Goal: Task Accomplishment & Management: Manage account settings

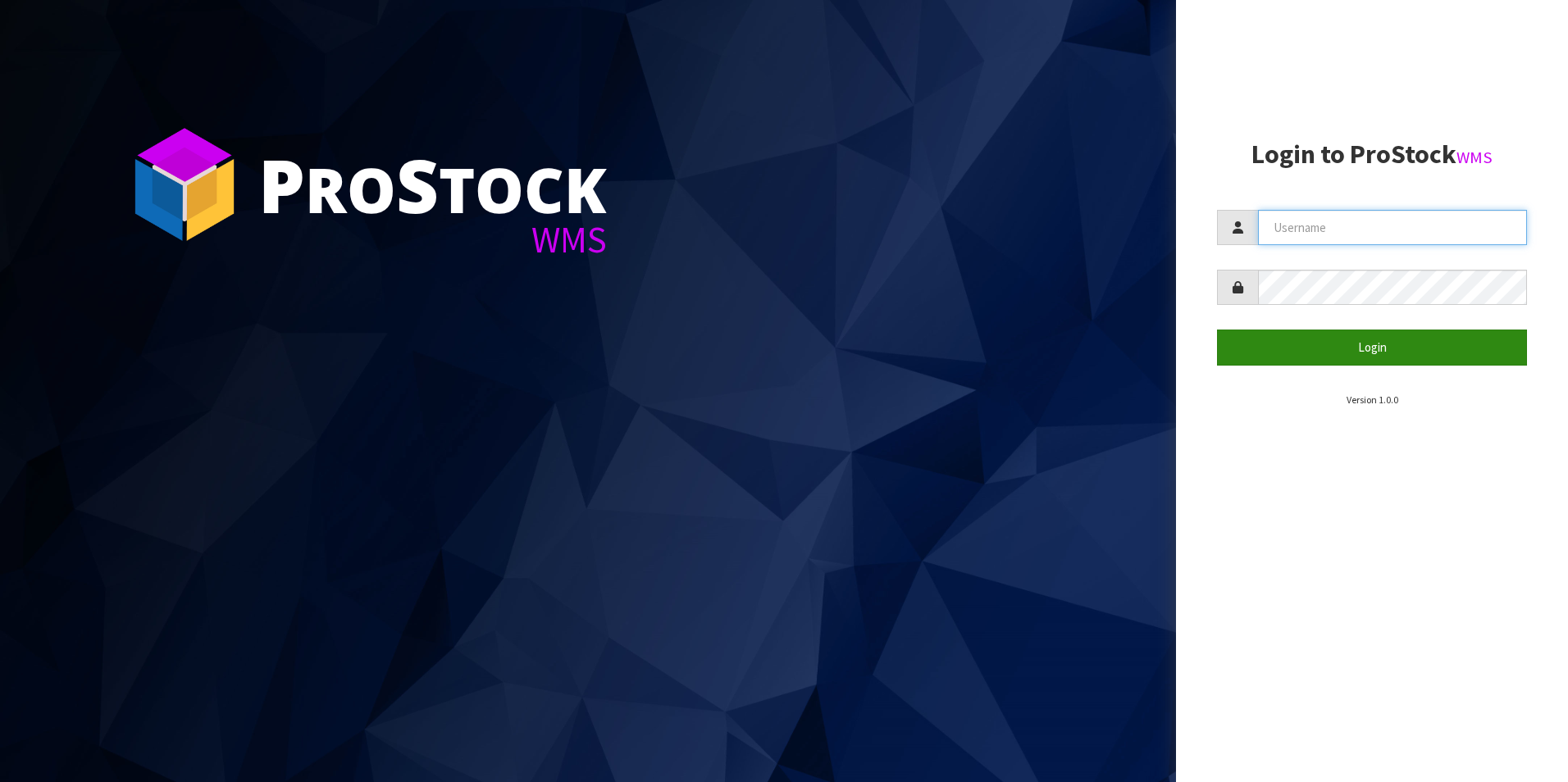
type input "[PERSON_NAME][EMAIL_ADDRESS][DOMAIN_NAME]"
click at [1333, 347] on button "Login" at bounding box center [1372, 347] width 310 height 35
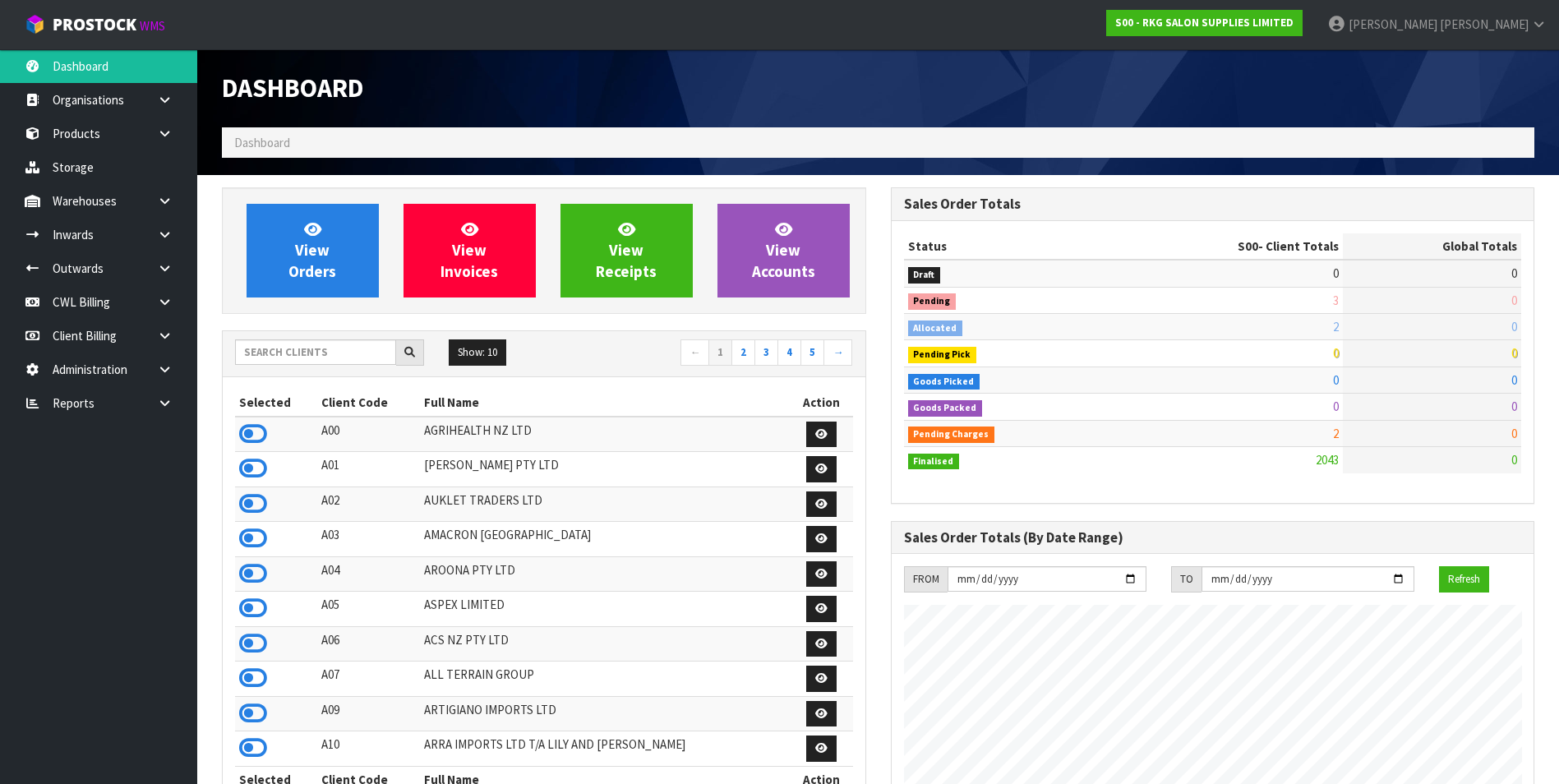
scroll to position [1245, 668]
click at [97, 303] on link "CWL Billing" at bounding box center [98, 302] width 197 height 34
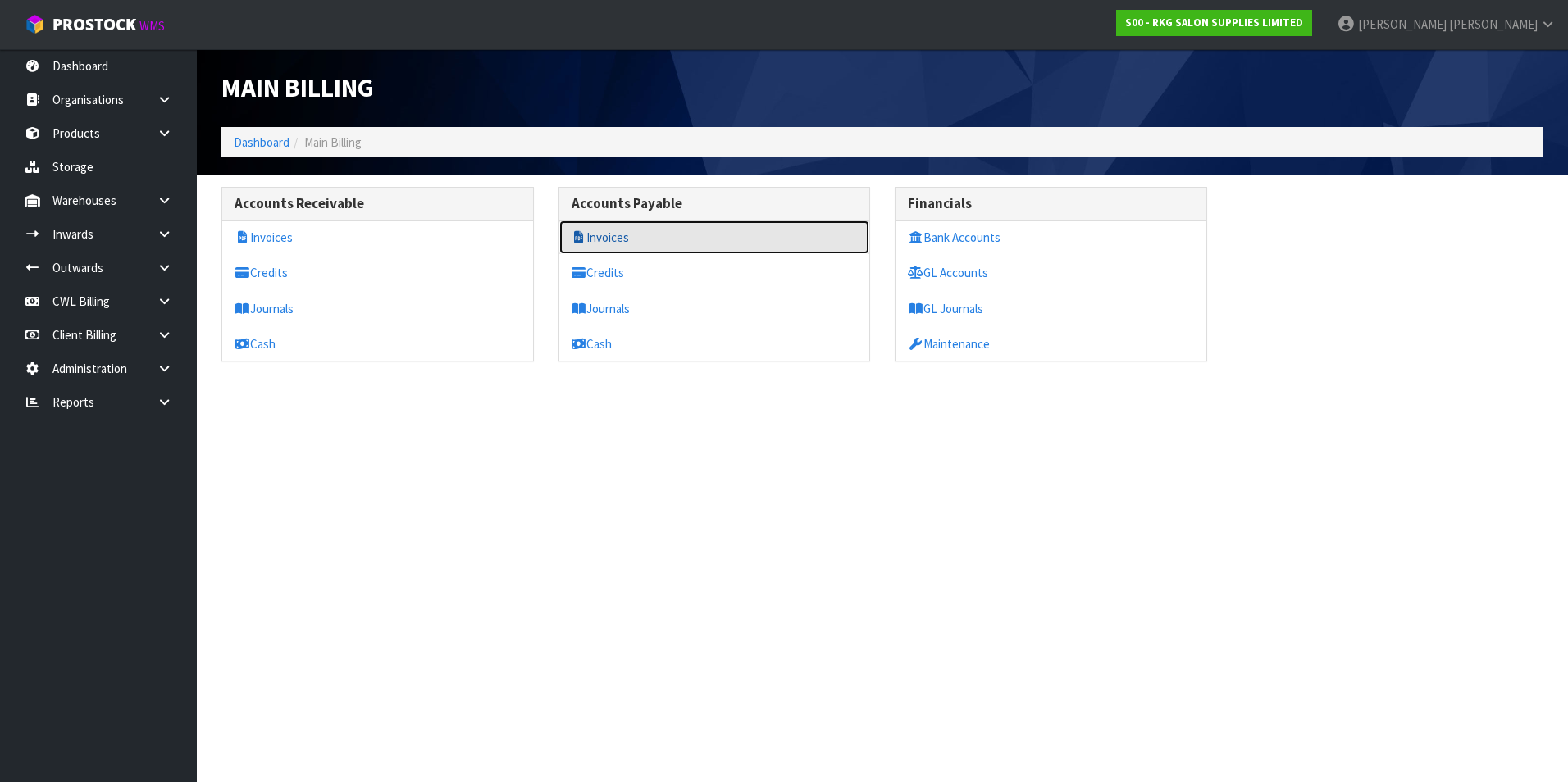
click at [606, 234] on link "Invoices" at bounding box center [714, 237] width 311 height 33
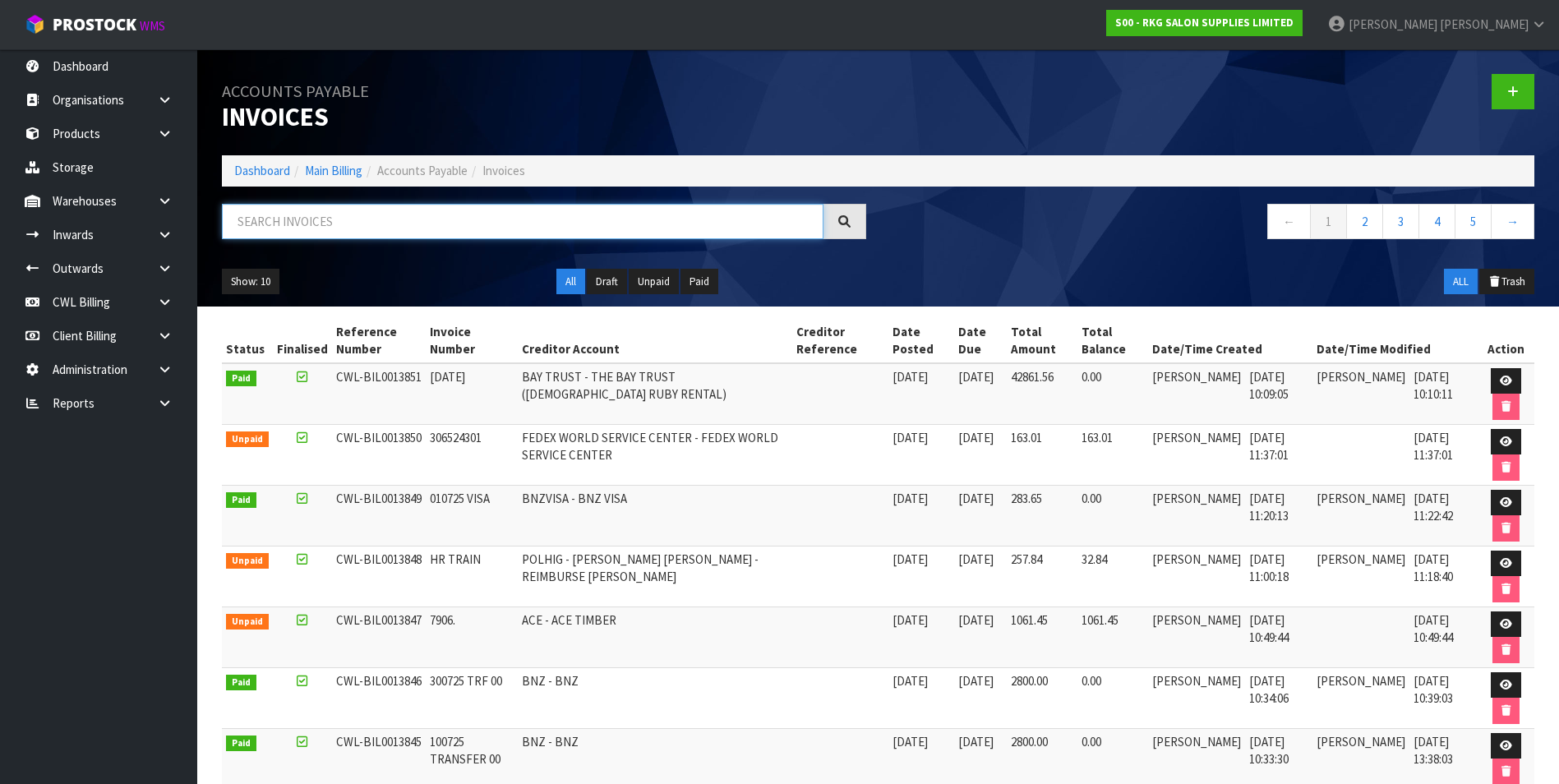
click at [288, 227] on input "text" at bounding box center [522, 222] width 602 height 35
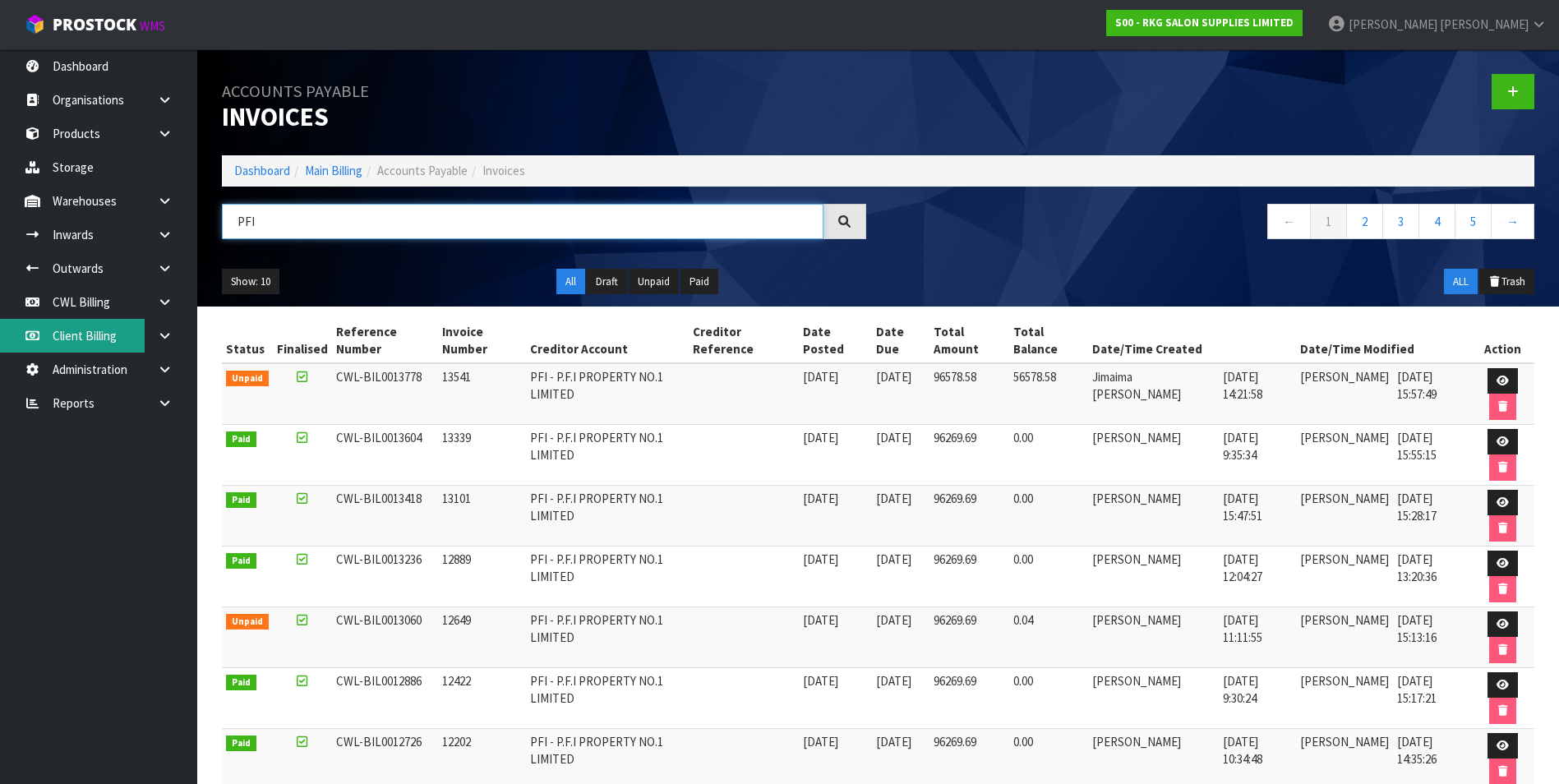
type input "PFI"
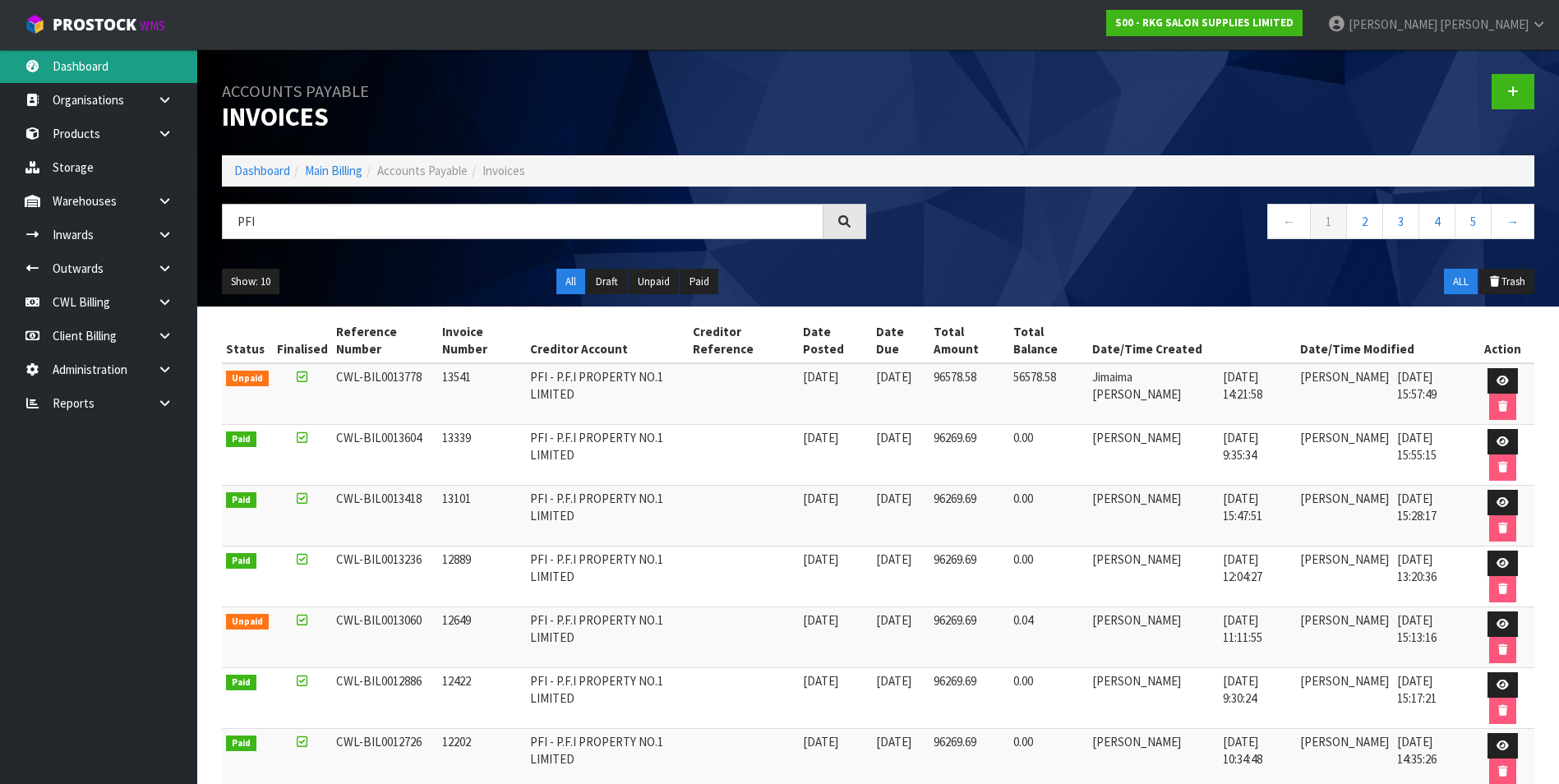
click at [102, 67] on link "Dashboard" at bounding box center [98, 66] width 197 height 34
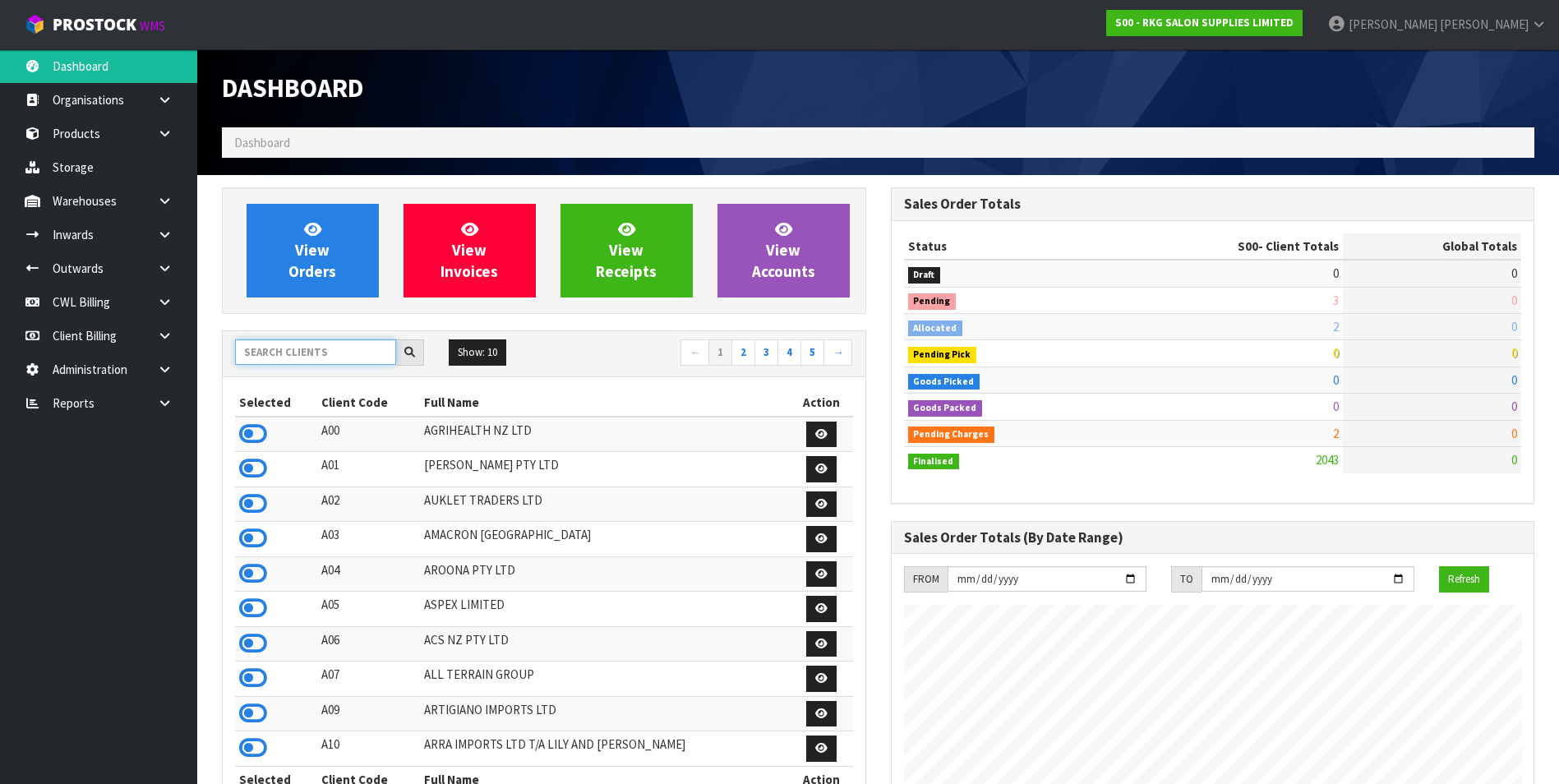
click at [279, 353] on input "text" at bounding box center [316, 352] width 161 height 25
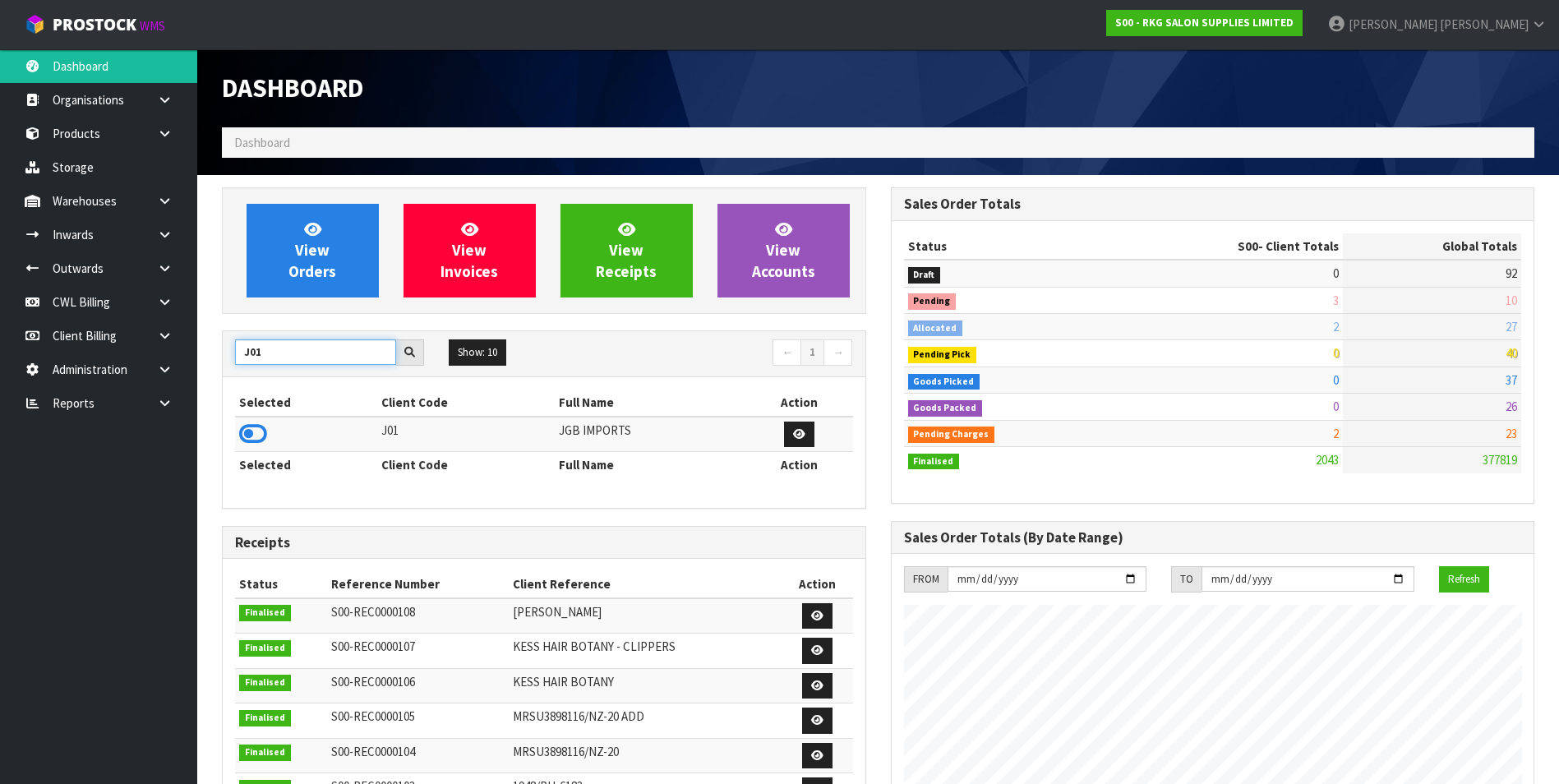
type input "J01"
click at [248, 431] on icon at bounding box center [253, 433] width 28 height 24
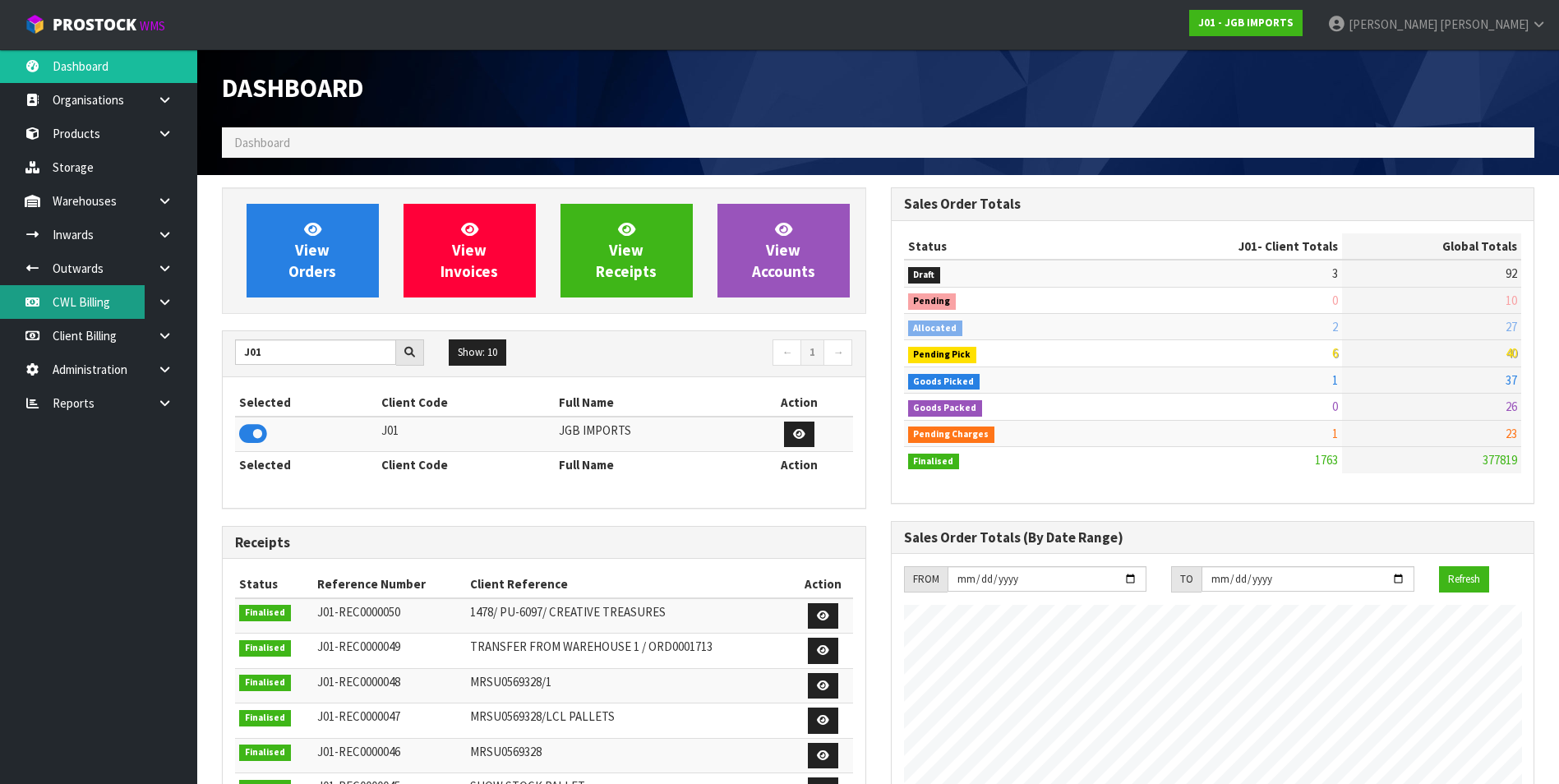
click at [112, 308] on link "CWL Billing" at bounding box center [98, 302] width 197 height 34
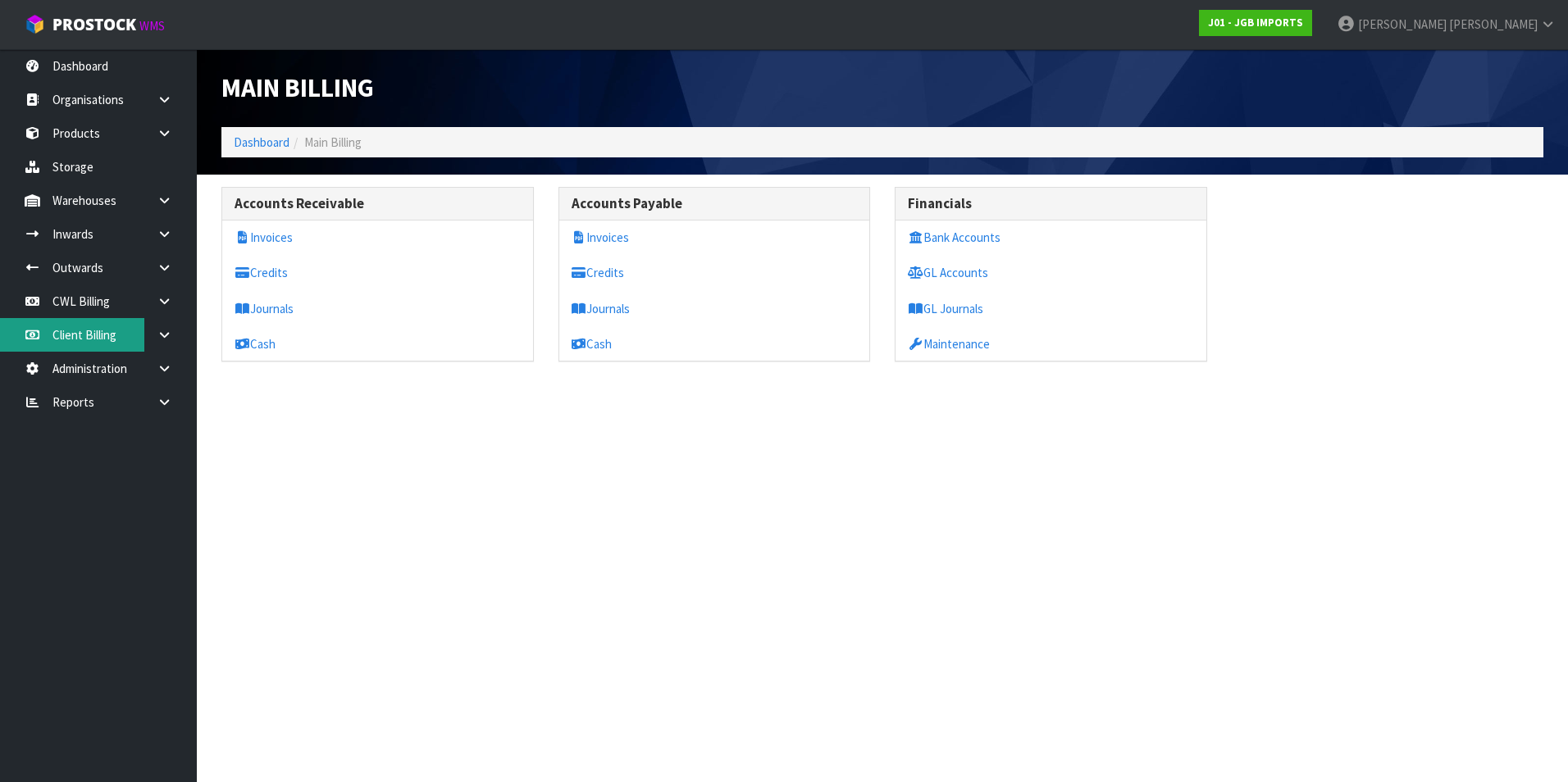
click at [108, 333] on link "Client Billing" at bounding box center [98, 335] width 197 height 33
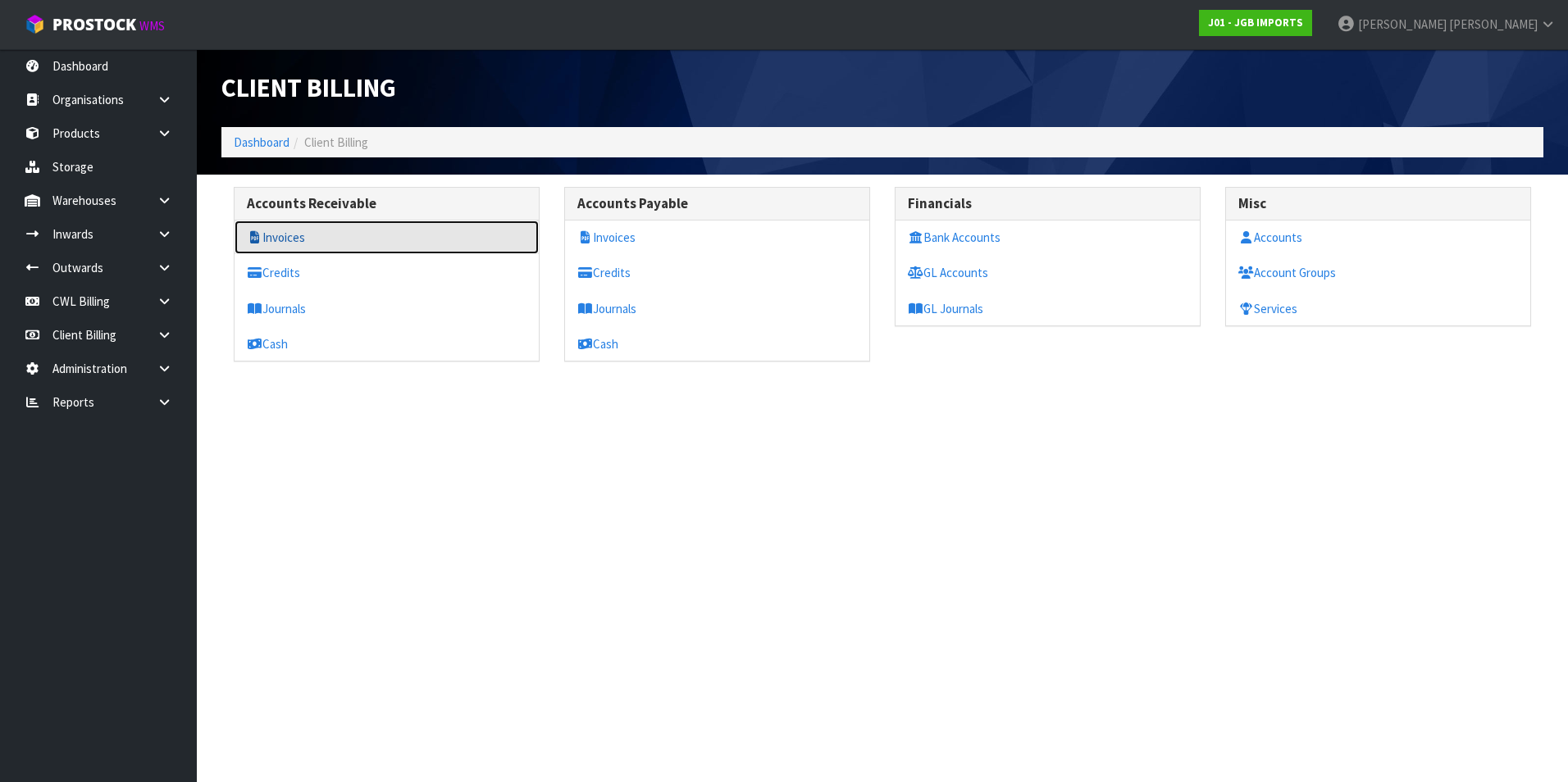
click at [289, 243] on link "Invoices" at bounding box center [386, 237] width 304 height 33
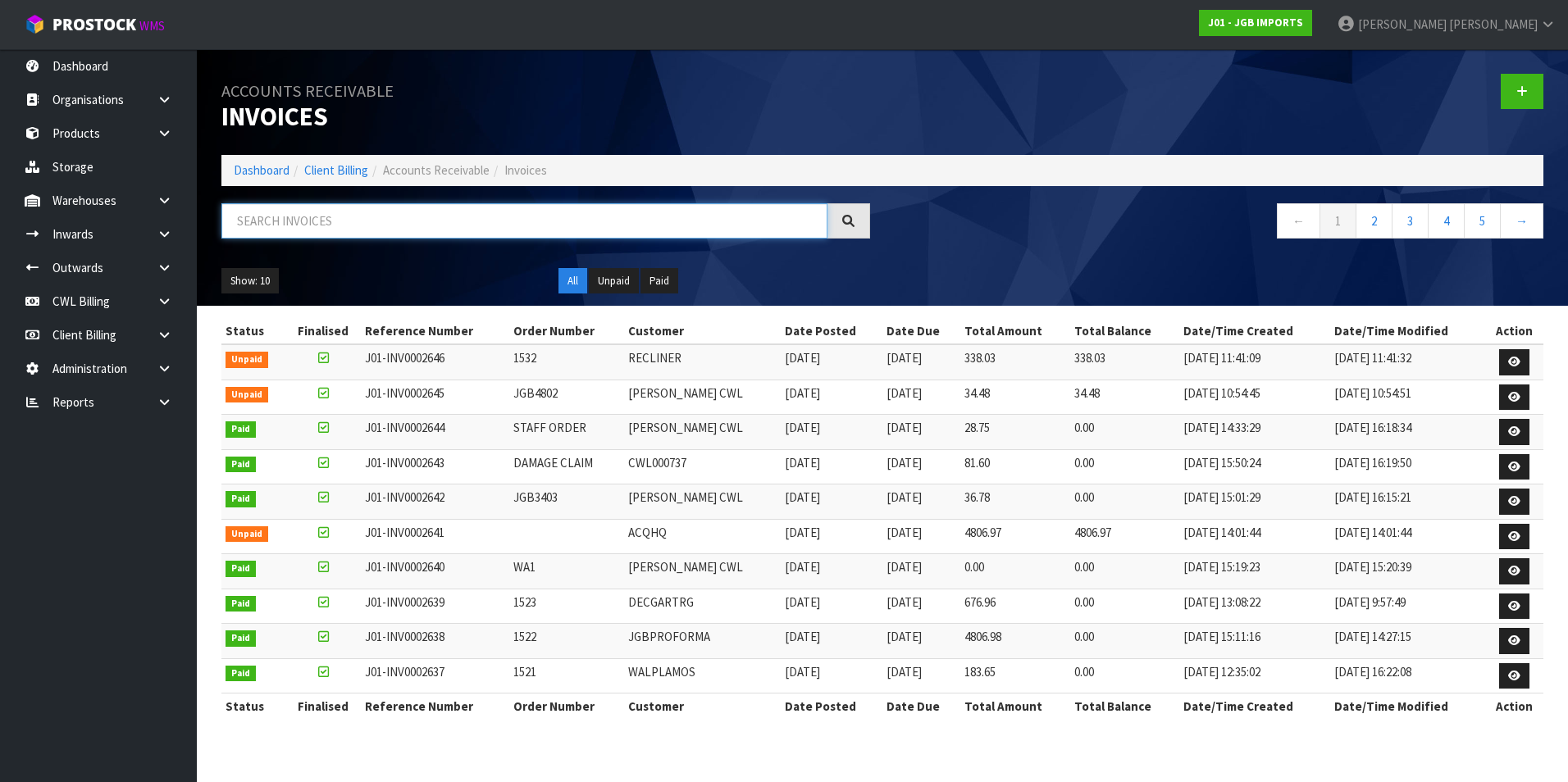
click at [308, 215] on input "text" at bounding box center [524, 221] width 606 height 35
type input "264"
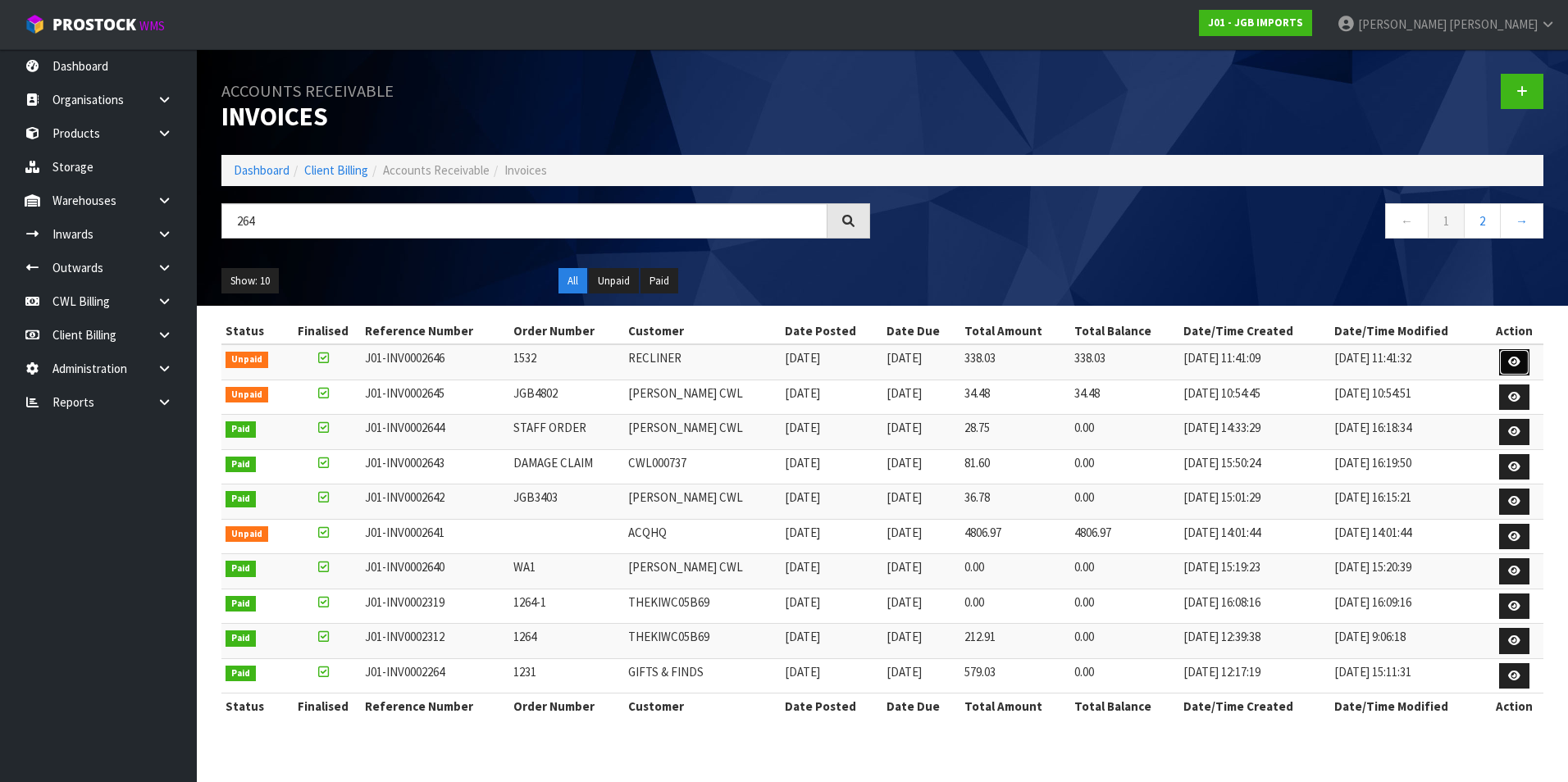
click at [1505, 352] on link at bounding box center [1514, 362] width 30 height 26
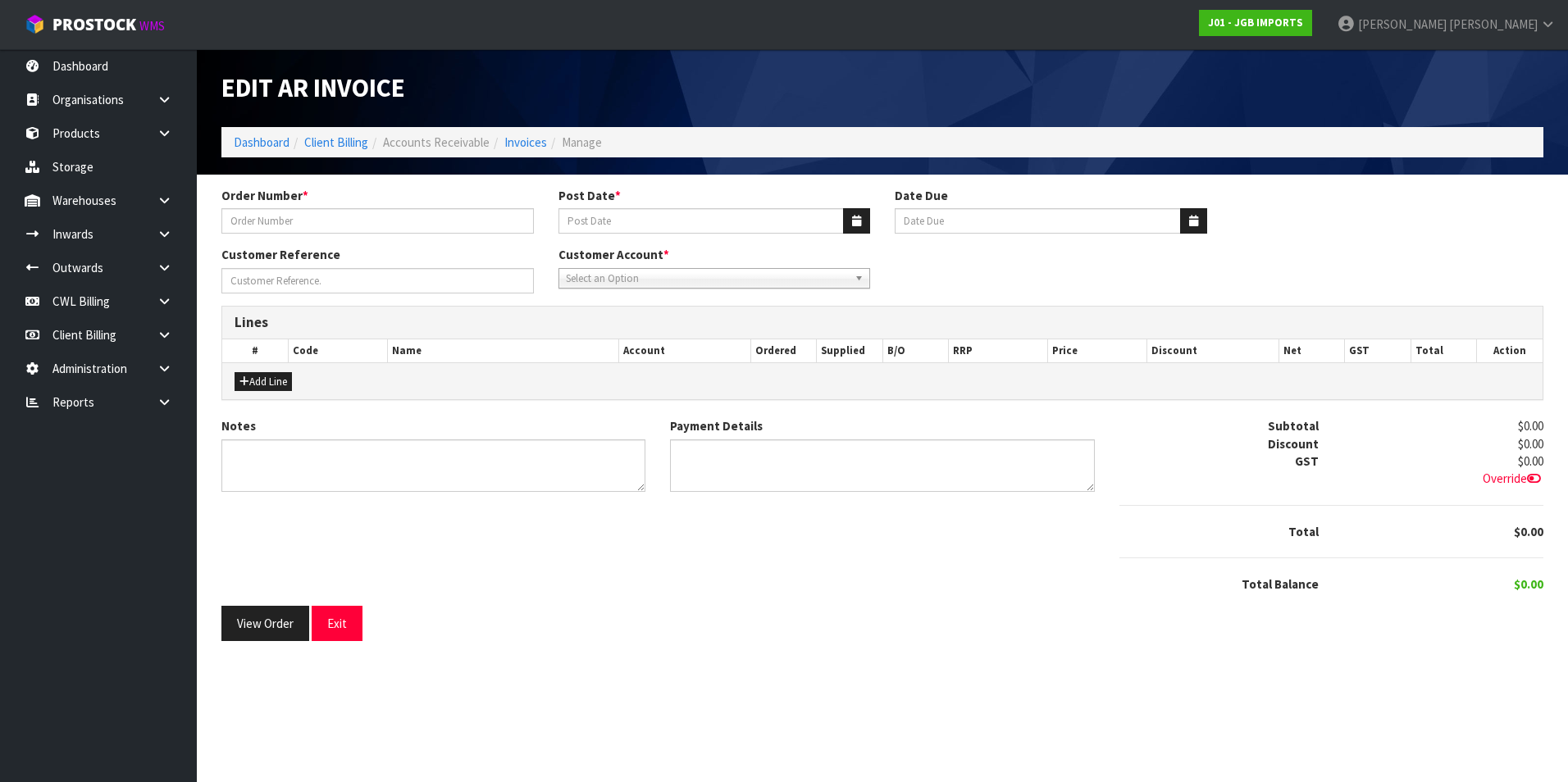
type input "1532"
type input "[DATE]"
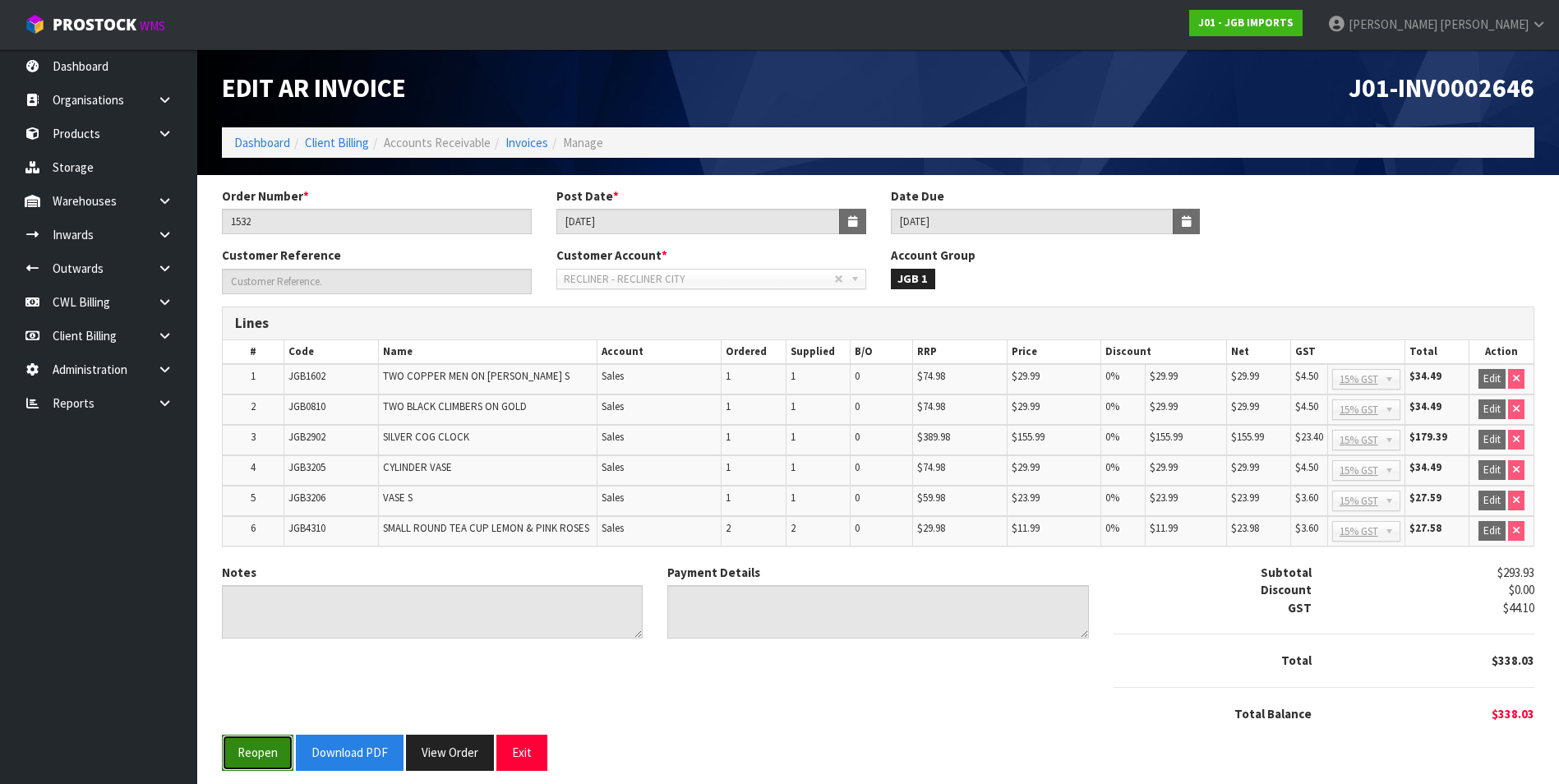
click at [270, 750] on button "Reopen" at bounding box center [257, 752] width 71 height 35
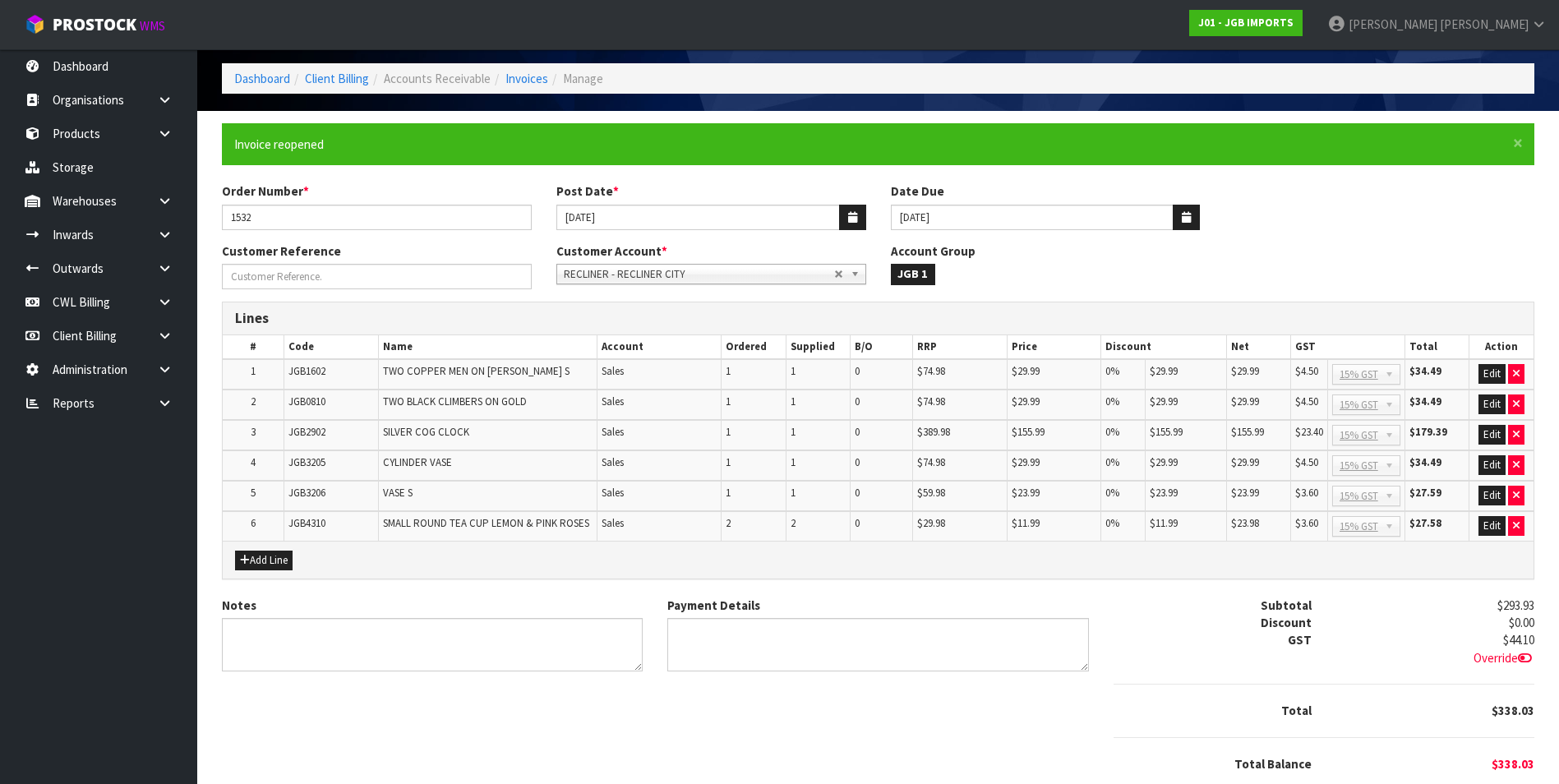
scroll to position [126, 0]
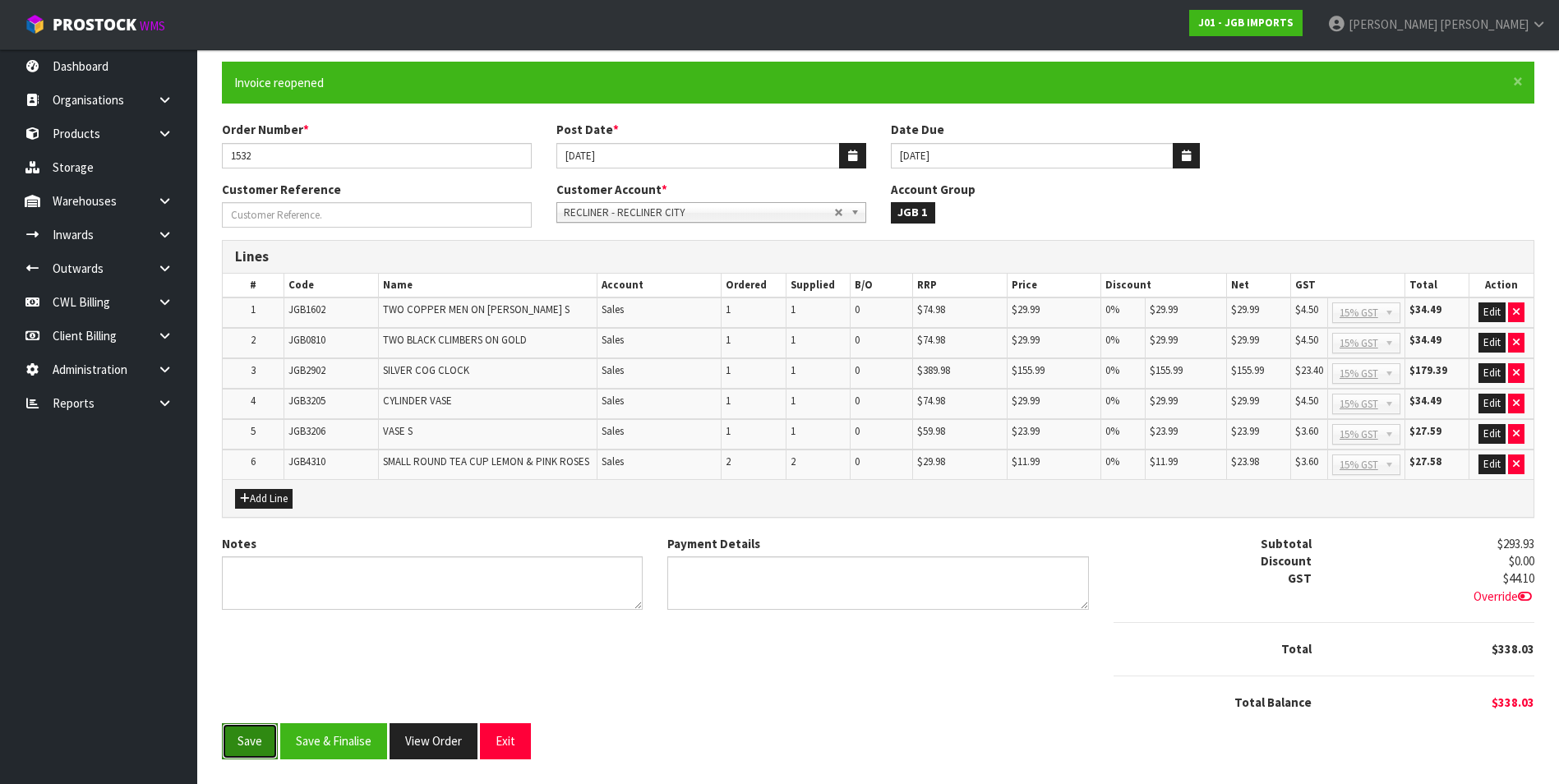
click at [253, 754] on button "Save" at bounding box center [249, 741] width 56 height 35
click at [507, 745] on button "Exit" at bounding box center [505, 741] width 51 height 35
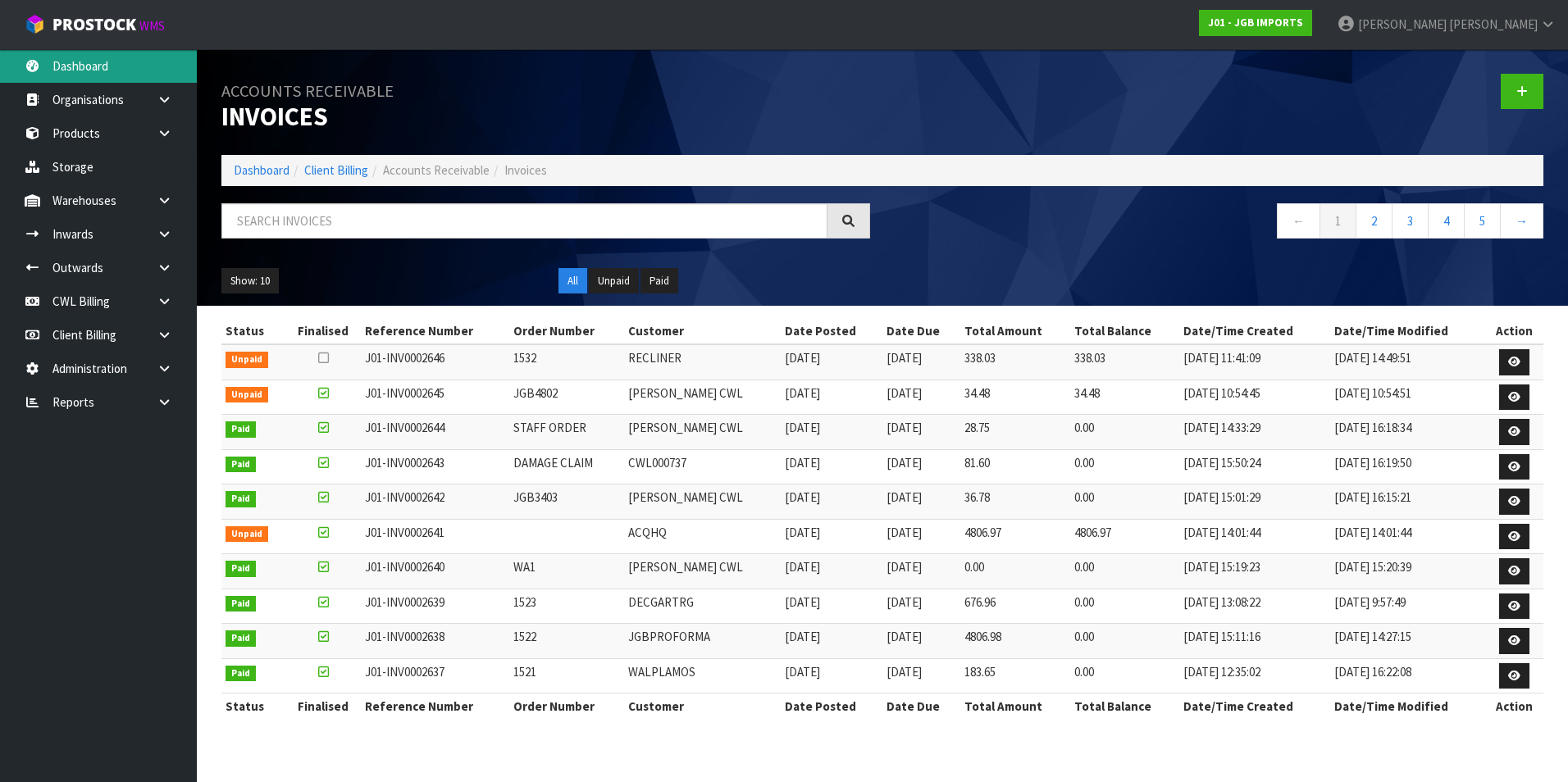
click at [60, 62] on link "Dashboard" at bounding box center [98, 66] width 197 height 33
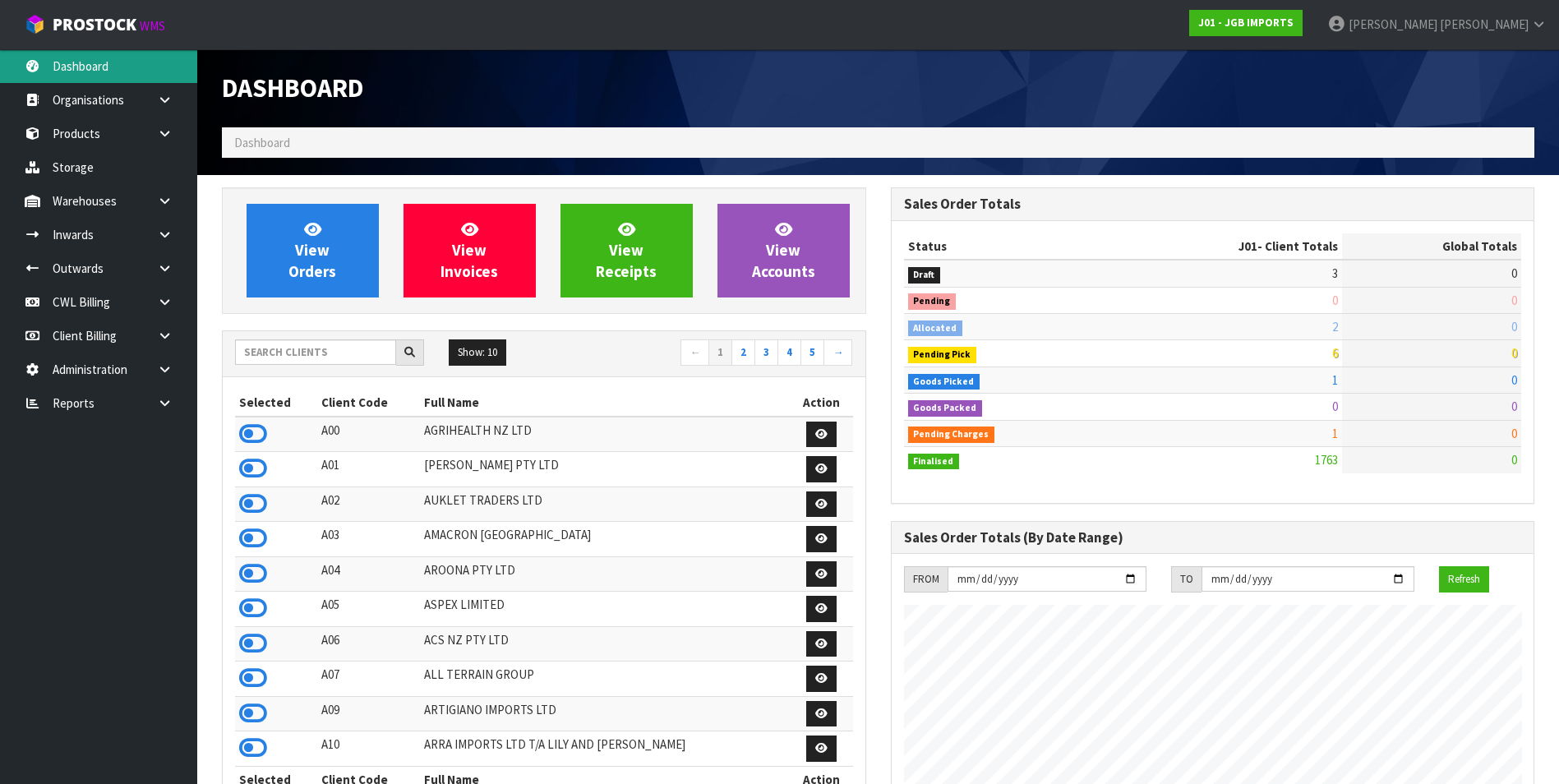
scroll to position [1245, 668]
click at [291, 353] on input "text" at bounding box center [316, 352] width 161 height 25
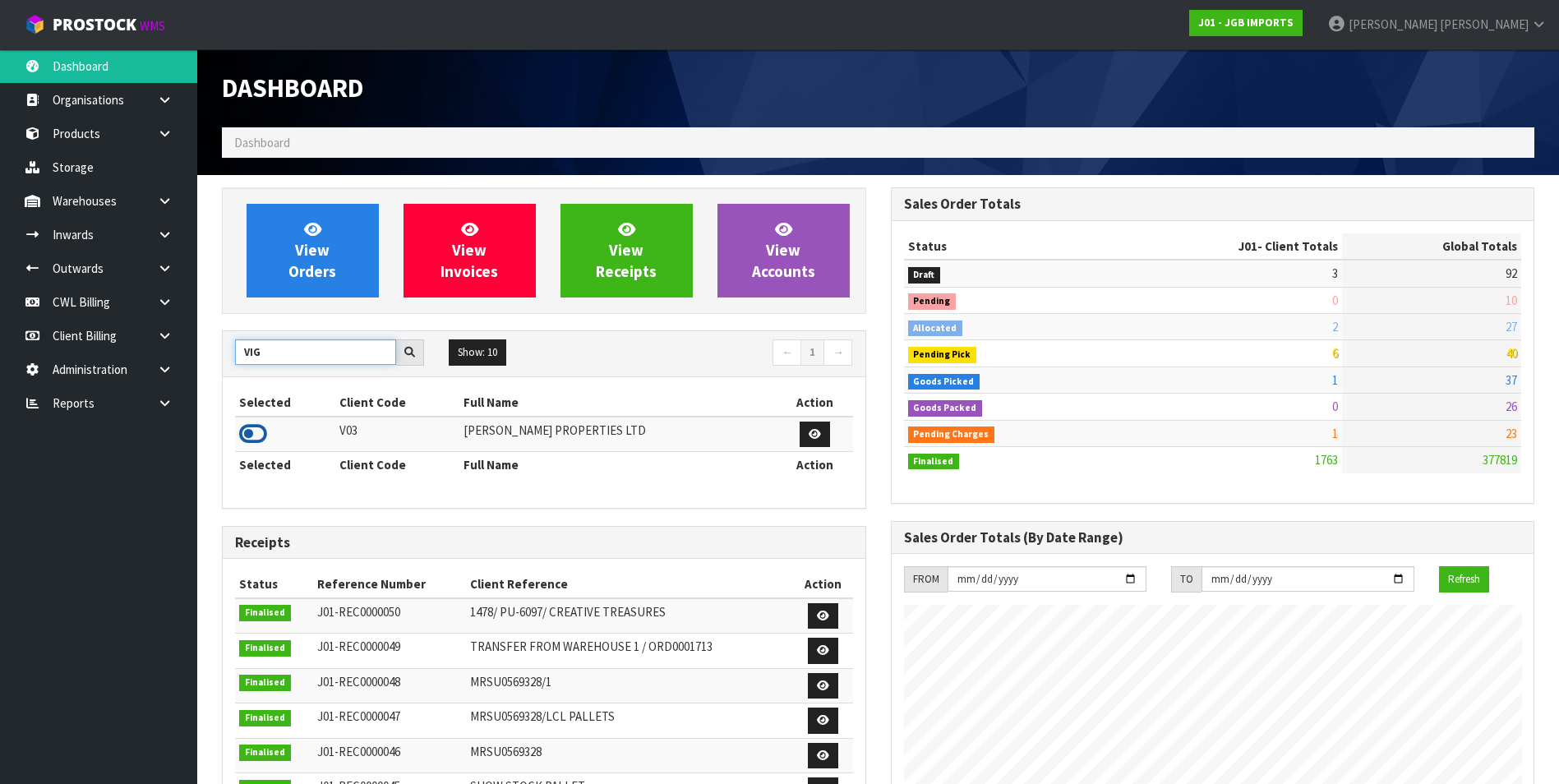
type input "VIG"
click at [254, 437] on icon at bounding box center [253, 433] width 28 height 24
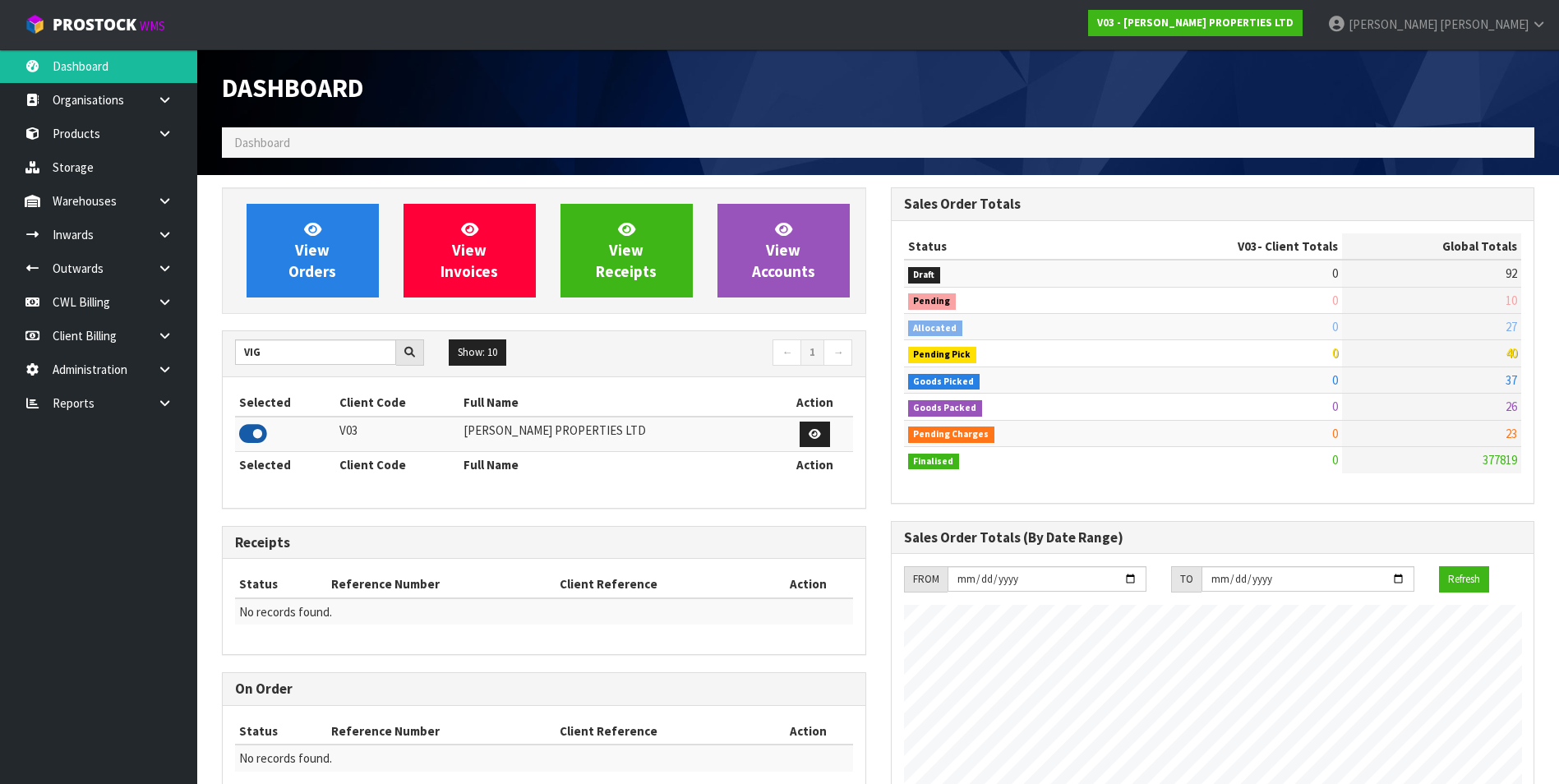
scroll to position [1005, 668]
click at [101, 331] on link "Client Billing" at bounding box center [98, 336] width 197 height 34
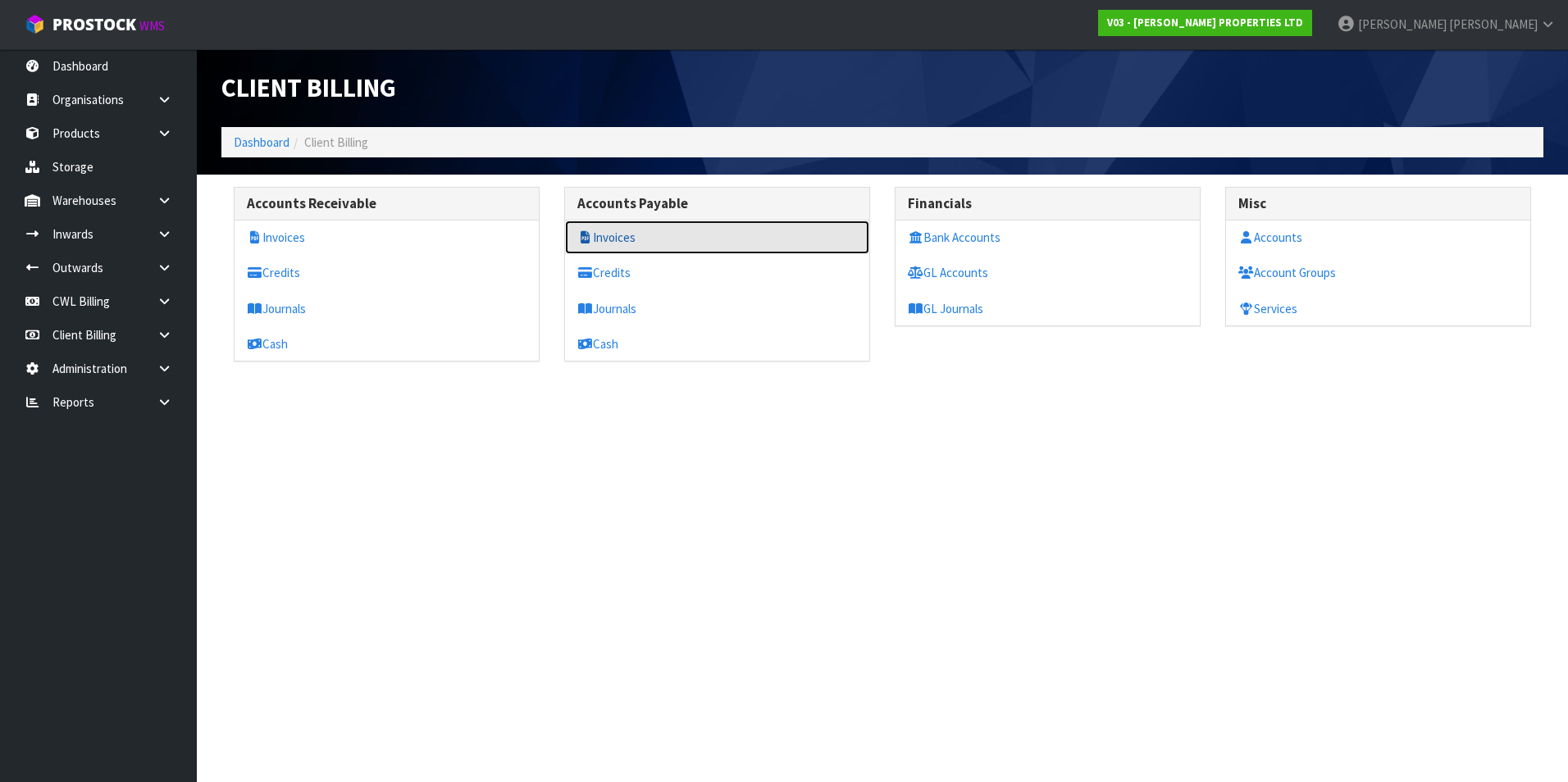
click at [630, 240] on link "Invoices" at bounding box center [717, 237] width 304 height 33
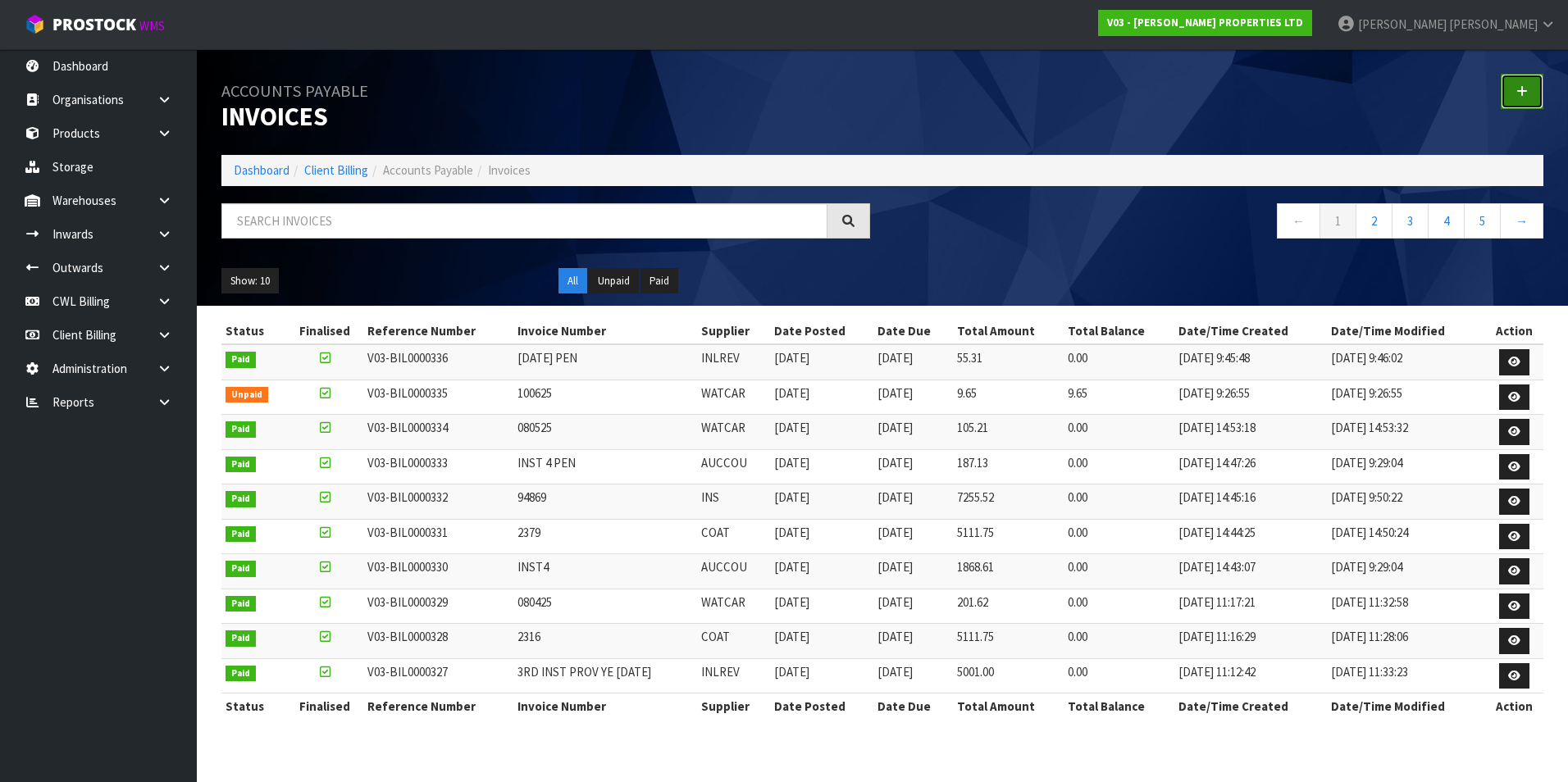
click at [1522, 89] on icon at bounding box center [1522, 91] width 12 height 13
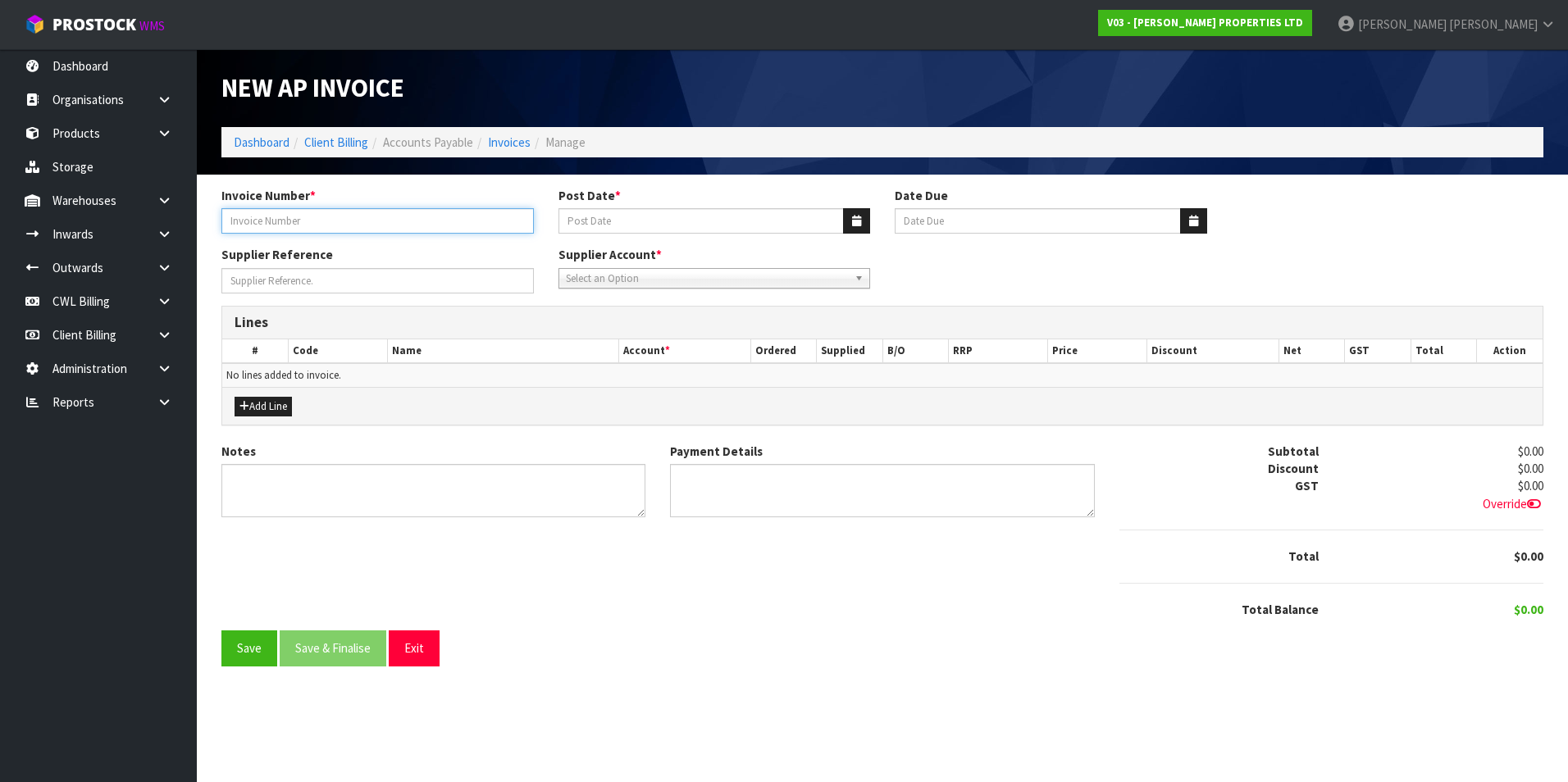
click at [333, 218] on input "Invoice Number *" at bounding box center [377, 221] width 312 height 25
type input "070725"
click at [854, 218] on icon "button" at bounding box center [856, 220] width 9 height 11
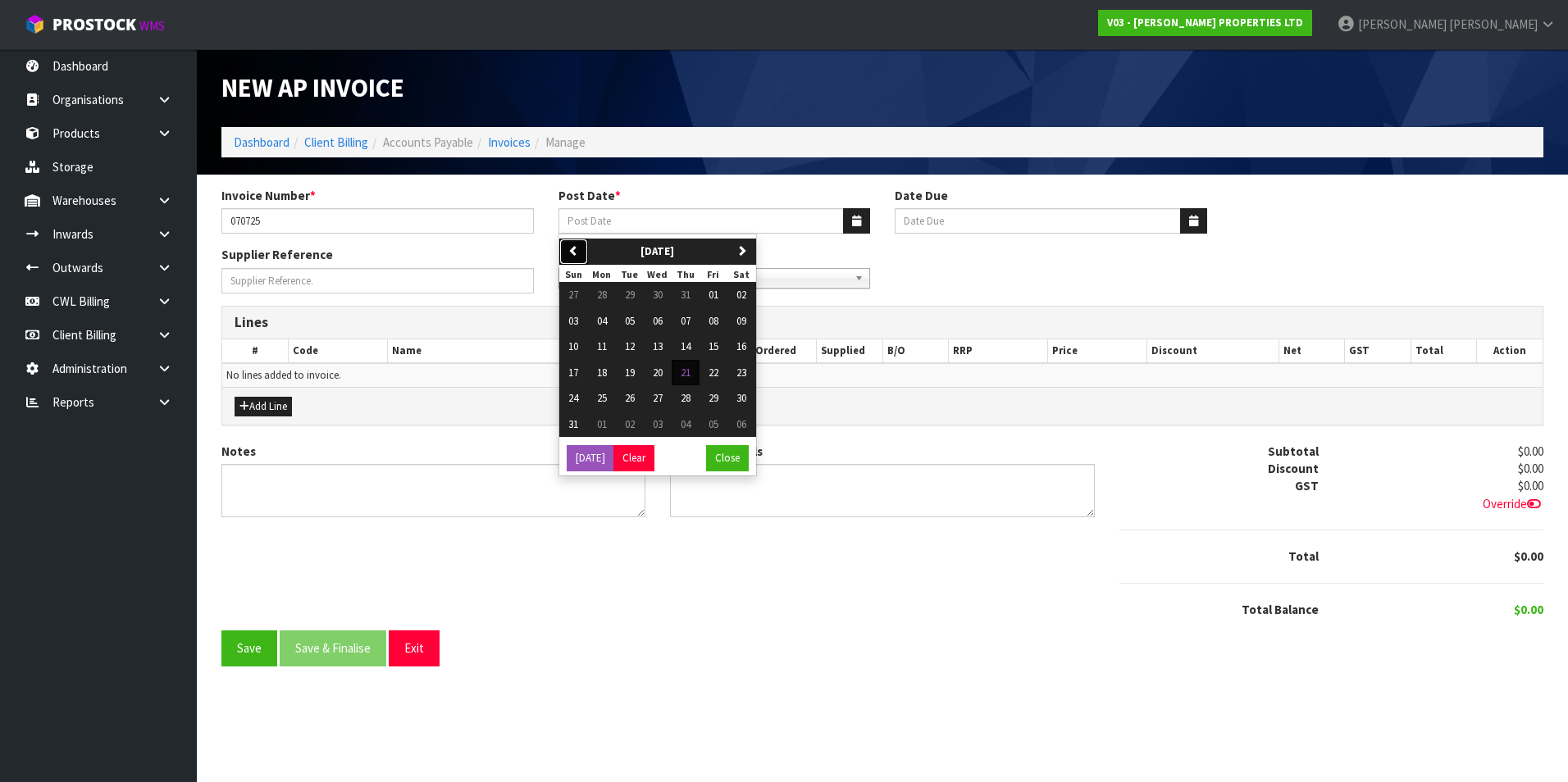
click at [581, 250] on button "previous" at bounding box center [574, 251] width 28 height 26
click at [605, 325] on span "07" at bounding box center [602, 321] width 10 height 14
type input "07/07/2025"
type input "[DATE]"
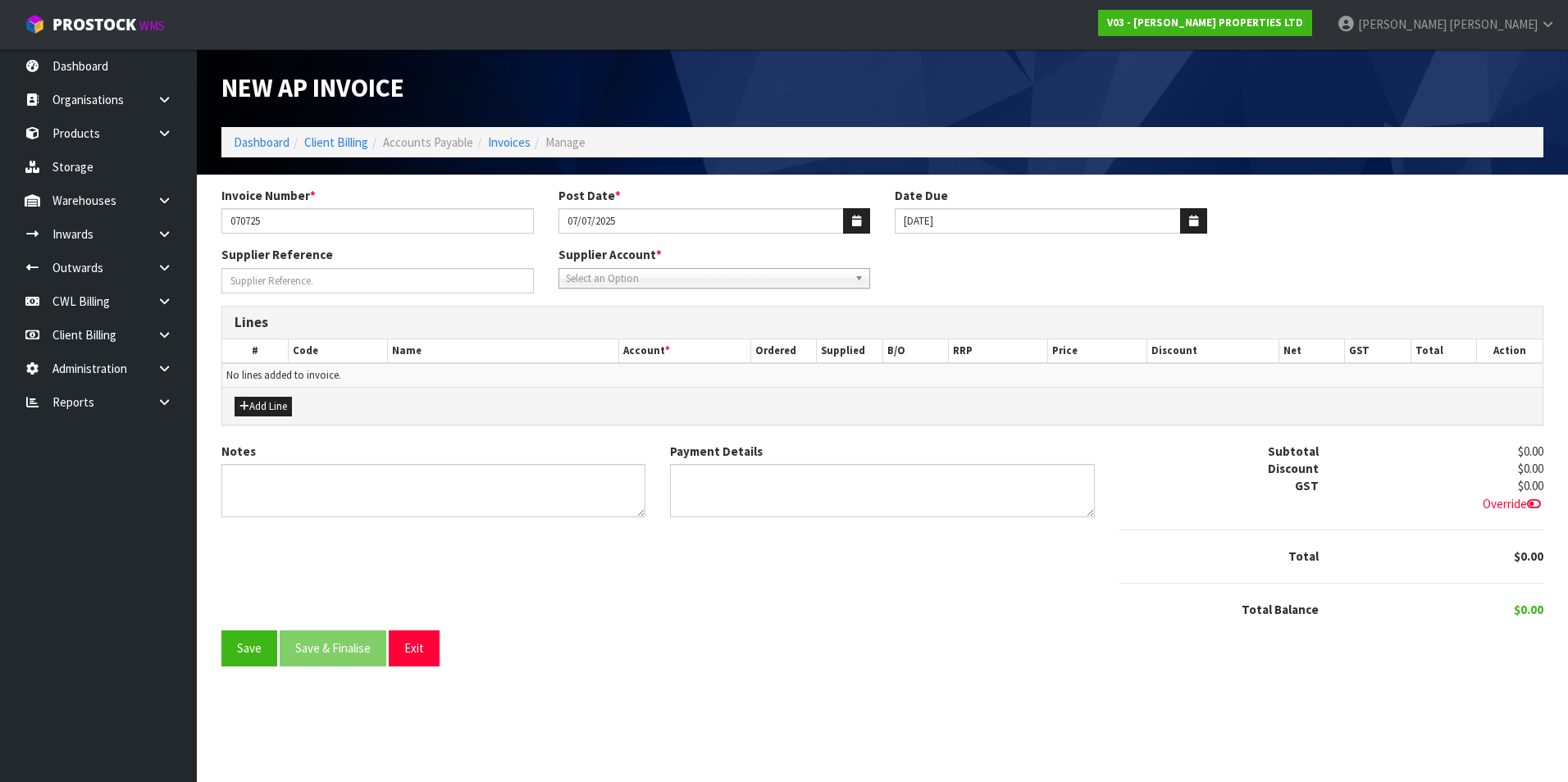
click at [616, 279] on span "Select an Option" at bounding box center [708, 278] width 283 height 19
type input "wat"
click at [642, 330] on li "WAT CAR - WATERCARE SERVICES" at bounding box center [714, 325] width 304 height 20
click at [277, 400] on button "Add Line" at bounding box center [263, 406] width 58 height 19
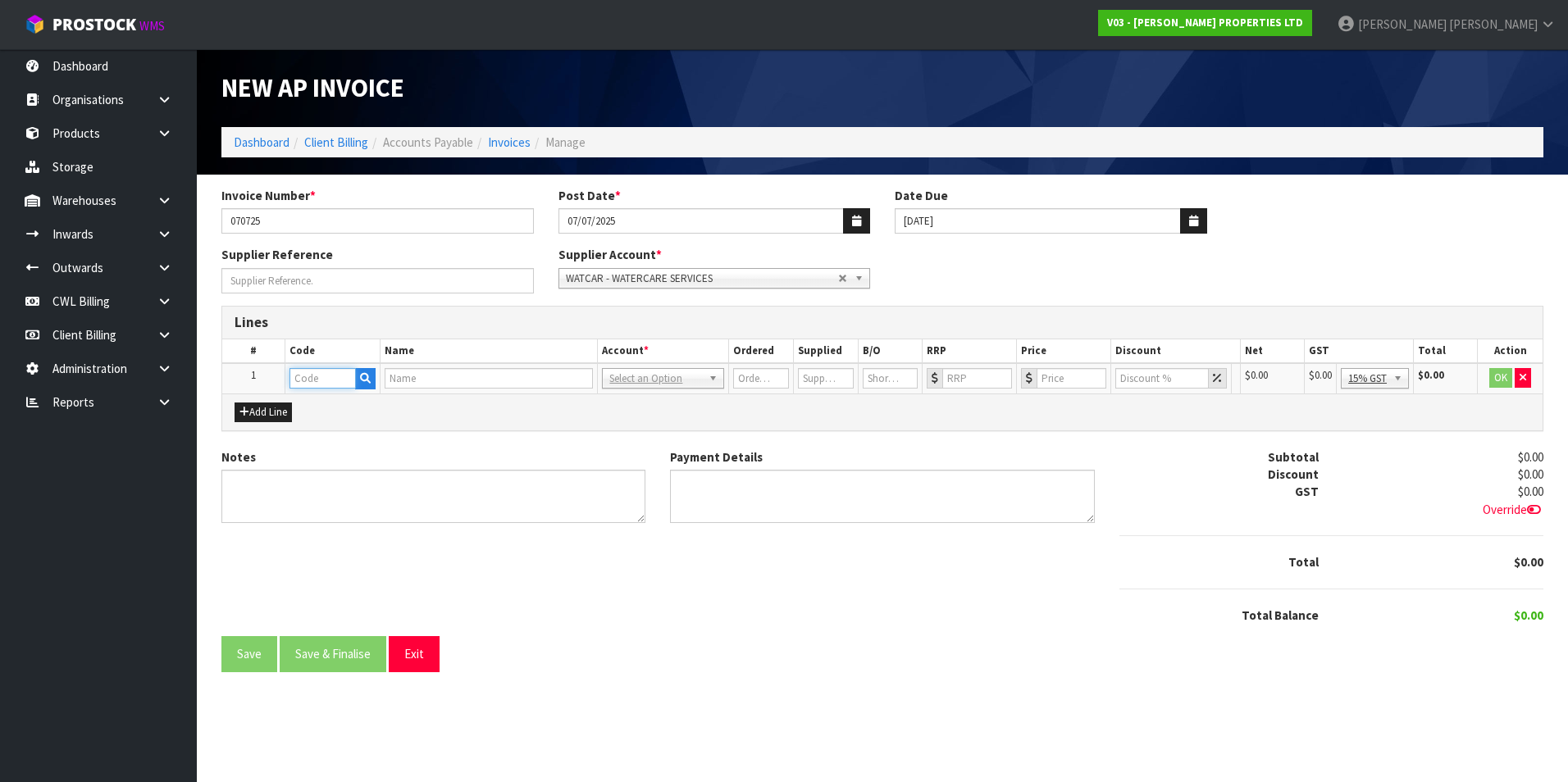
click at [331, 377] on input "text" at bounding box center [322, 378] width 66 height 20
type input "RATE"
click at [364, 427] on link "Rate s Expense" at bounding box center [355, 428] width 130 height 22
type input "Rates Expense"
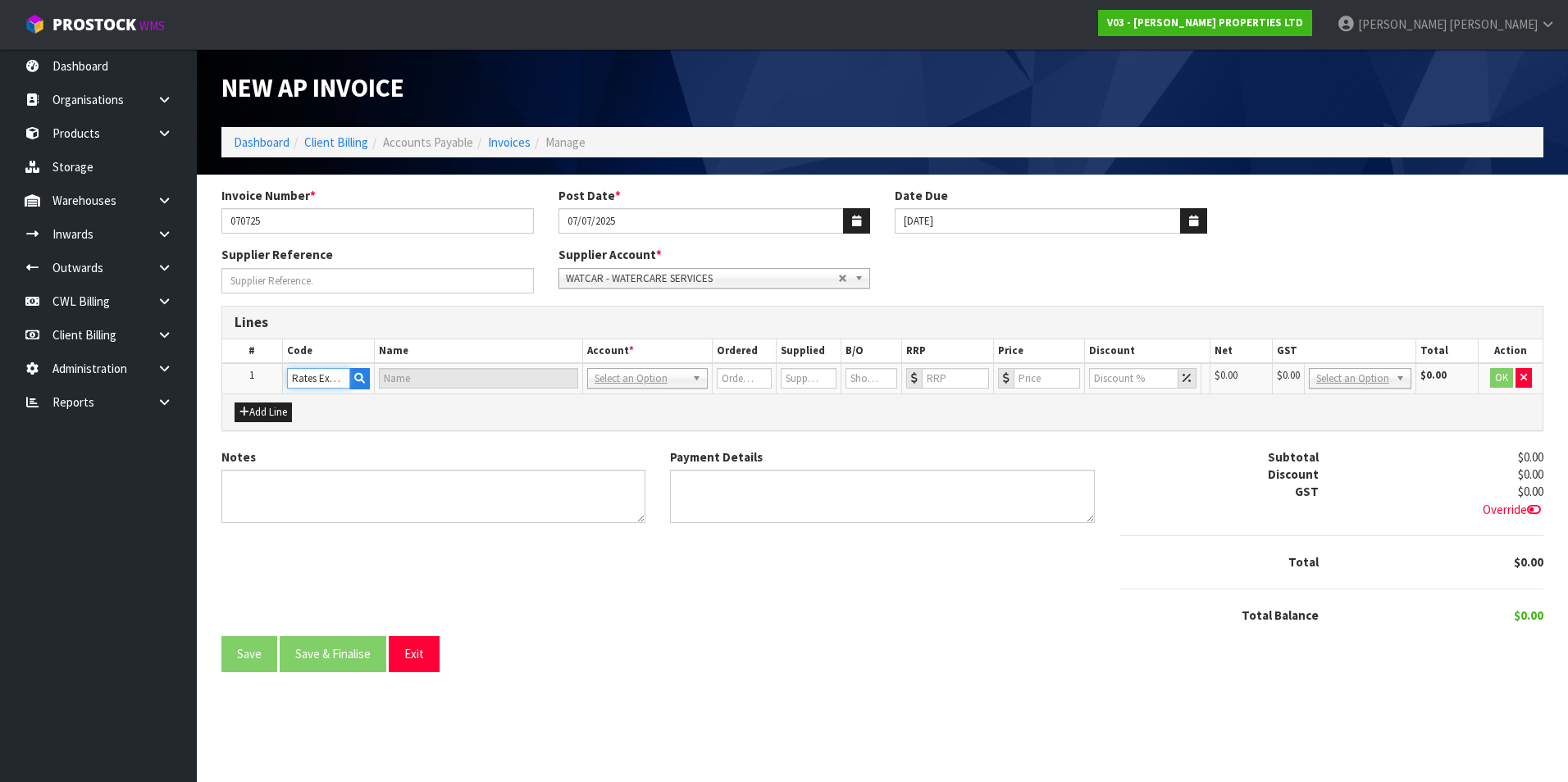
type input "Rates Expense"
type input "1"
type input "0"
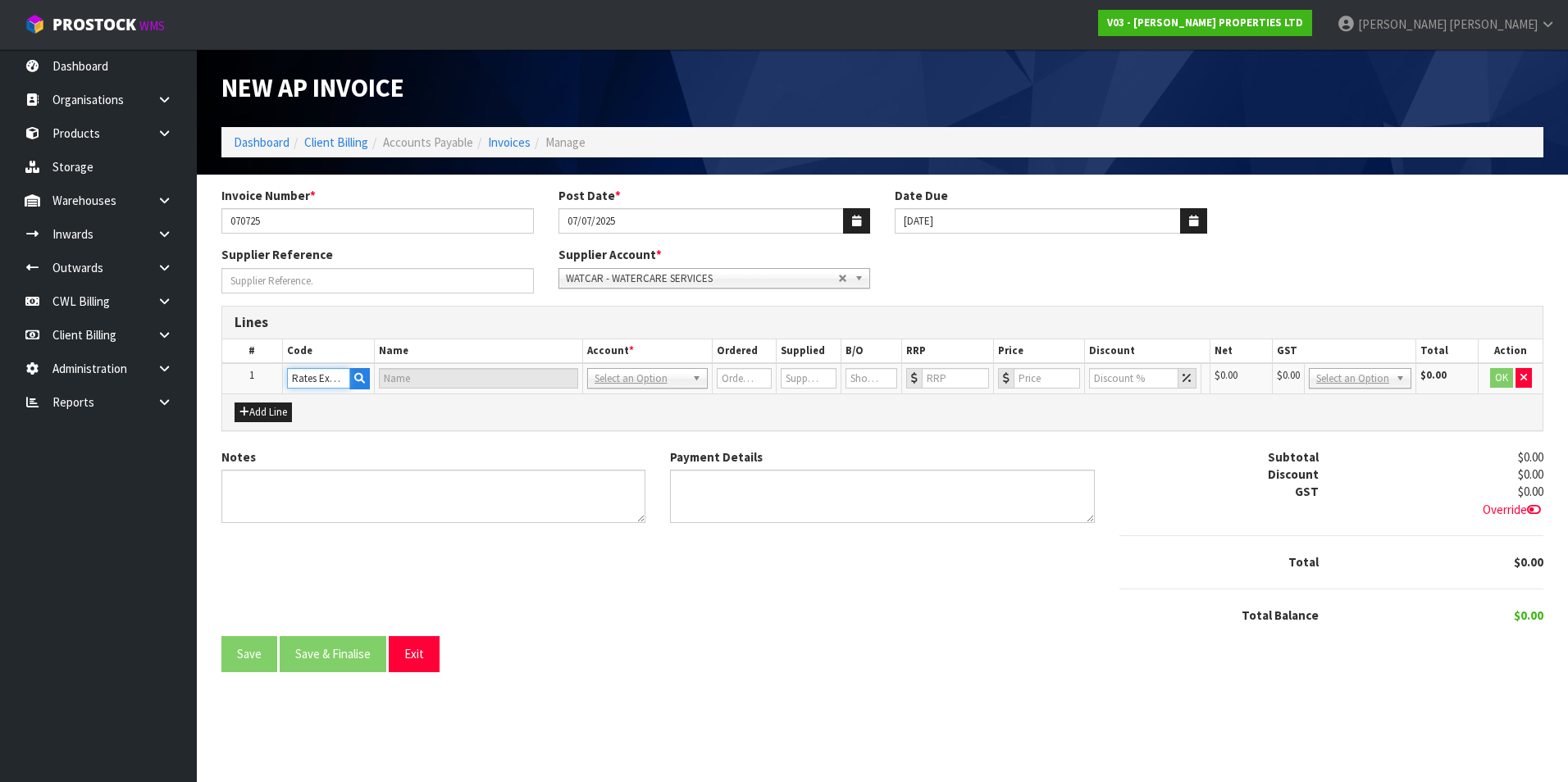
type input "0"
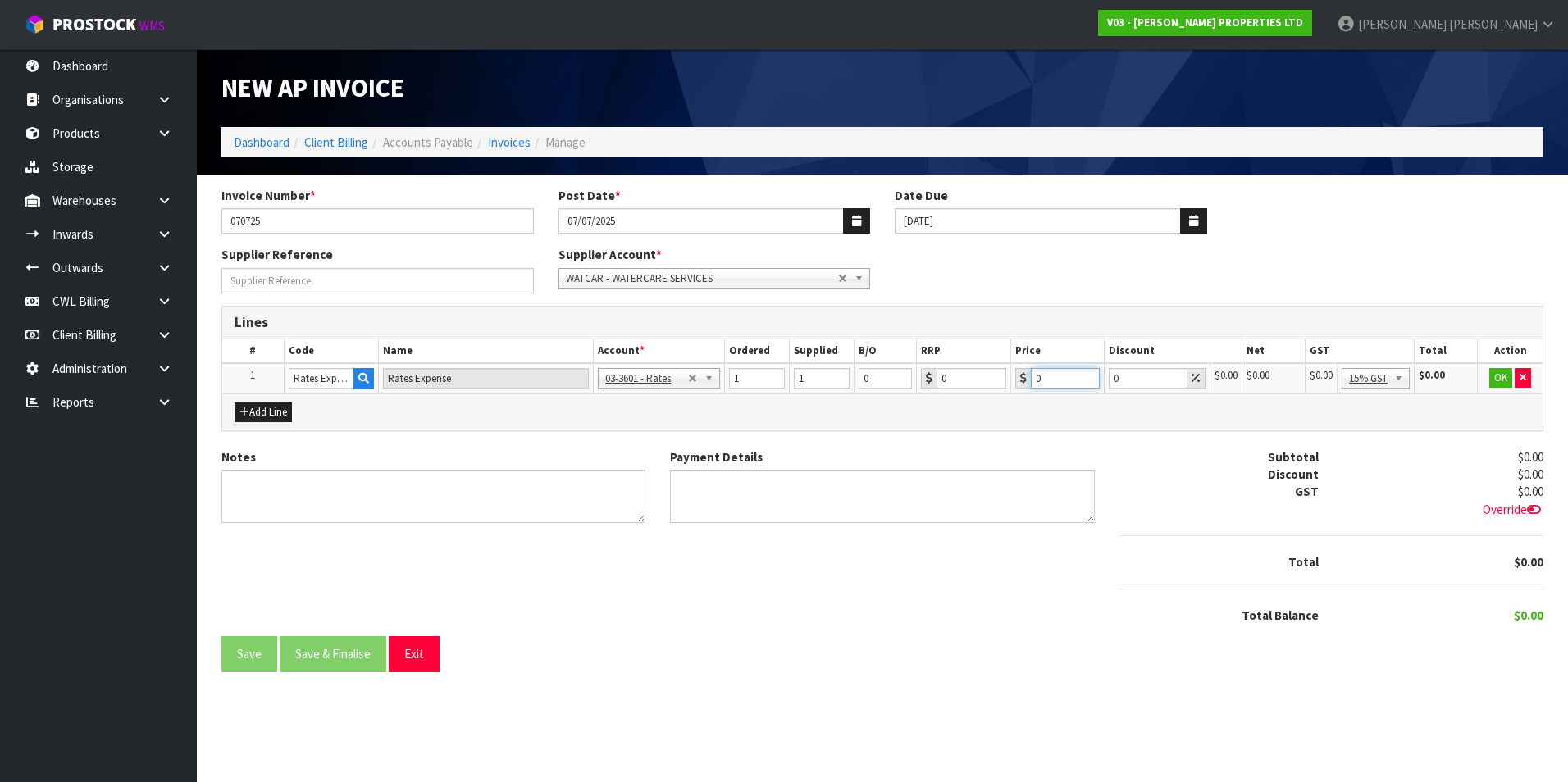
click at [1066, 380] on input "0" at bounding box center [1065, 378] width 69 height 20
type input "43.55"
click at [1500, 378] on button "OK" at bounding box center [1500, 378] width 23 height 19
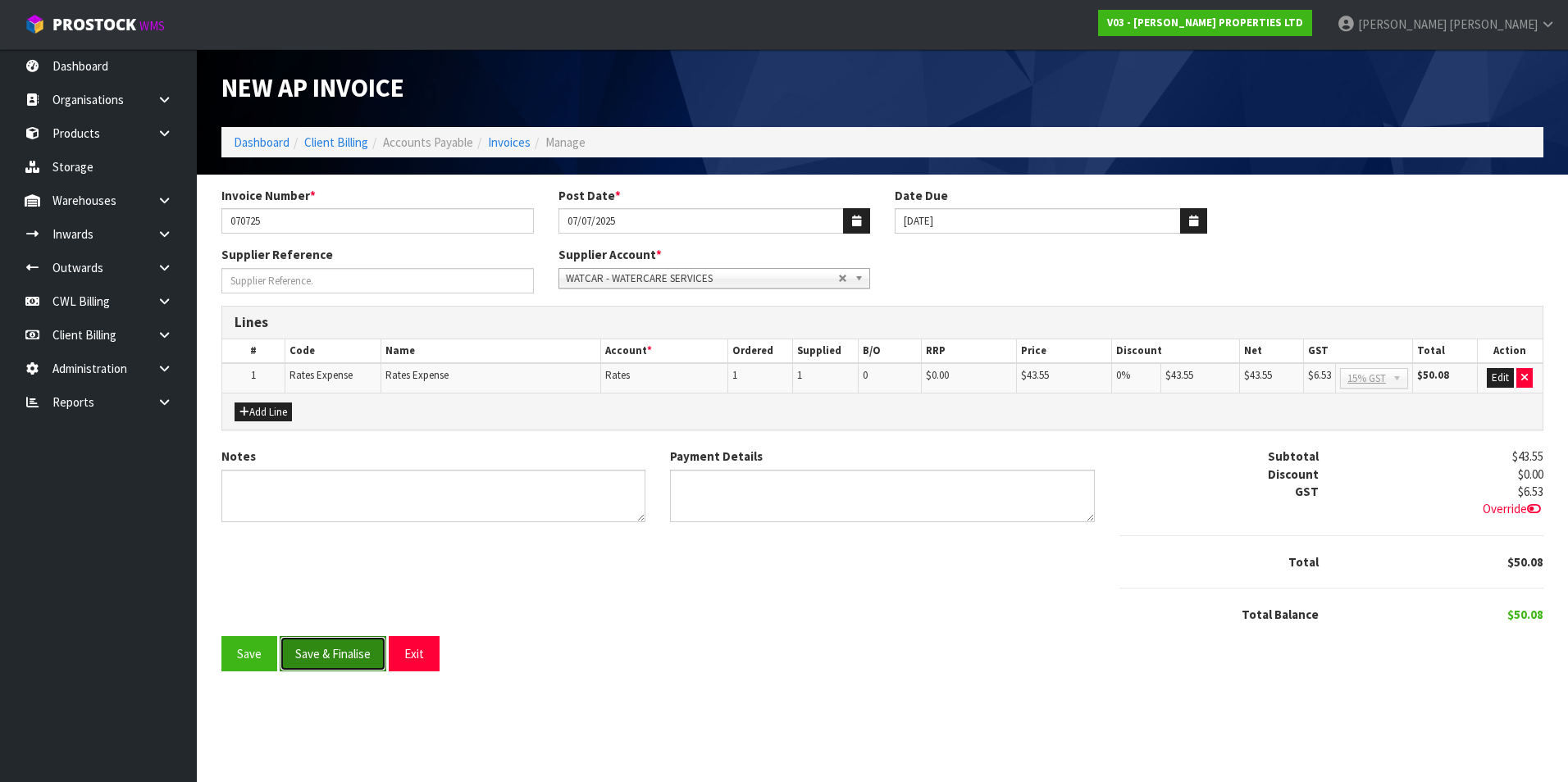
click at [360, 653] on button "Save & Finalise" at bounding box center [333, 654] width 106 height 35
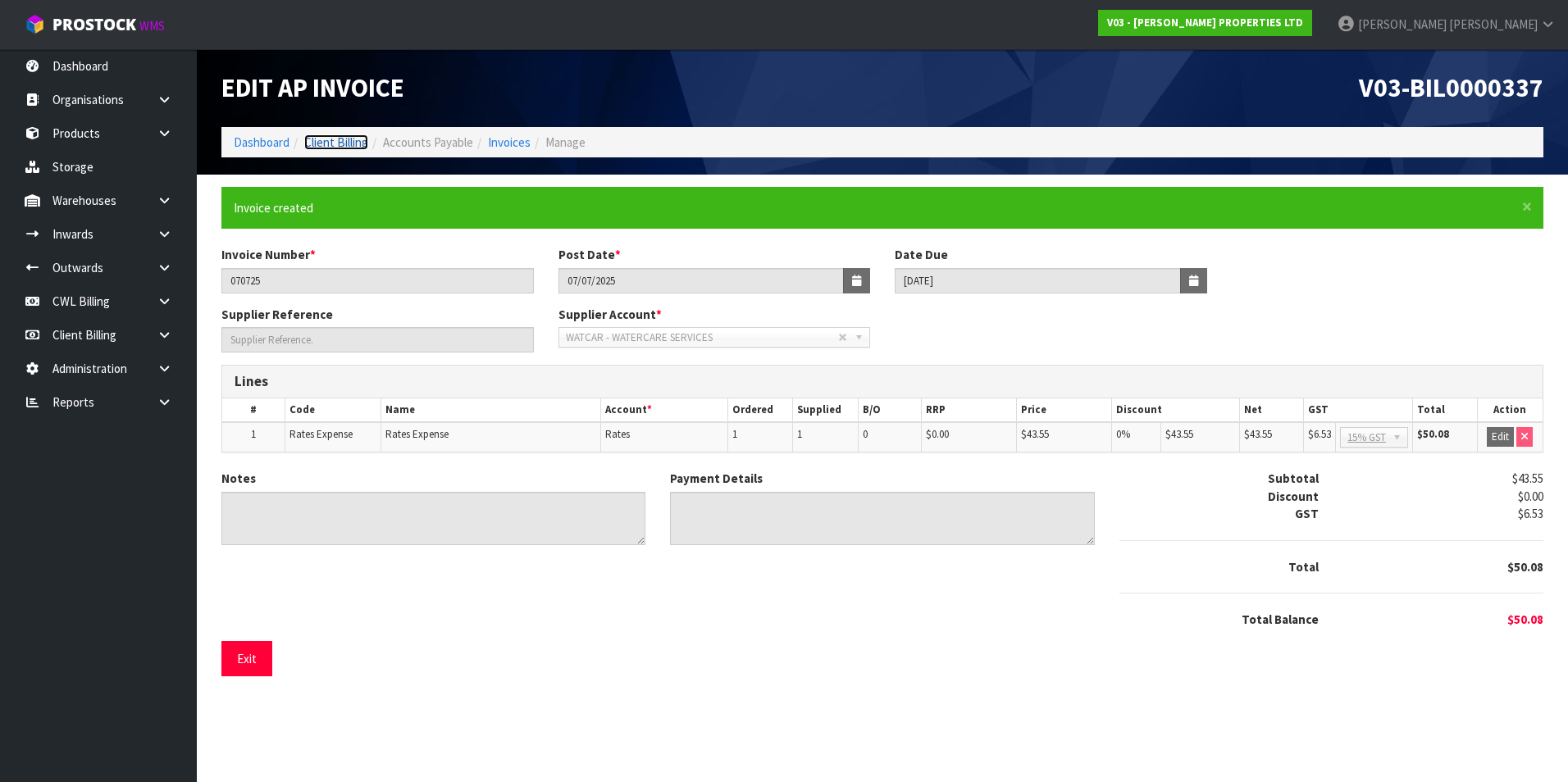
click at [357, 143] on link "Client Billing" at bounding box center [336, 142] width 64 height 16
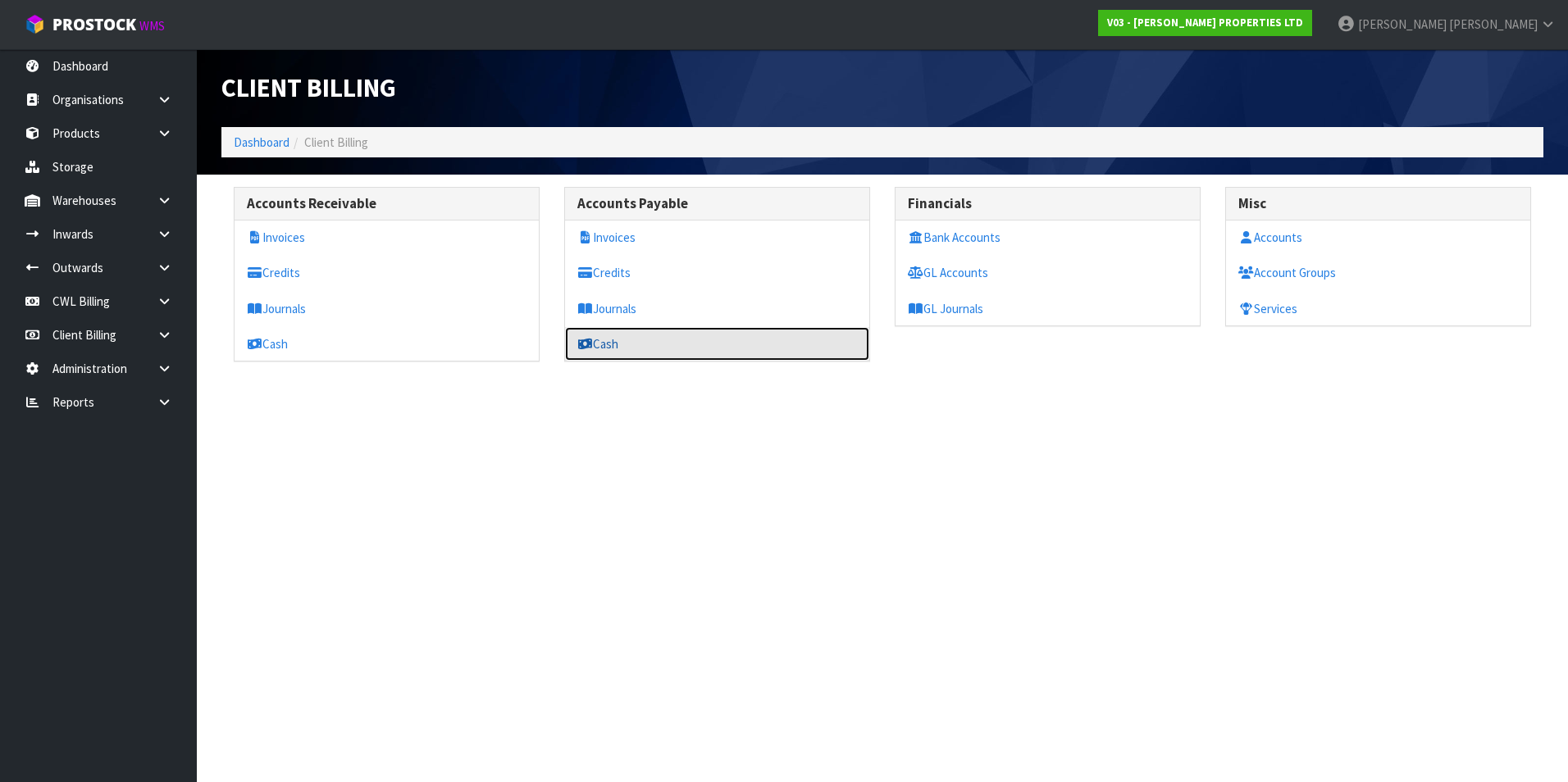
click at [617, 337] on link "Cash" at bounding box center [717, 344] width 304 height 33
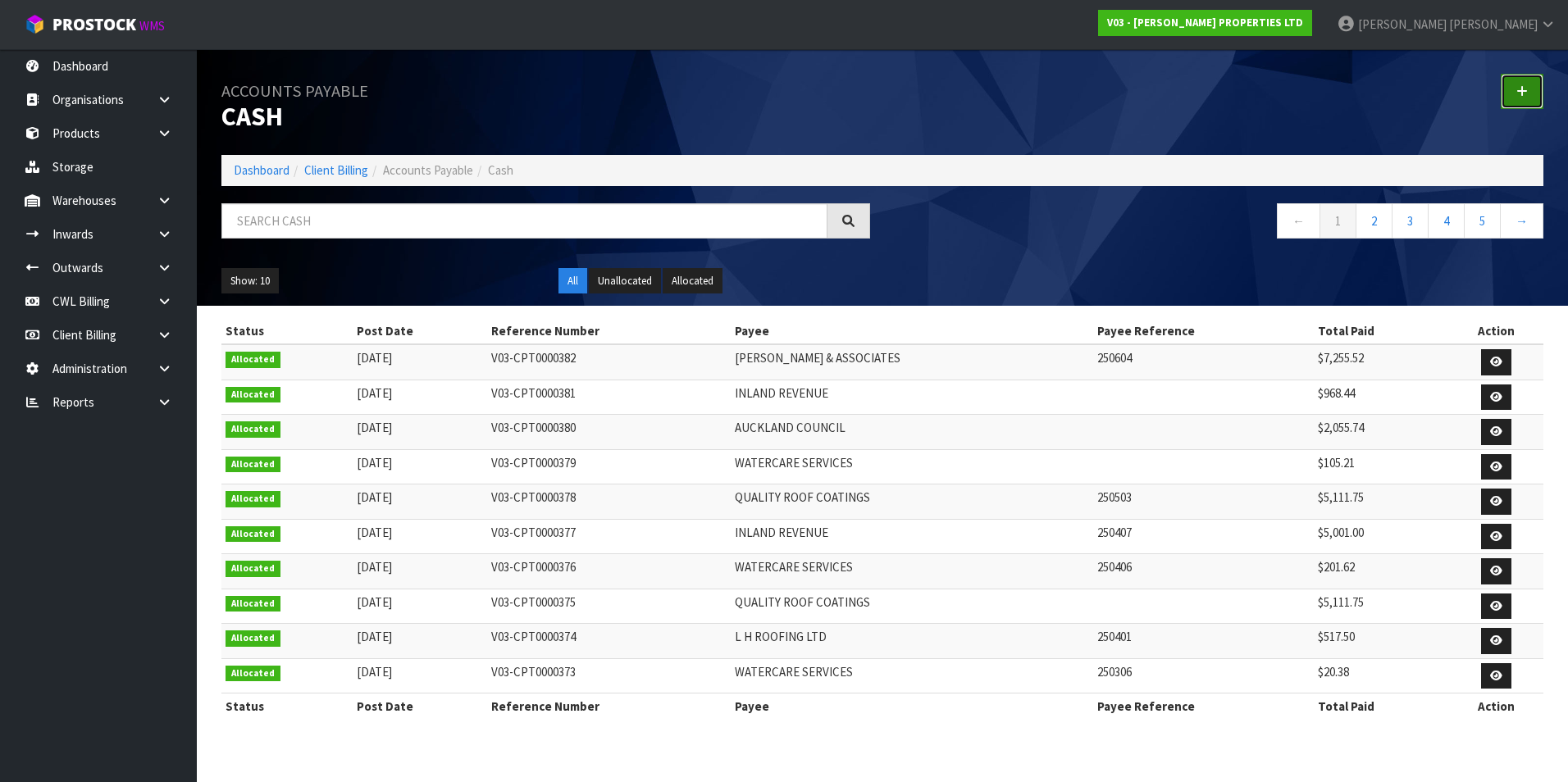
click at [1519, 88] on icon at bounding box center [1522, 91] width 12 height 13
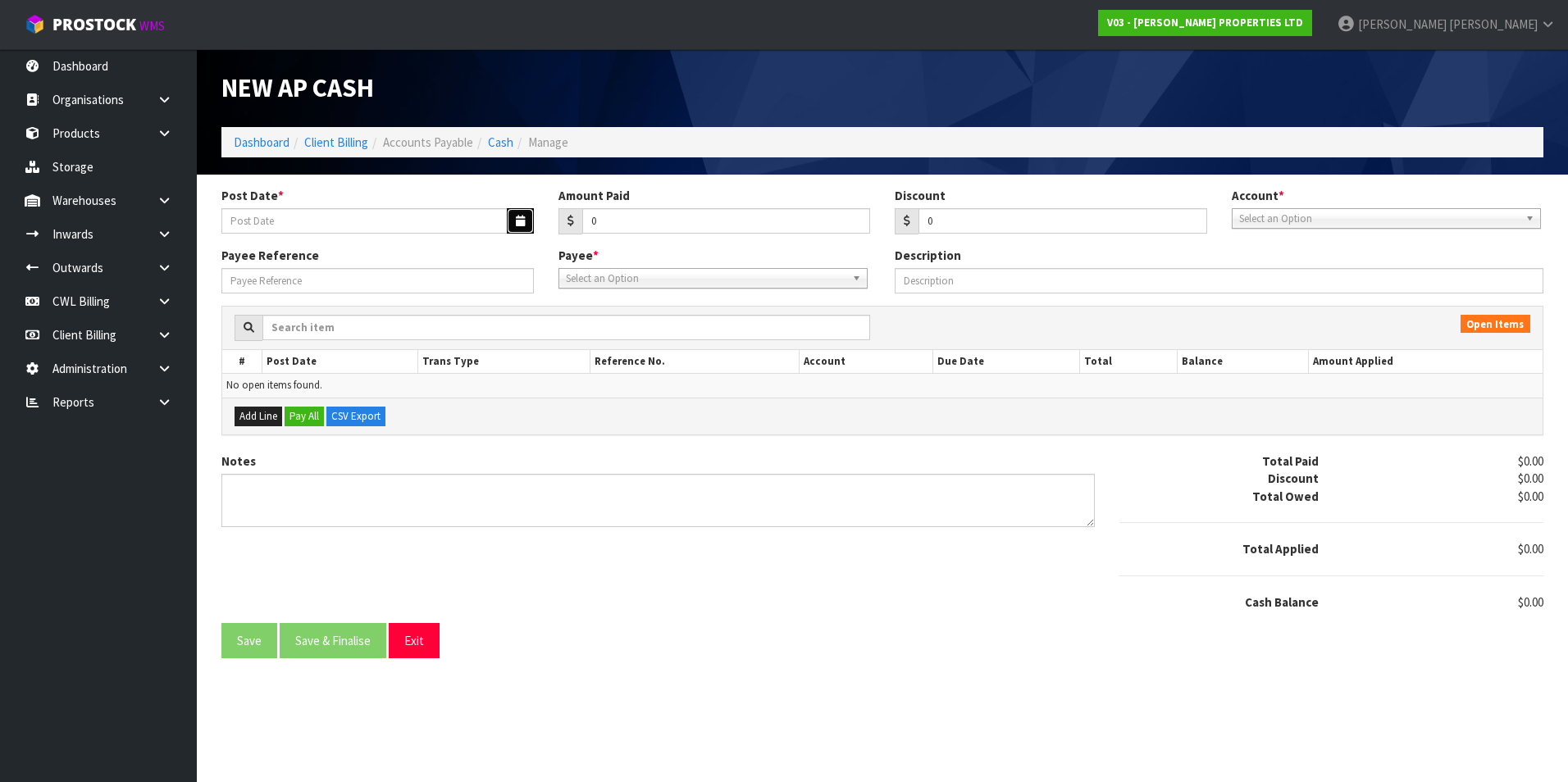
click at [521, 221] on icon "button" at bounding box center [520, 220] width 9 height 11
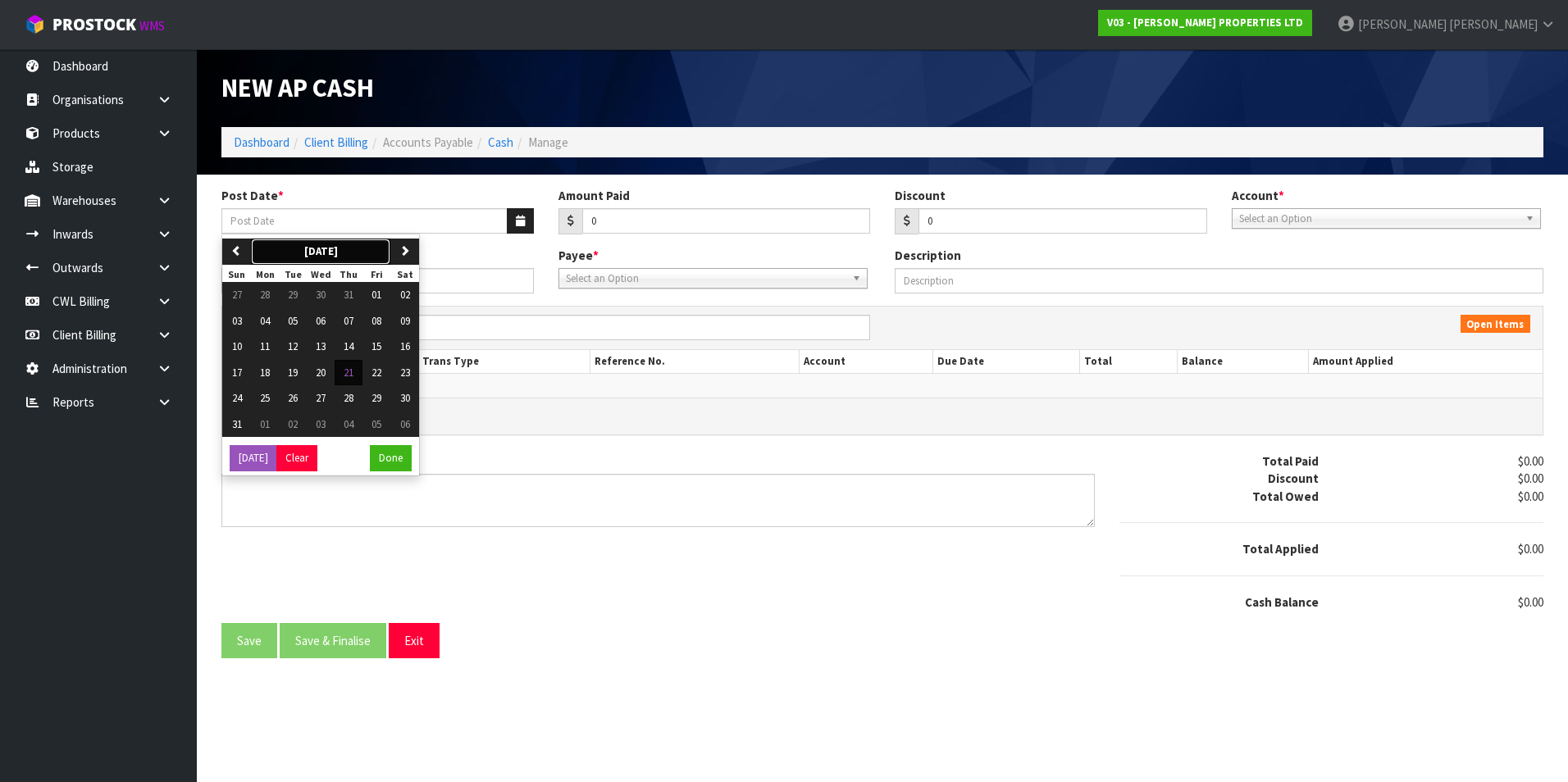
click at [251, 255] on button "[DATE]" at bounding box center [321, 251] width 139 height 26
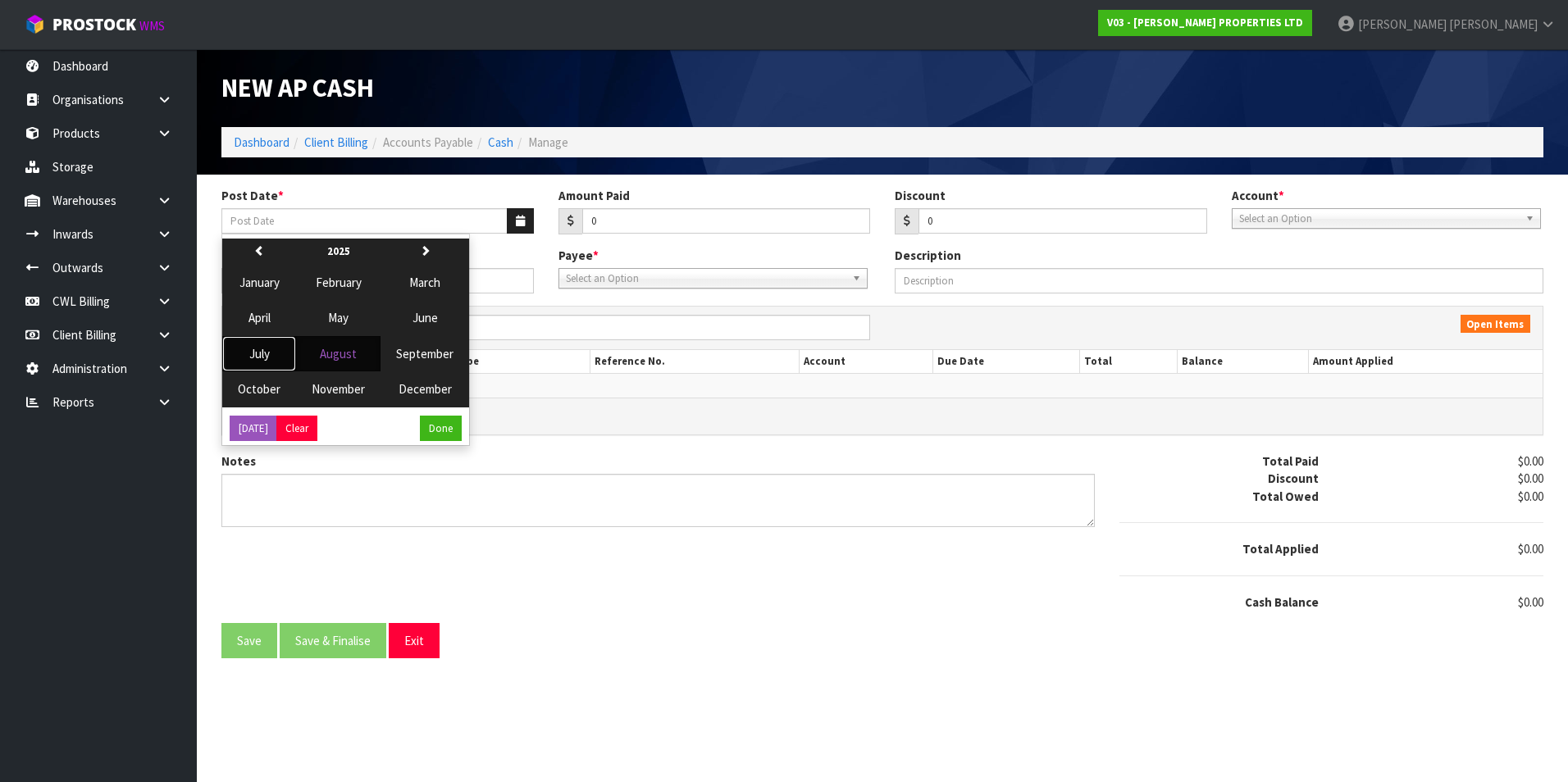
click at [259, 353] on span "July" at bounding box center [260, 353] width 20 height 16
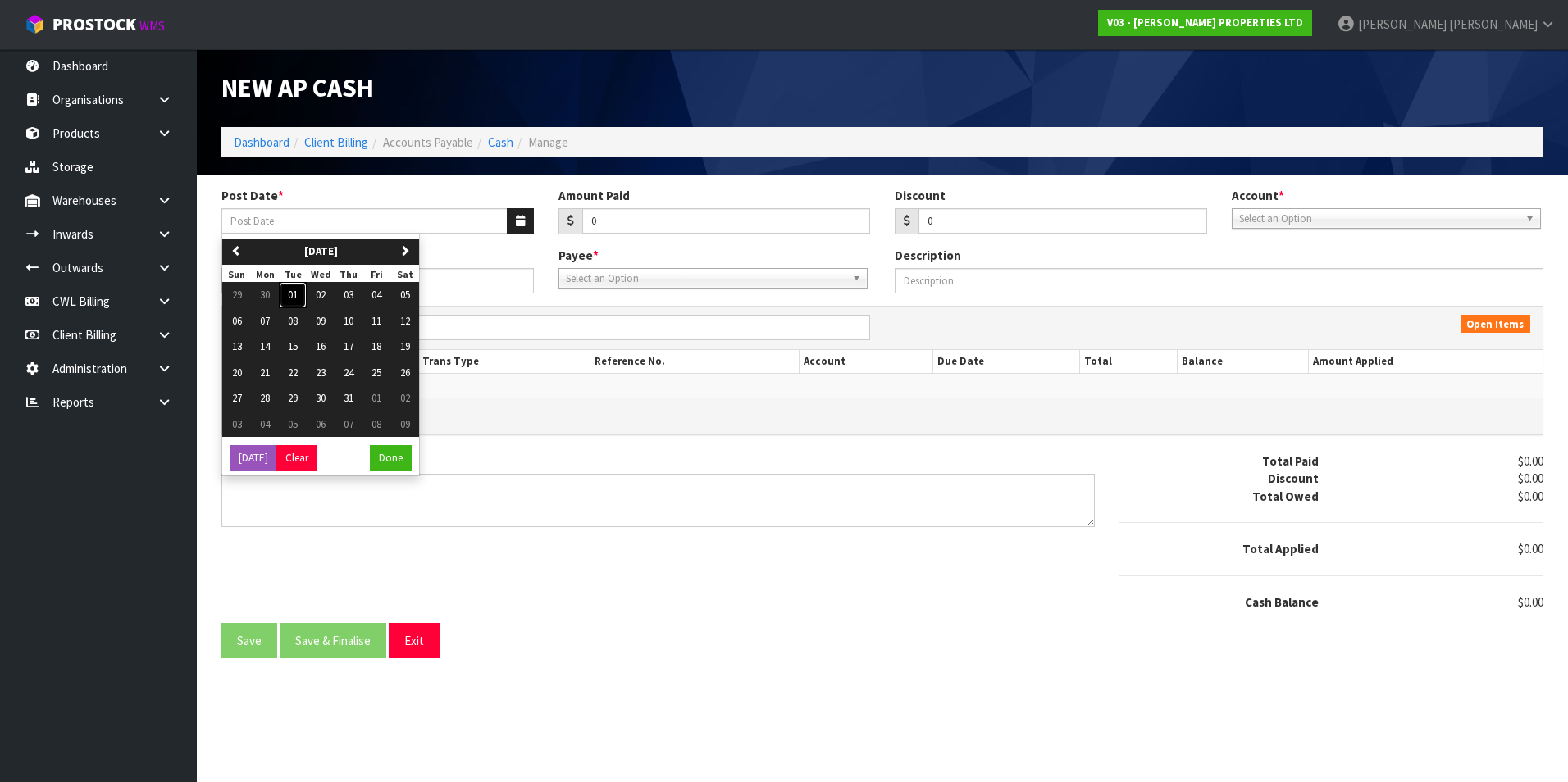
click at [293, 296] on span "01" at bounding box center [293, 295] width 10 height 14
type input "[DATE]"
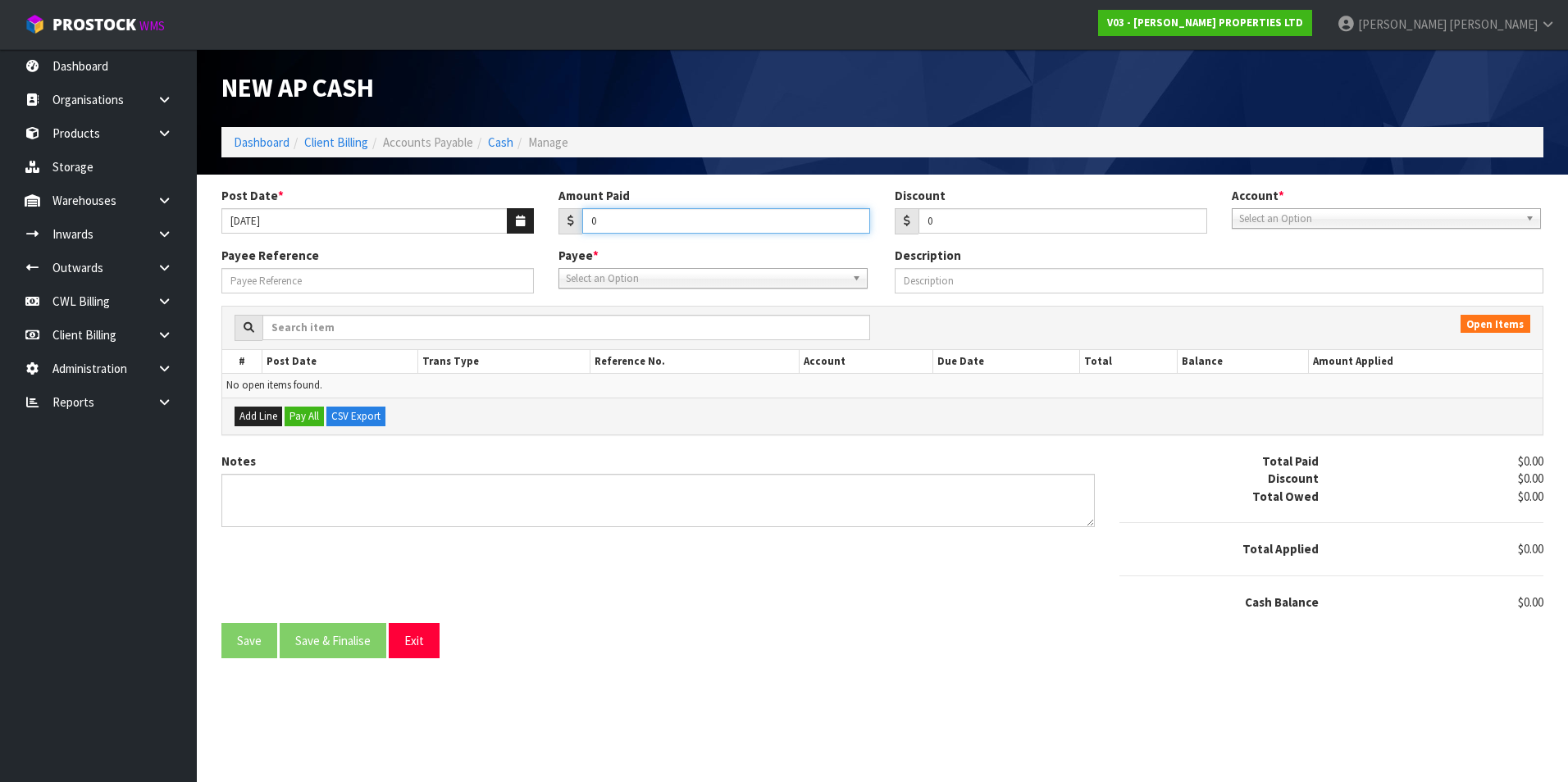
click at [616, 218] on input "0" at bounding box center [726, 221] width 289 height 25
type input "9.65"
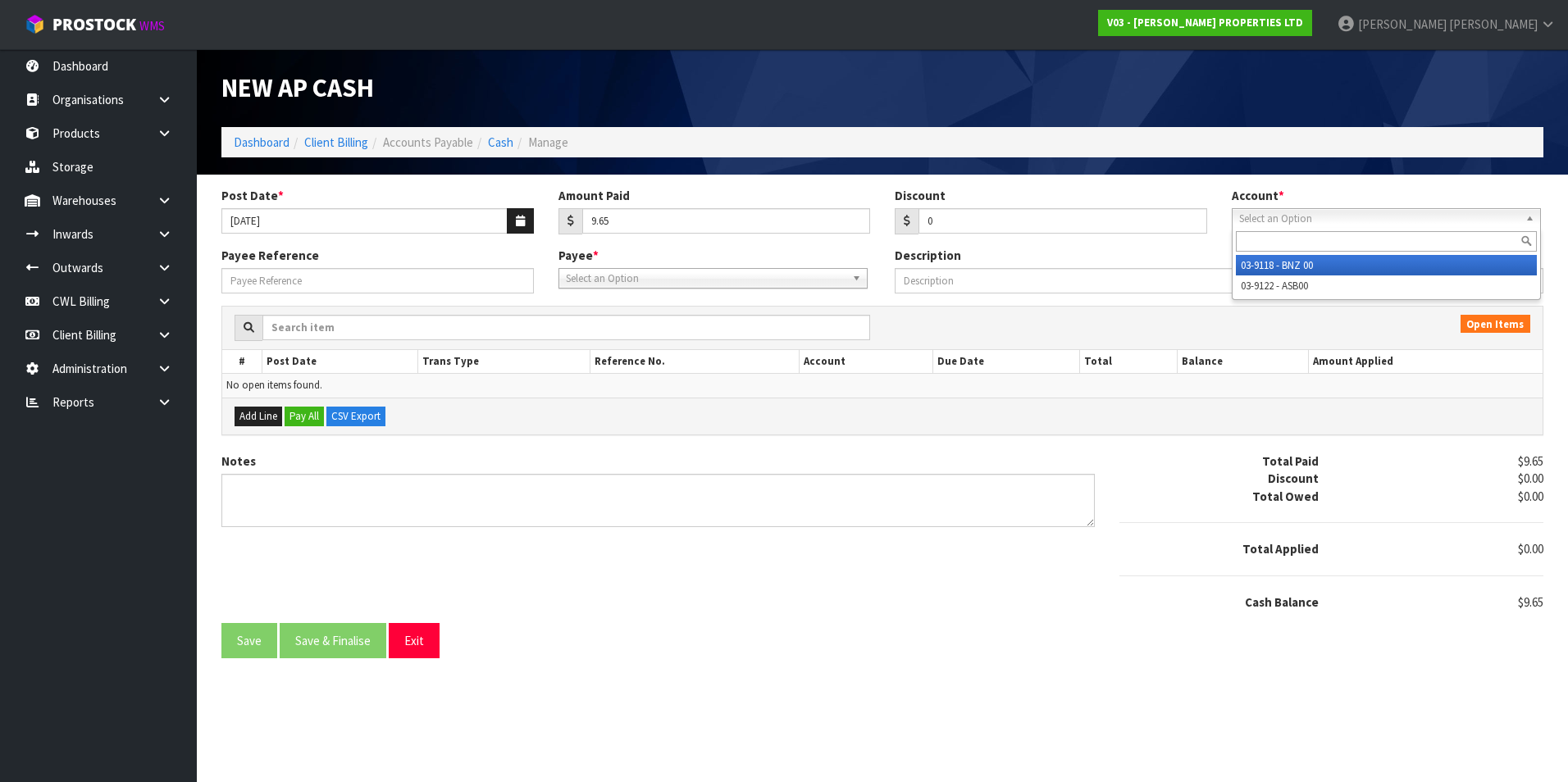
click at [1288, 224] on span "Select an Option" at bounding box center [1379, 219] width 280 height 19
click at [1296, 266] on li "03-9118 - BNZ 00" at bounding box center [1385, 265] width 301 height 20
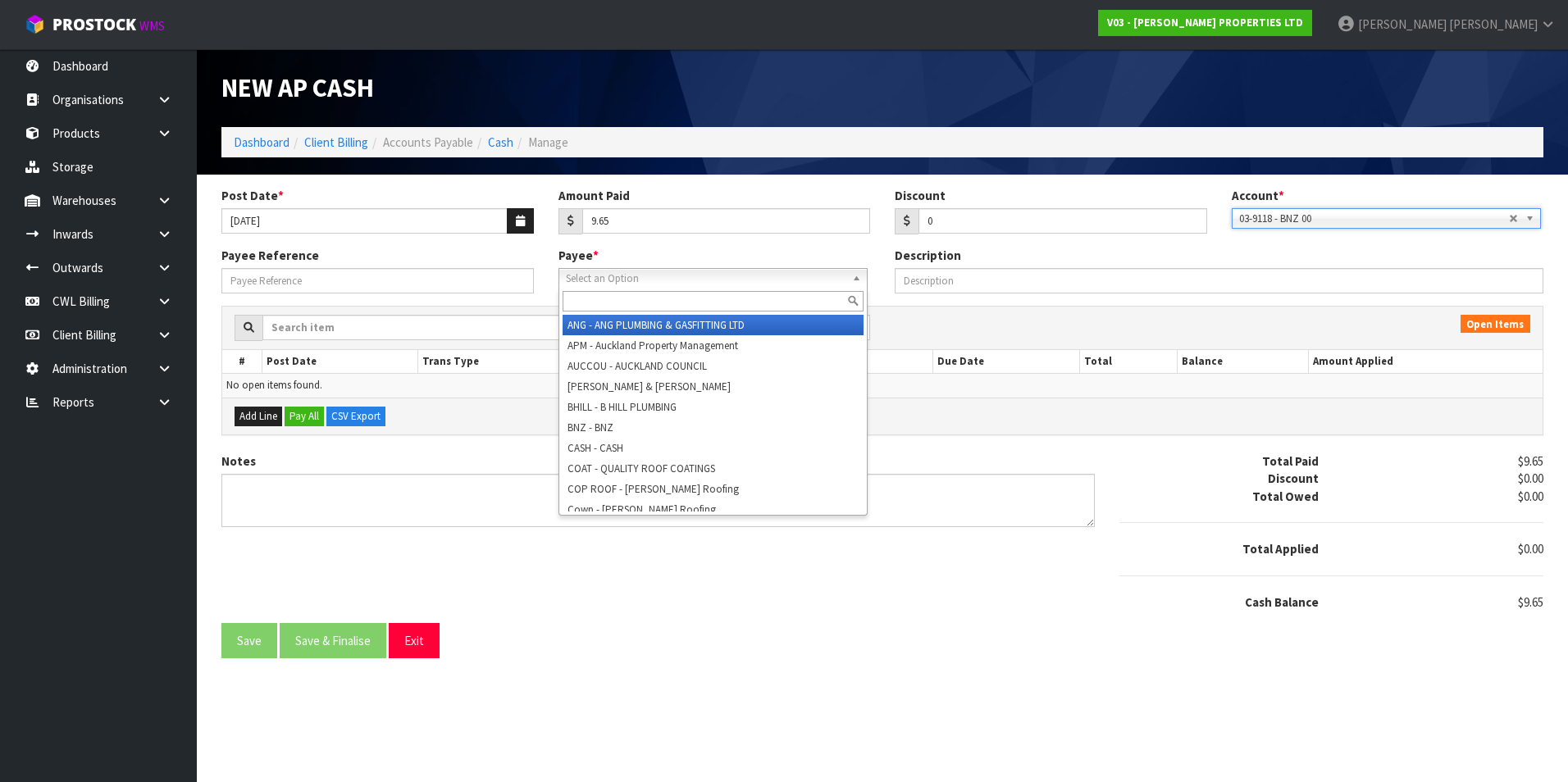
click at [686, 273] on span "Select an Option" at bounding box center [706, 278] width 280 height 19
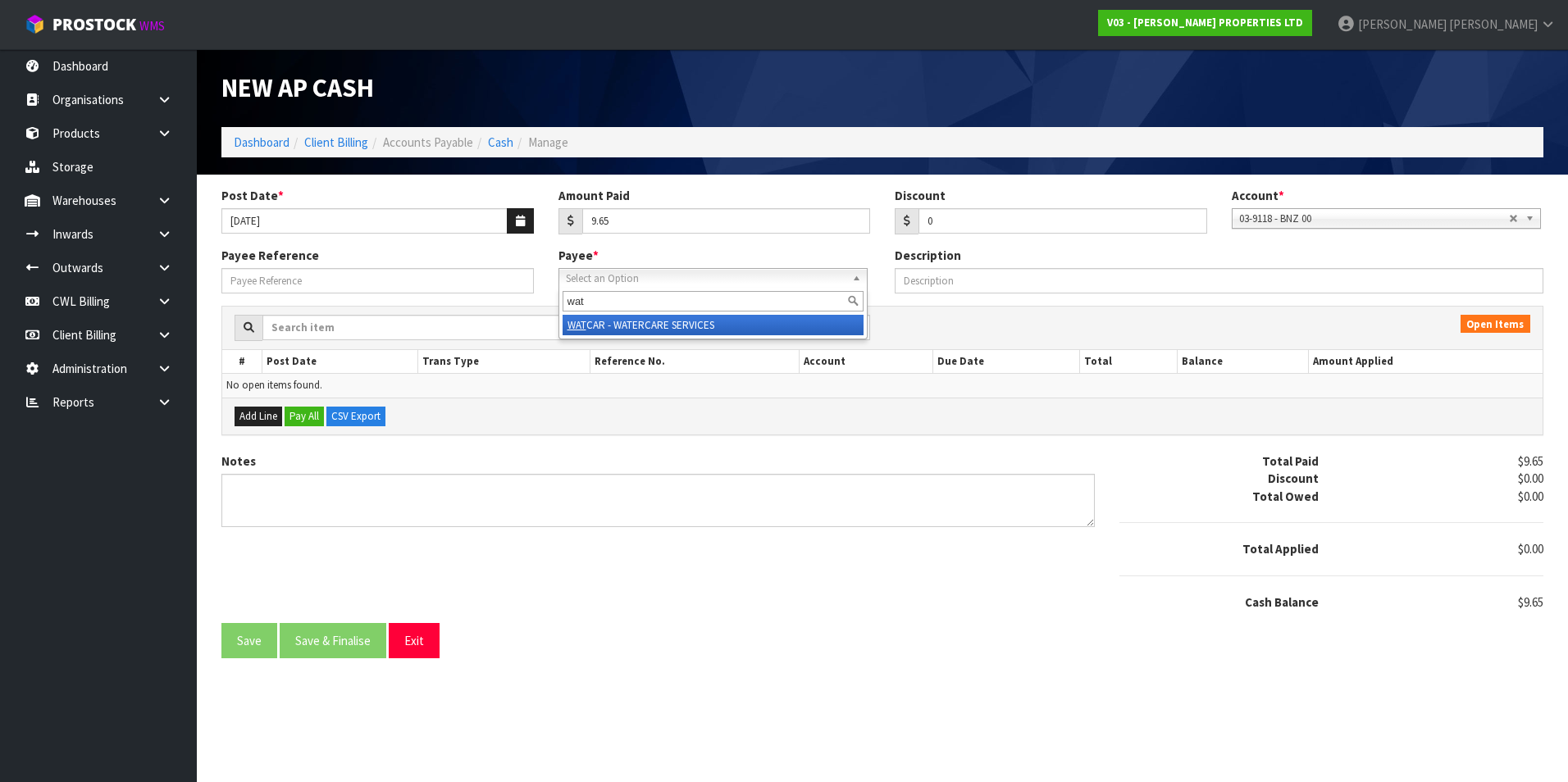
type input "wat"
click at [668, 331] on li "WAT CAR - WATERCARE SERVICES" at bounding box center [713, 325] width 301 height 20
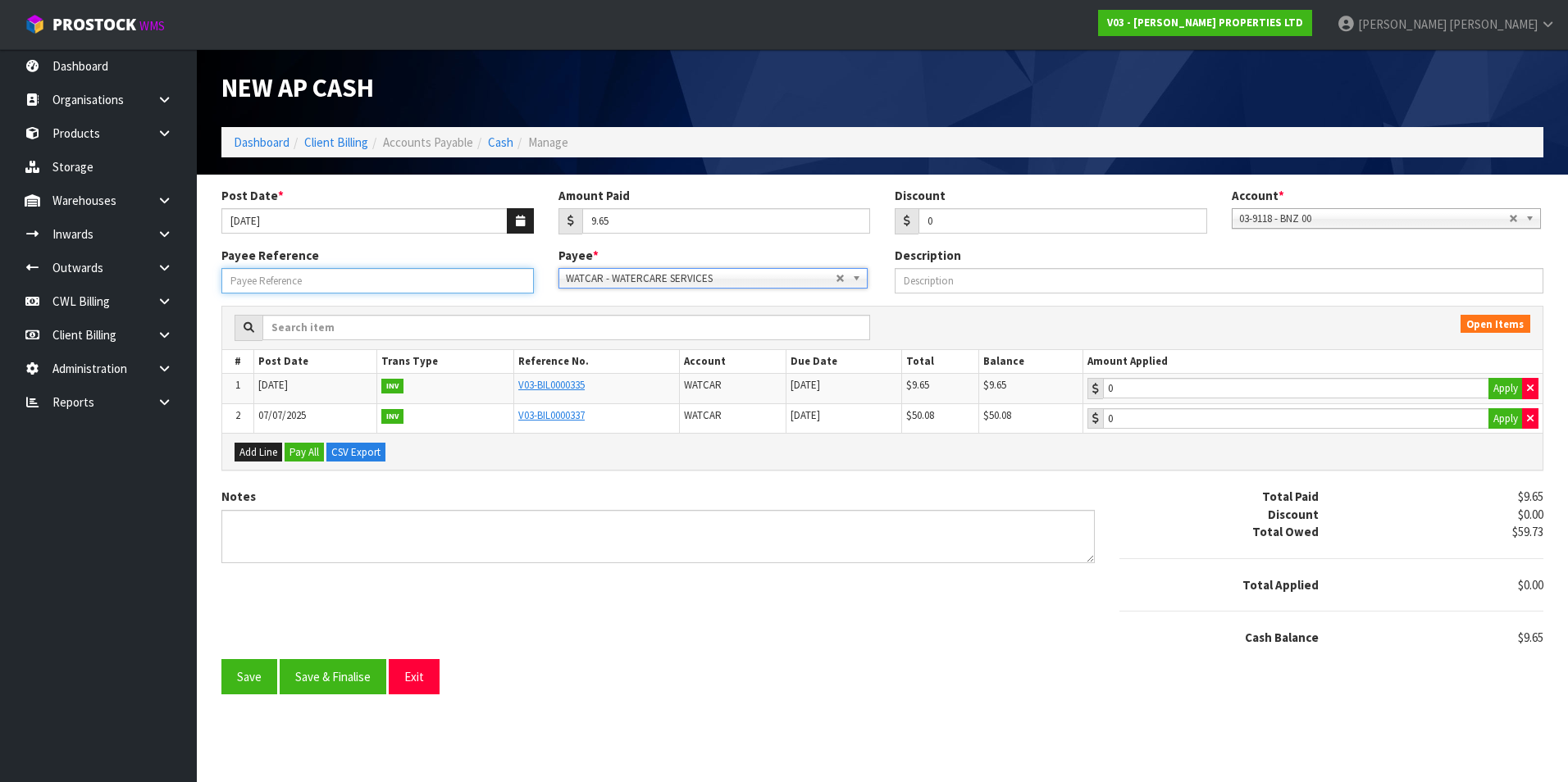
click at [333, 287] on input "Payee Reference" at bounding box center [377, 280] width 312 height 25
type input "250708"
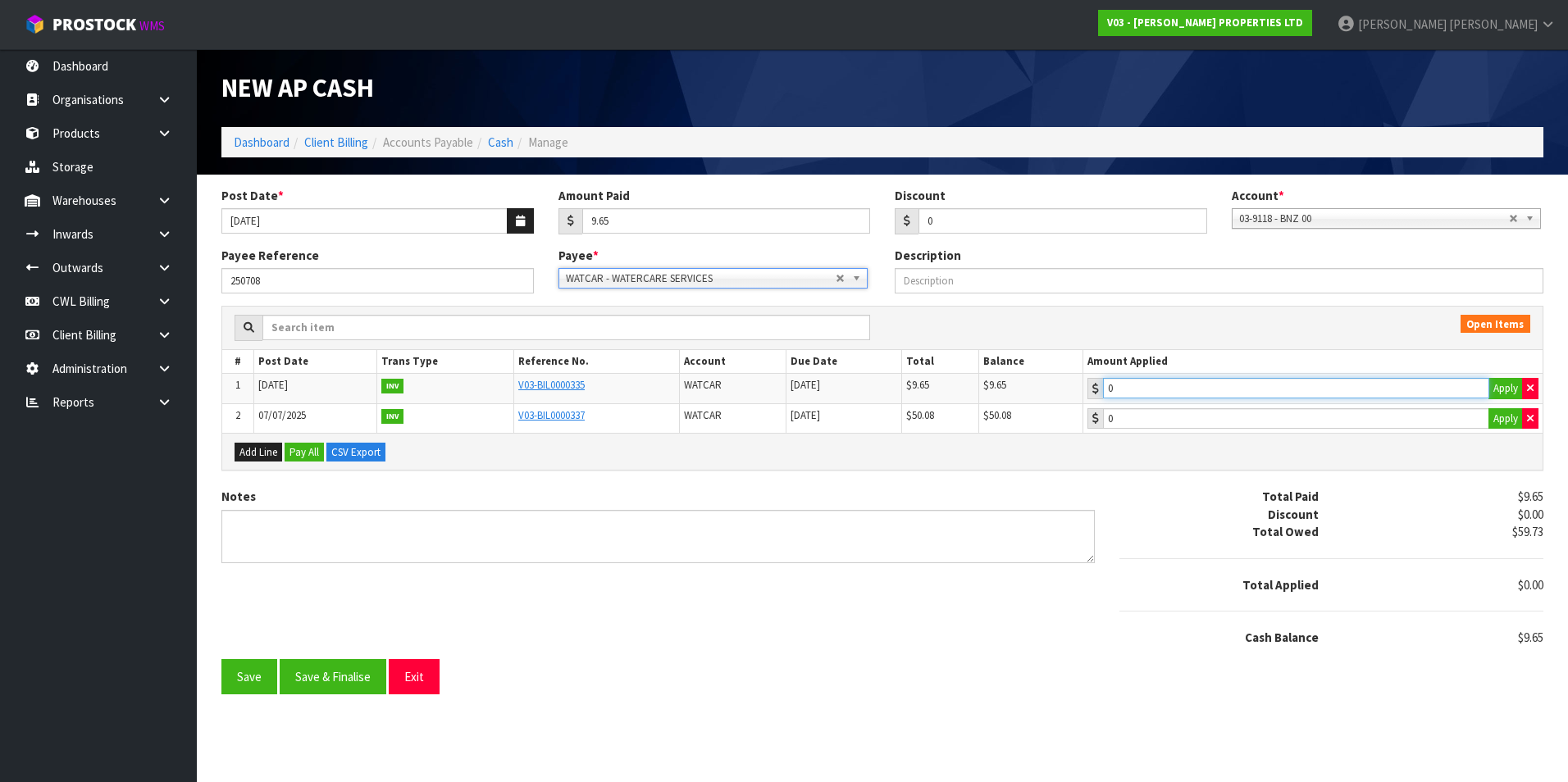
type input "9.65"
click at [1236, 385] on input "9.65" at bounding box center [1296, 388] width 386 height 20
click at [332, 684] on button "Save & Finalise" at bounding box center [333, 677] width 106 height 35
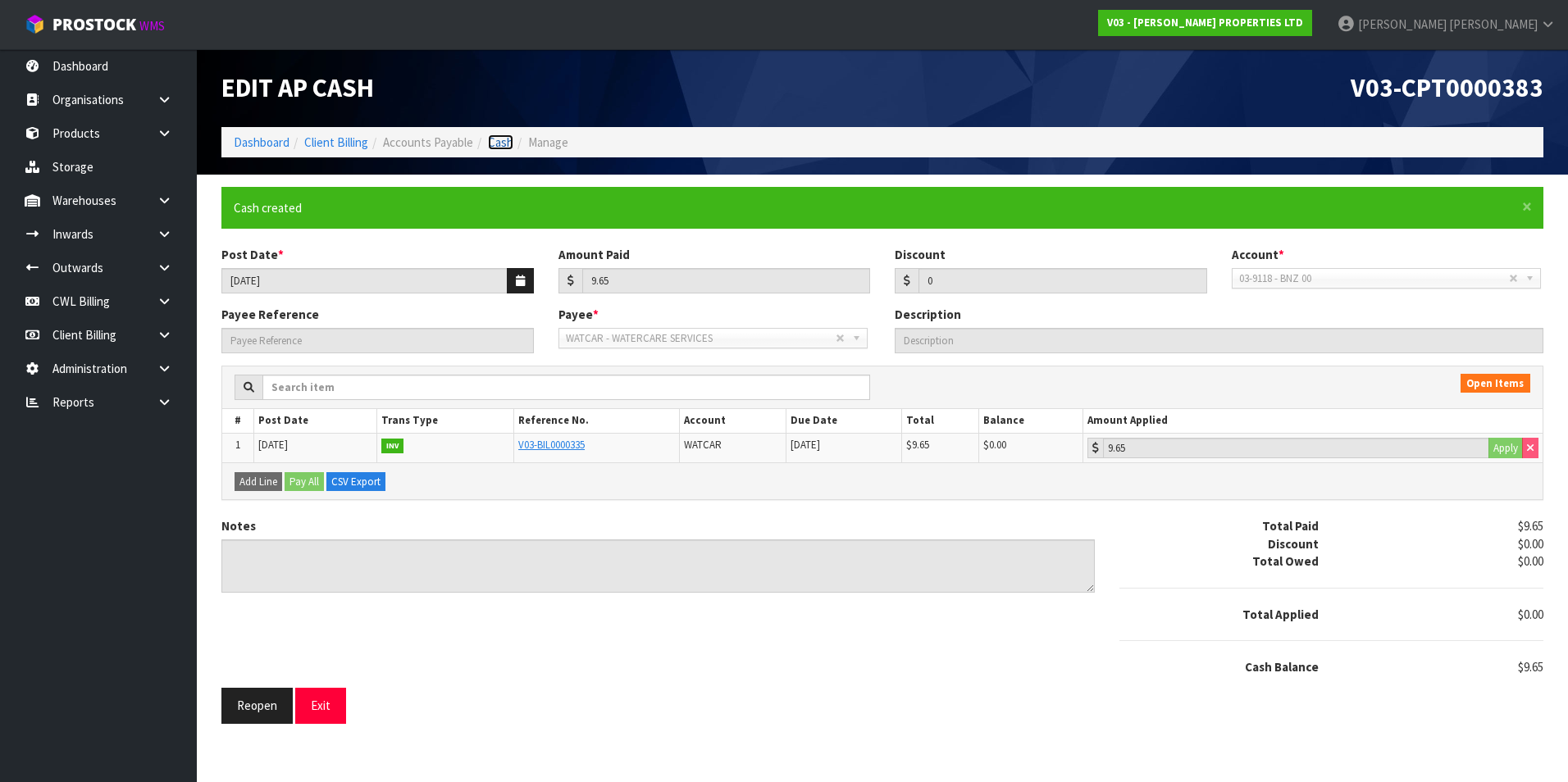
click at [501, 149] on link "Cash" at bounding box center [501, 142] width 25 height 16
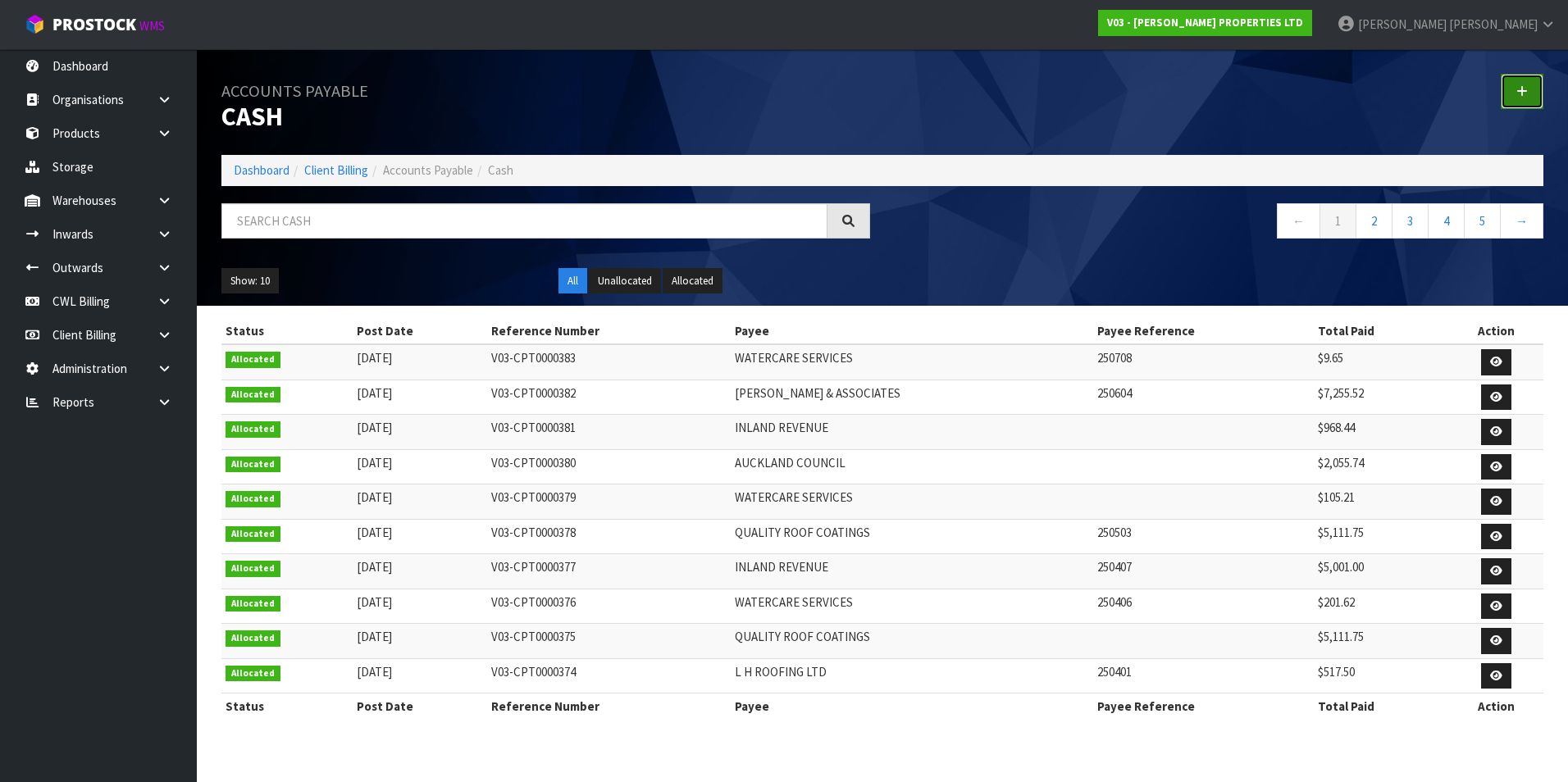
click at [1518, 95] on icon at bounding box center [1522, 91] width 12 height 13
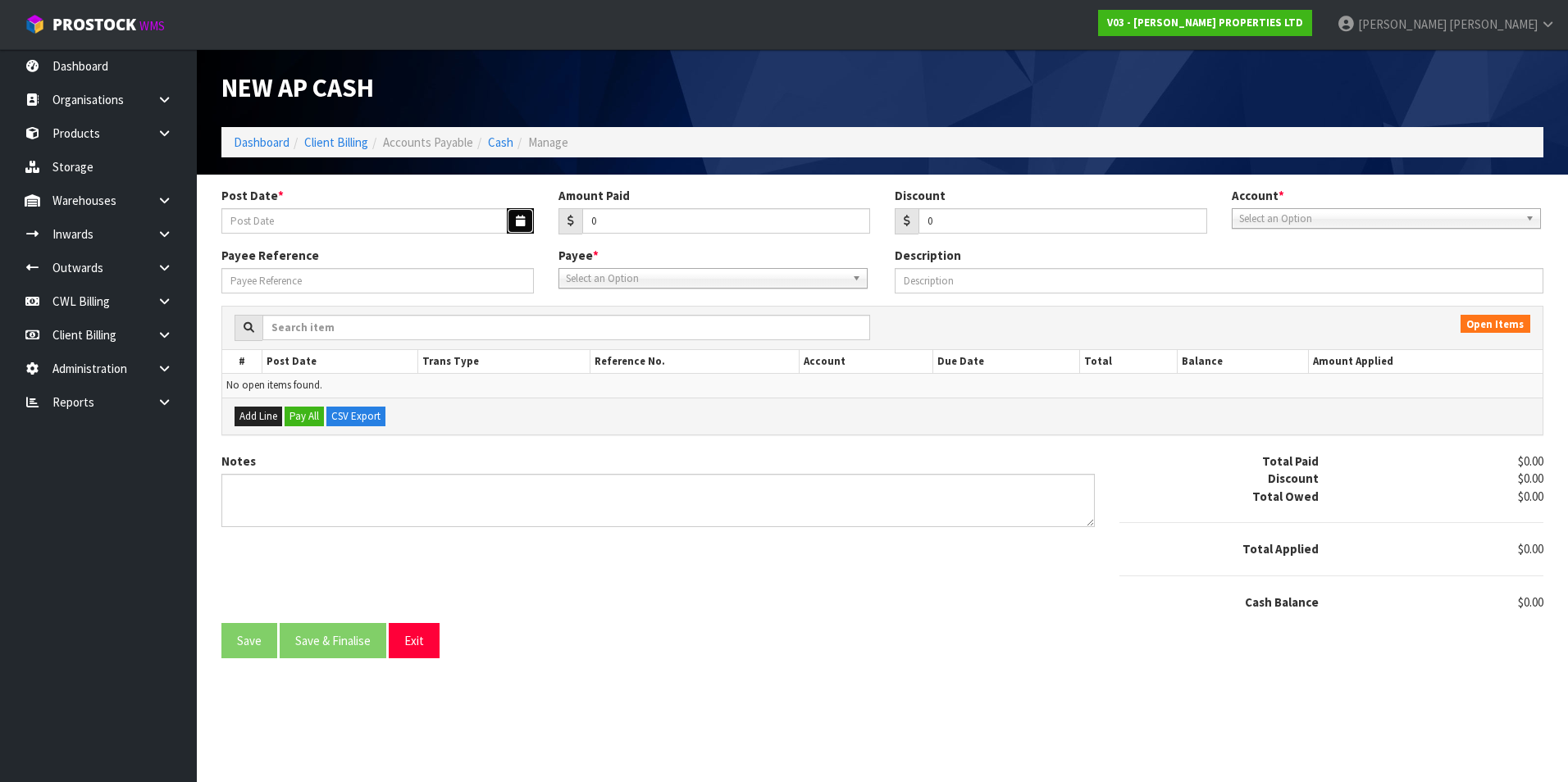
click at [511, 224] on button "button" at bounding box center [520, 221] width 27 height 25
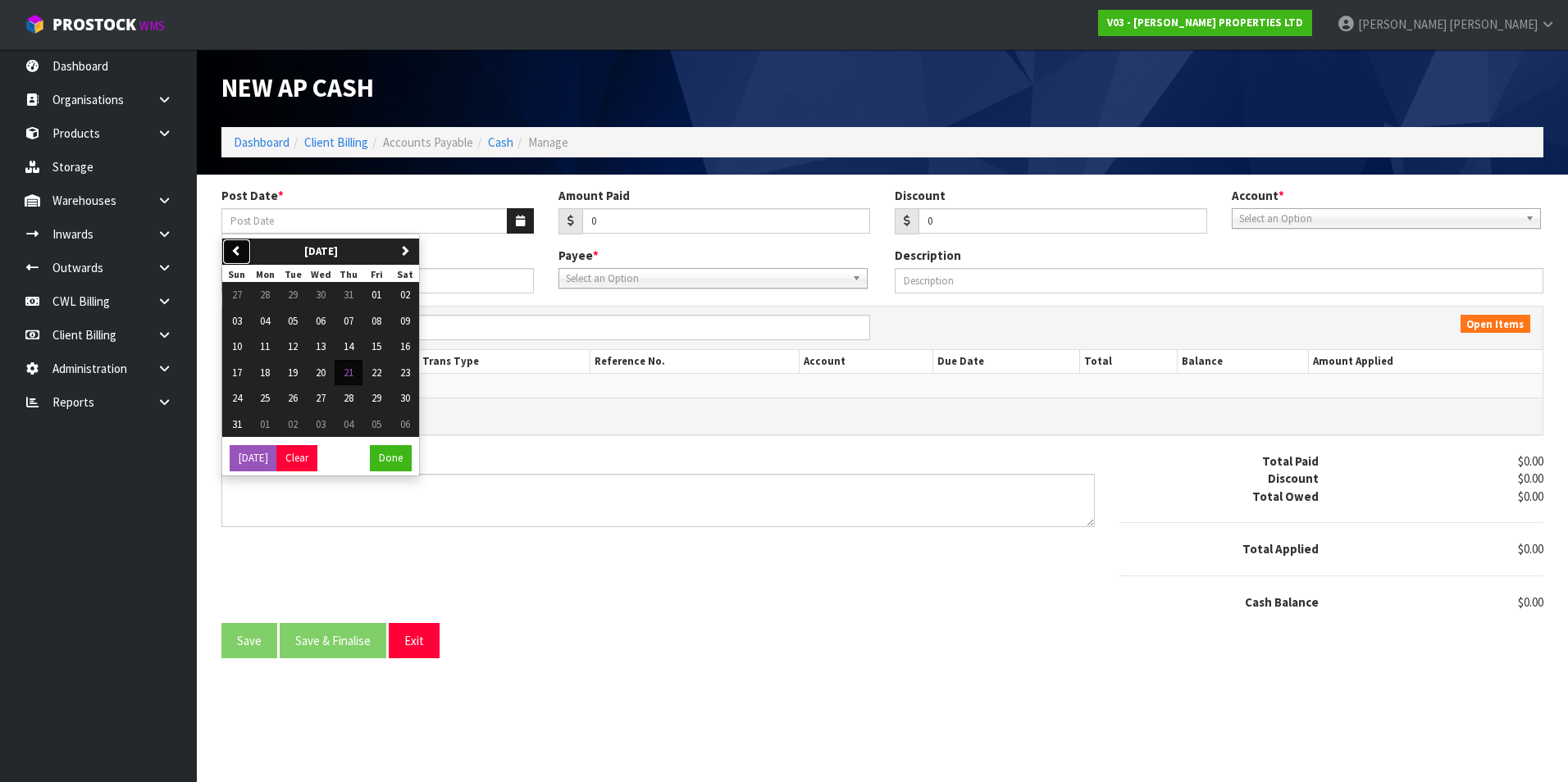
click at [240, 251] on icon "button" at bounding box center [236, 250] width 11 height 11
click at [271, 398] on button "28" at bounding box center [265, 398] width 28 height 26
type input "[DATE]"
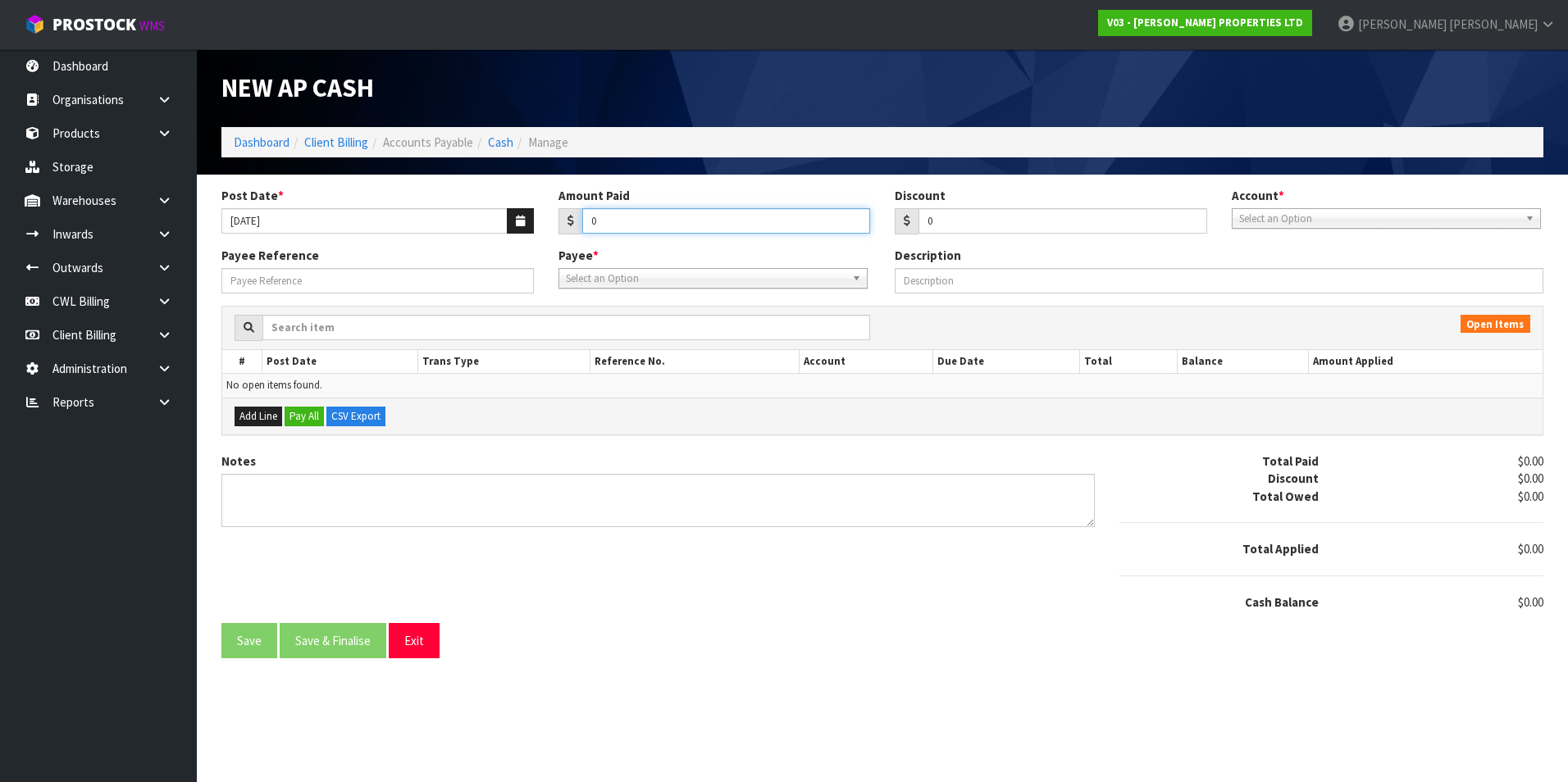
click at [617, 223] on input "0" at bounding box center [726, 221] width 289 height 25
type input "50.08"
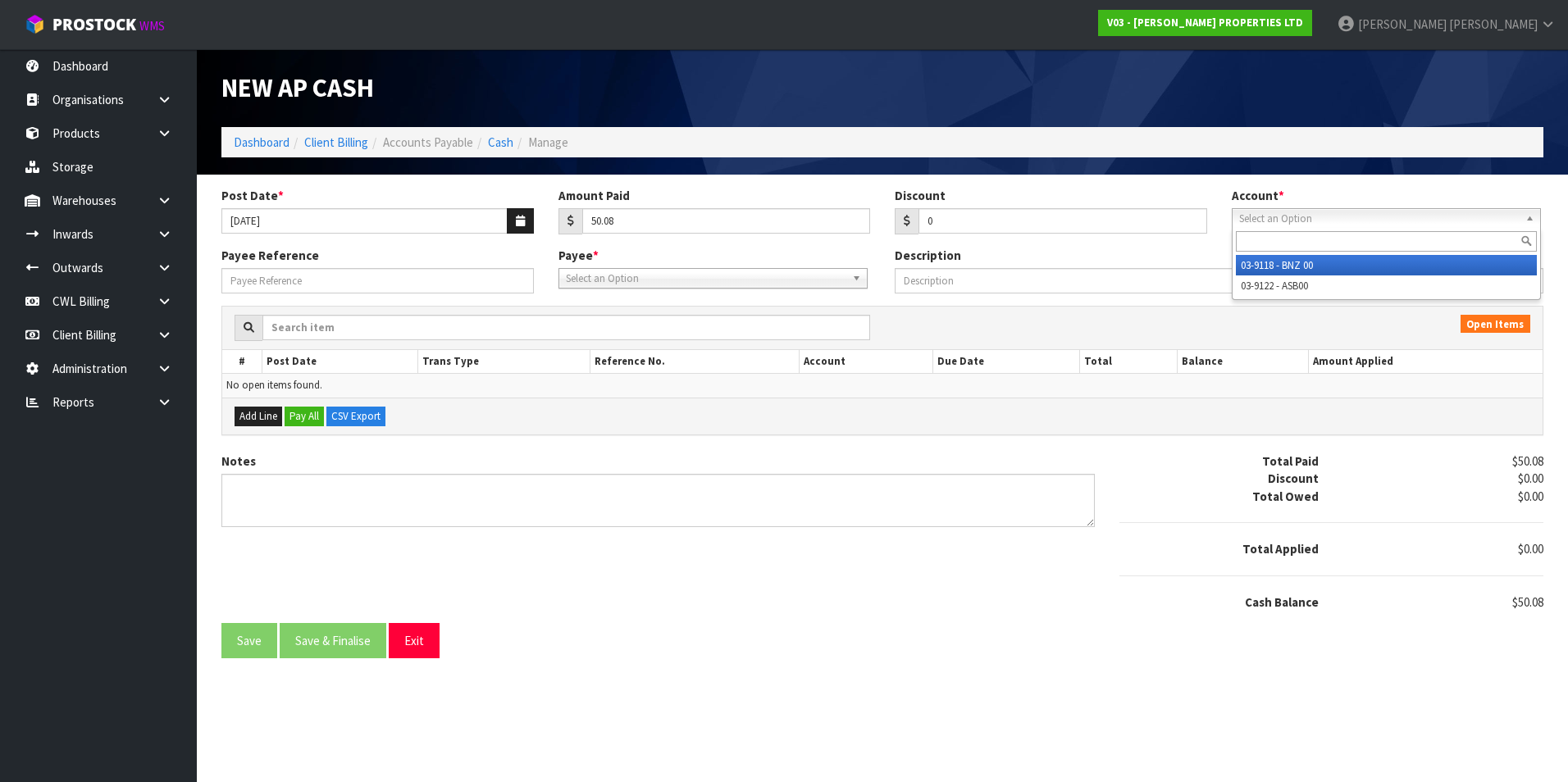
click at [1288, 223] on span "Select an Option" at bounding box center [1379, 219] width 280 height 19
click at [1303, 266] on li "03-9118 - BNZ 00" at bounding box center [1385, 265] width 301 height 20
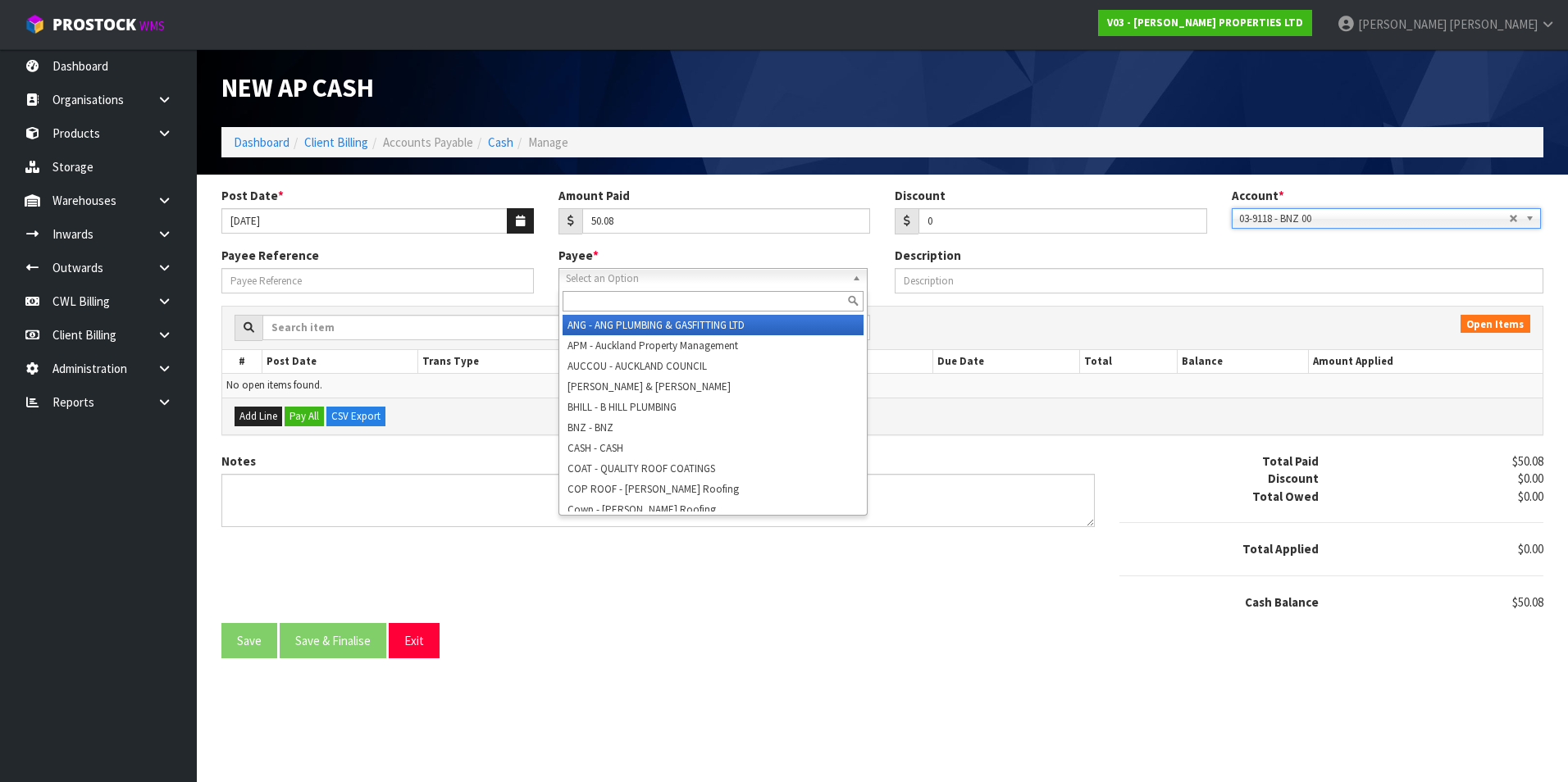
click at [611, 281] on span "Select an Option" at bounding box center [706, 278] width 280 height 19
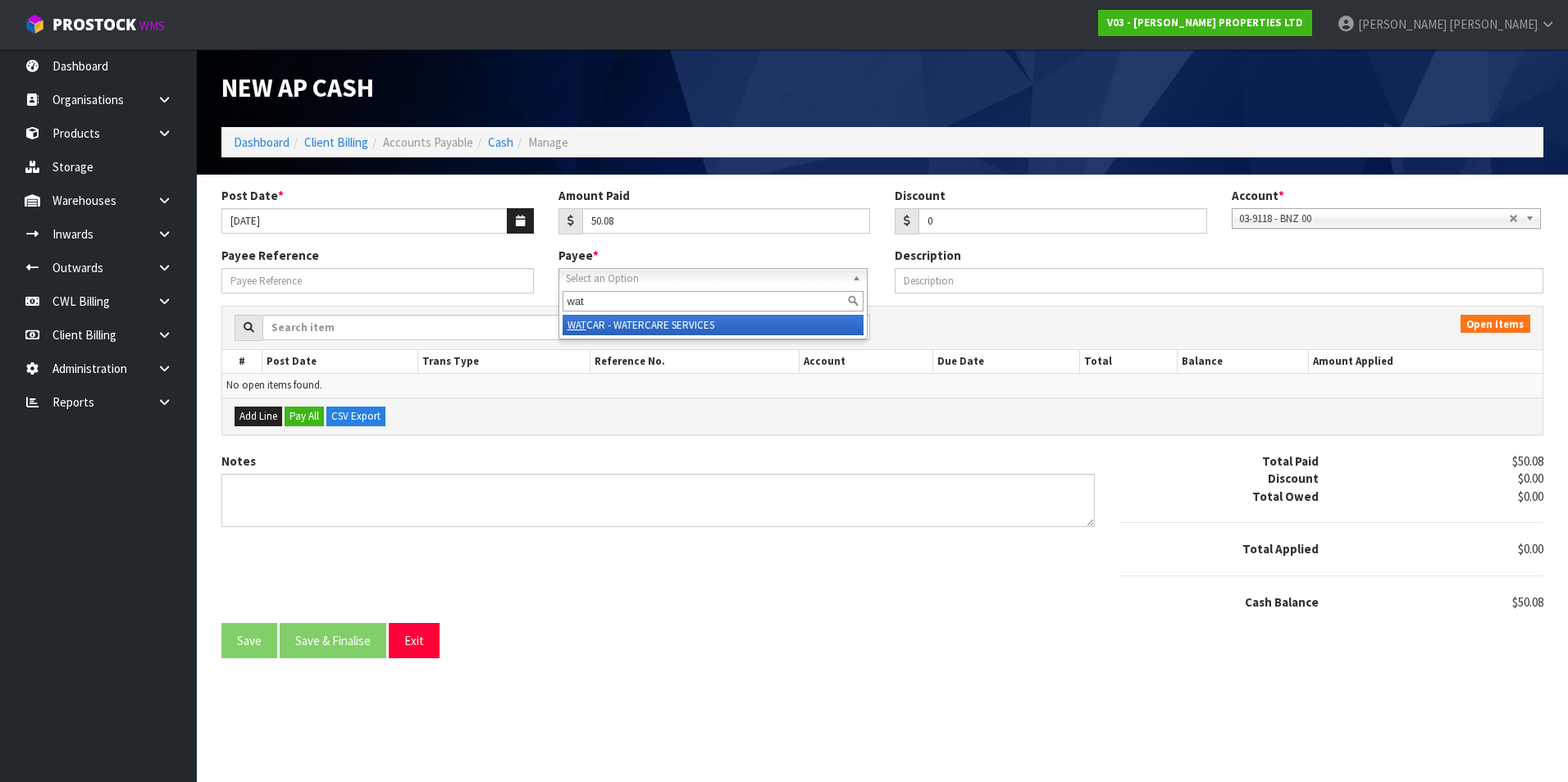
type input "wat"
click at [622, 326] on li "WAT CAR - WATERCARE SERVICES" at bounding box center [713, 325] width 301 height 20
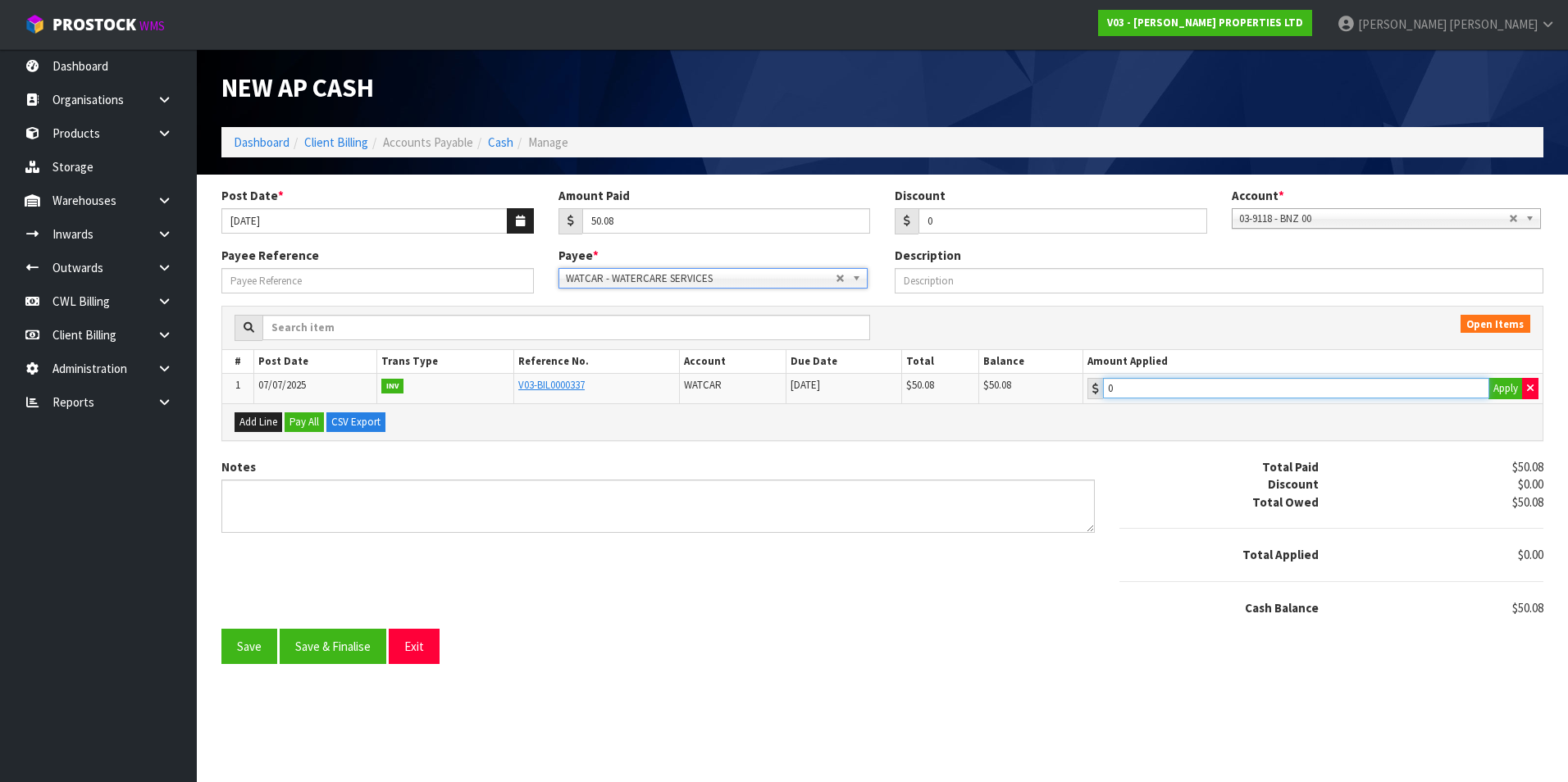
type input "50.08"
click at [1233, 386] on input "50.08" at bounding box center [1296, 388] width 386 height 20
click at [341, 649] on button "Save & Finalise" at bounding box center [333, 646] width 106 height 35
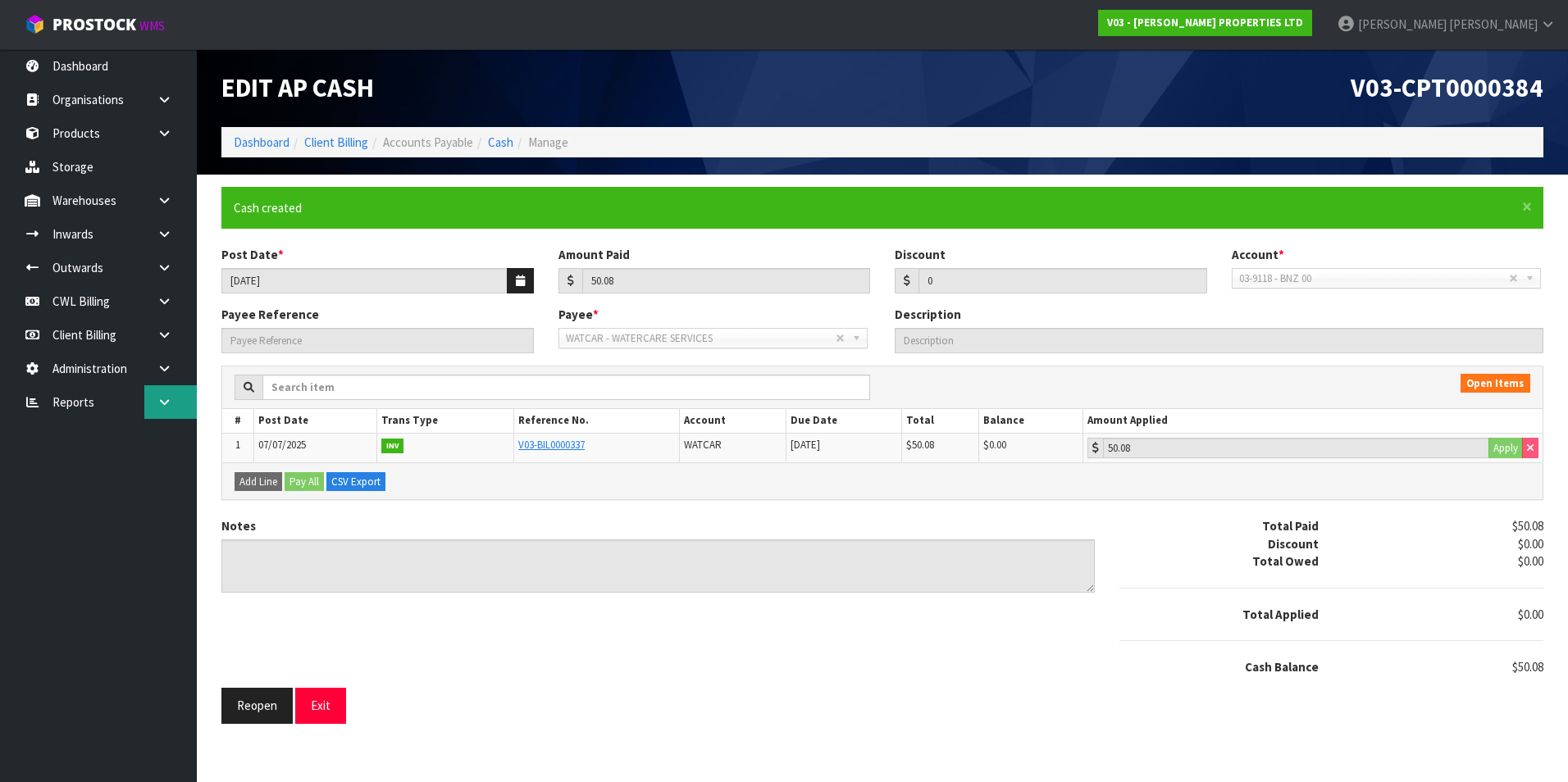
drag, startPoint x: 176, startPoint y: 406, endPoint x: 168, endPoint y: 405, distance: 8.1
click at [176, 406] on link at bounding box center [170, 402] width 53 height 33
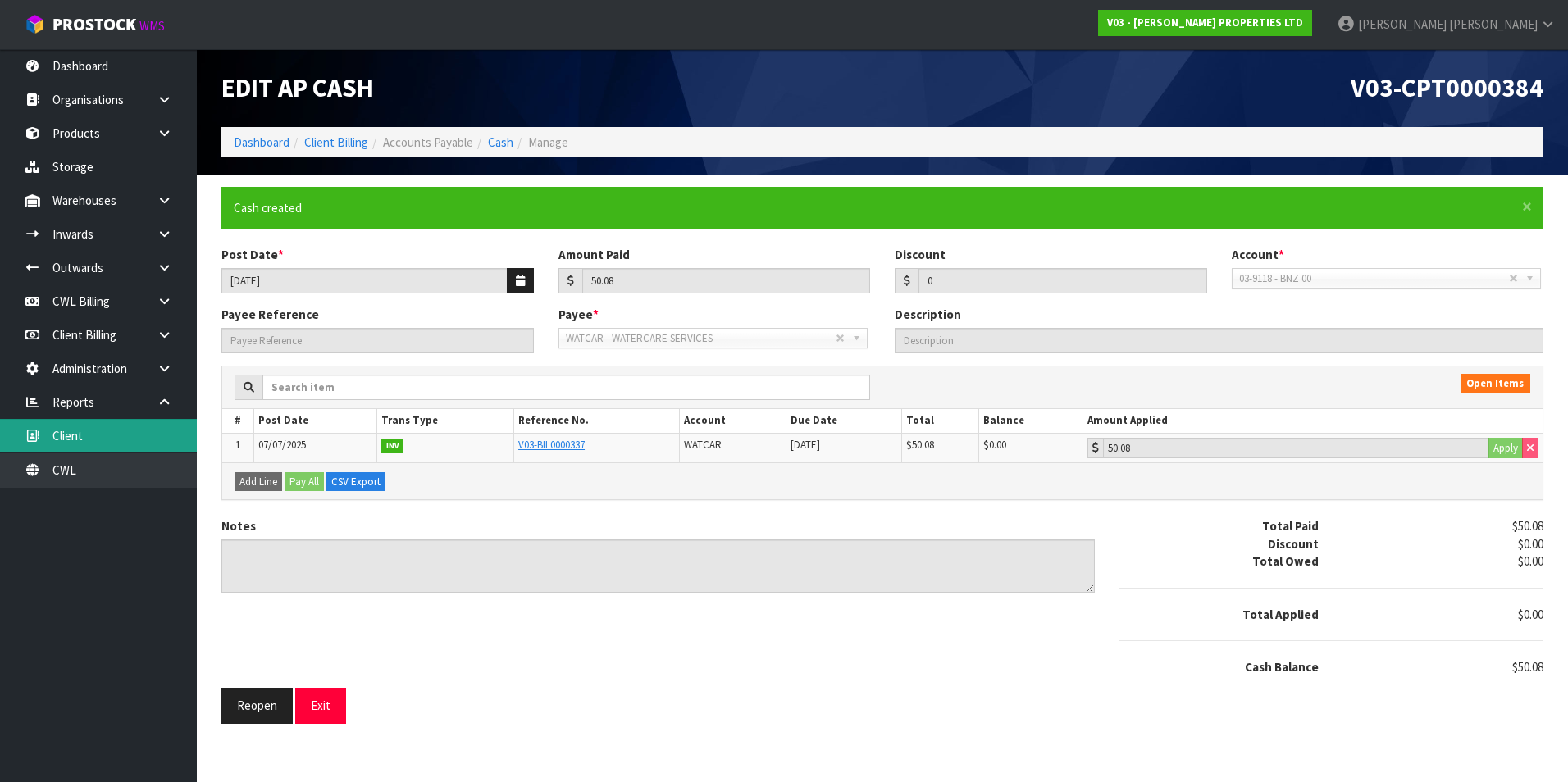
click at [111, 437] on link "Client" at bounding box center [98, 435] width 197 height 33
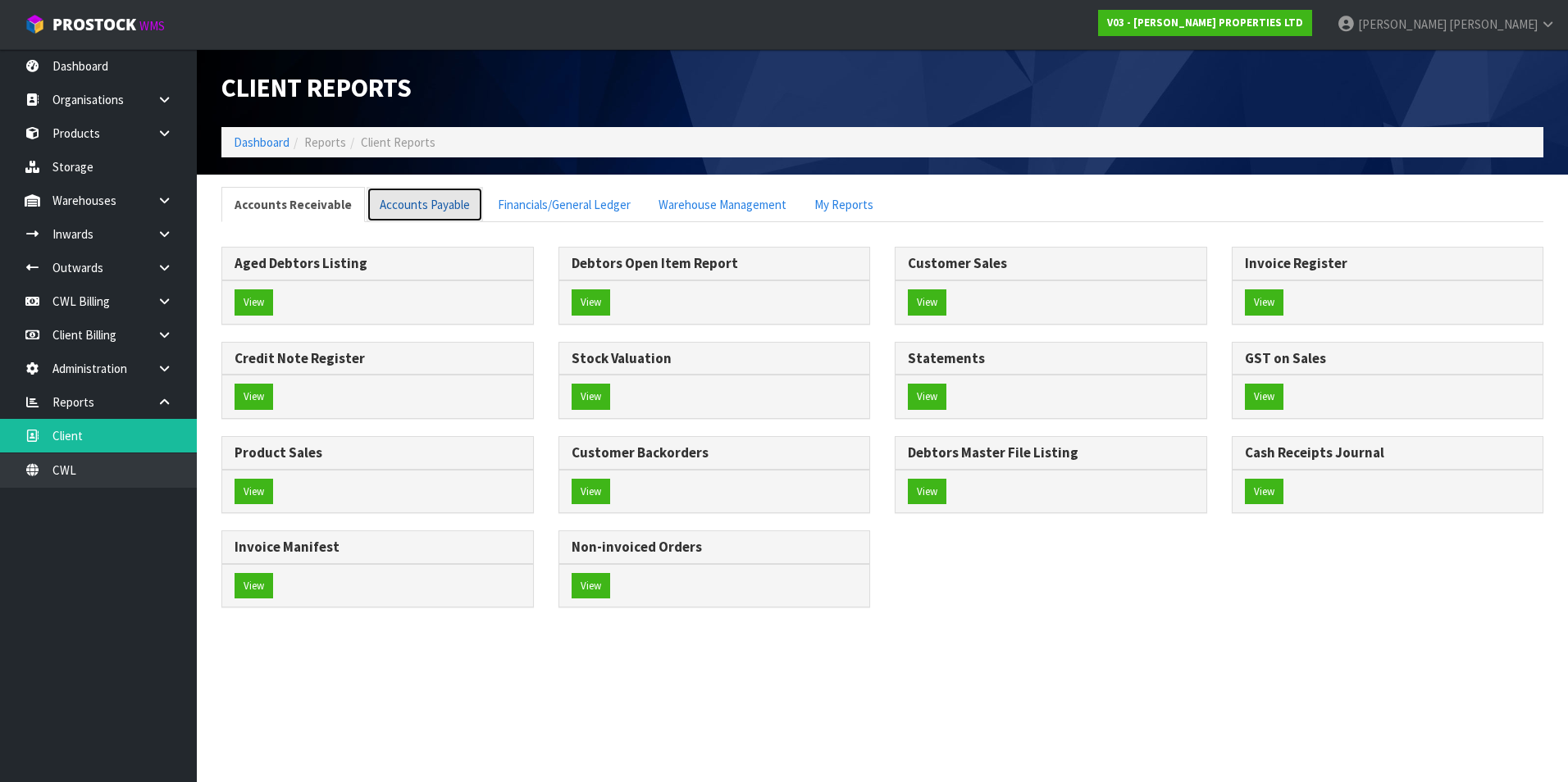
click at [433, 210] on link "Accounts Payable" at bounding box center [425, 204] width 116 height 35
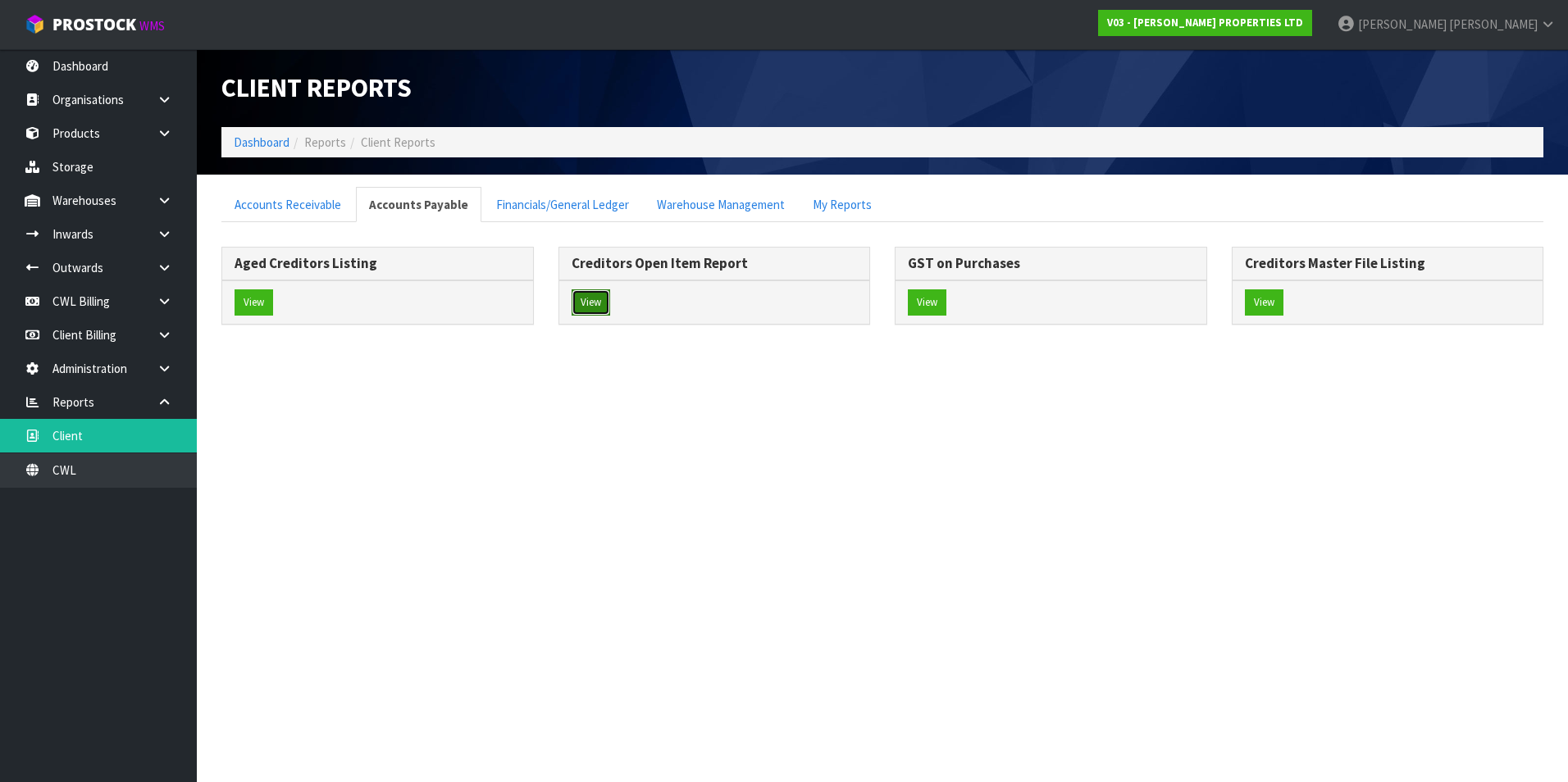
click at [595, 301] on button "View" at bounding box center [591, 302] width 39 height 26
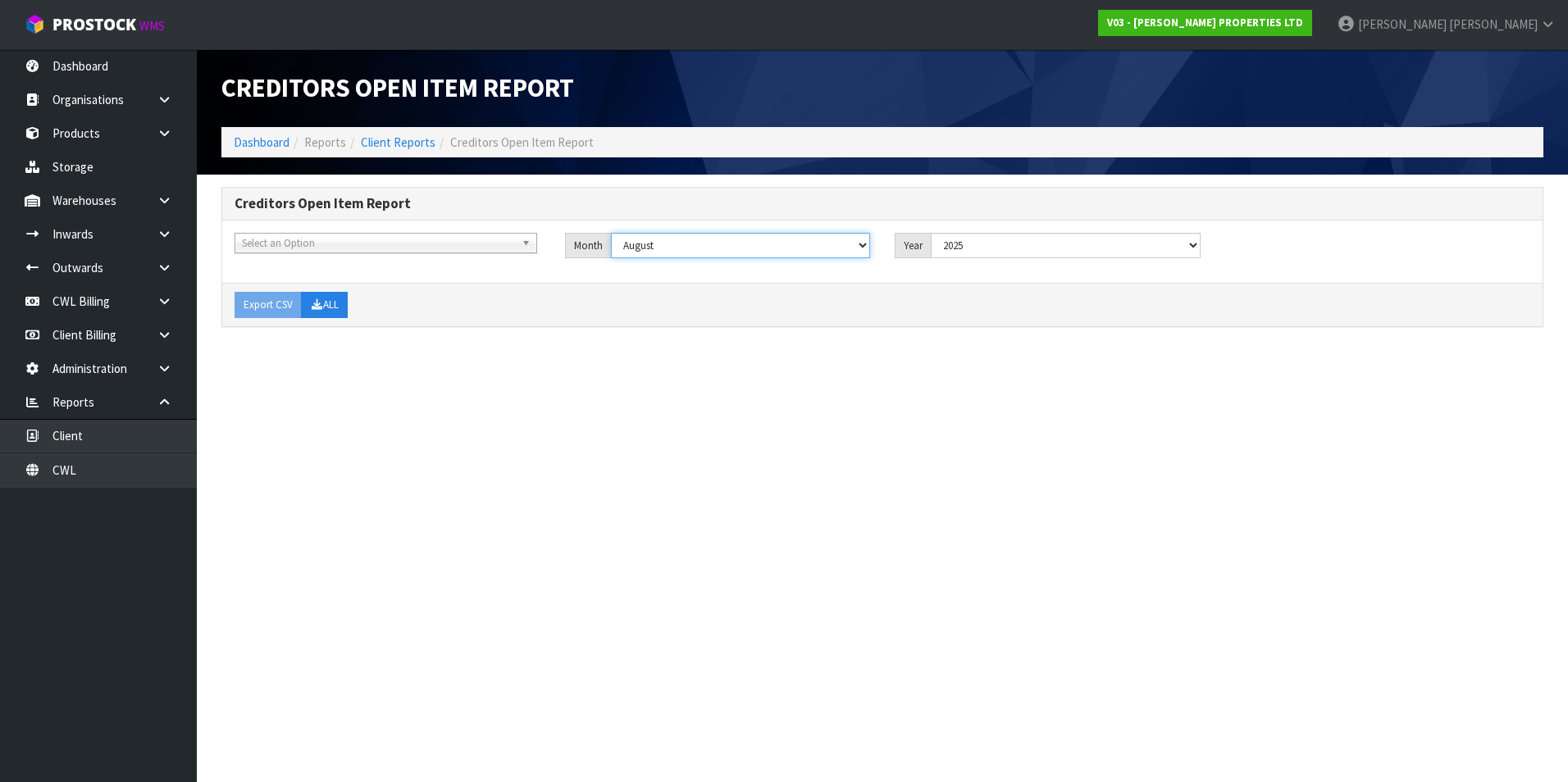
drag, startPoint x: 805, startPoint y: 248, endPoint x: 794, endPoint y: 258, distance: 14.9
click at [805, 248] on select "January February March April May June July August September October November De…" at bounding box center [740, 245] width 260 height 25
select select "object:2678"
click at [611, 233] on select "January February March April May June July August September October November De…" at bounding box center [740, 245] width 260 height 25
click at [326, 303] on button "ALL" at bounding box center [324, 305] width 47 height 26
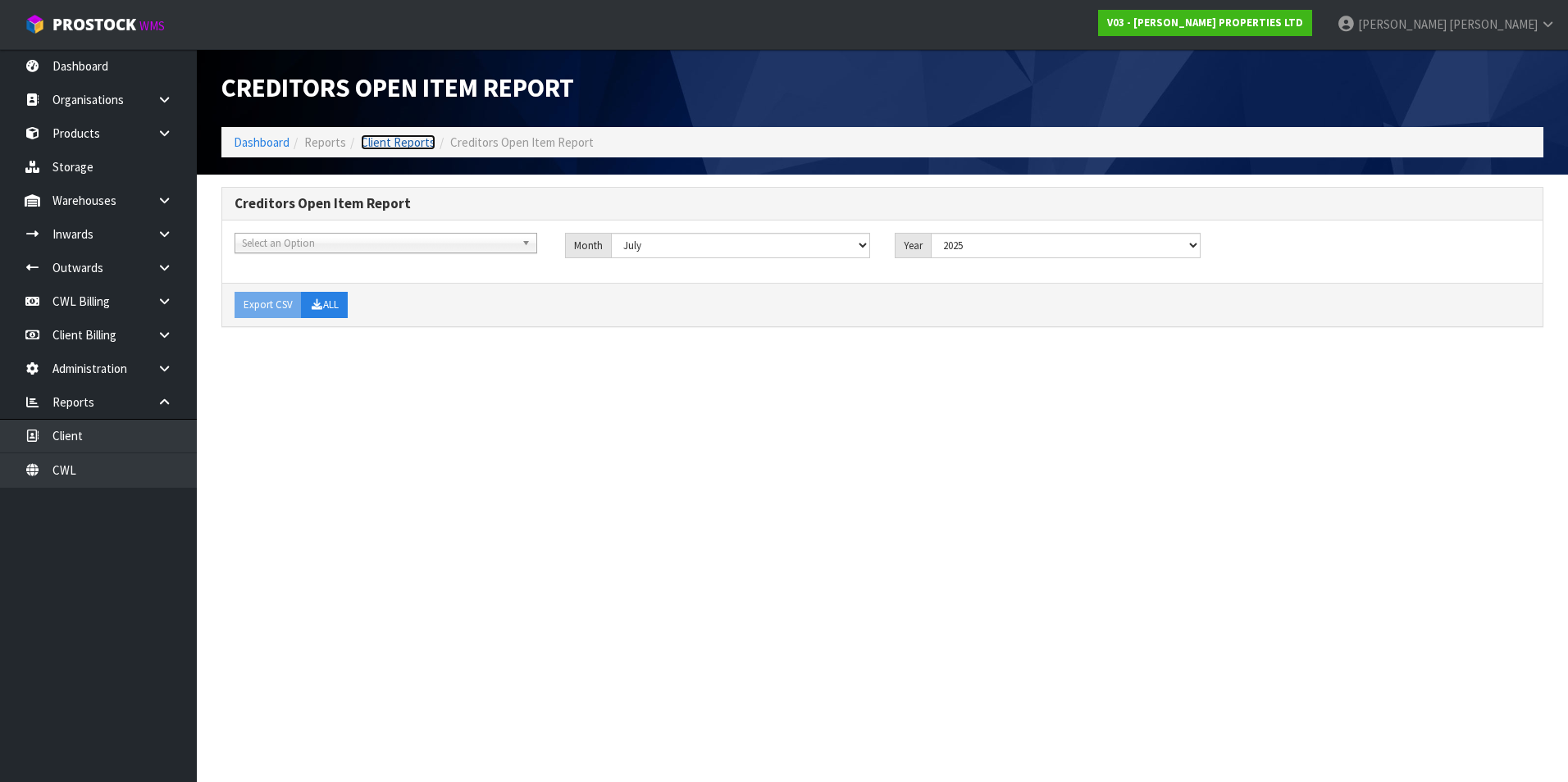
click at [410, 143] on link "Client Reports" at bounding box center [398, 142] width 75 height 16
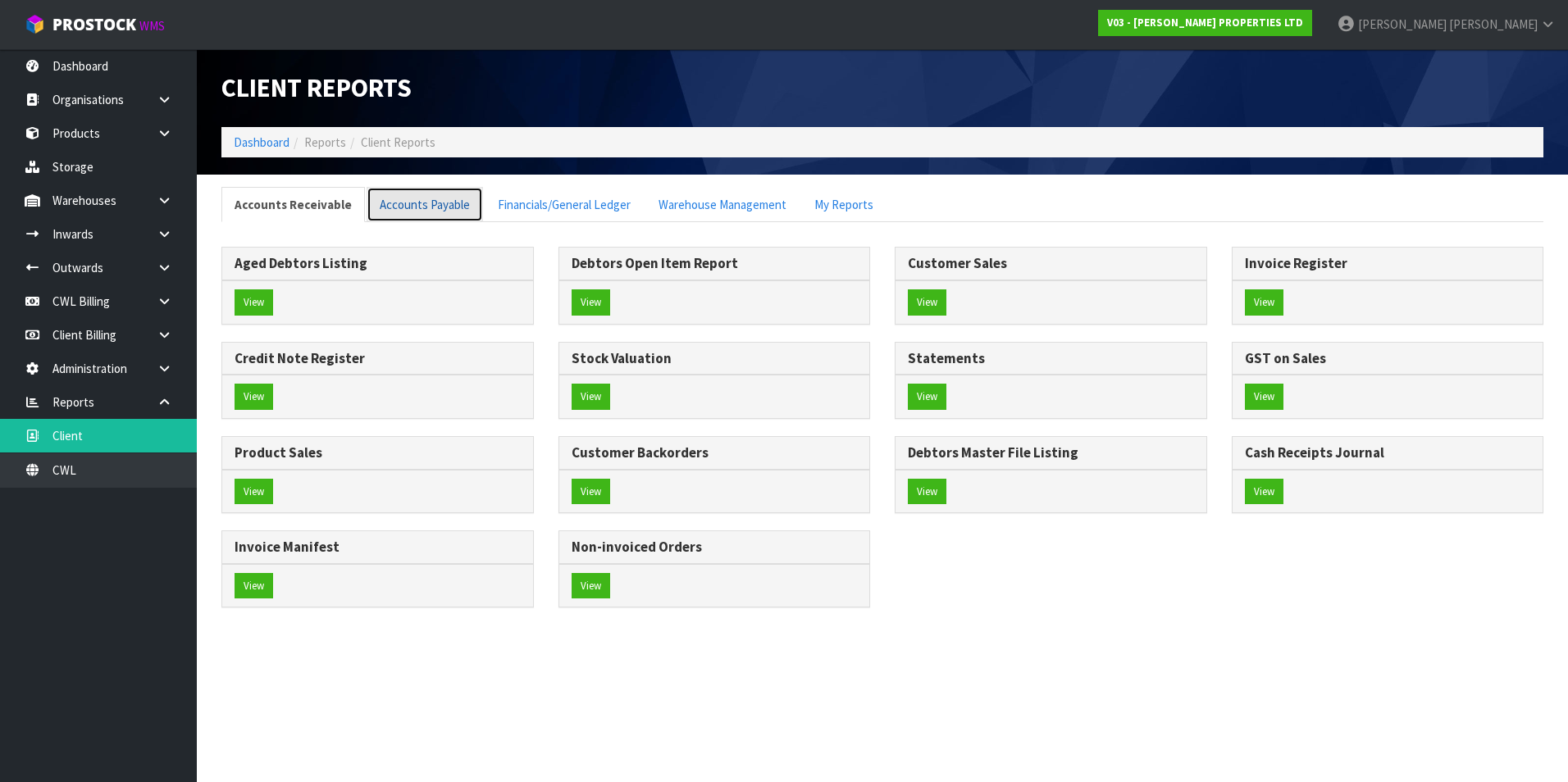
click at [415, 214] on link "Accounts Payable" at bounding box center [425, 204] width 116 height 35
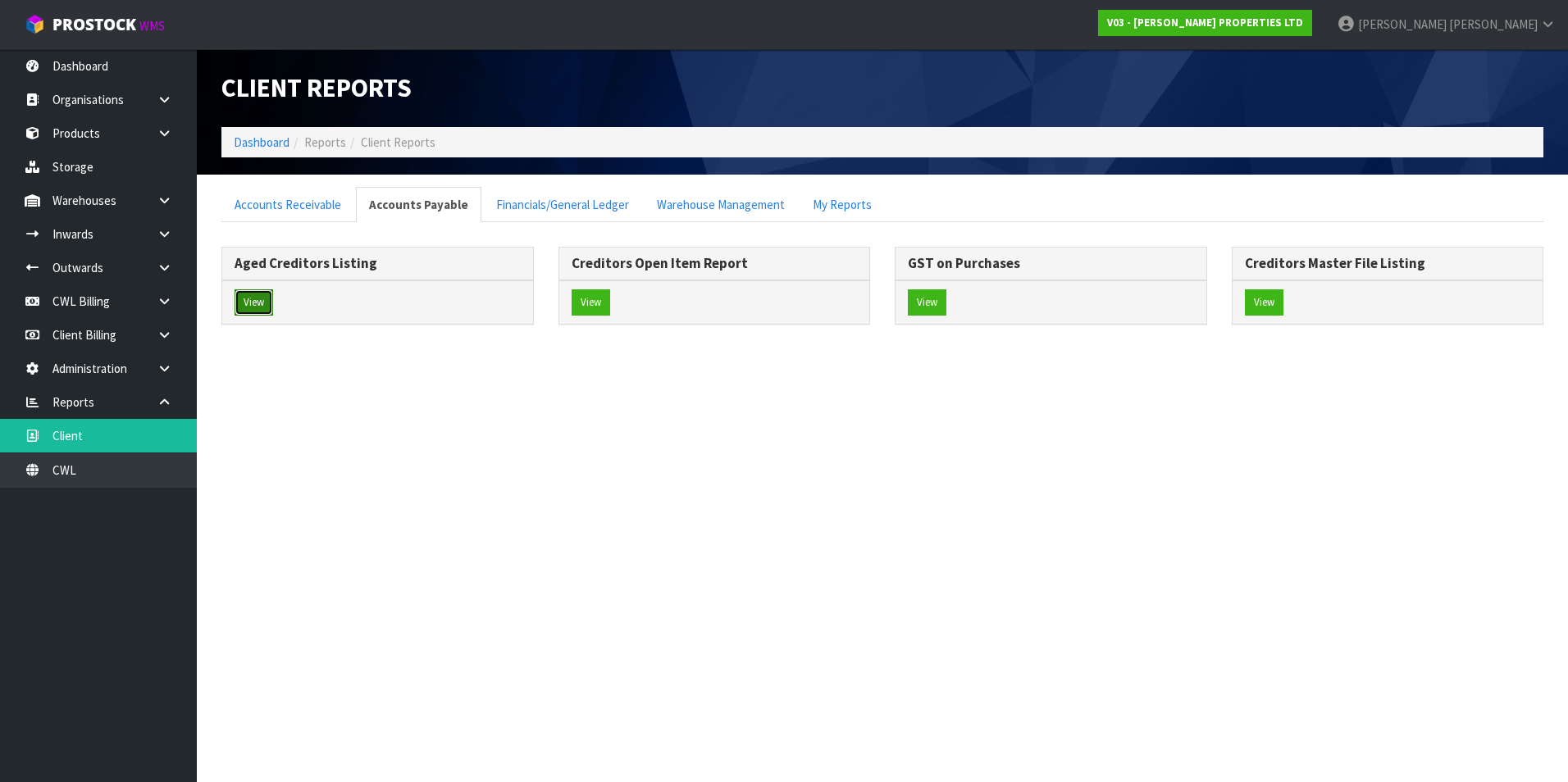
click at [254, 303] on button "View" at bounding box center [254, 302] width 39 height 26
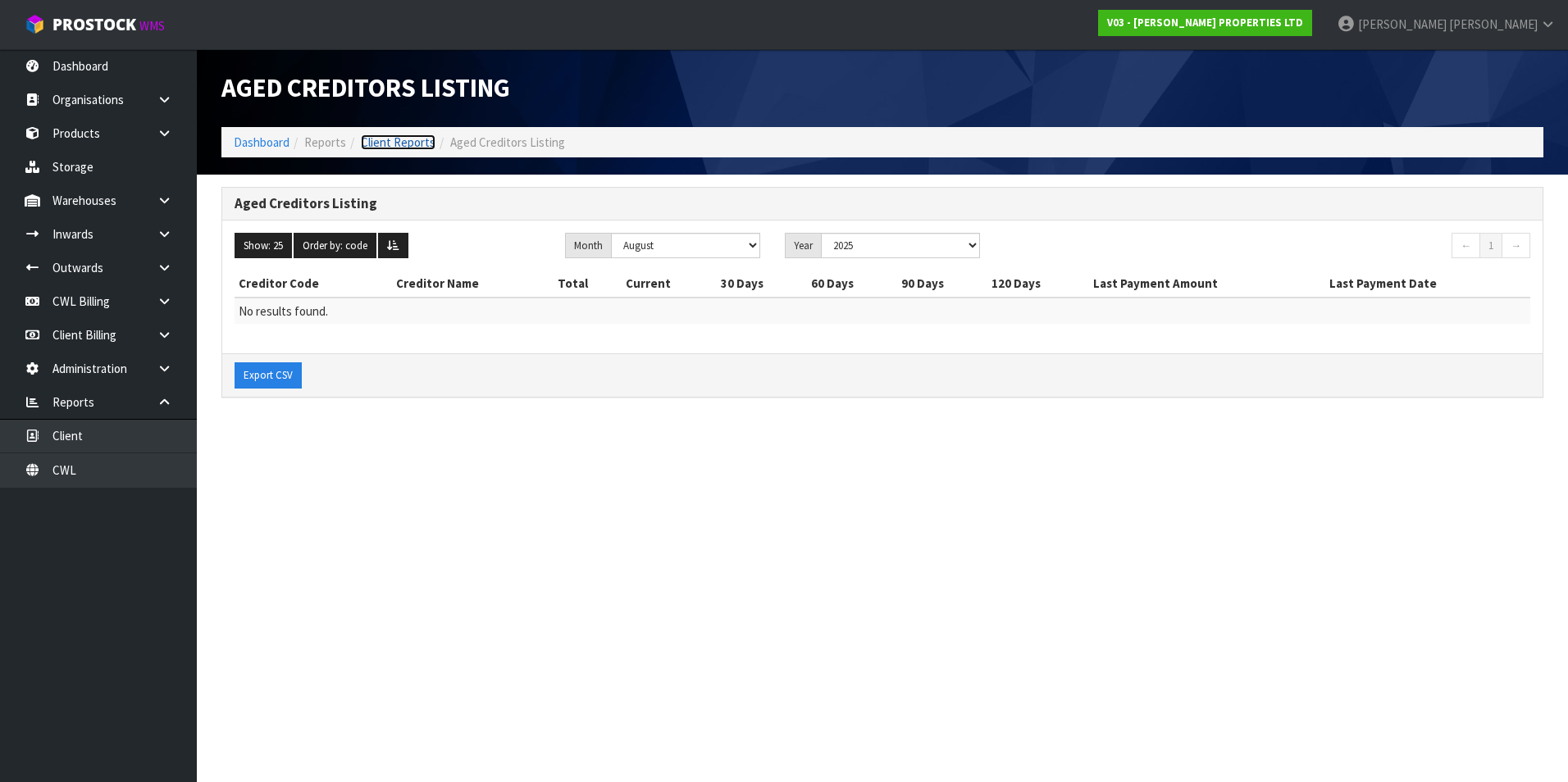
click at [406, 146] on link "Client Reports" at bounding box center [398, 142] width 75 height 16
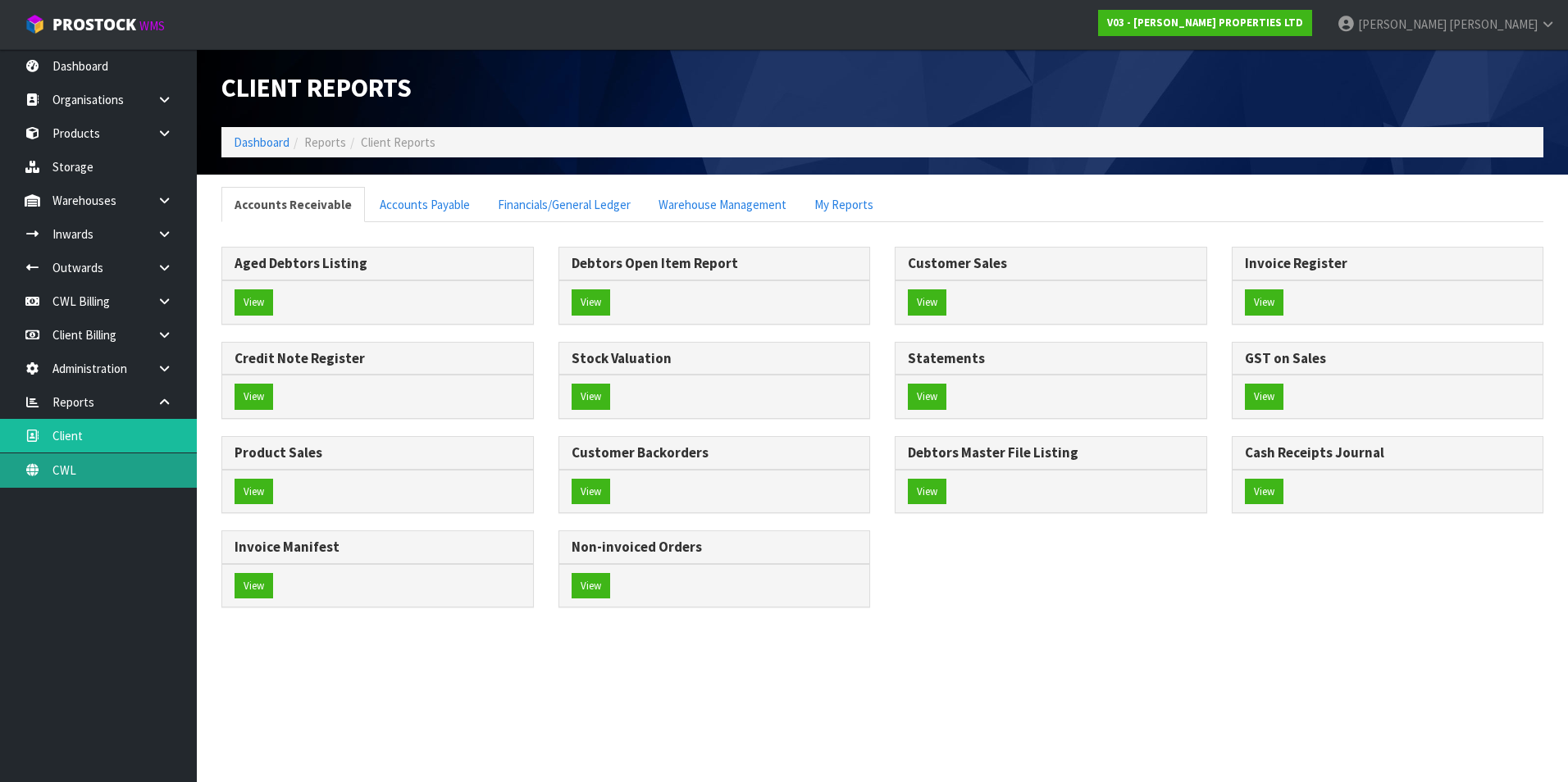
click at [105, 482] on link "CWL" at bounding box center [98, 470] width 197 height 33
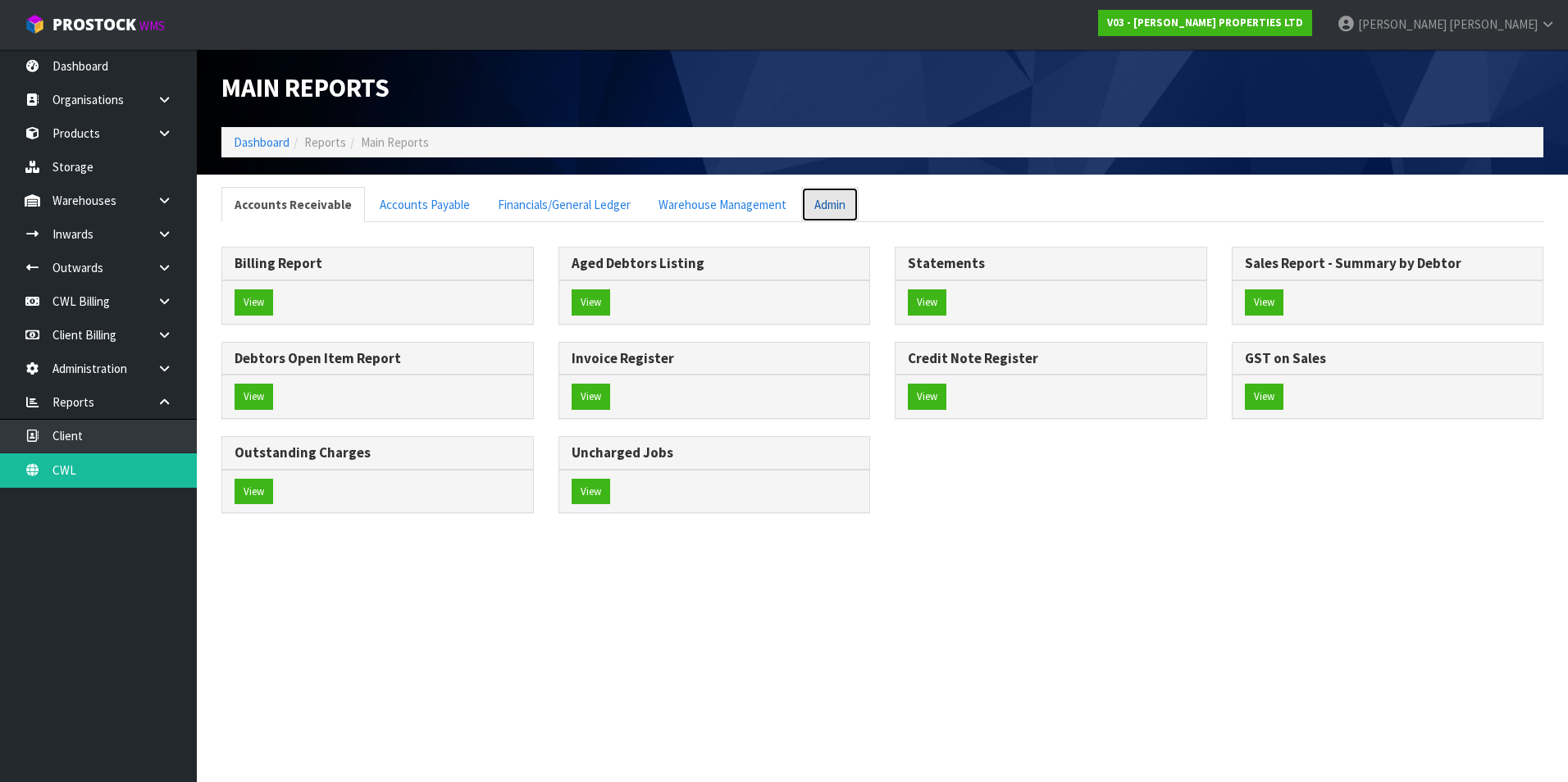
click at [823, 205] on link "Admin" at bounding box center [830, 204] width 58 height 35
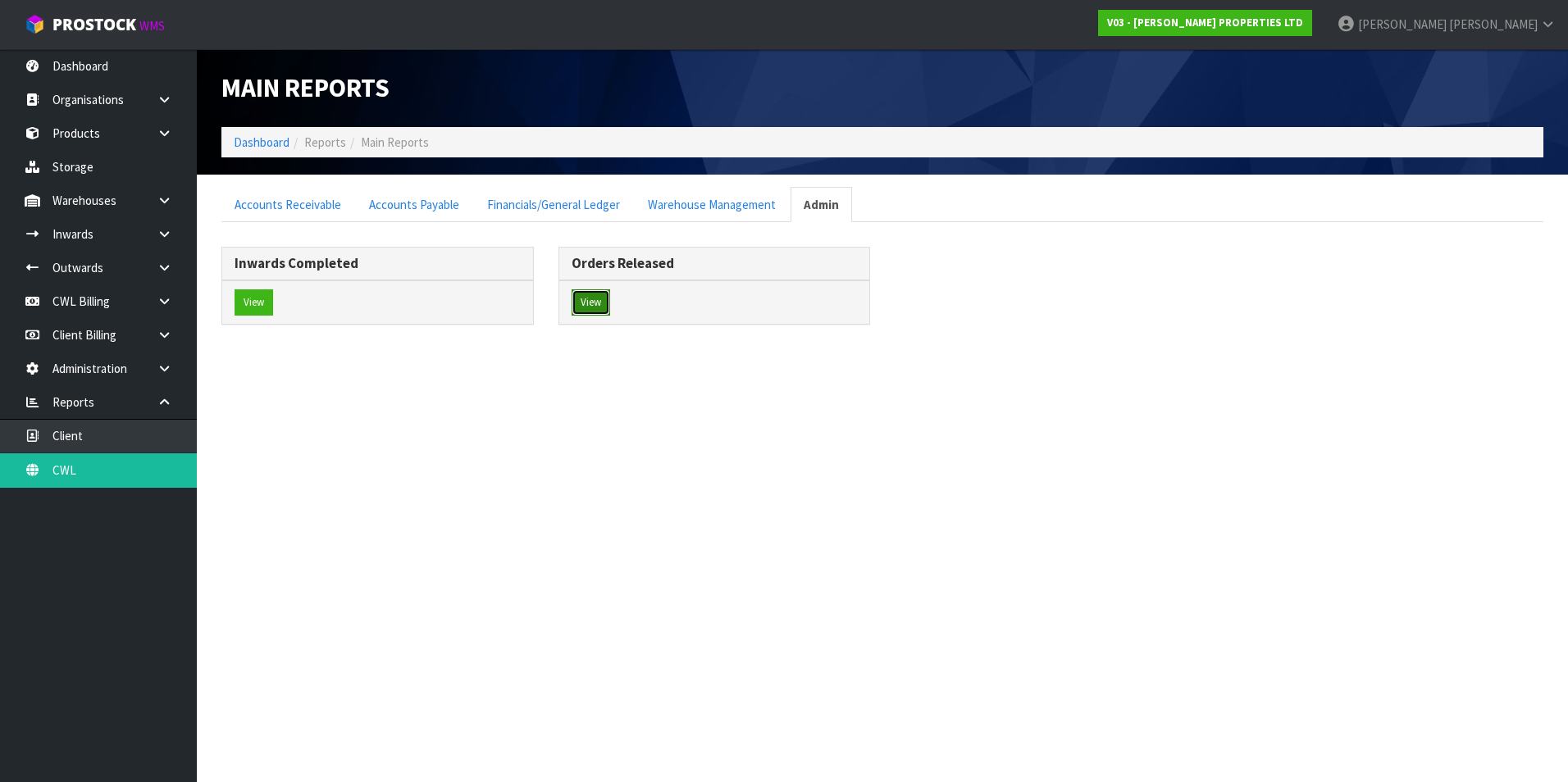
click at [596, 297] on button "View" at bounding box center [591, 302] width 39 height 26
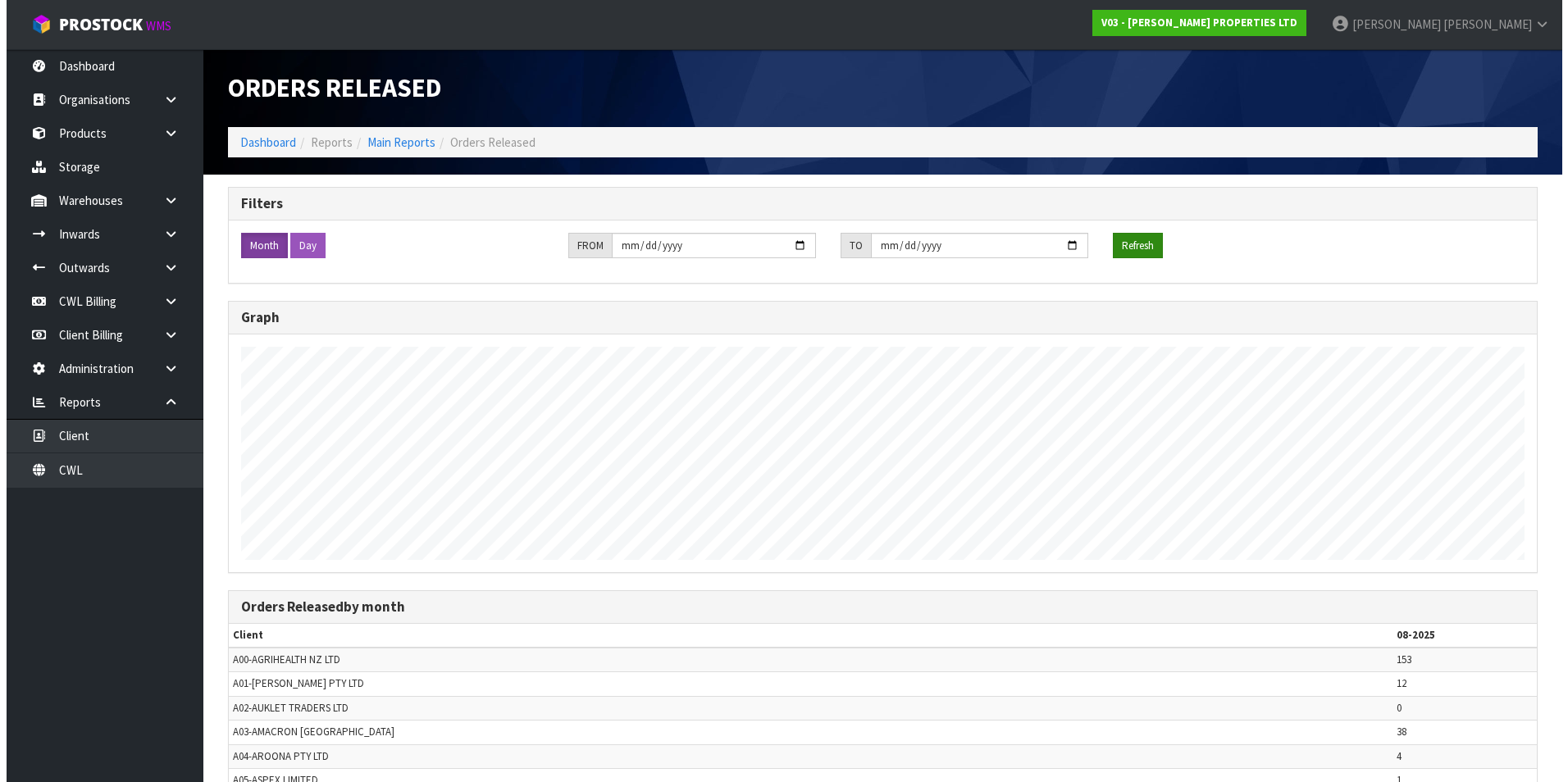
scroll to position [782, 1555]
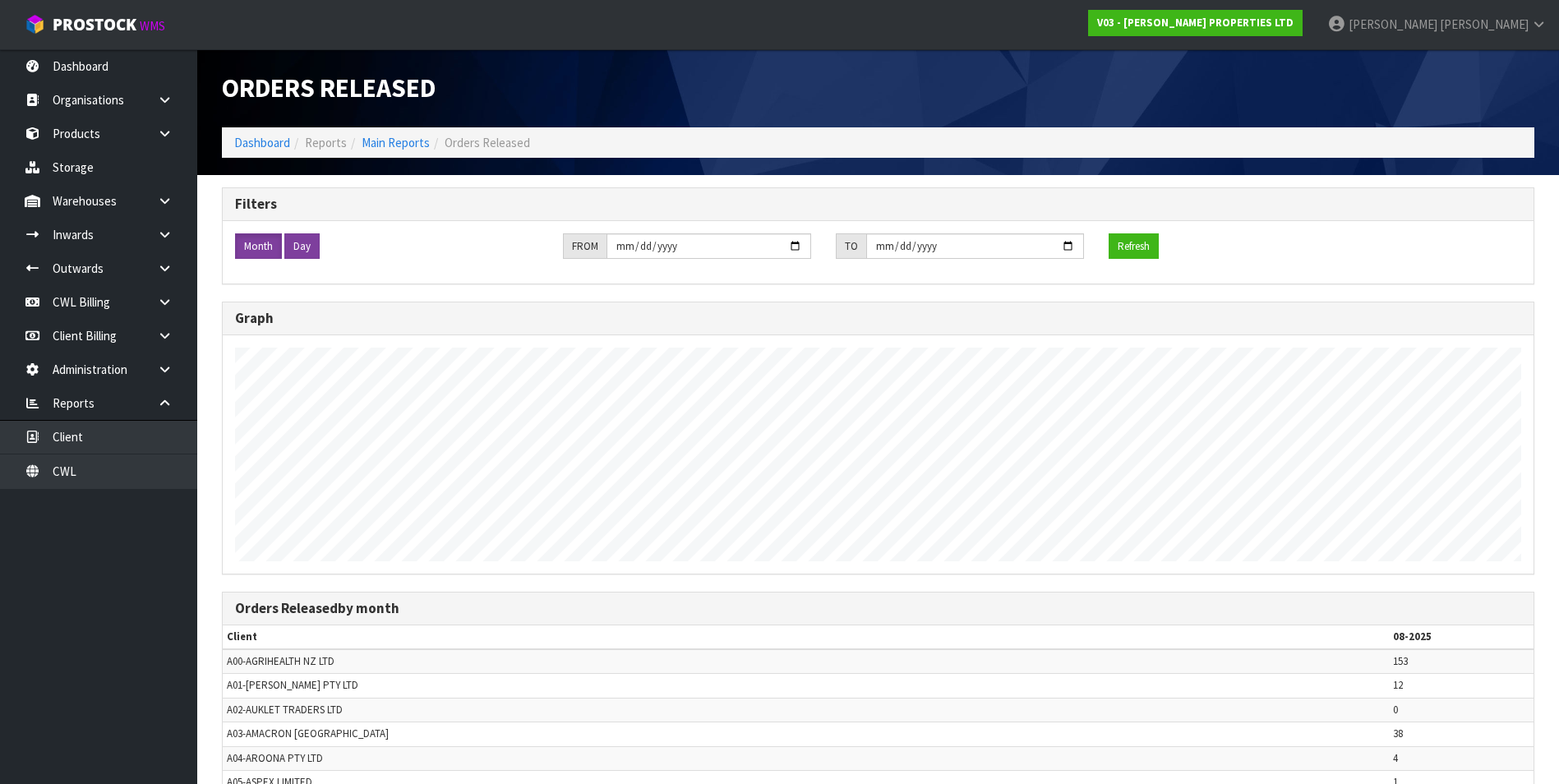
click at [307, 246] on label "Day" at bounding box center [302, 246] width 35 height 26
click at [1143, 245] on button "Refresh" at bounding box center [1134, 246] width 50 height 26
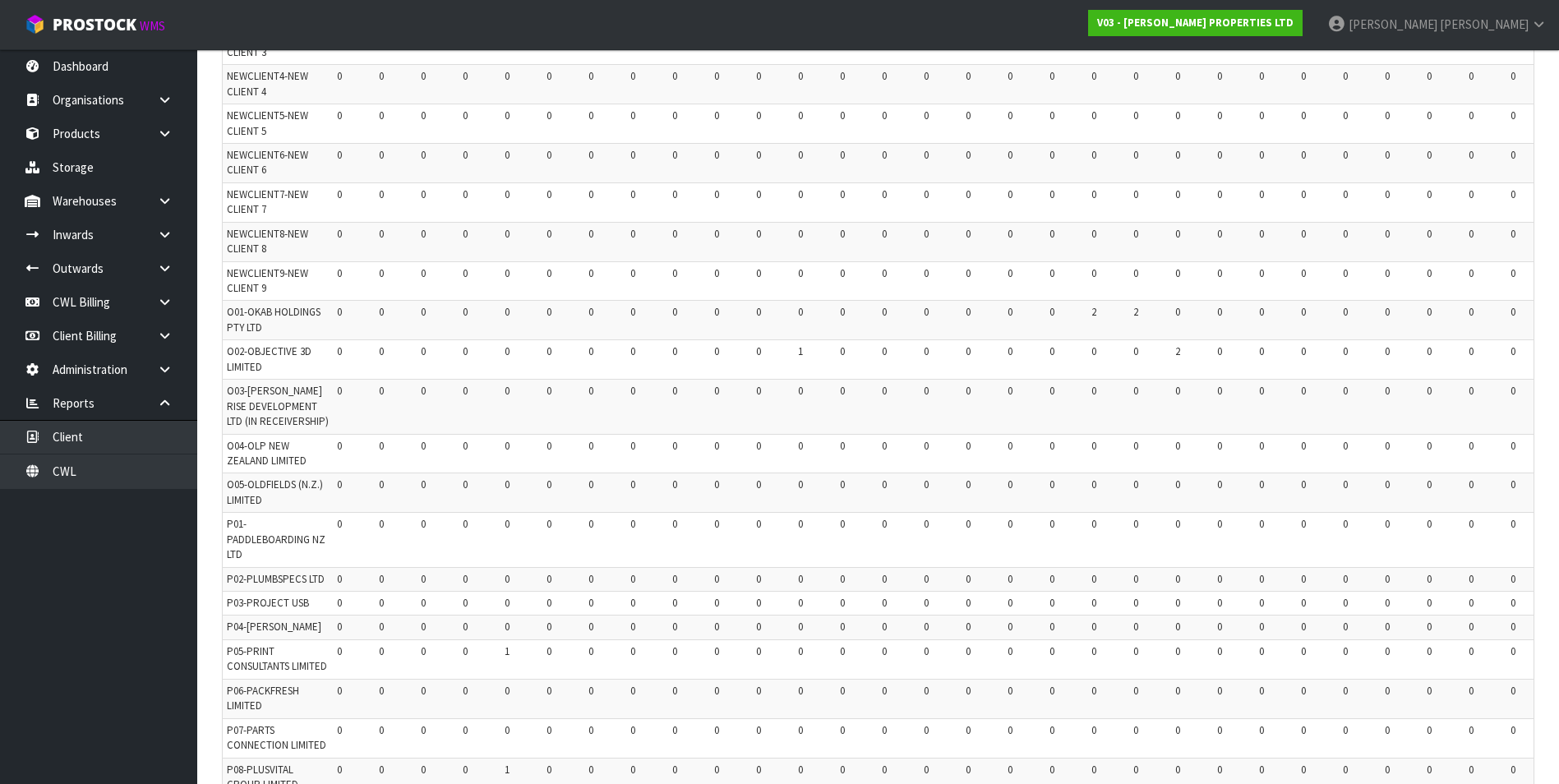
scroll to position [0, 0]
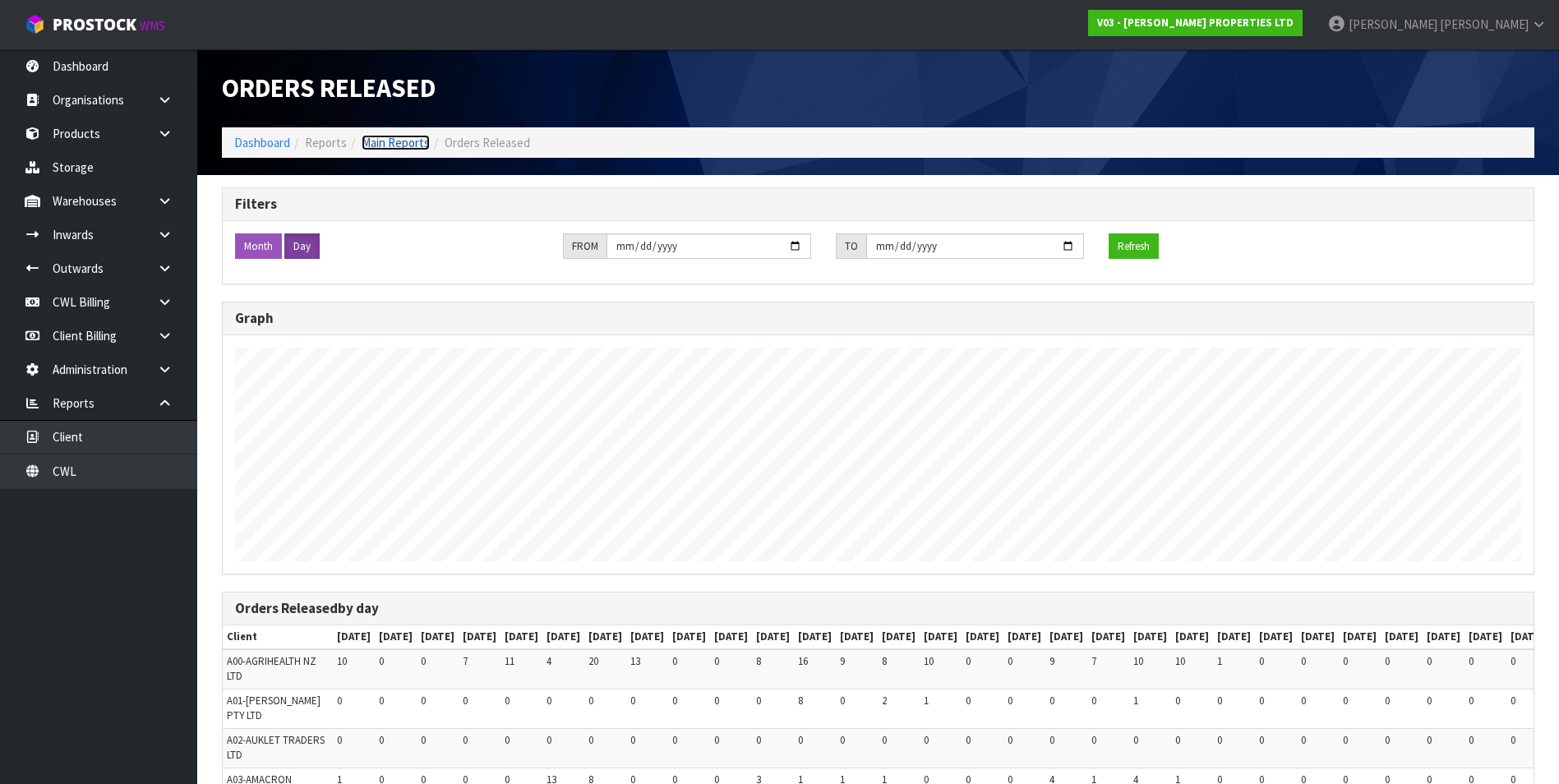
click at [387, 139] on link "Main Reports" at bounding box center [395, 143] width 68 height 16
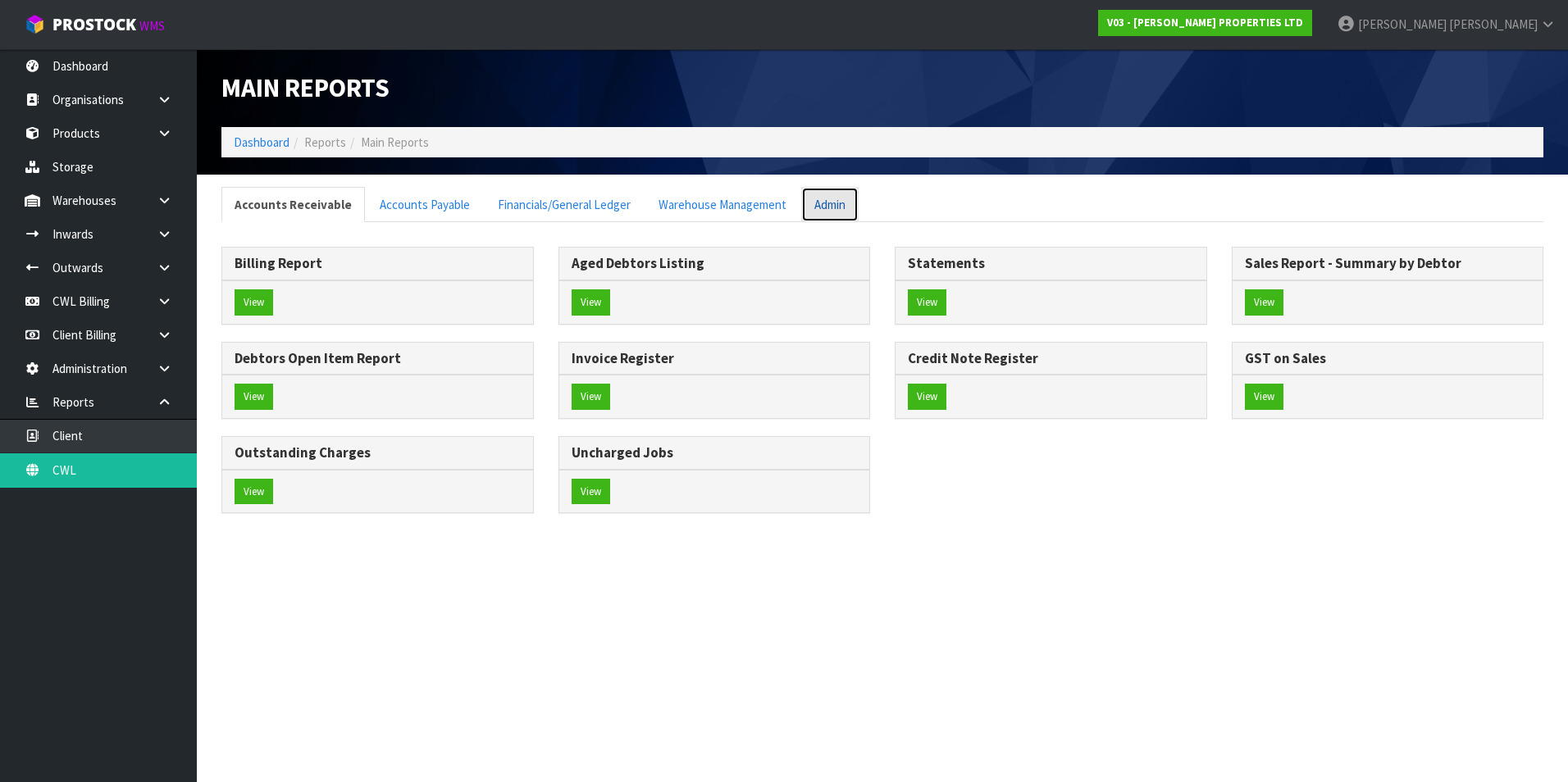
click at [813, 206] on link "Admin" at bounding box center [830, 204] width 58 height 35
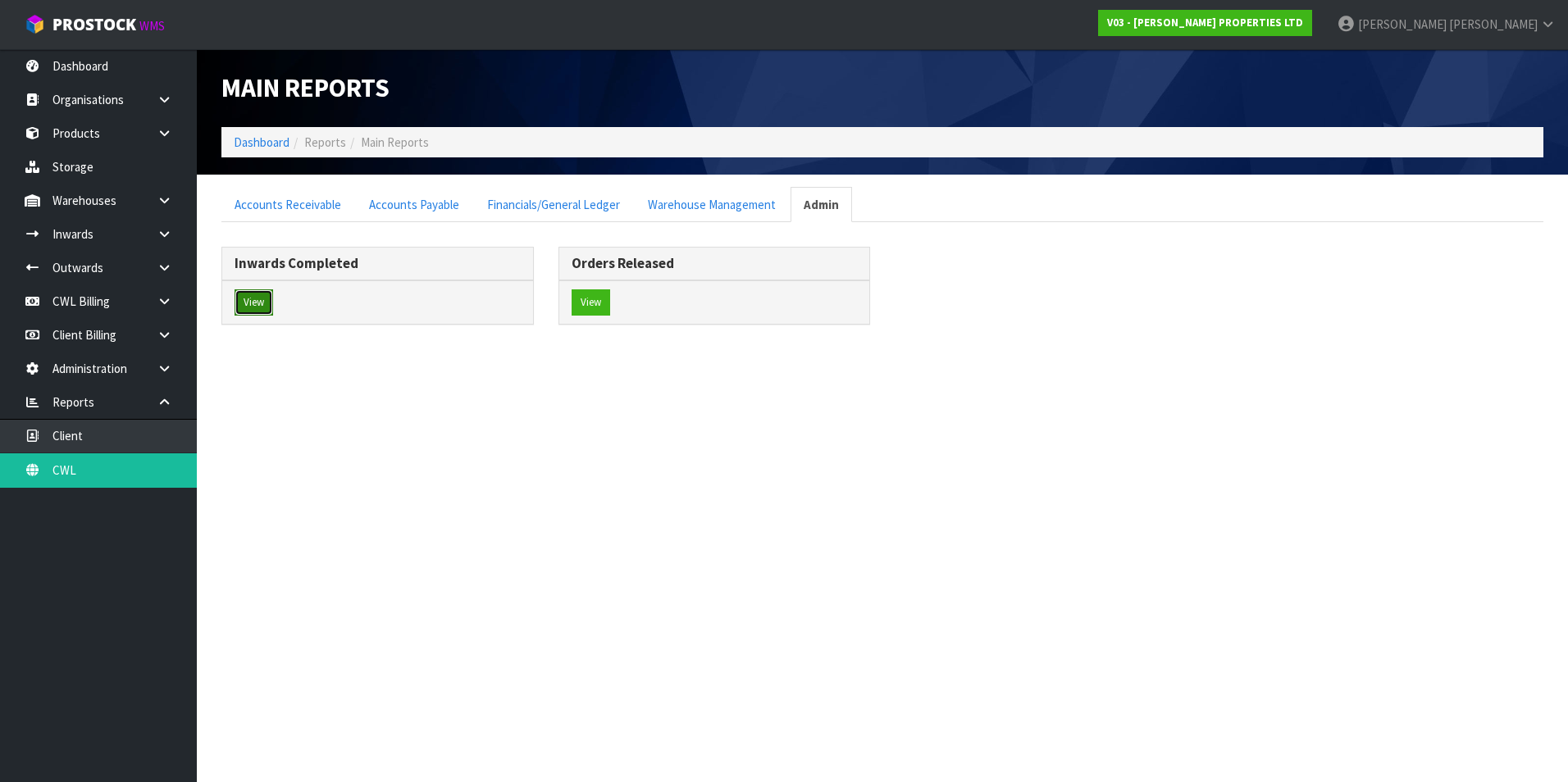
click at [250, 298] on button "View" at bounding box center [254, 302] width 39 height 26
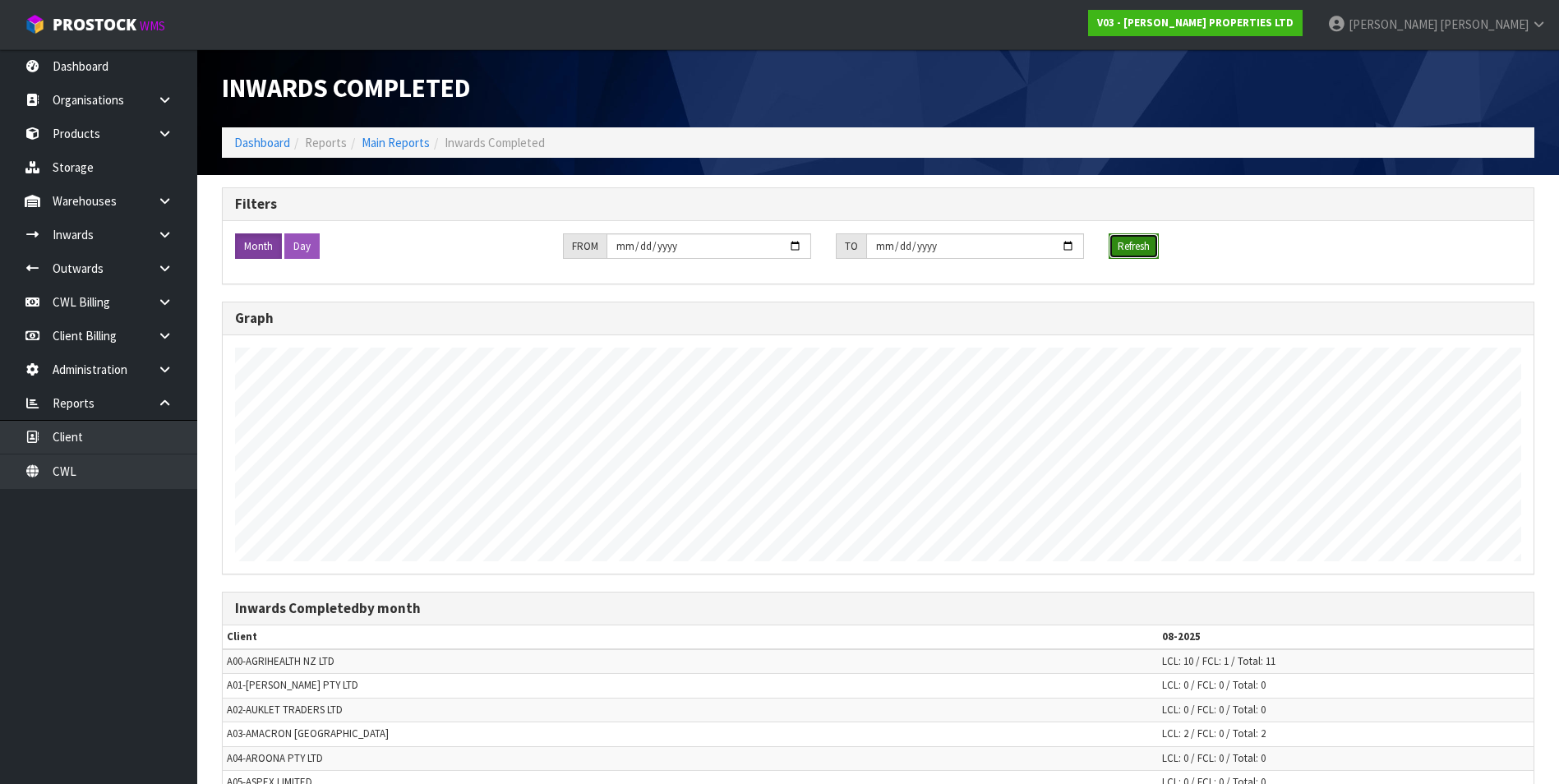
click at [1143, 248] on button "Refresh" at bounding box center [1134, 246] width 50 height 26
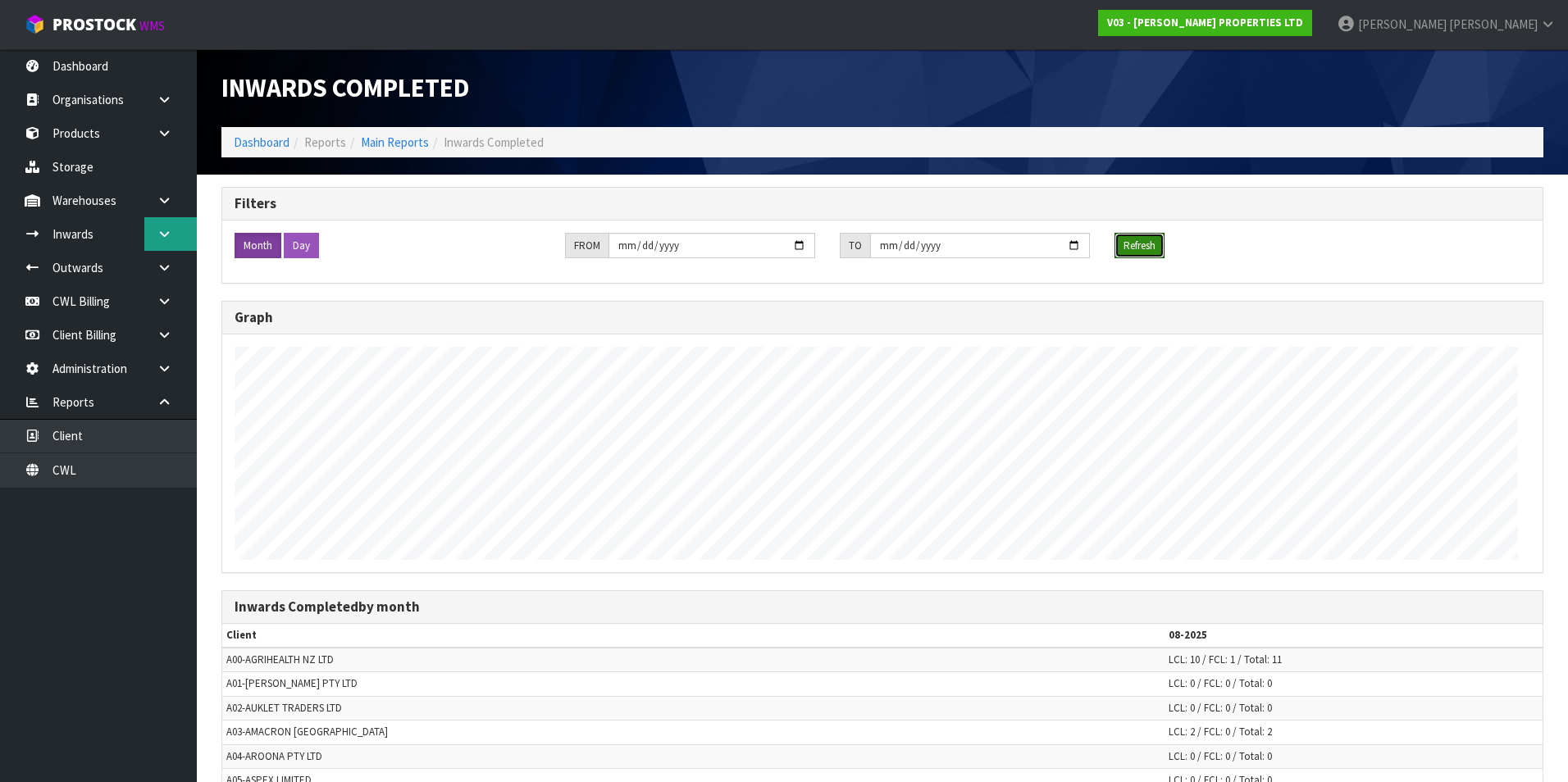
scroll to position [818915, 818482]
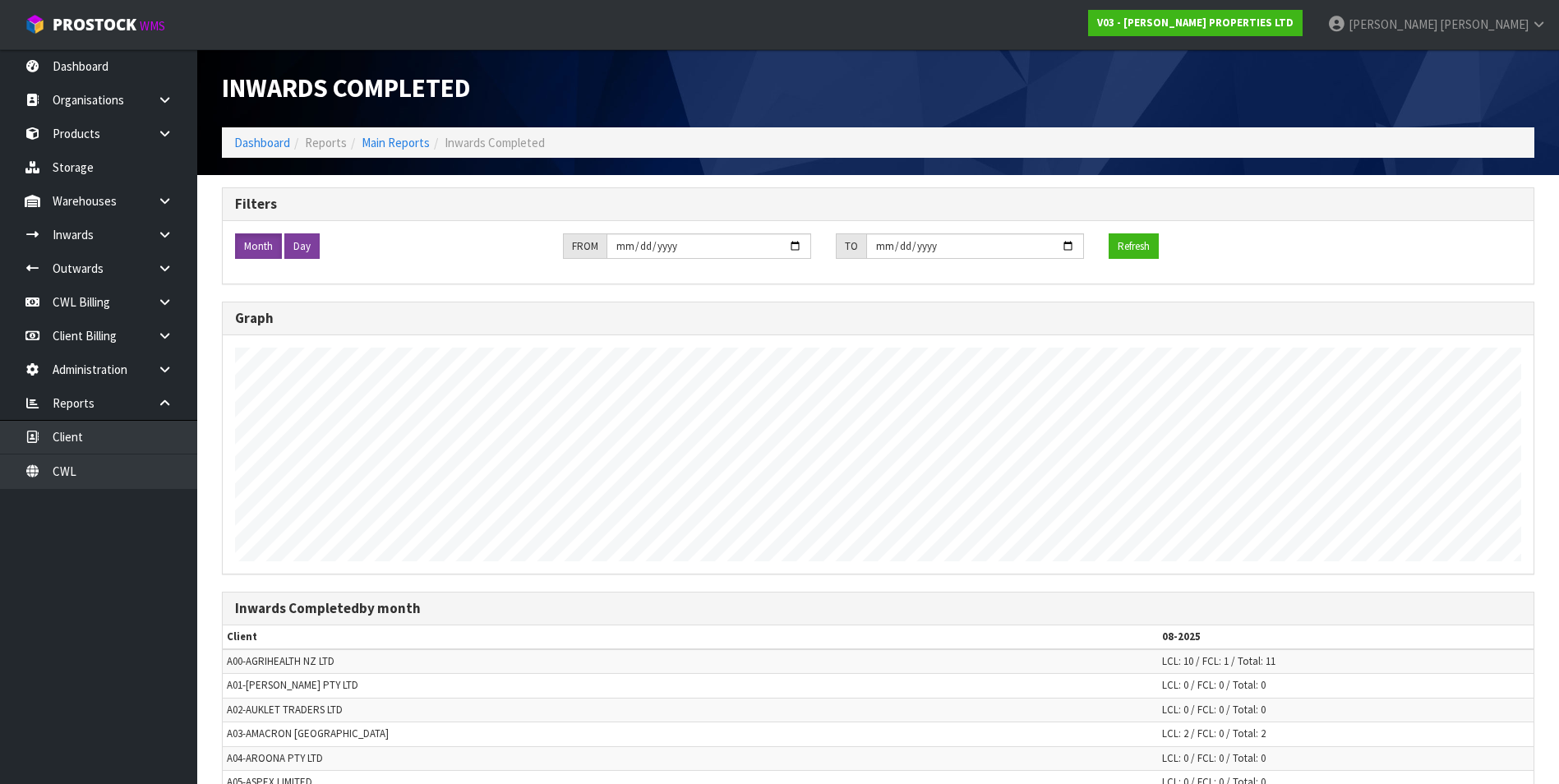
click at [302, 243] on label "Day" at bounding box center [302, 246] width 35 height 26
click at [1133, 248] on button "Refresh" at bounding box center [1134, 246] width 50 height 26
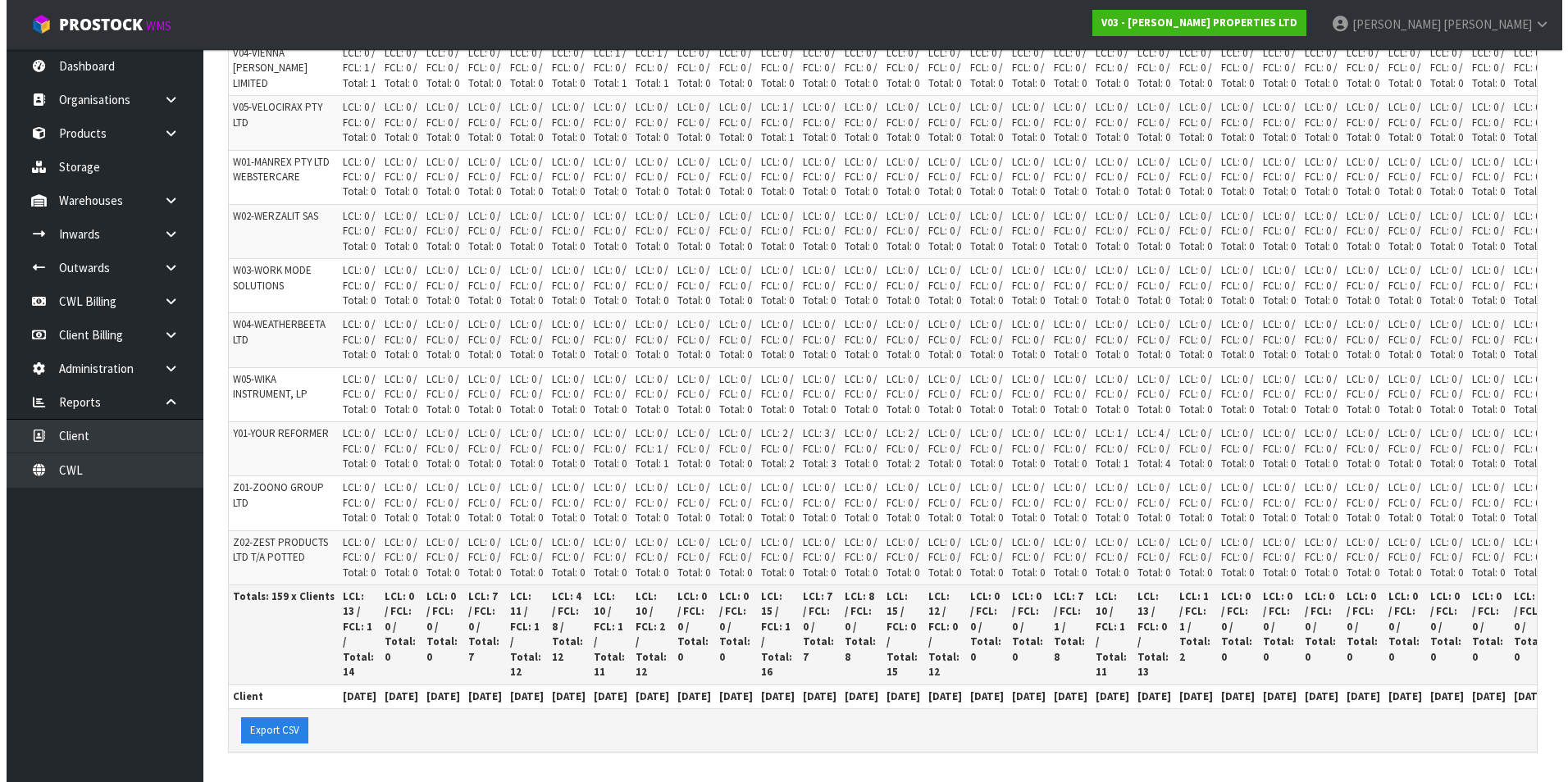
scroll to position [0, 0]
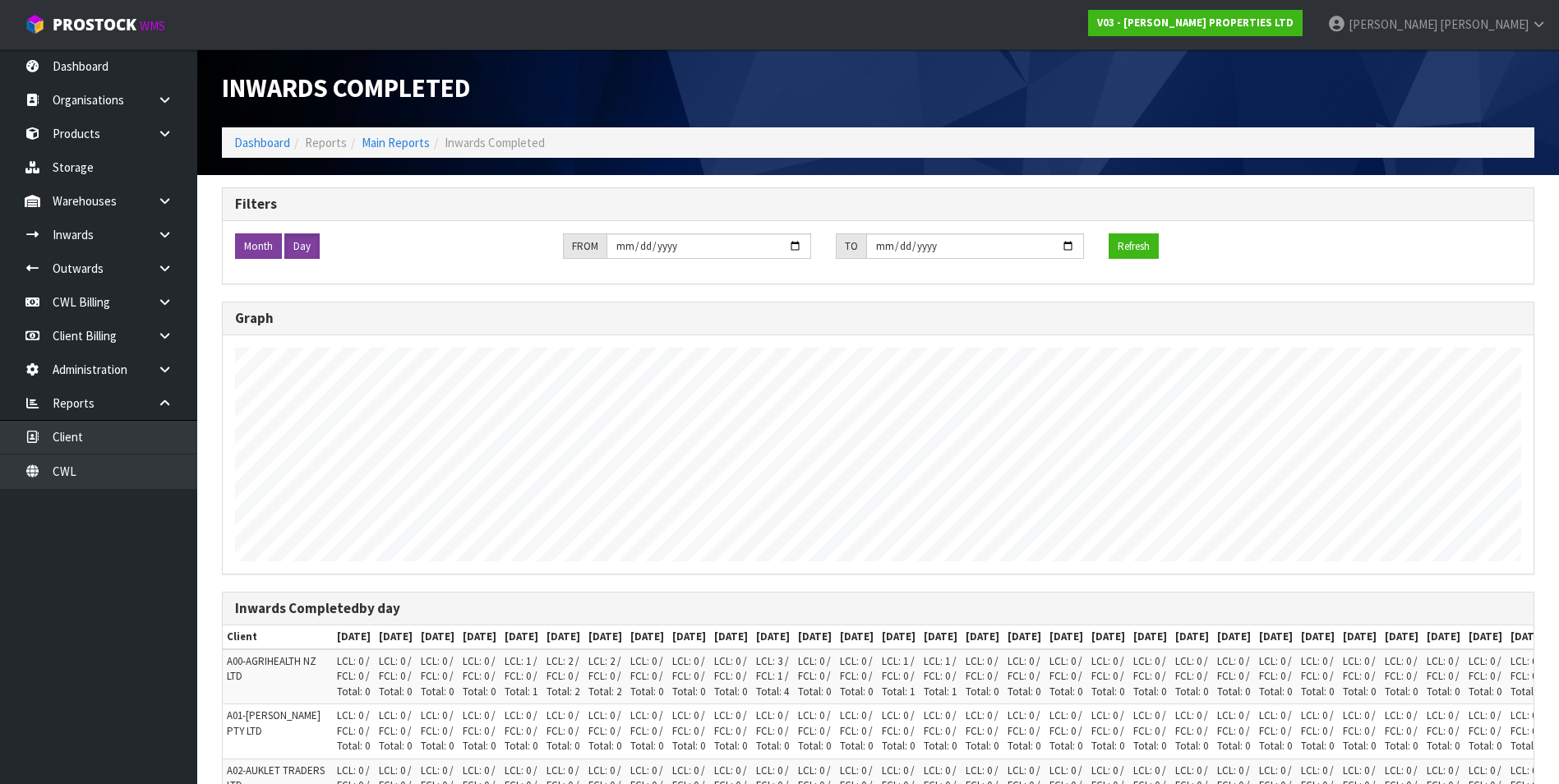
click at [258, 249] on label "Month" at bounding box center [259, 246] width 47 height 26
click at [1144, 248] on button "Refresh" at bounding box center [1134, 246] width 50 height 26
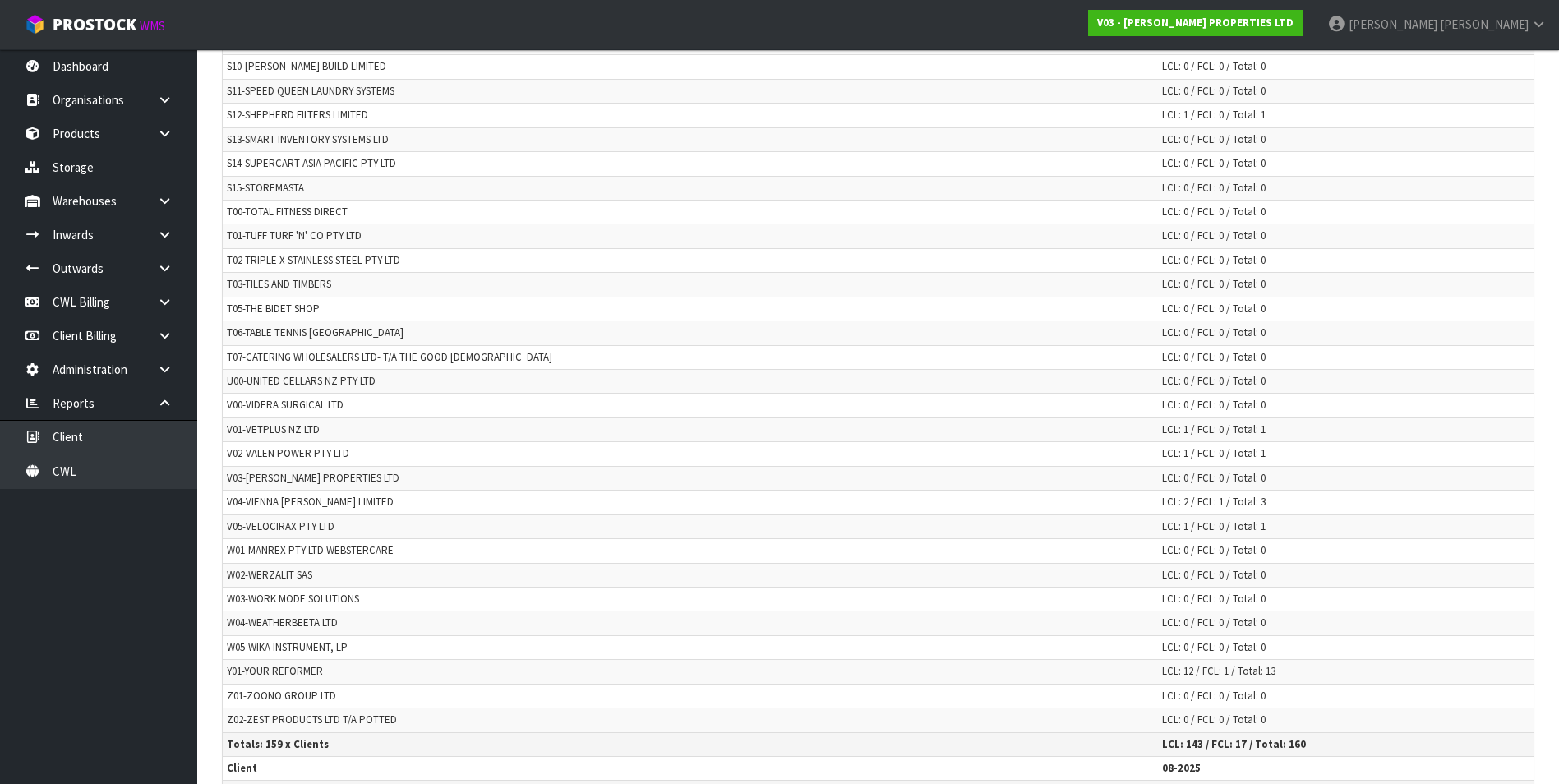
scroll to position [3711, 0]
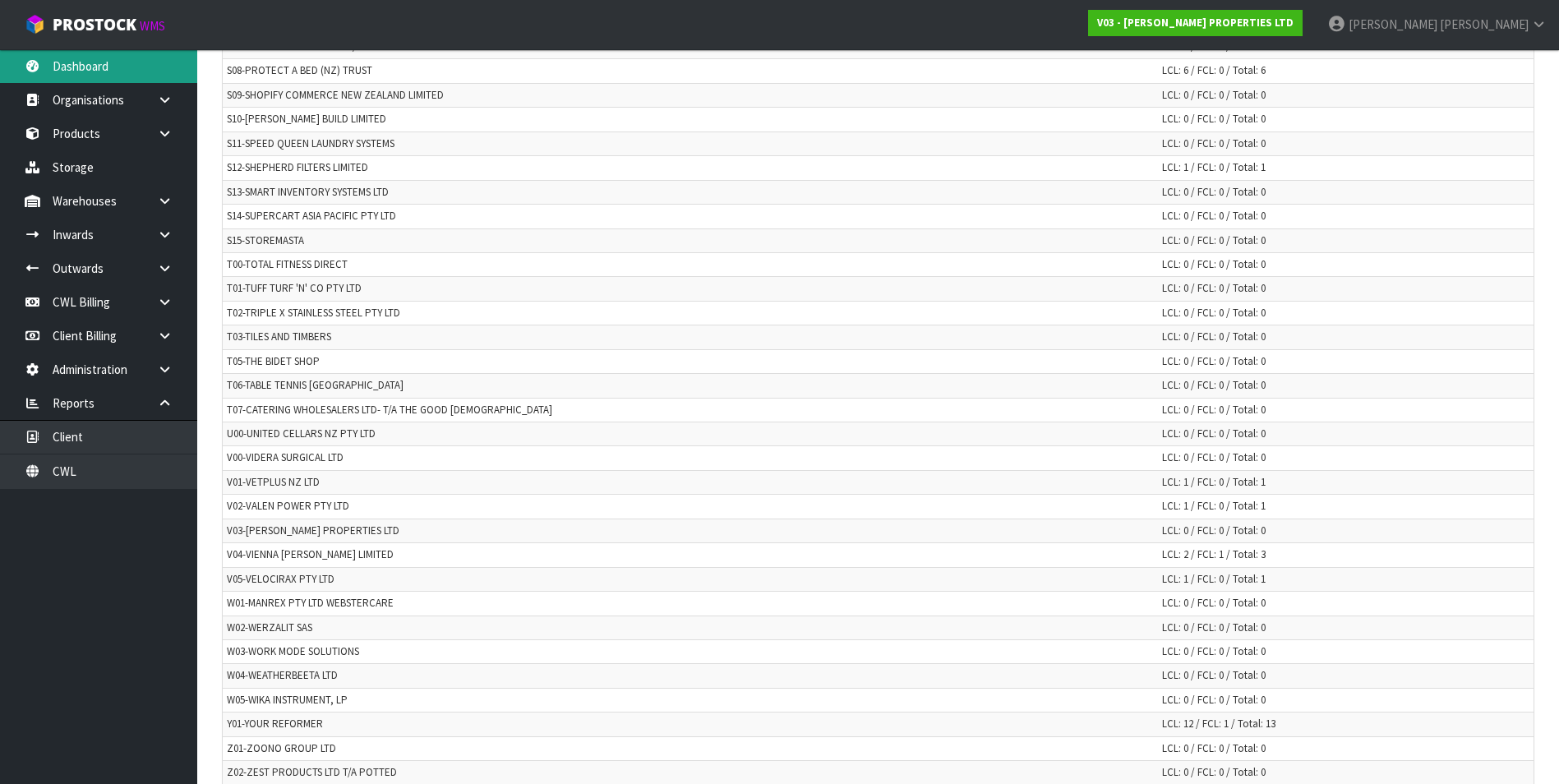
click at [92, 67] on link "Dashboard" at bounding box center [98, 66] width 197 height 34
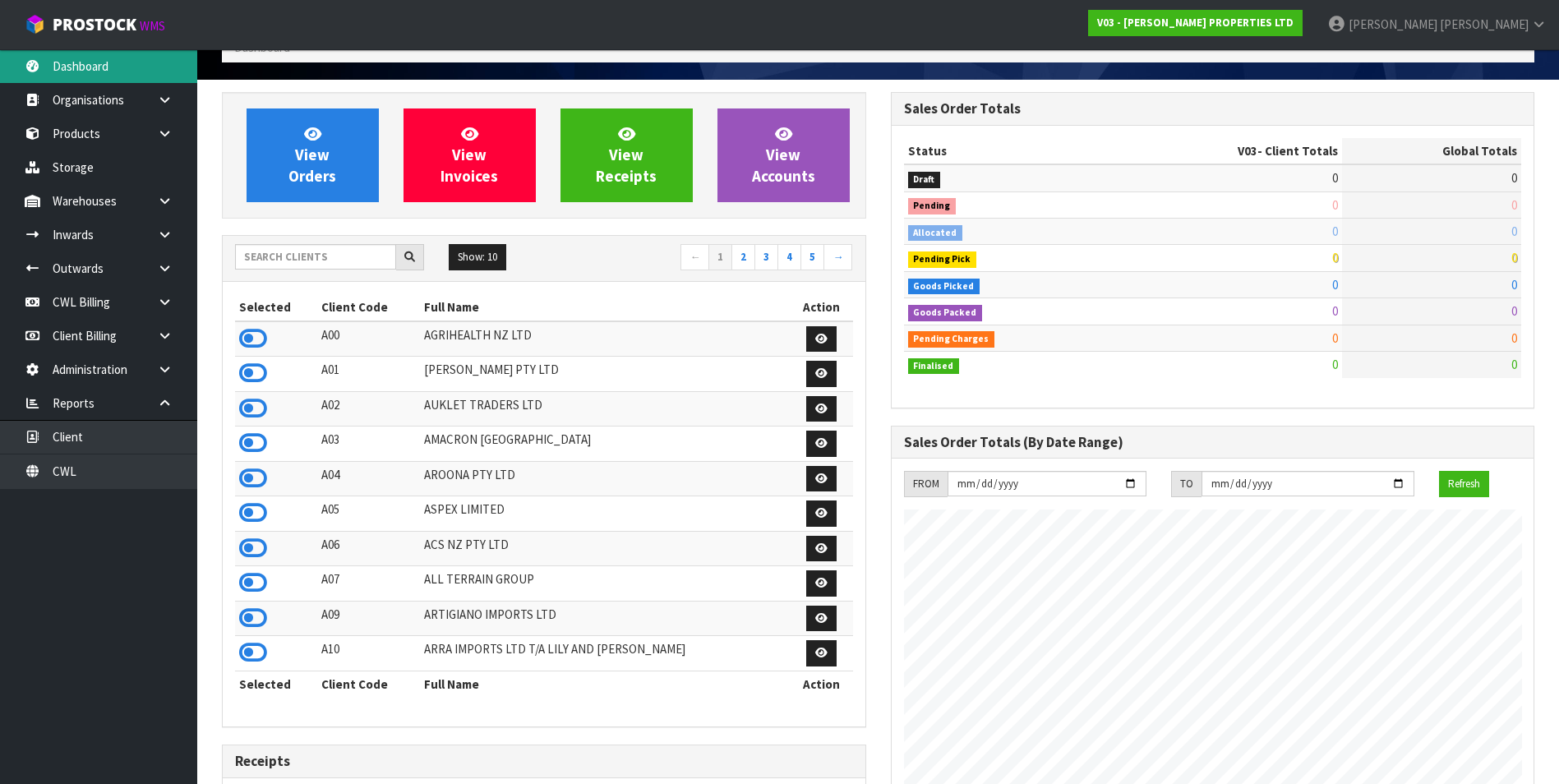
scroll to position [1005, 668]
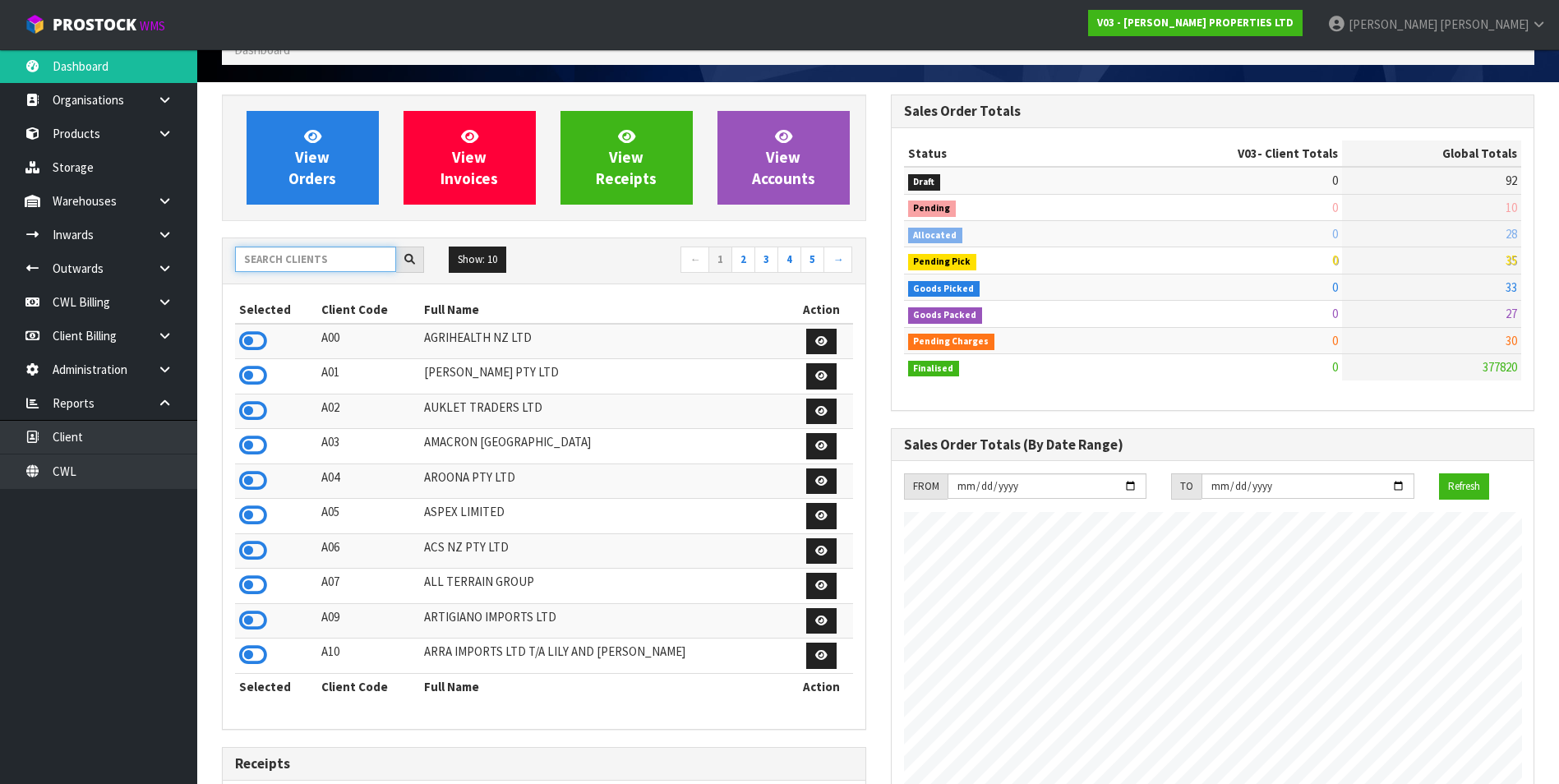
click at [305, 253] on input "text" at bounding box center [316, 259] width 161 height 25
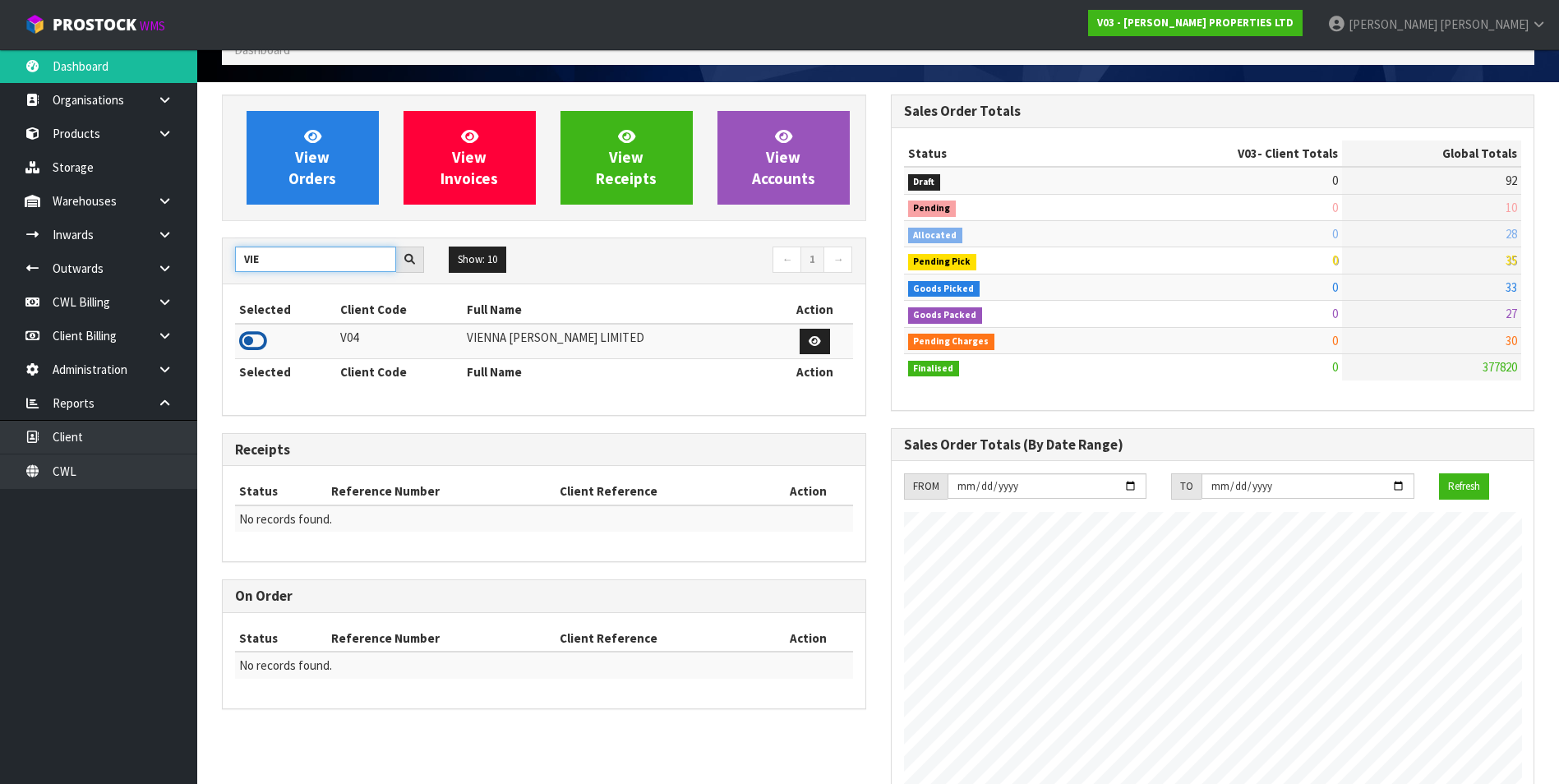
type input "VIE"
click at [252, 342] on icon at bounding box center [253, 341] width 28 height 24
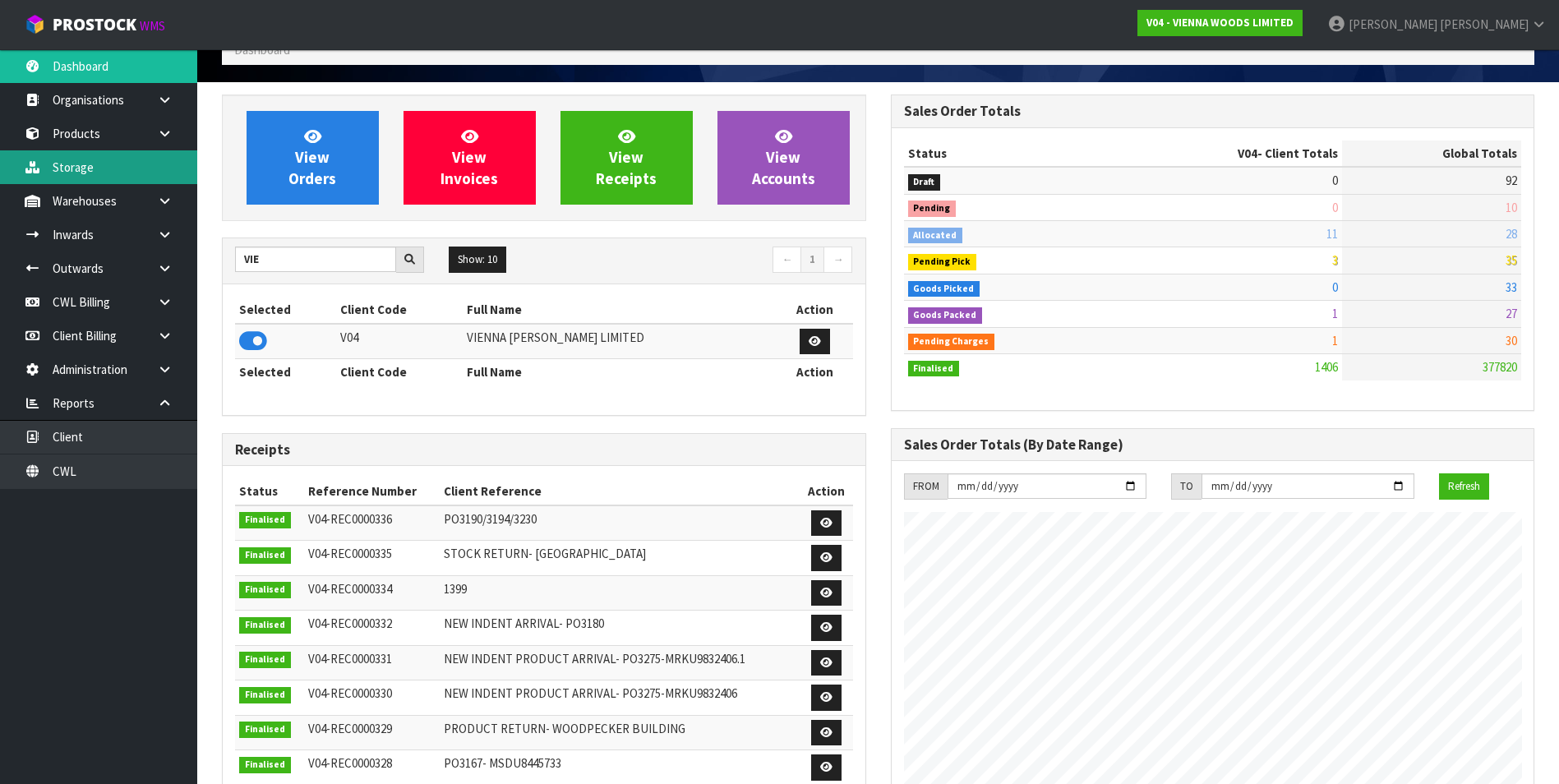
scroll to position [1173, 668]
click at [157, 231] on icon at bounding box center [165, 234] width 16 height 13
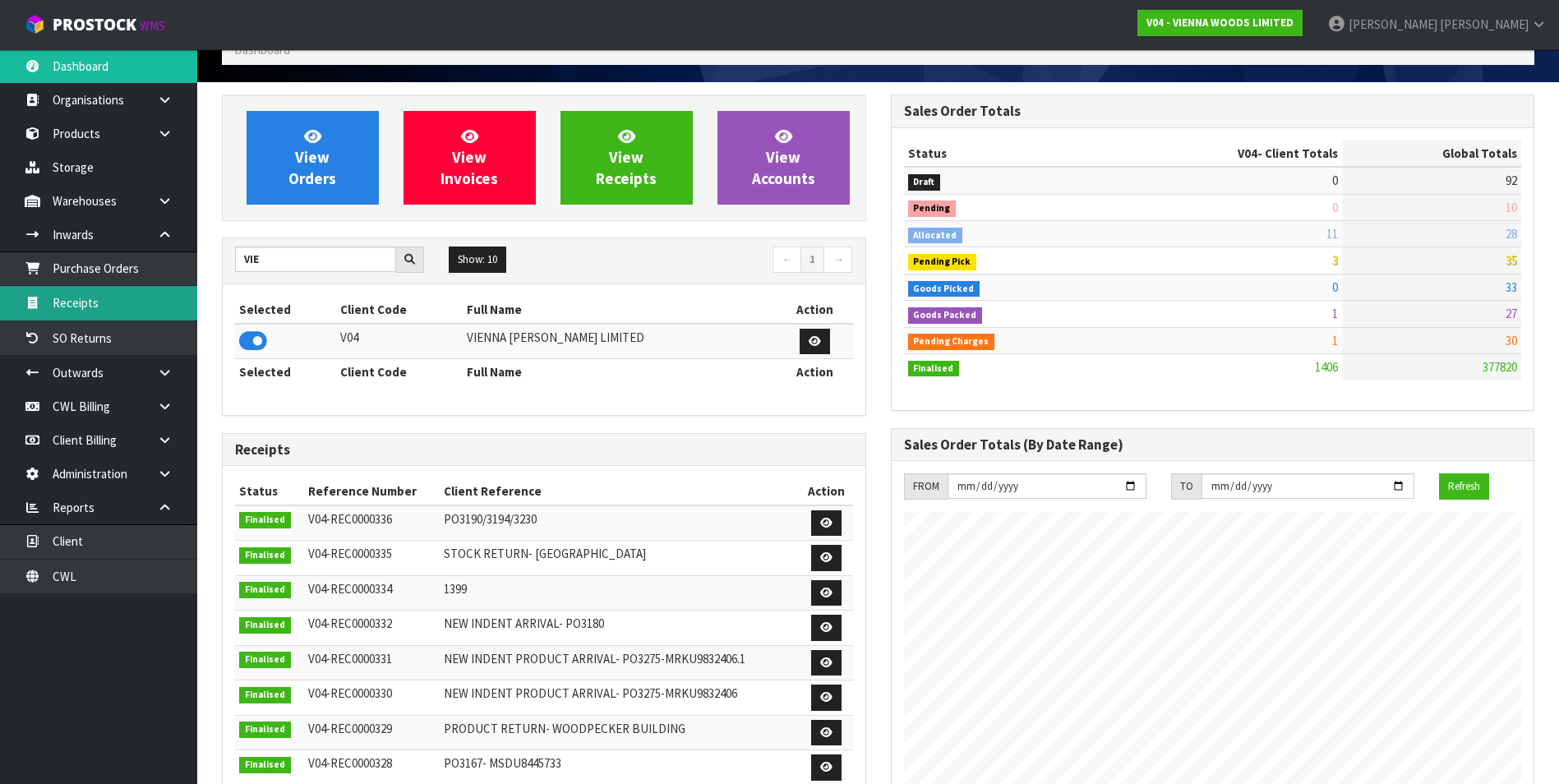
click at [109, 299] on link "Receipts" at bounding box center [98, 303] width 197 height 34
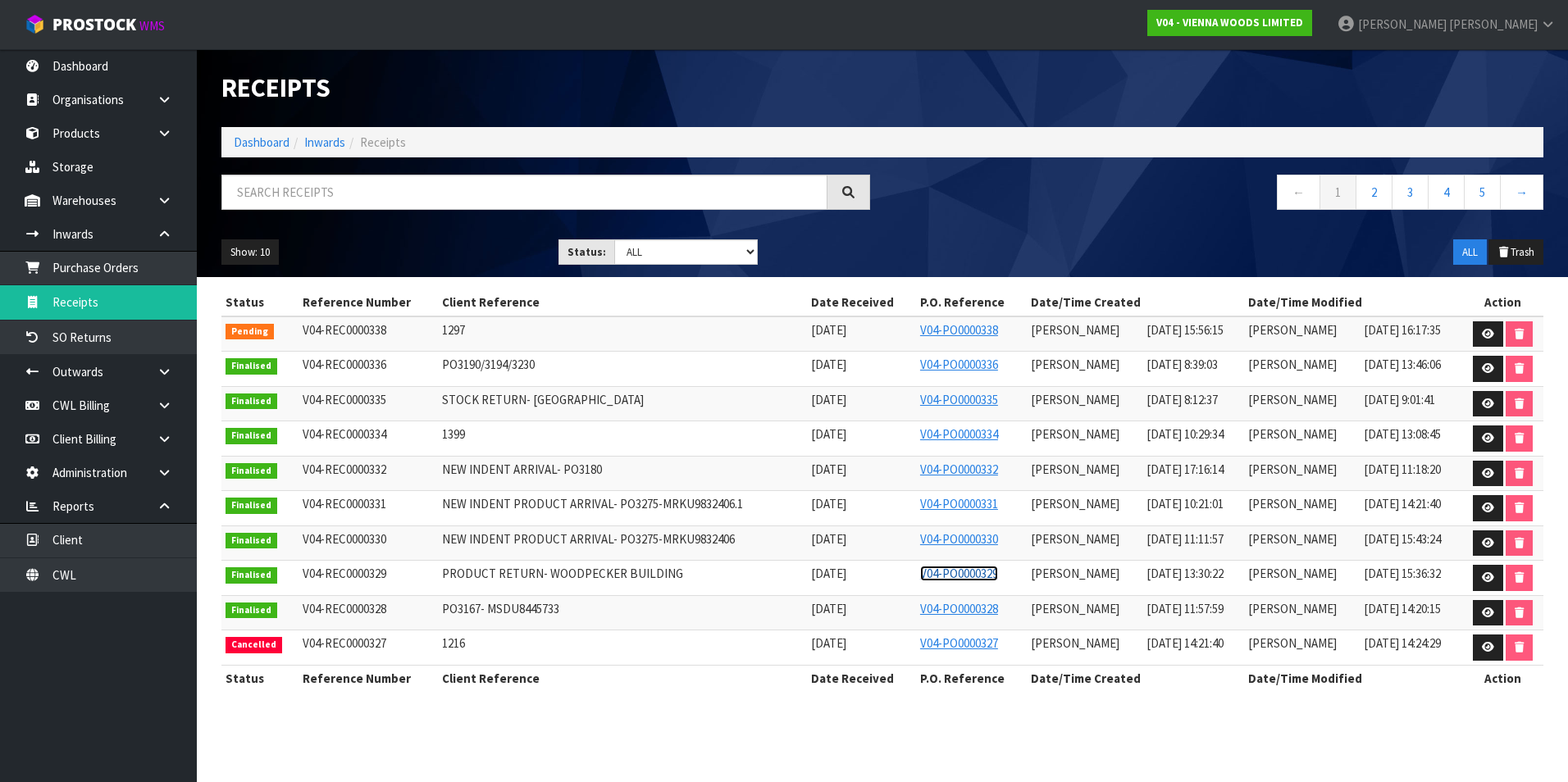
click at [934, 569] on link "V04-PO0000329" at bounding box center [958, 574] width 78 height 16
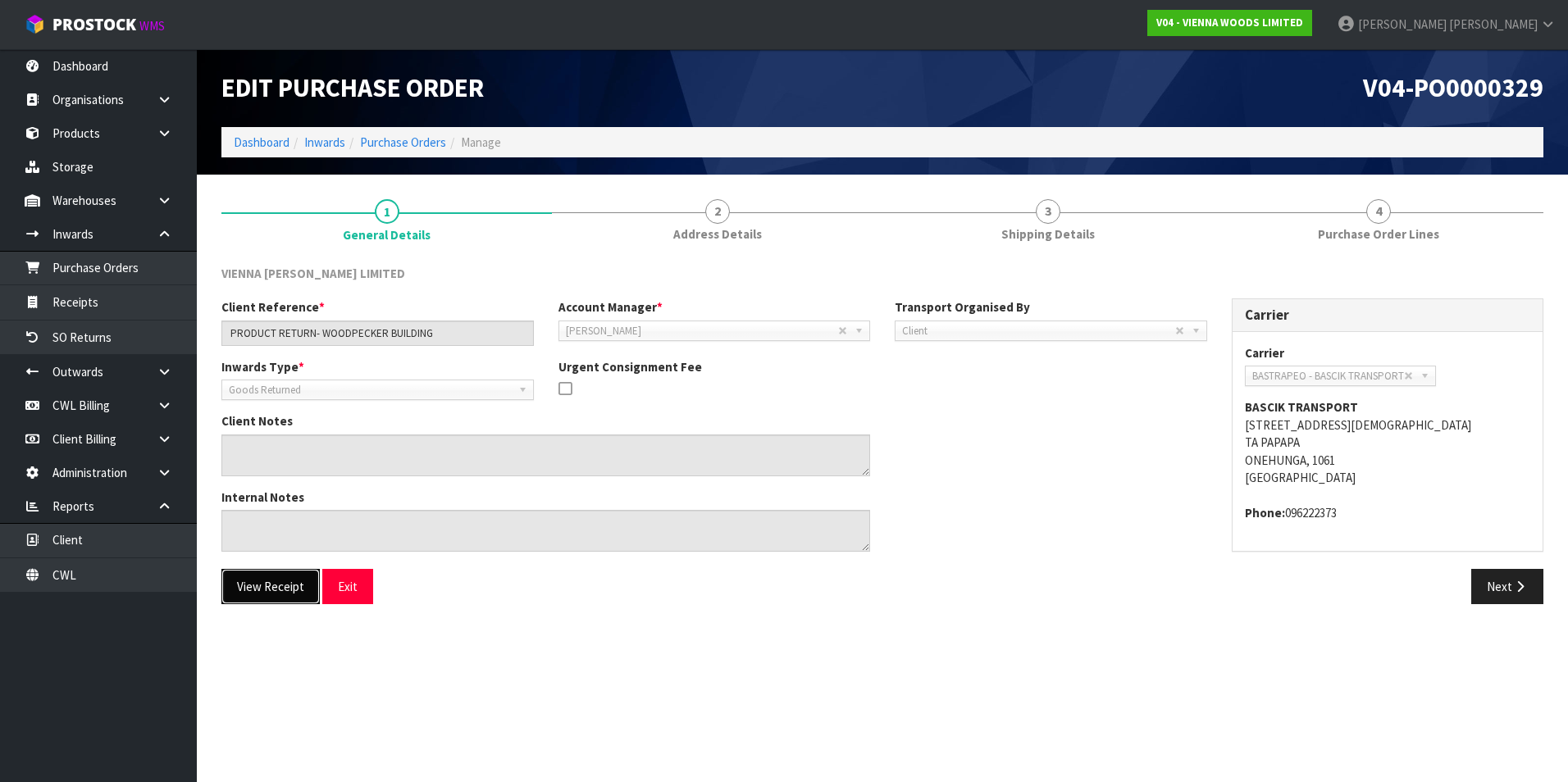
click at [261, 584] on button "View Receipt" at bounding box center [270, 586] width 98 height 35
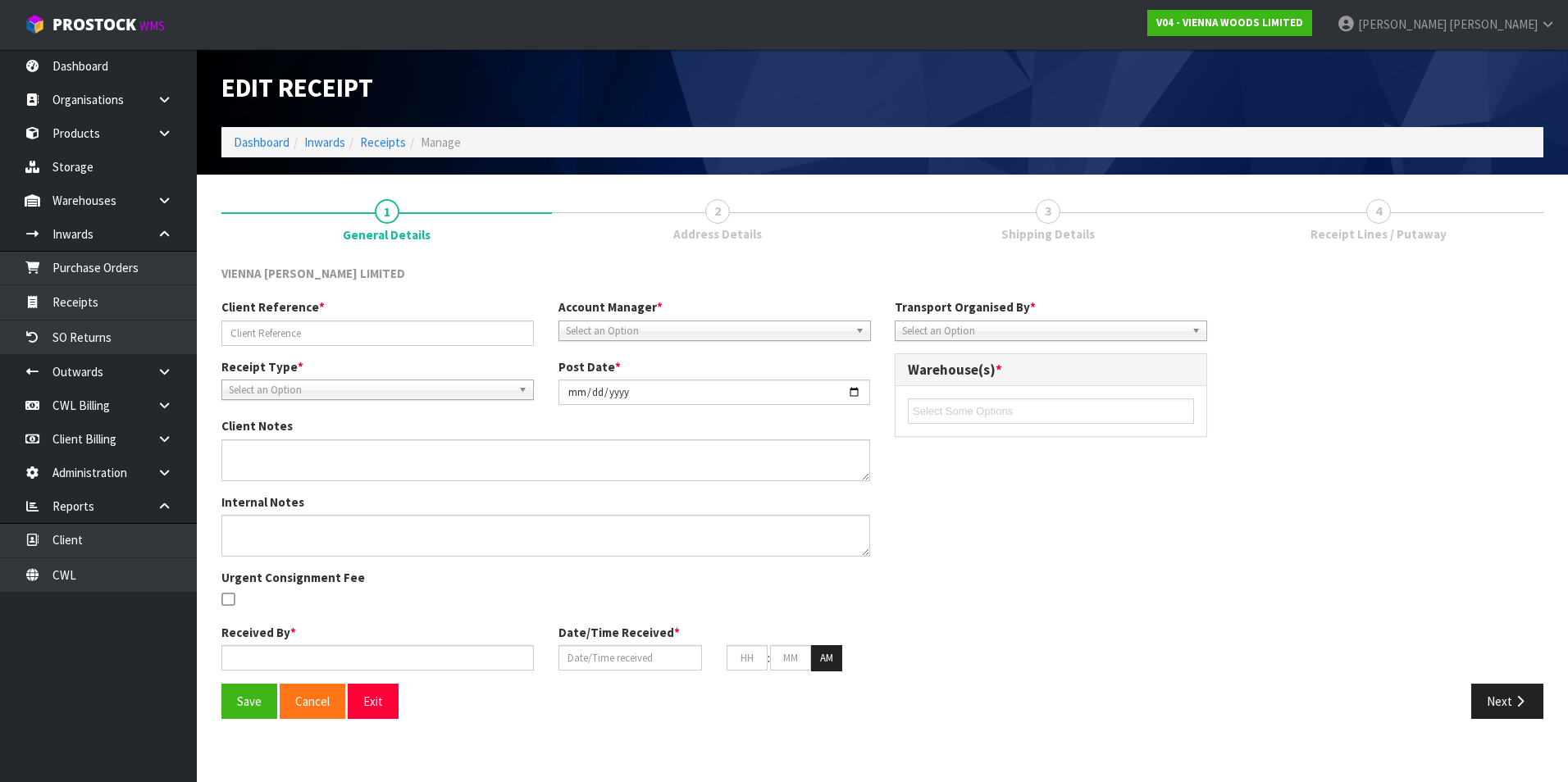
type input "PRODUCT RETURN- WOODPECKER BUILDING"
type input "[DATE]"
type input "[PERSON_NAME]"
type input "[DATE]"
type input "01"
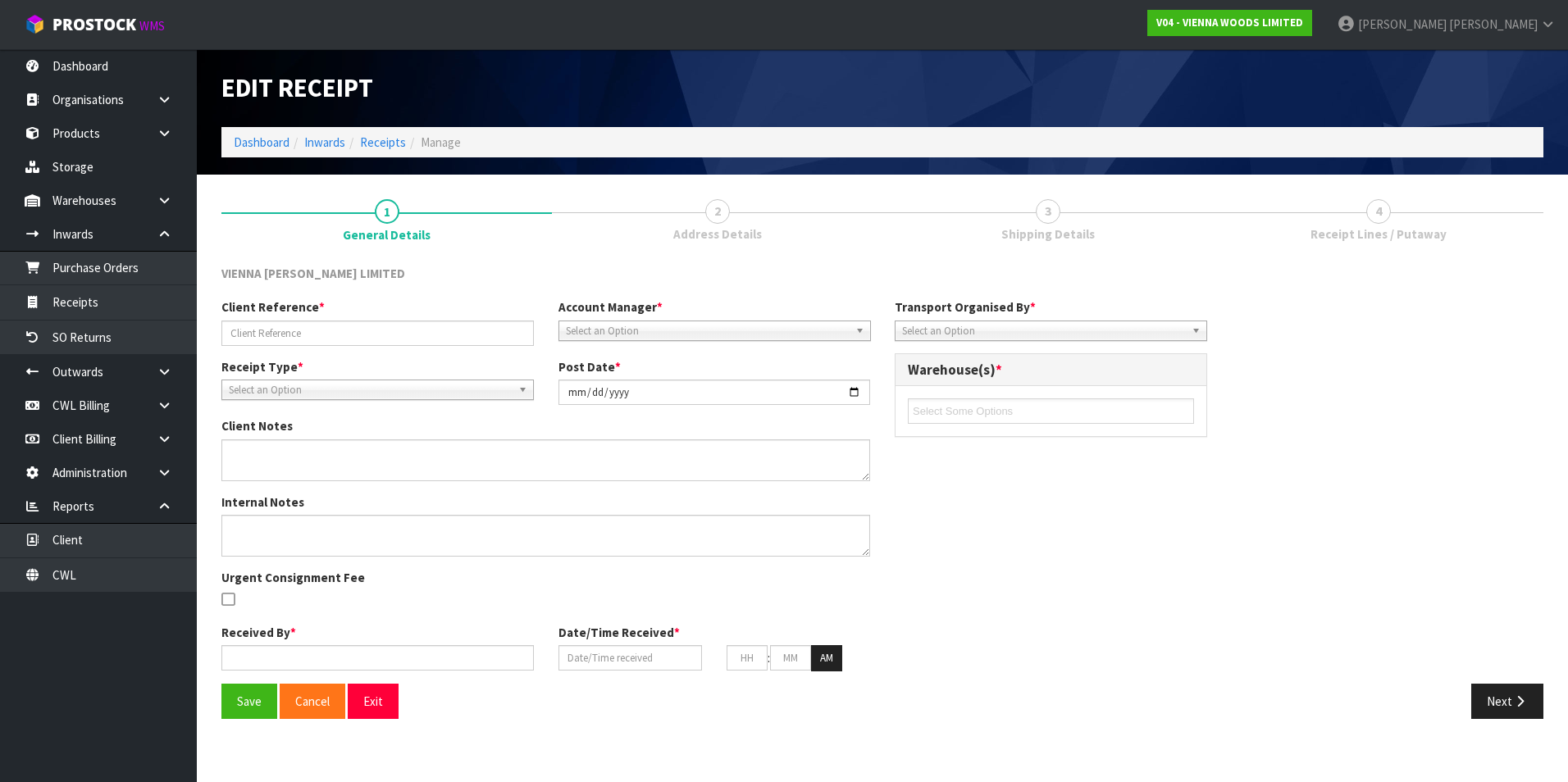
type input "30"
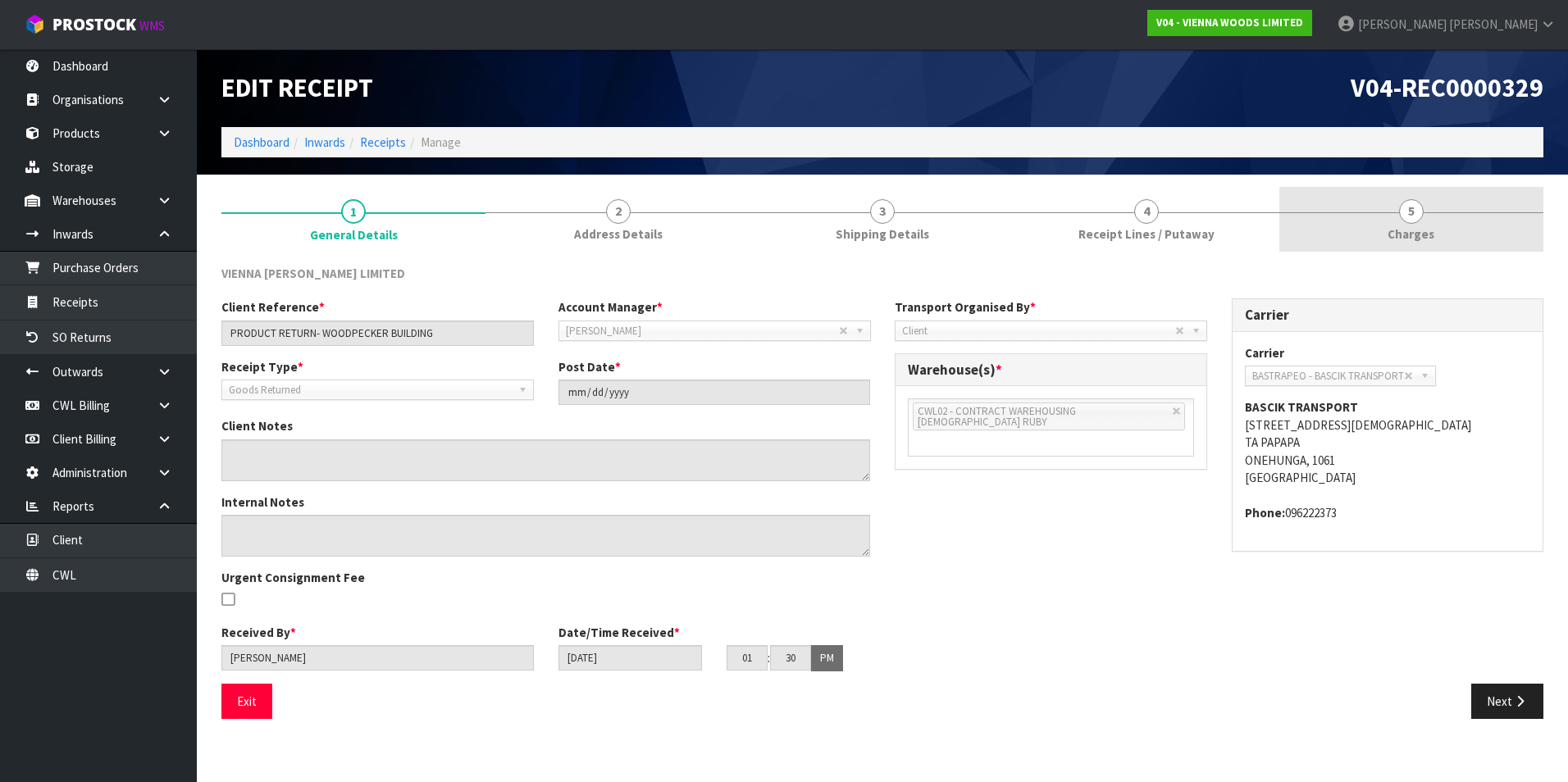
click at [1408, 219] on span "5" at bounding box center [1411, 211] width 24 height 24
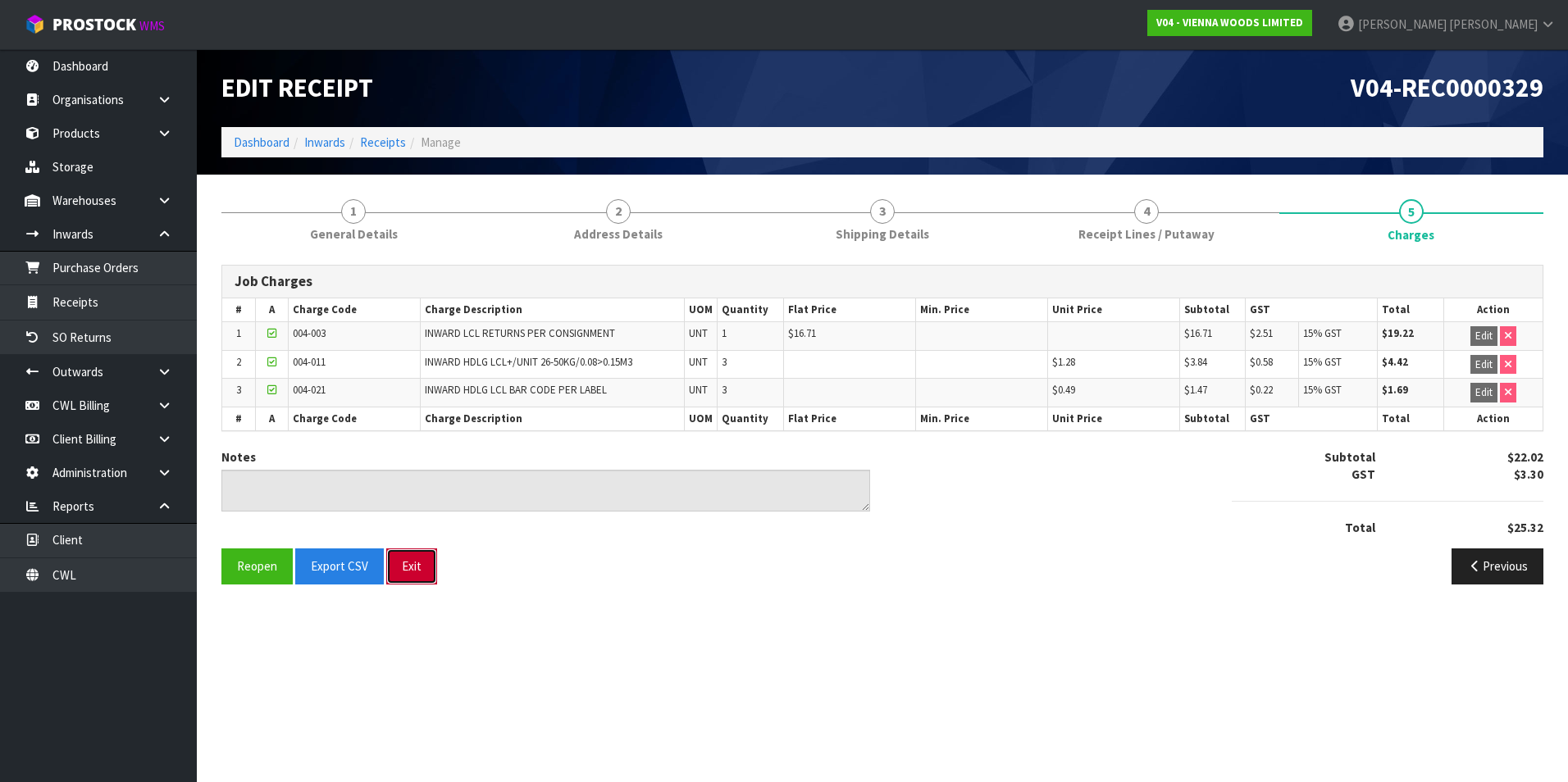
click at [415, 568] on button "Exit" at bounding box center [411, 566] width 51 height 35
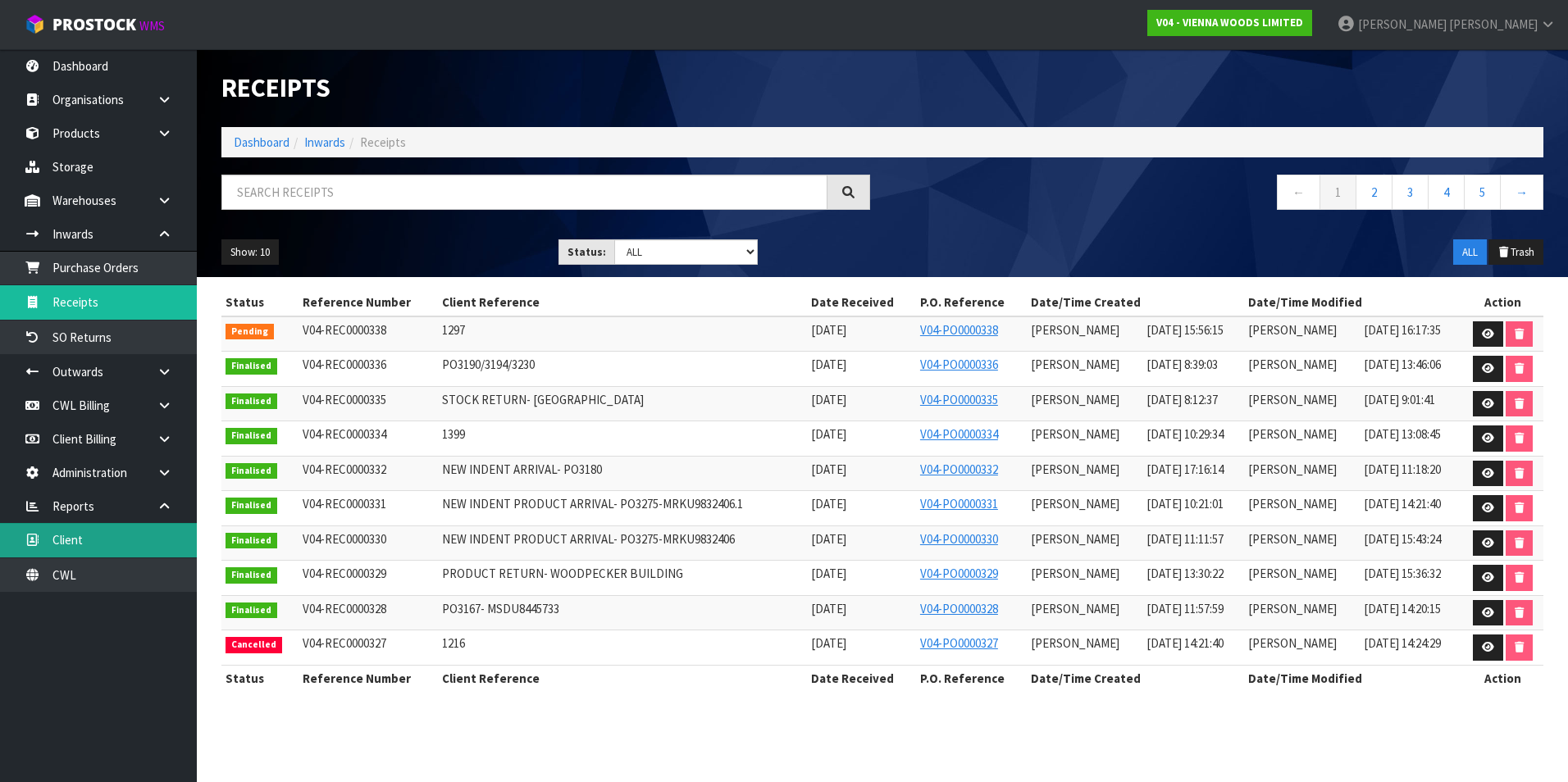
click at [142, 543] on link "Client" at bounding box center [98, 540] width 197 height 33
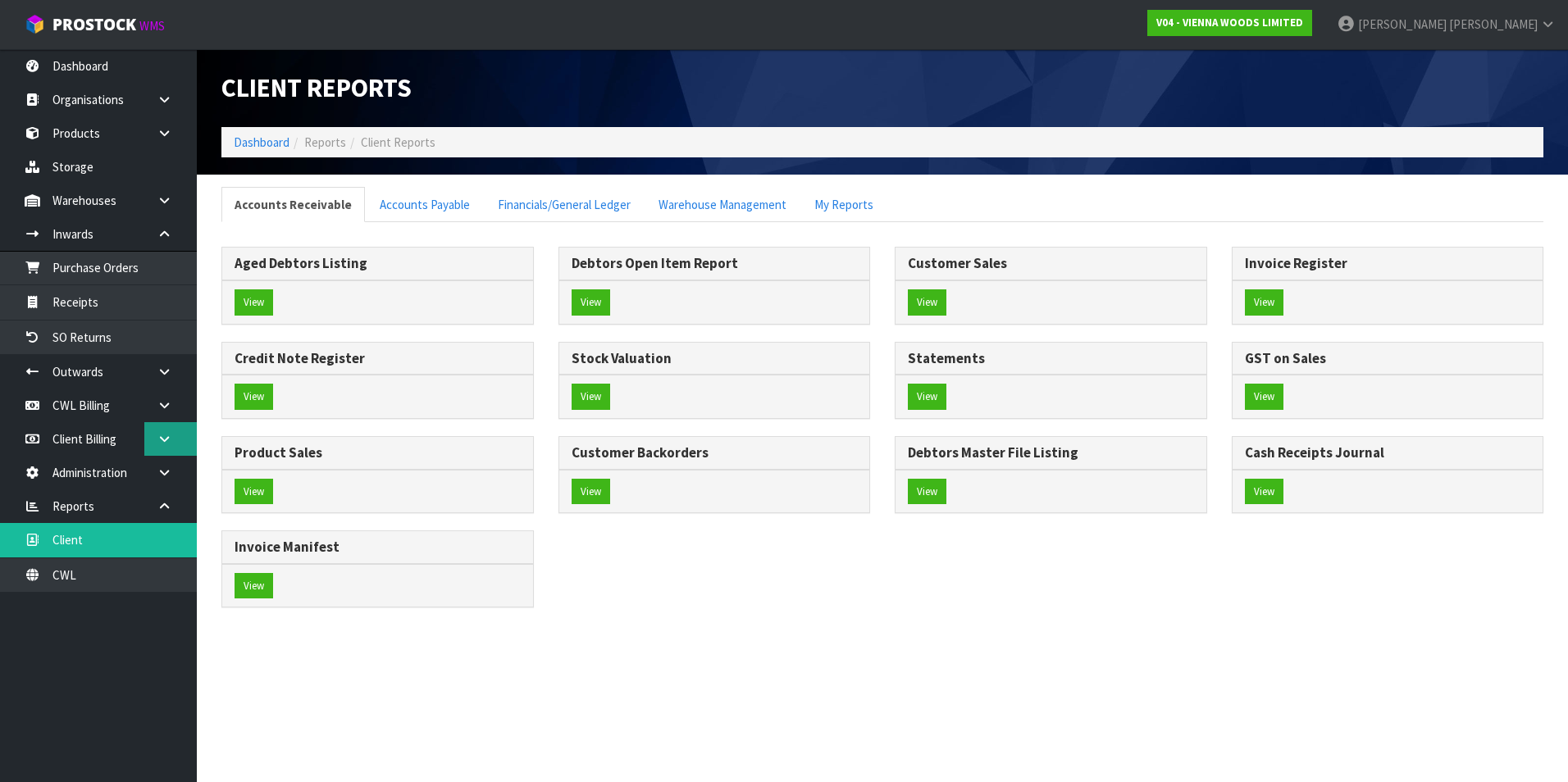
click at [167, 437] on icon at bounding box center [164, 439] width 16 height 13
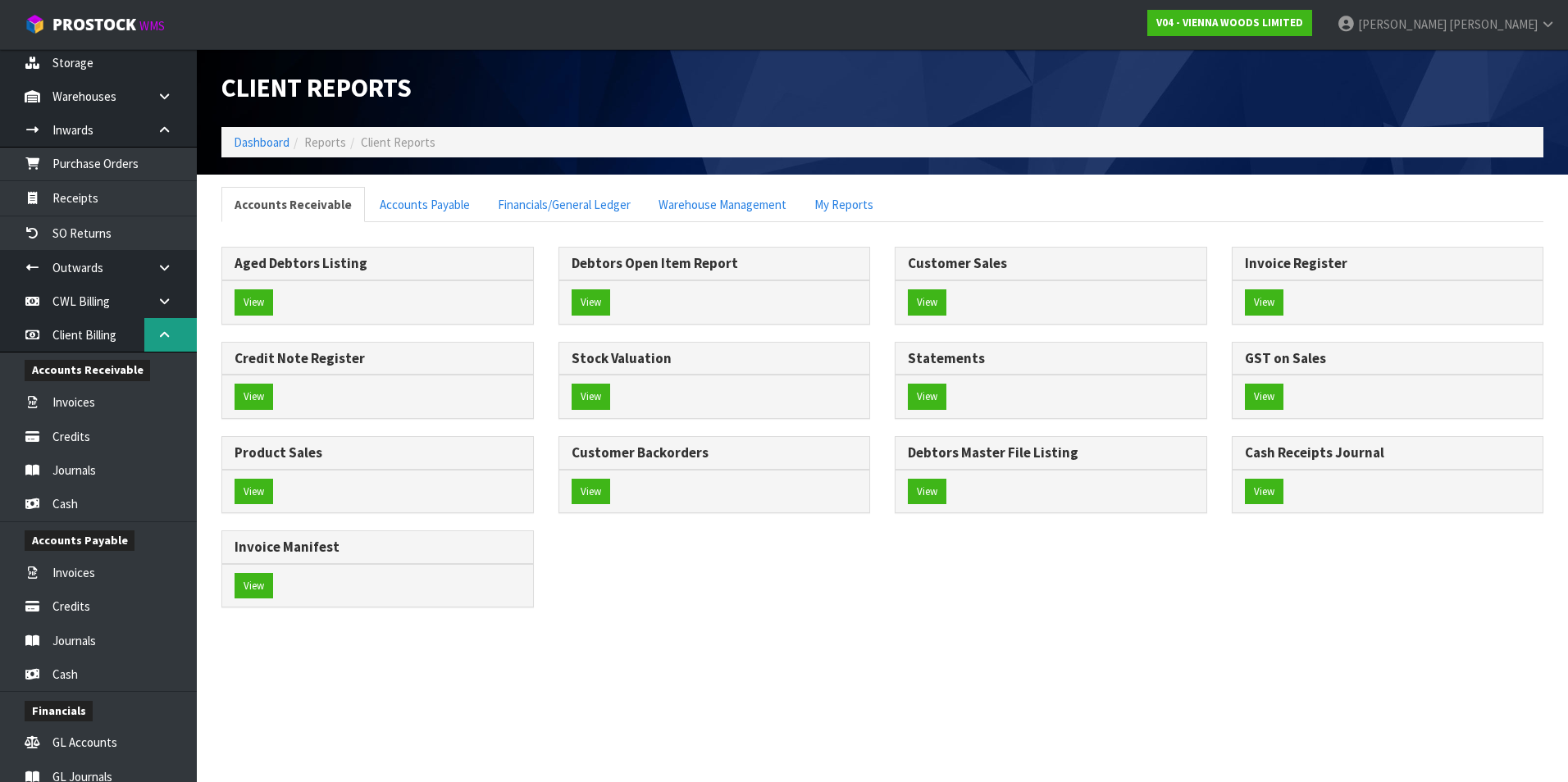
scroll to position [328, 0]
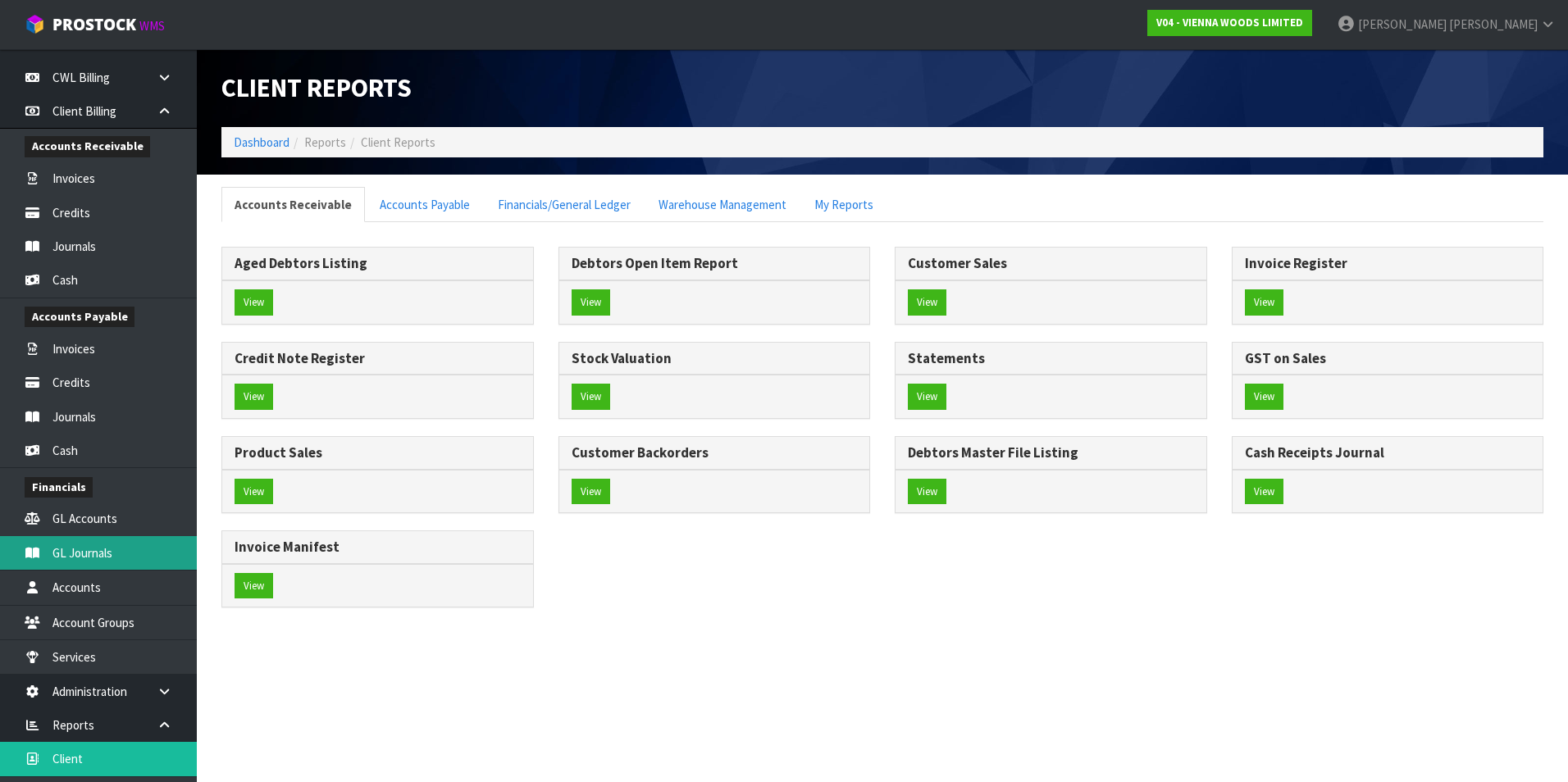
click at [119, 552] on link "GL Journals" at bounding box center [98, 553] width 197 height 33
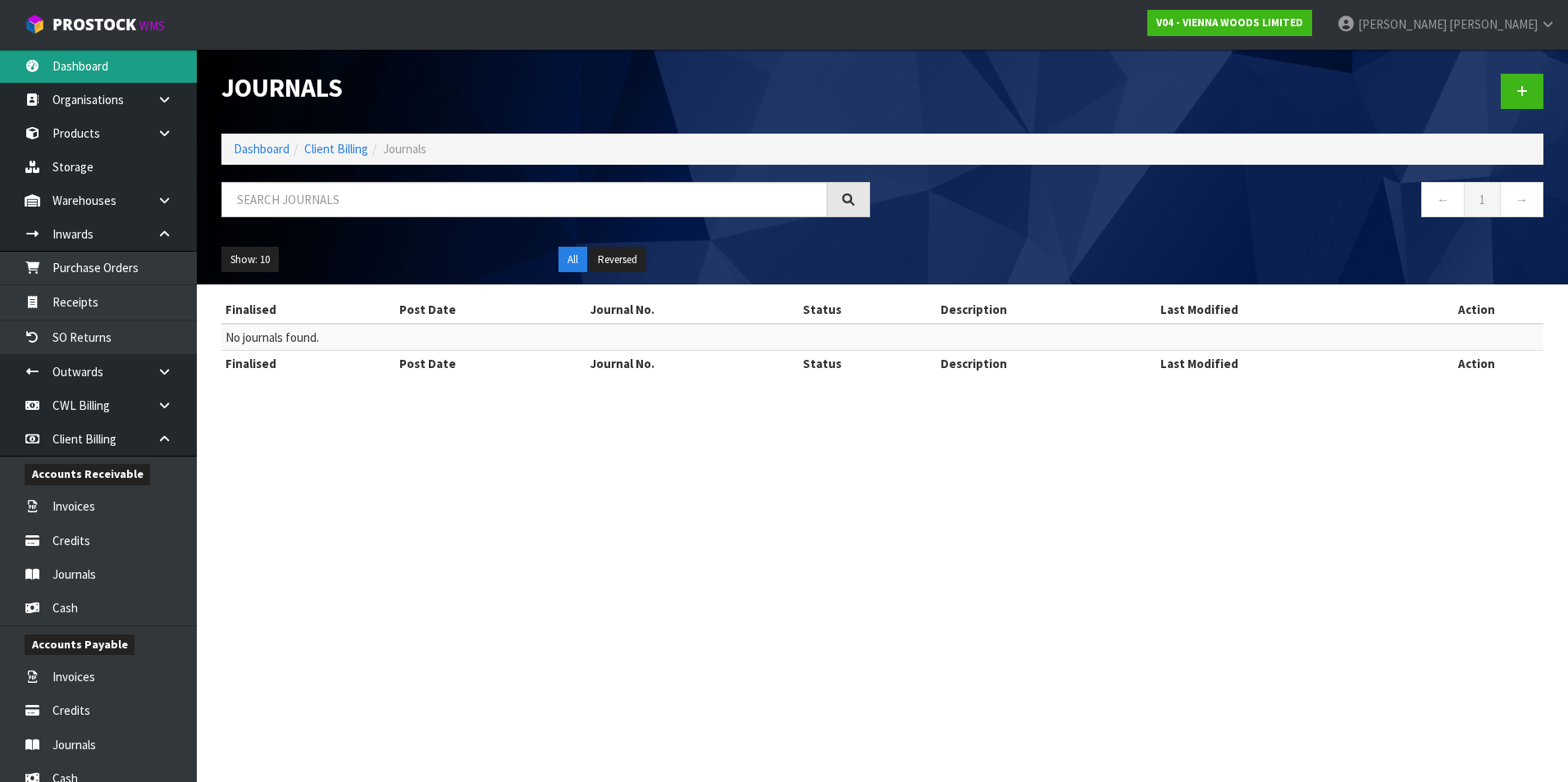
click at [129, 65] on link "Dashboard" at bounding box center [98, 66] width 197 height 33
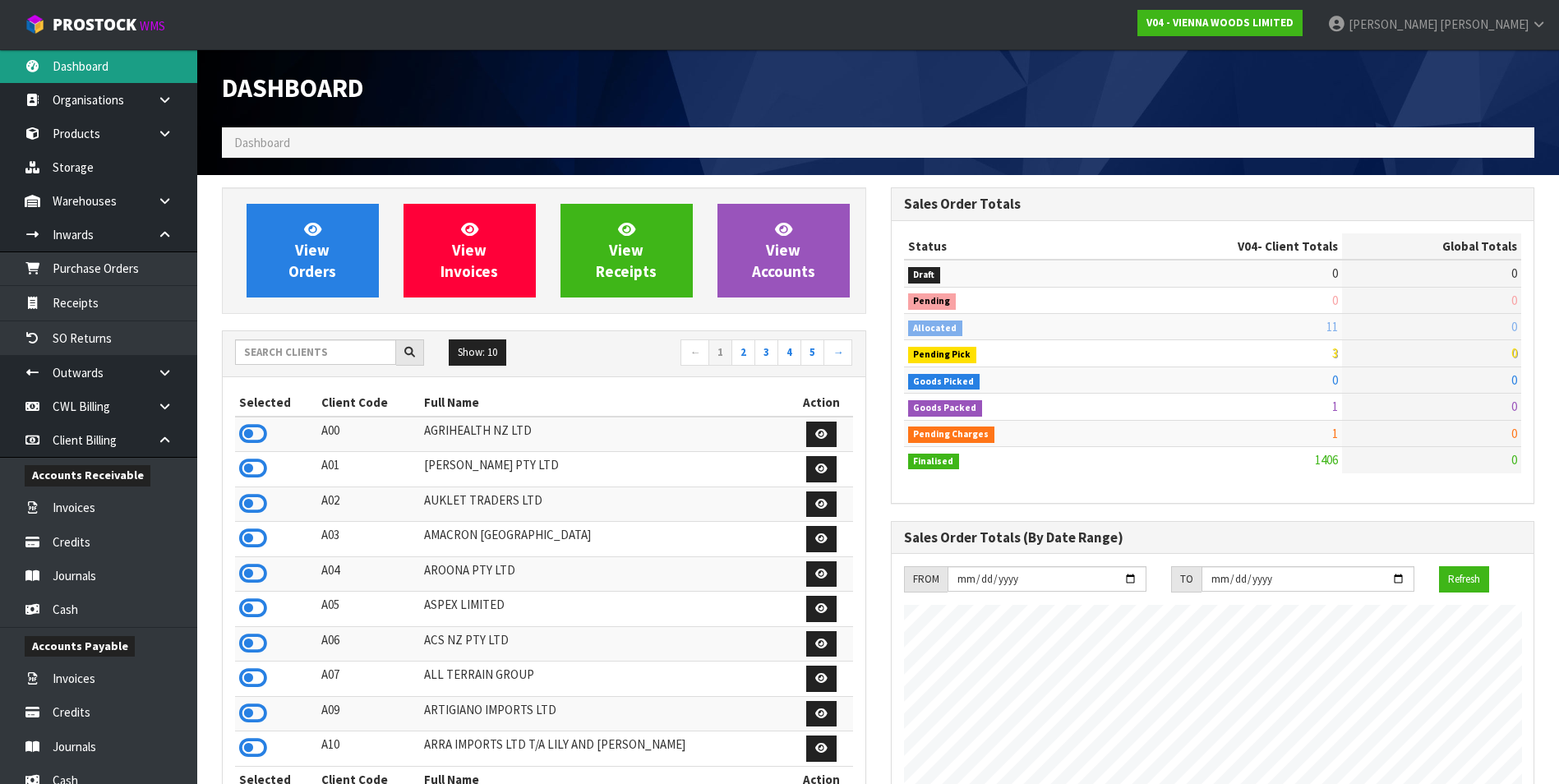
scroll to position [1173, 668]
click at [304, 347] on input "text" at bounding box center [316, 352] width 161 height 25
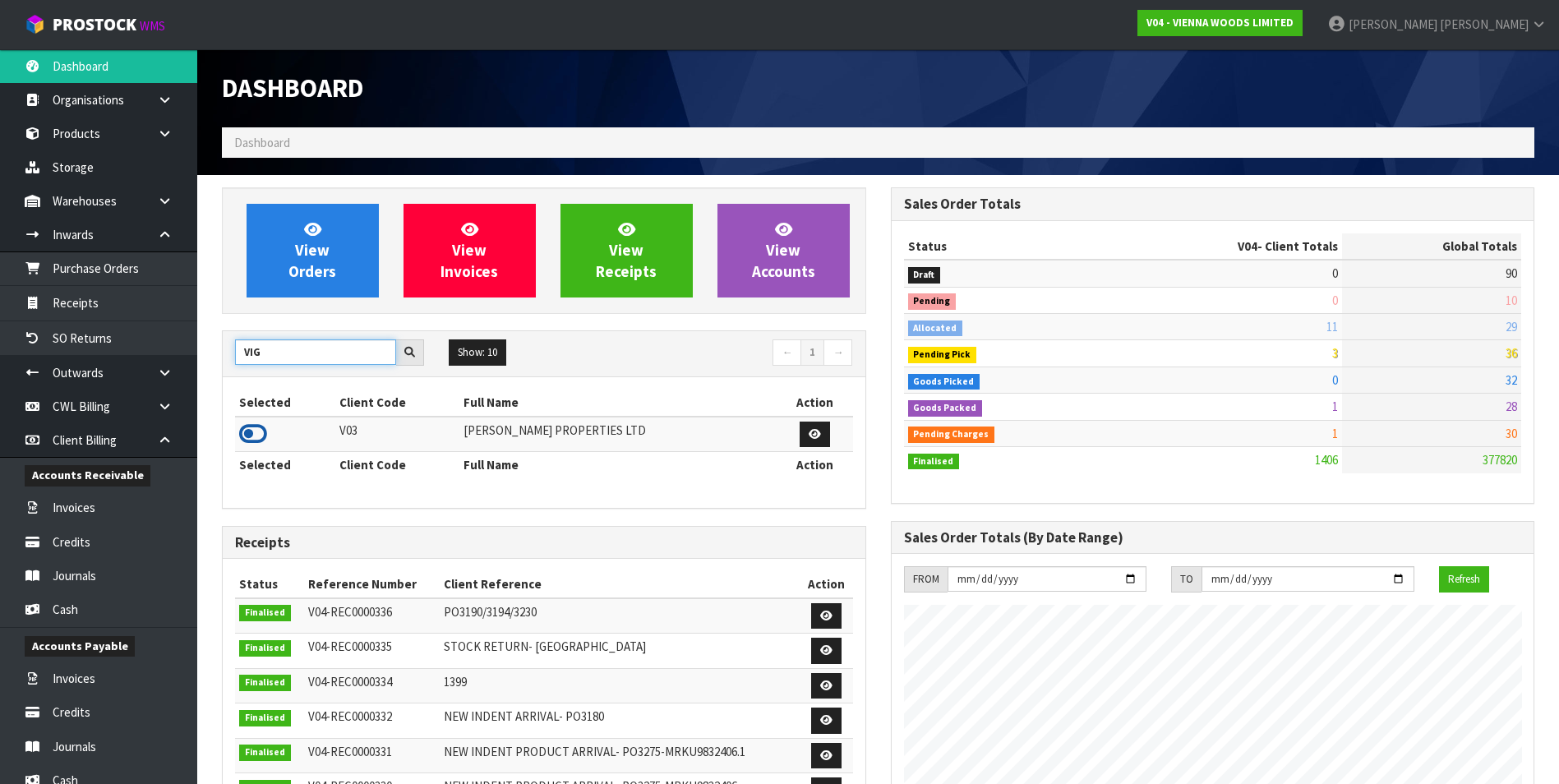
type input "VIG"
click at [256, 431] on icon at bounding box center [253, 433] width 28 height 24
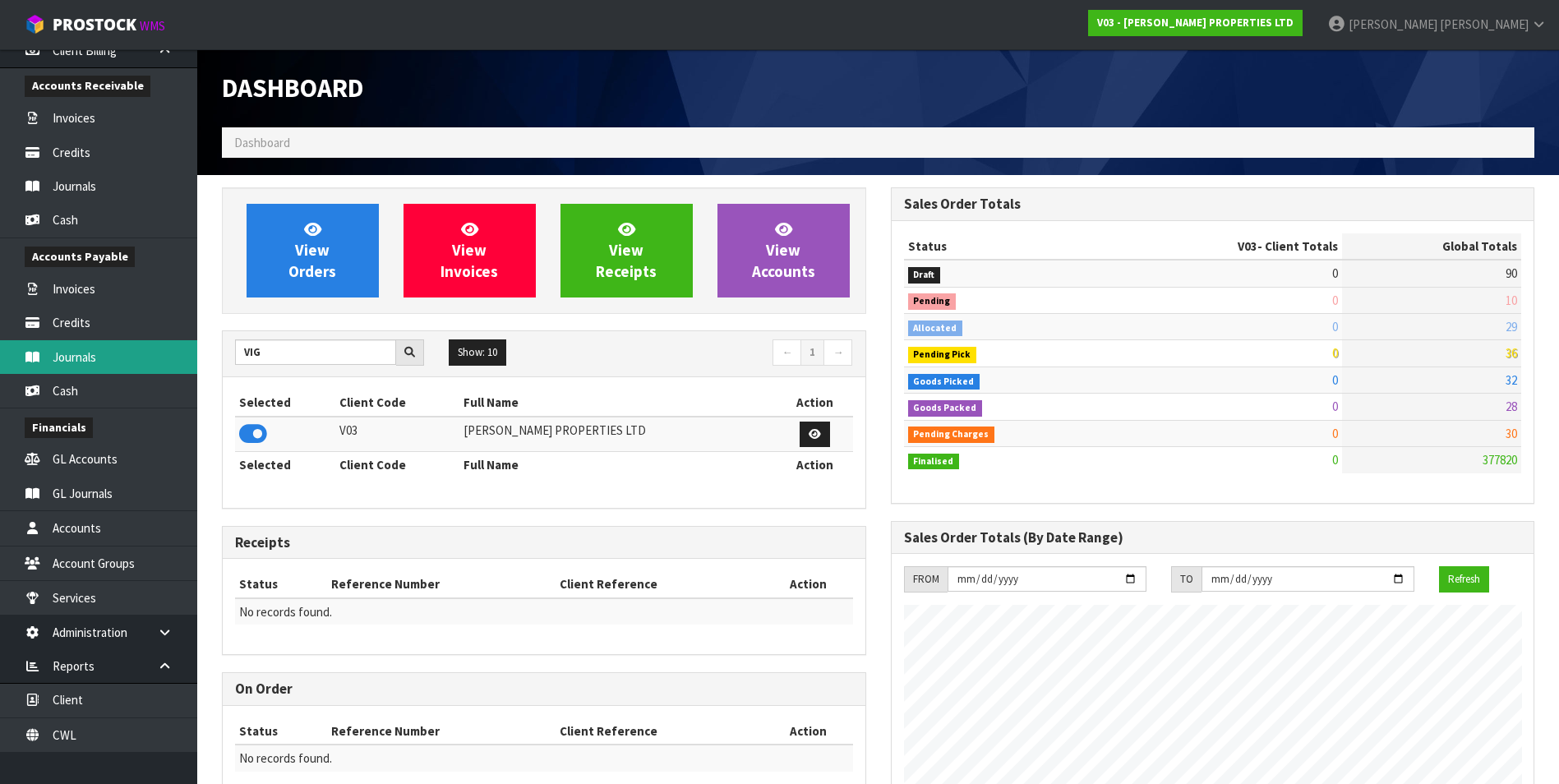
scroll to position [391, 0]
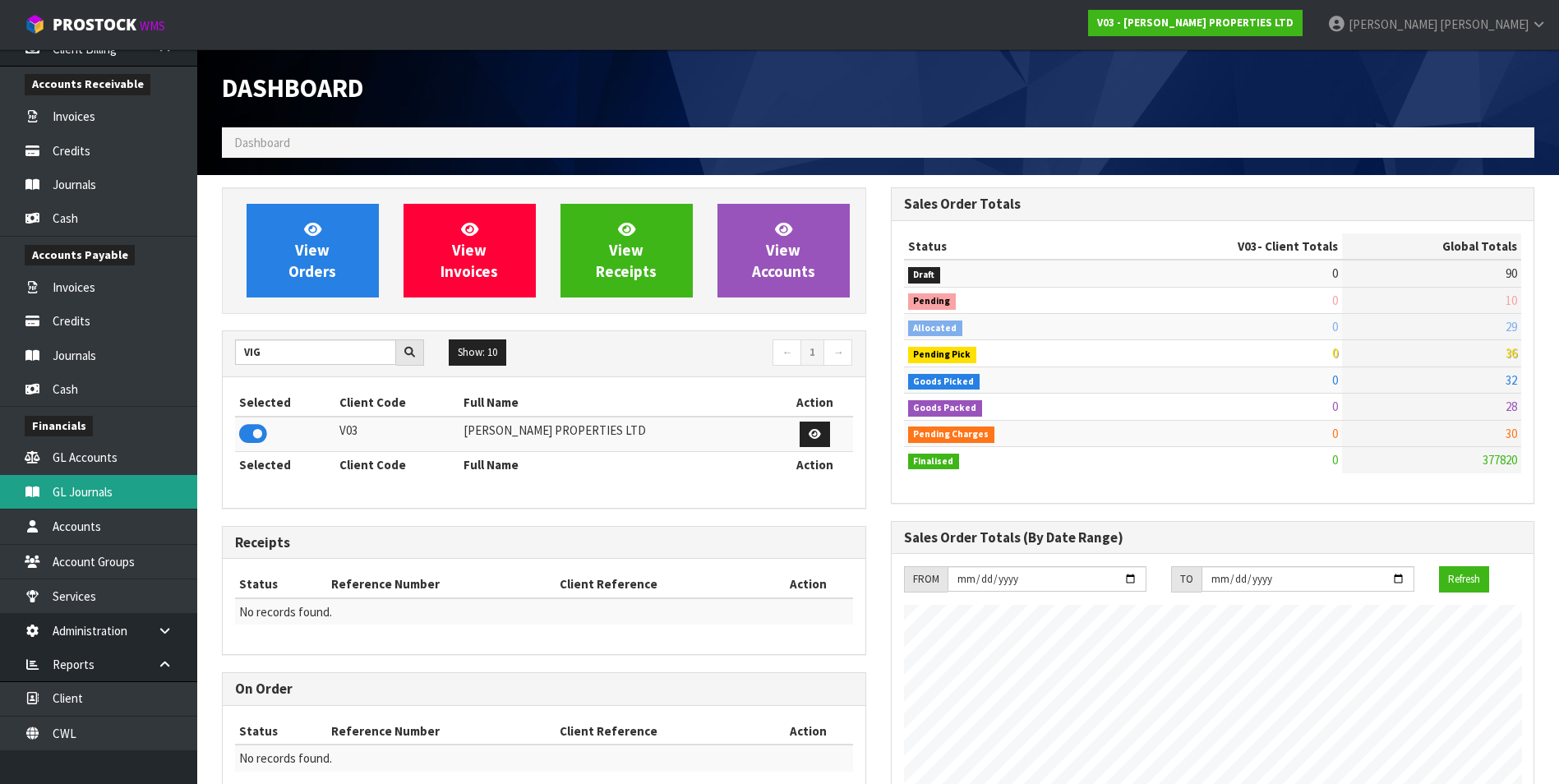
click at [110, 499] on link "GL Journals" at bounding box center [98, 492] width 197 height 34
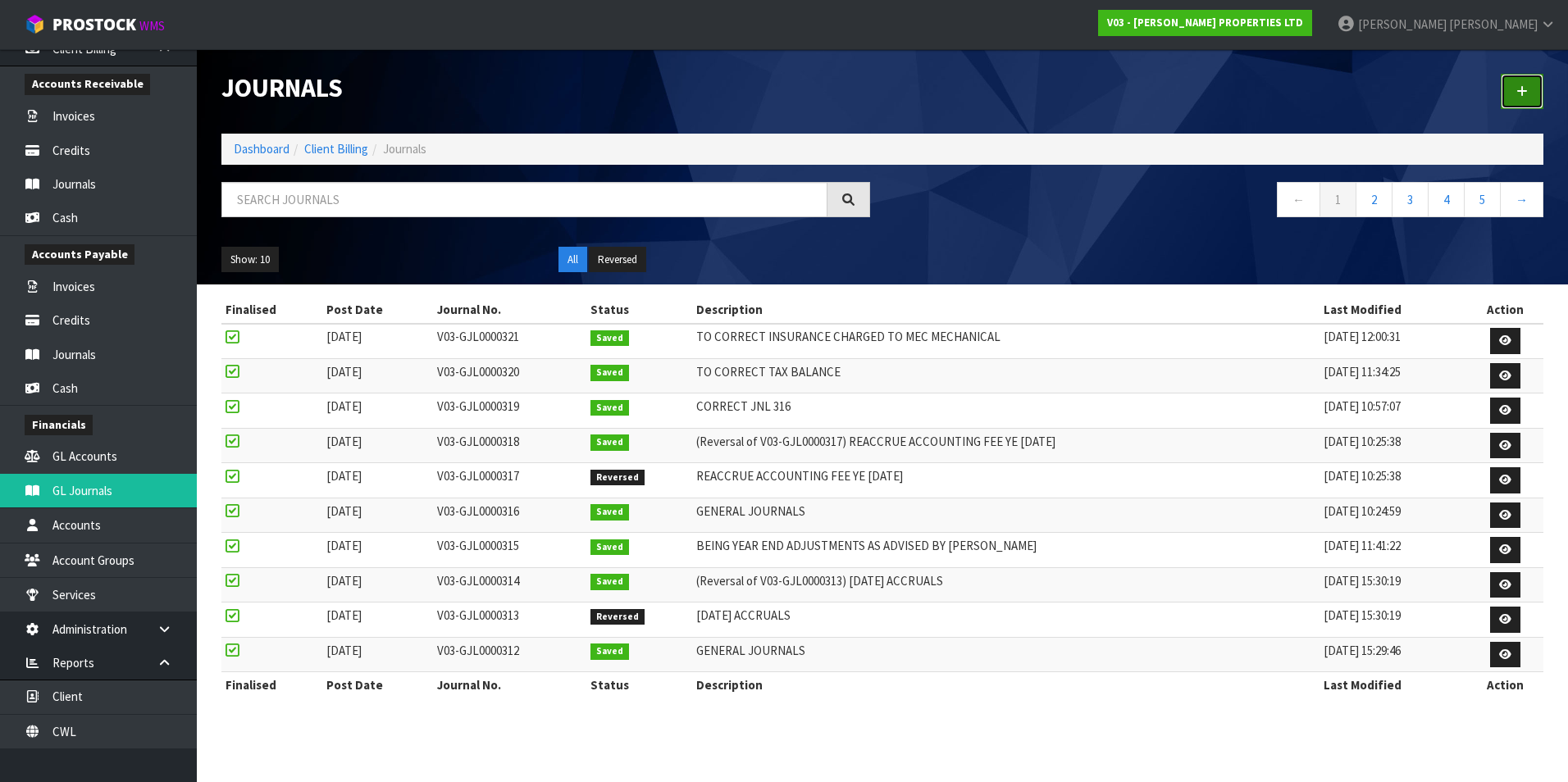
click at [1519, 95] on icon at bounding box center [1522, 91] width 12 height 13
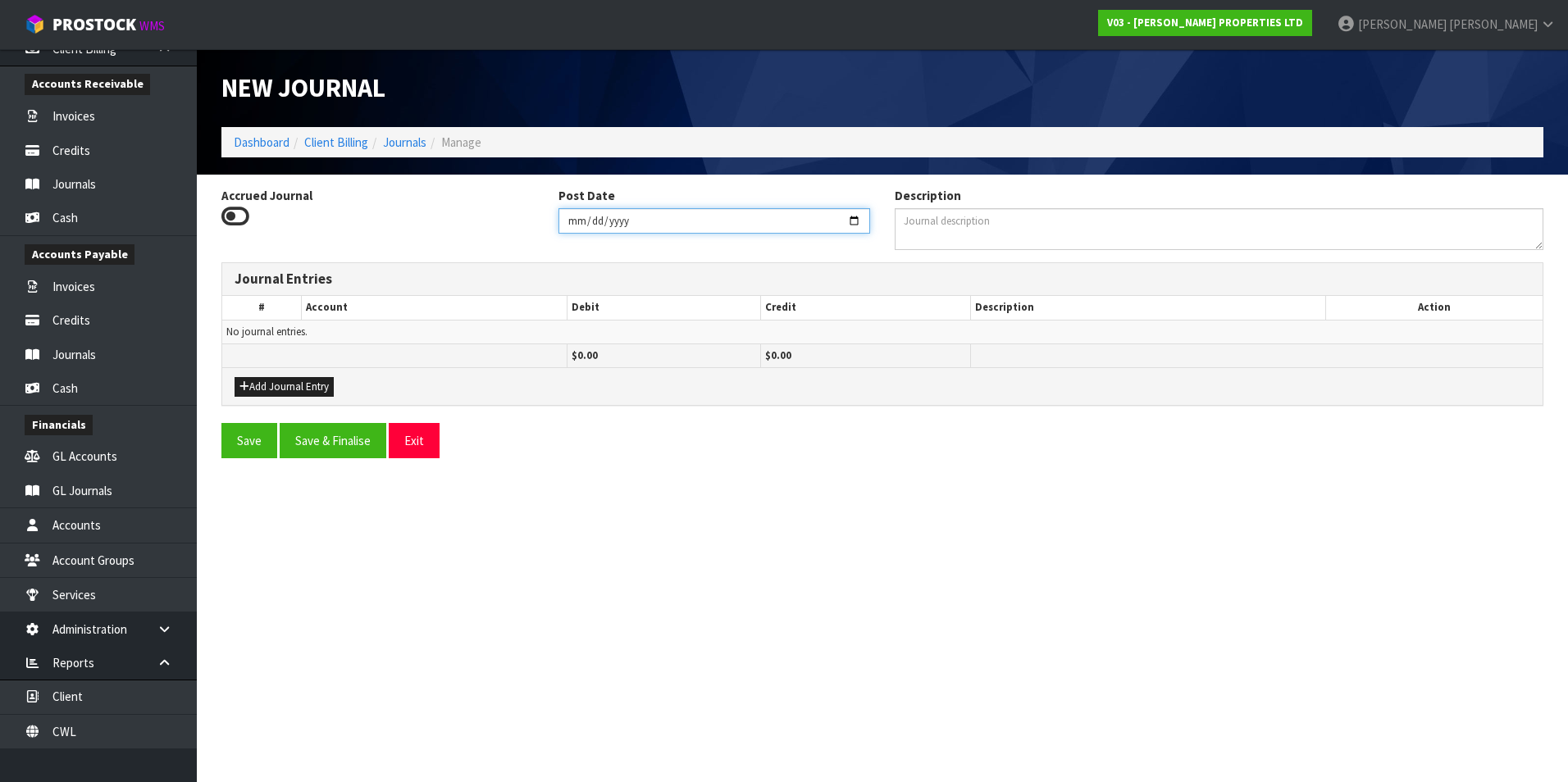
click at [861, 218] on input "[DATE]" at bounding box center [714, 221] width 312 height 25
click at [849, 219] on input "[DATE]" at bounding box center [714, 221] width 312 height 25
type input "[DATE]"
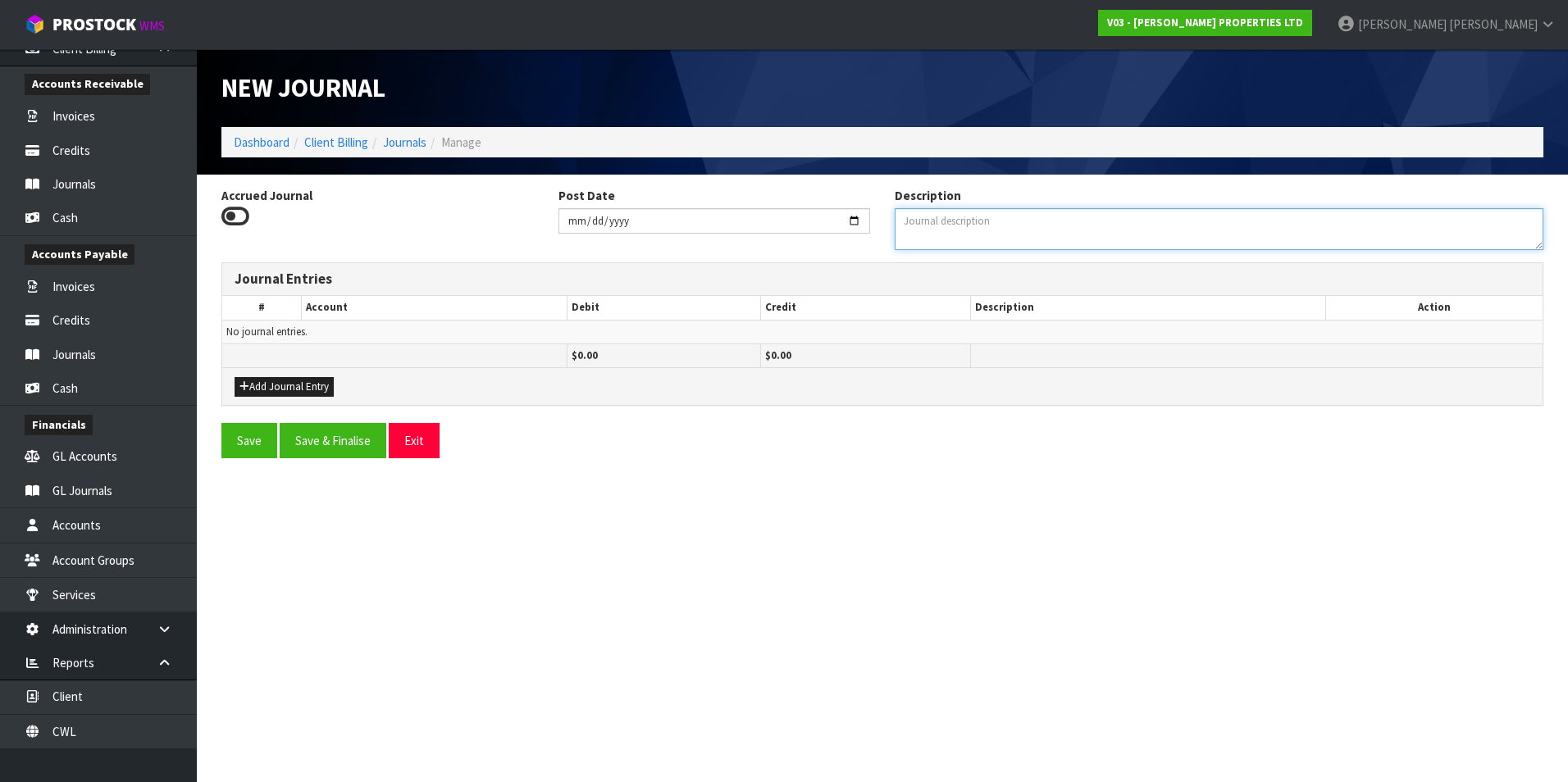
click at [1020, 244] on textarea "Description" at bounding box center [1219, 229] width 648 height 42
type textarea "GENERAL JOURNALS"
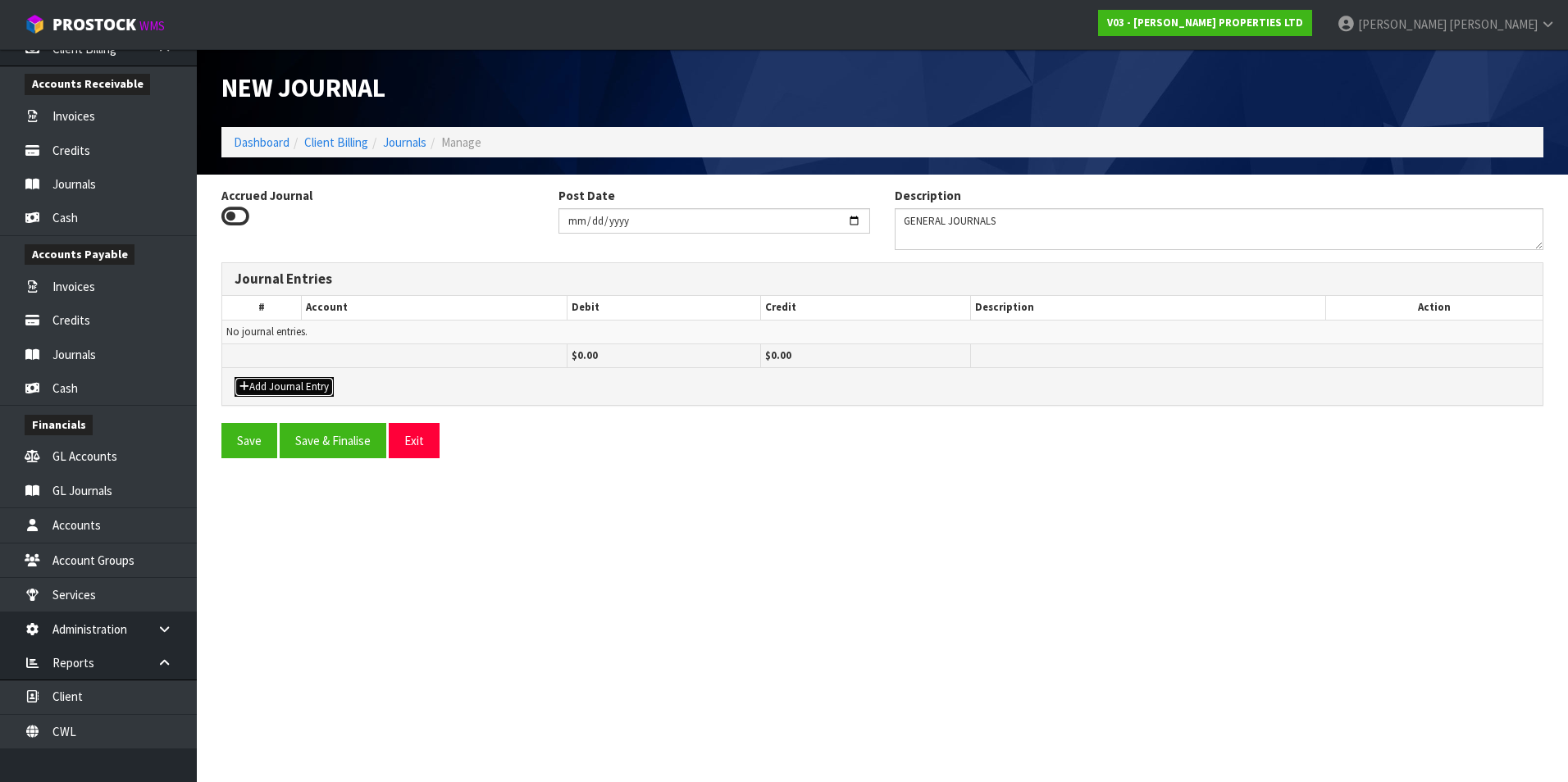
click at [302, 385] on button "Add Journal Entry" at bounding box center [284, 386] width 99 height 19
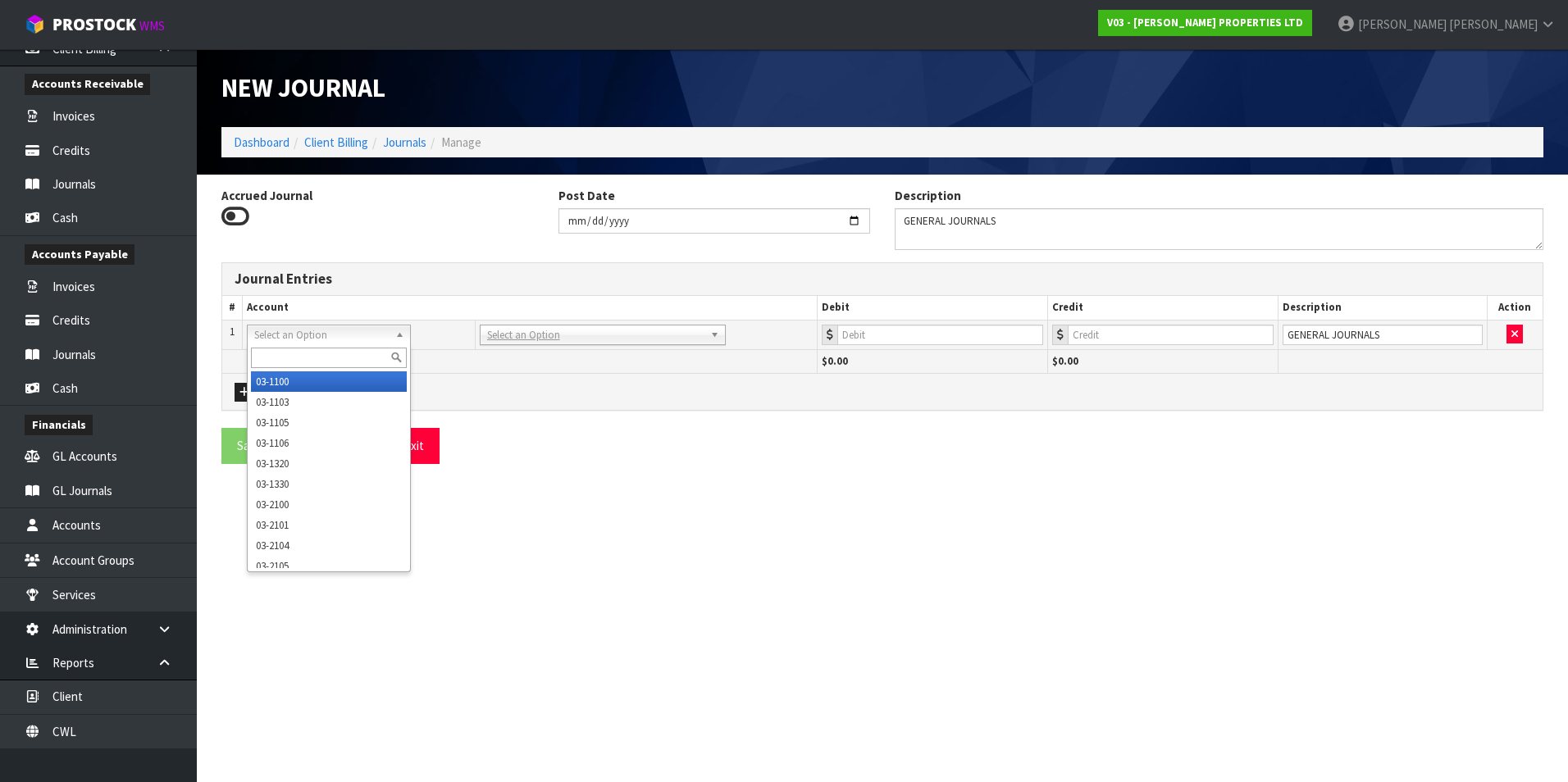
click at [307, 352] on input "text" at bounding box center [329, 358] width 156 height 20
type input "9137"
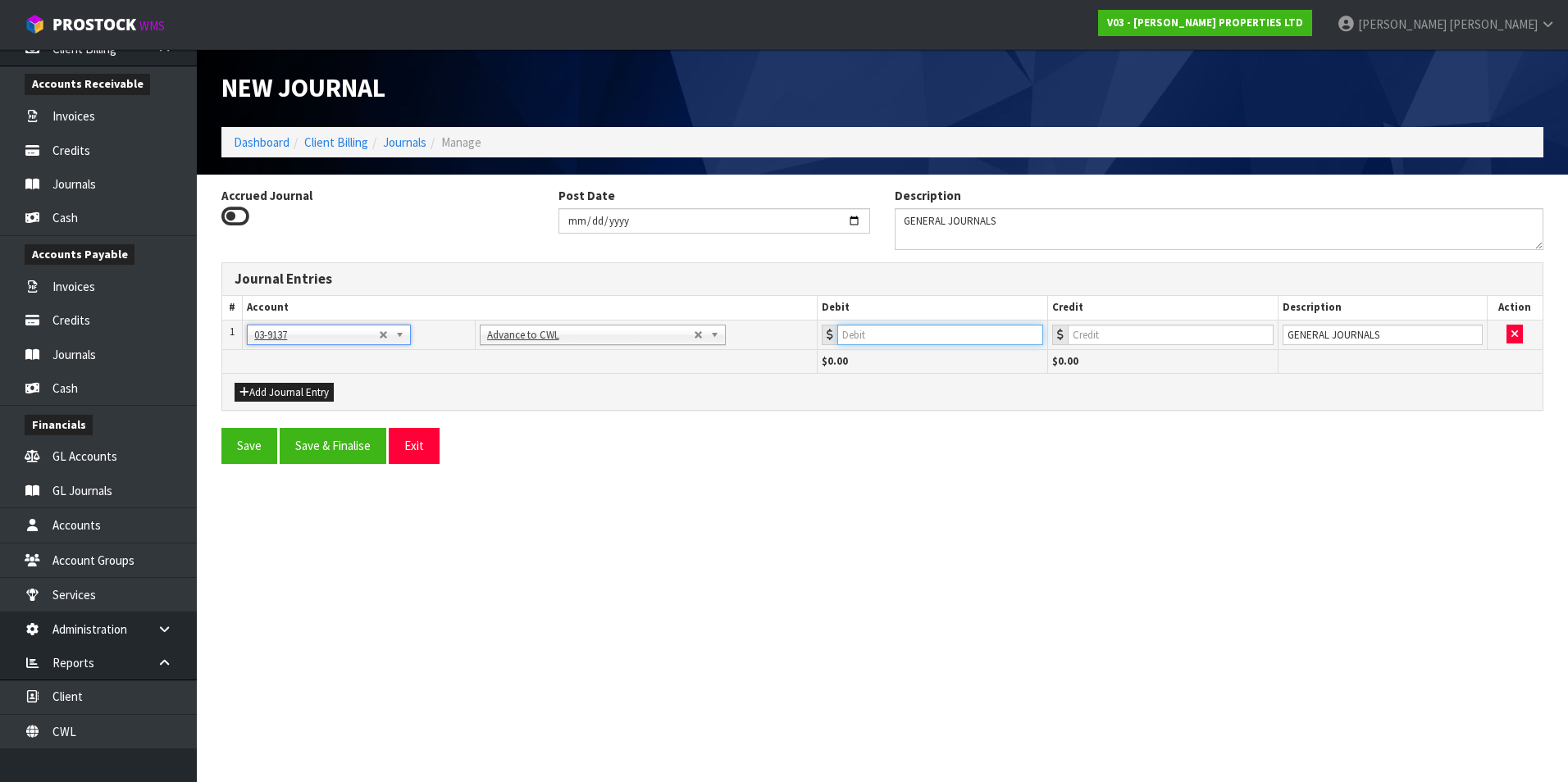
click at [1009, 341] on input "number" at bounding box center [941, 335] width 206 height 20
type input "8200"
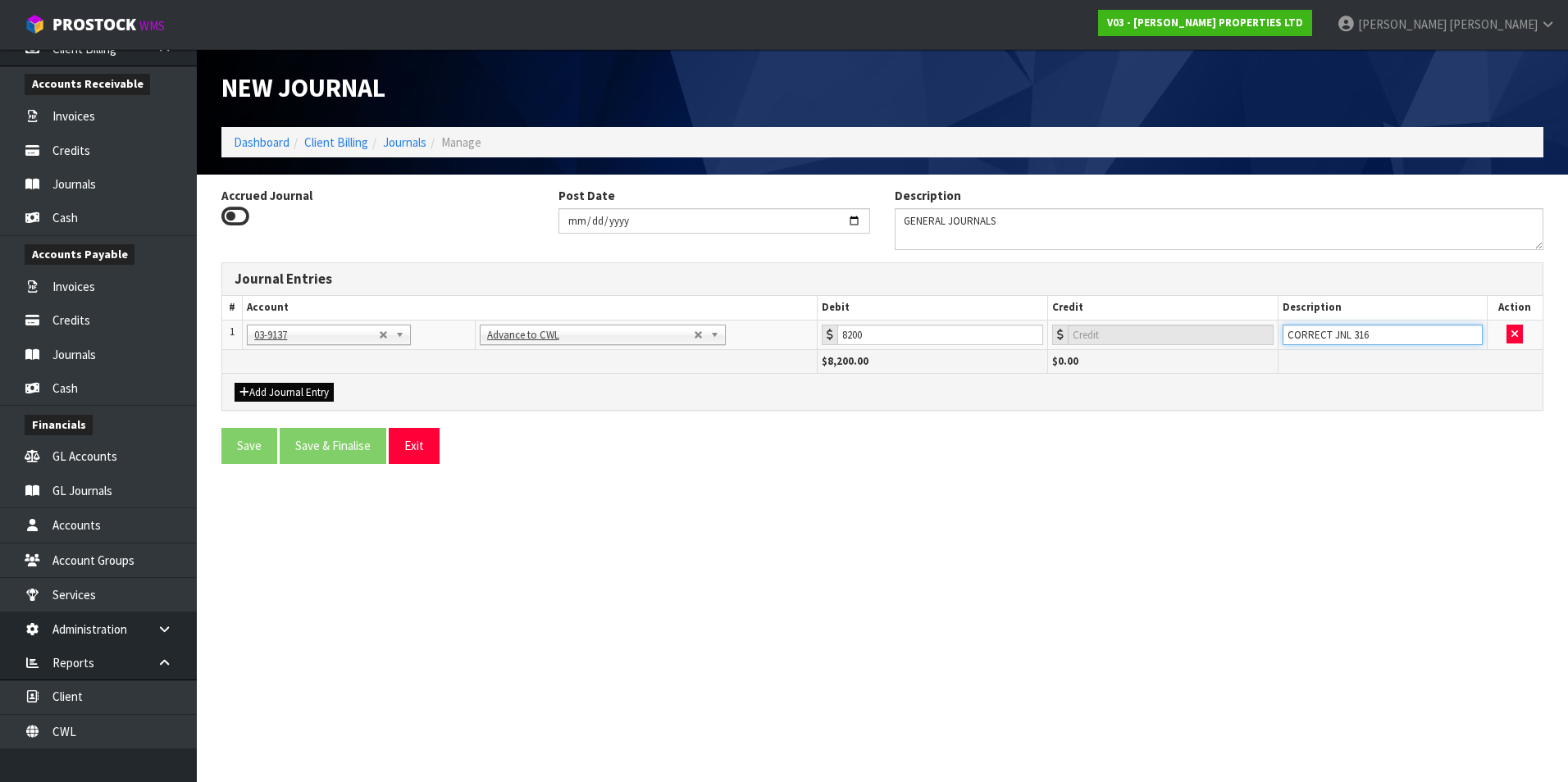
type input "CORRECT JNL 316"
click at [279, 389] on button "Add Journal Entry" at bounding box center [284, 392] width 99 height 19
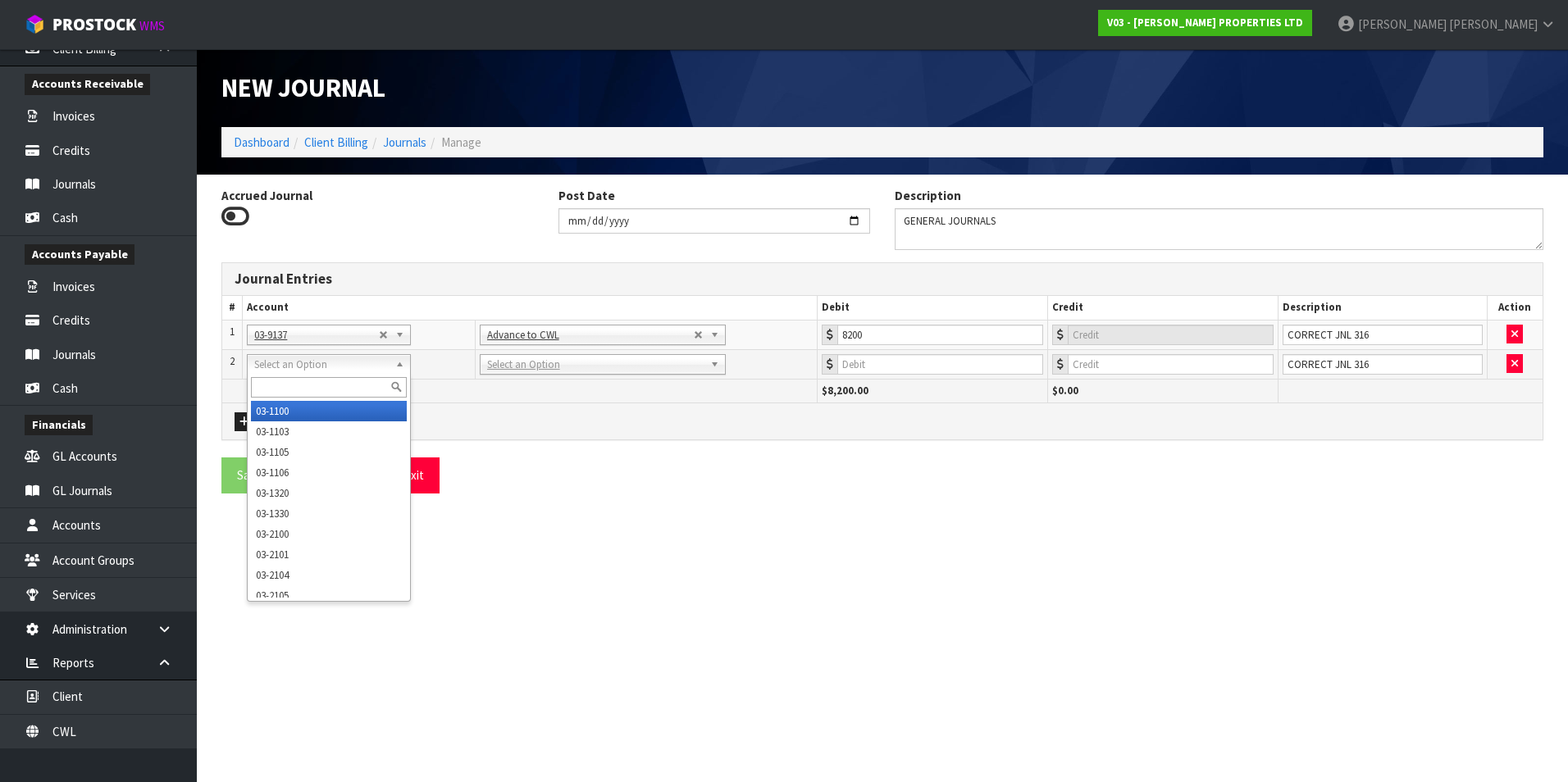
click at [291, 384] on input "text" at bounding box center [329, 387] width 156 height 20
type input "9621"
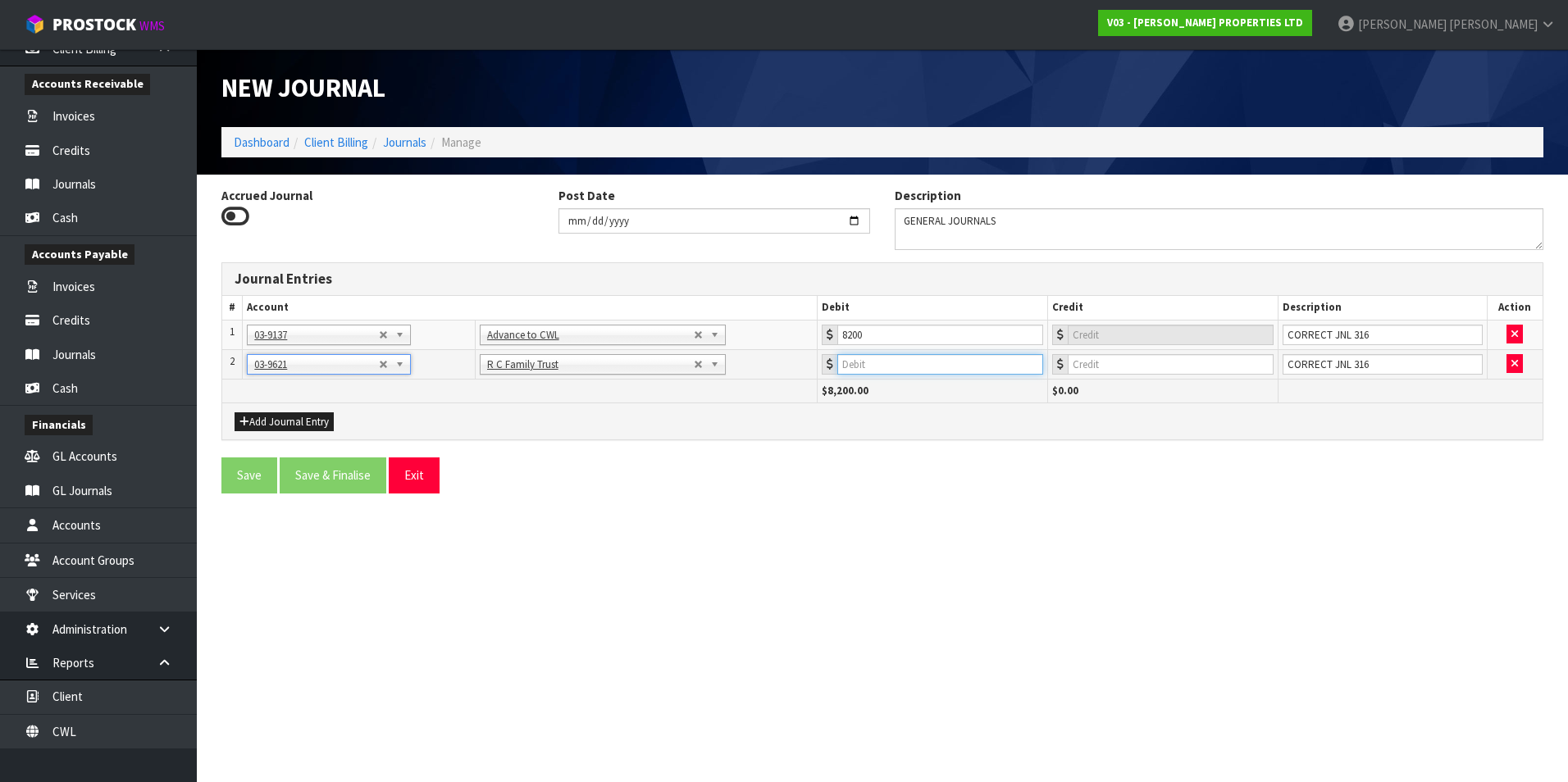
click at [937, 364] on input "number" at bounding box center [941, 364] width 206 height 20
type input "11000"
click at [307, 417] on button "Add Journal Entry" at bounding box center [284, 421] width 99 height 19
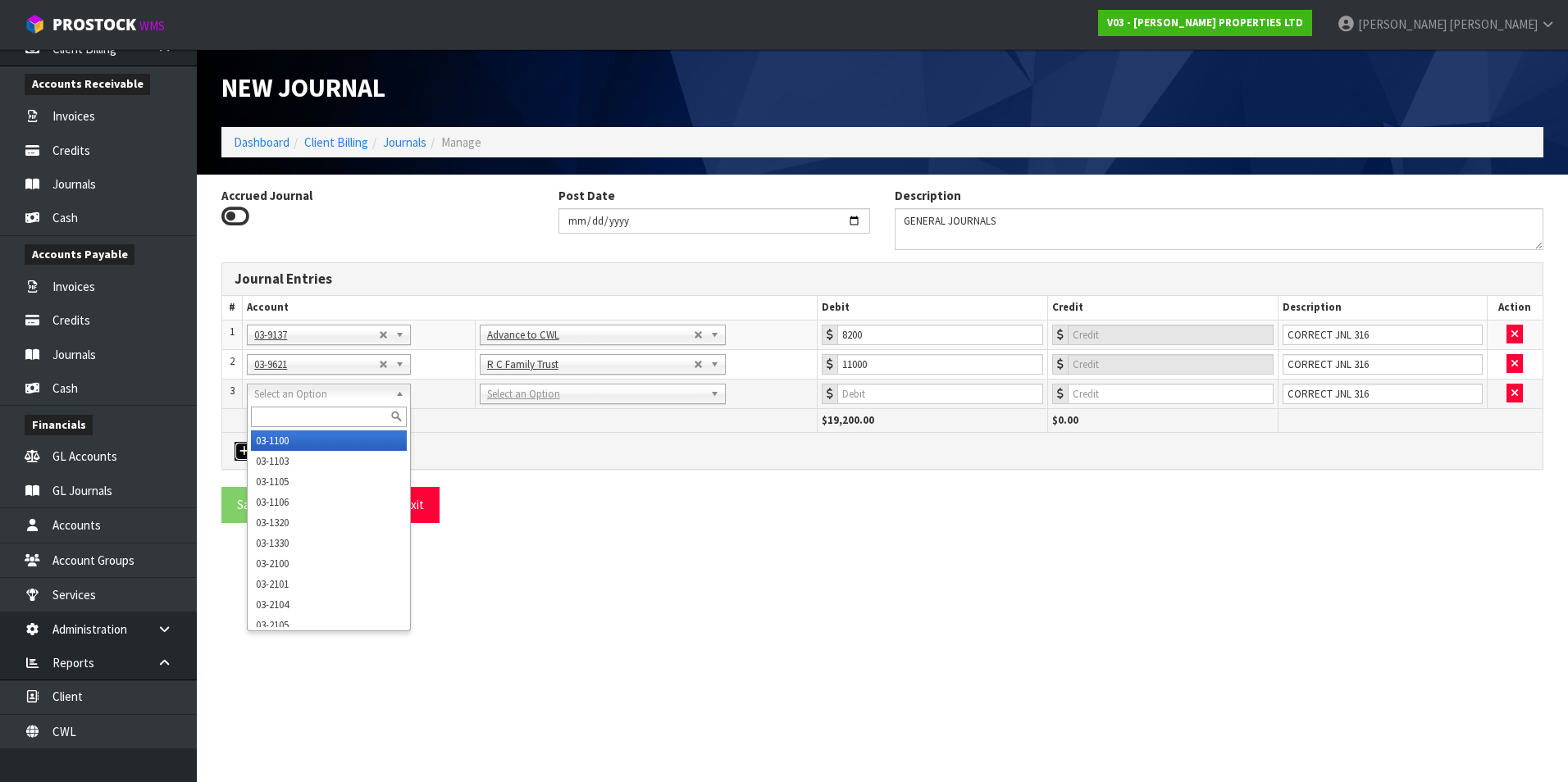
drag, startPoint x: 300, startPoint y: 394, endPoint x: 279, endPoint y: 411, distance: 27.0
click at [278, 411] on input "text" at bounding box center [329, 417] width 156 height 20
type input "9118"
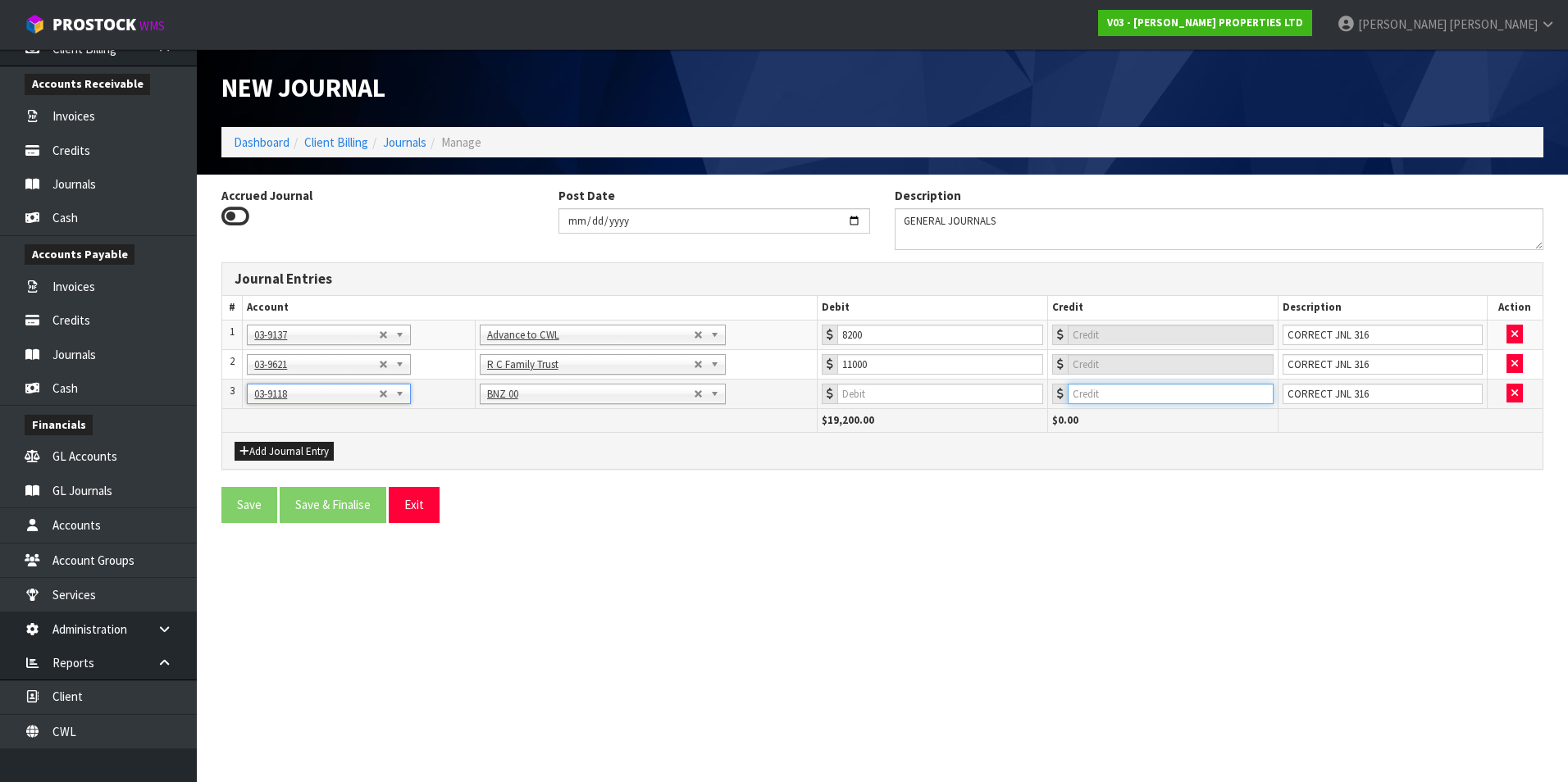
click at [1140, 394] on input "number" at bounding box center [1171, 394] width 206 height 20
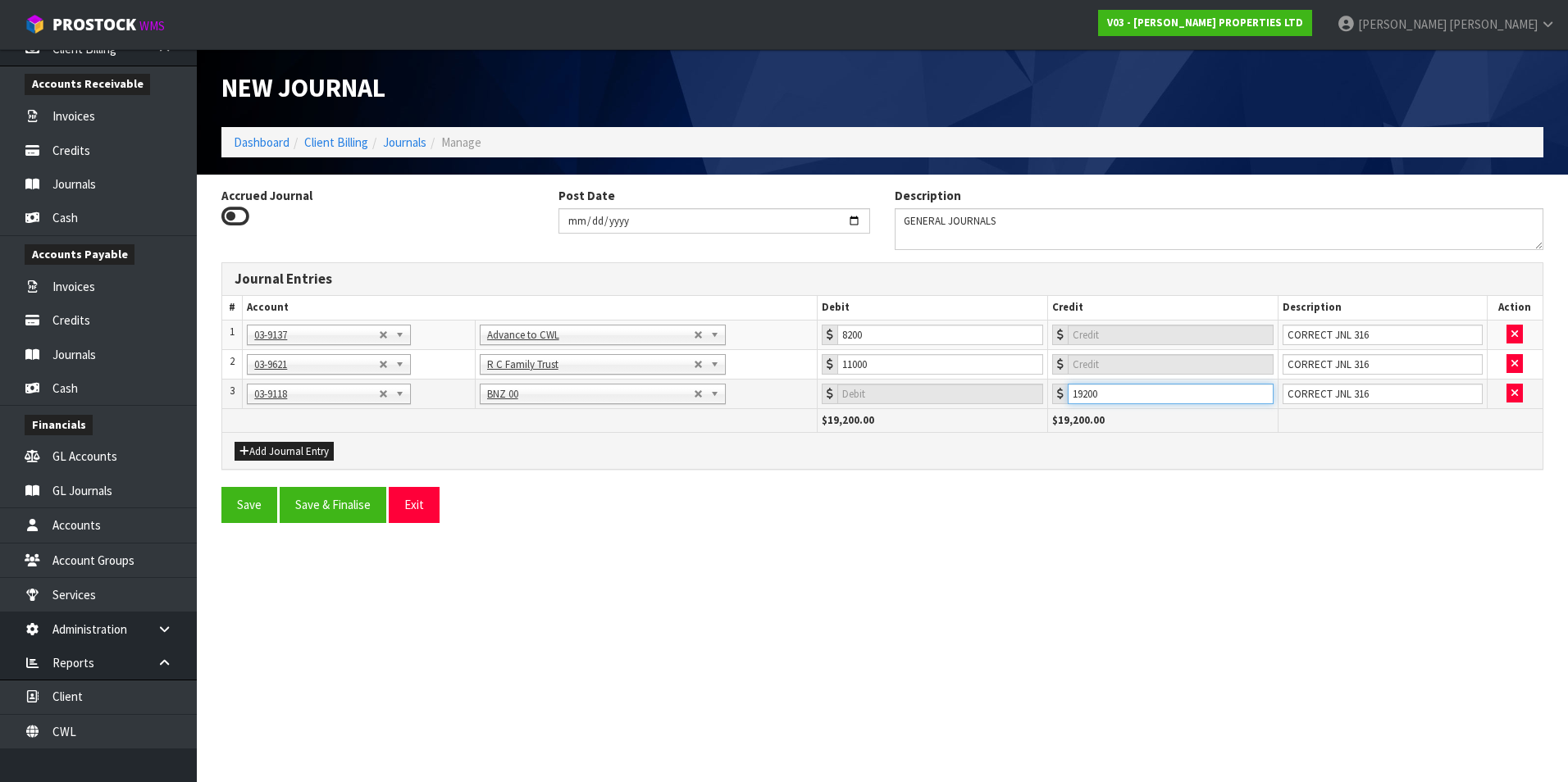
type input "19200"
click at [290, 447] on button "Add Journal Entry" at bounding box center [284, 451] width 99 height 19
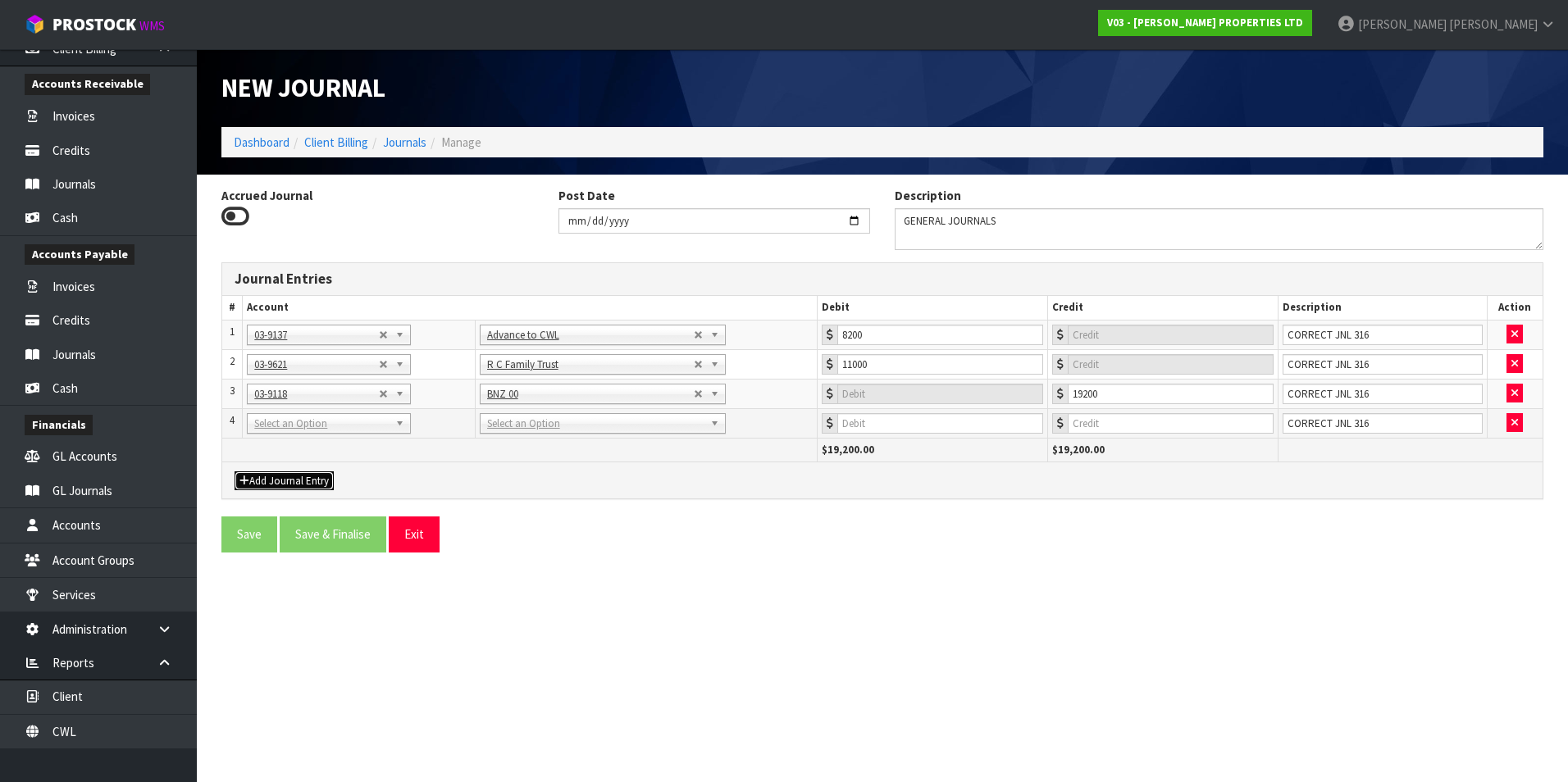
drag, startPoint x: 302, startPoint y: 424, endPoint x: 292, endPoint y: 445, distance: 23.3
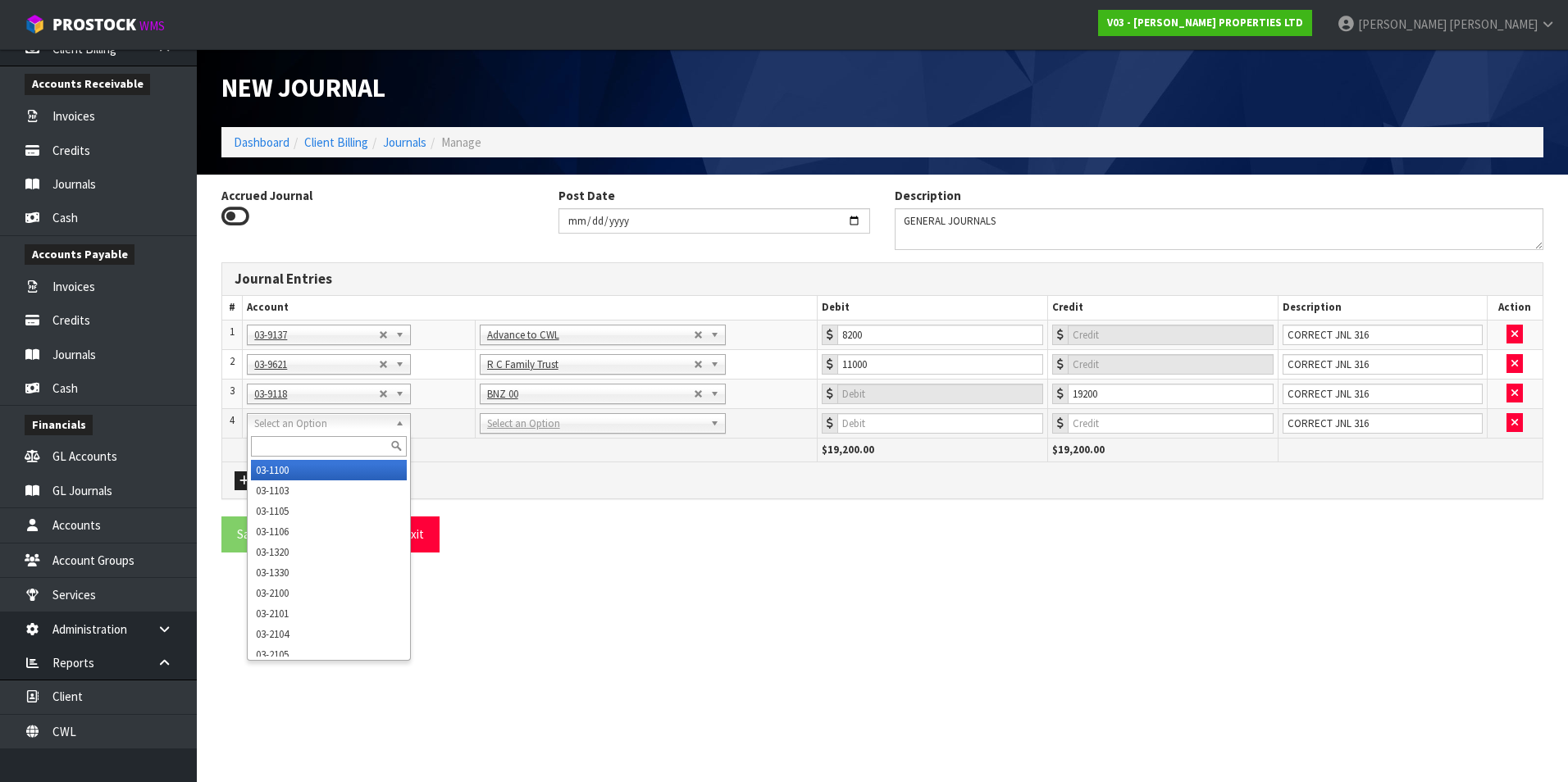
click at [290, 445] on input "text" at bounding box center [329, 446] width 156 height 20
type input "3530"
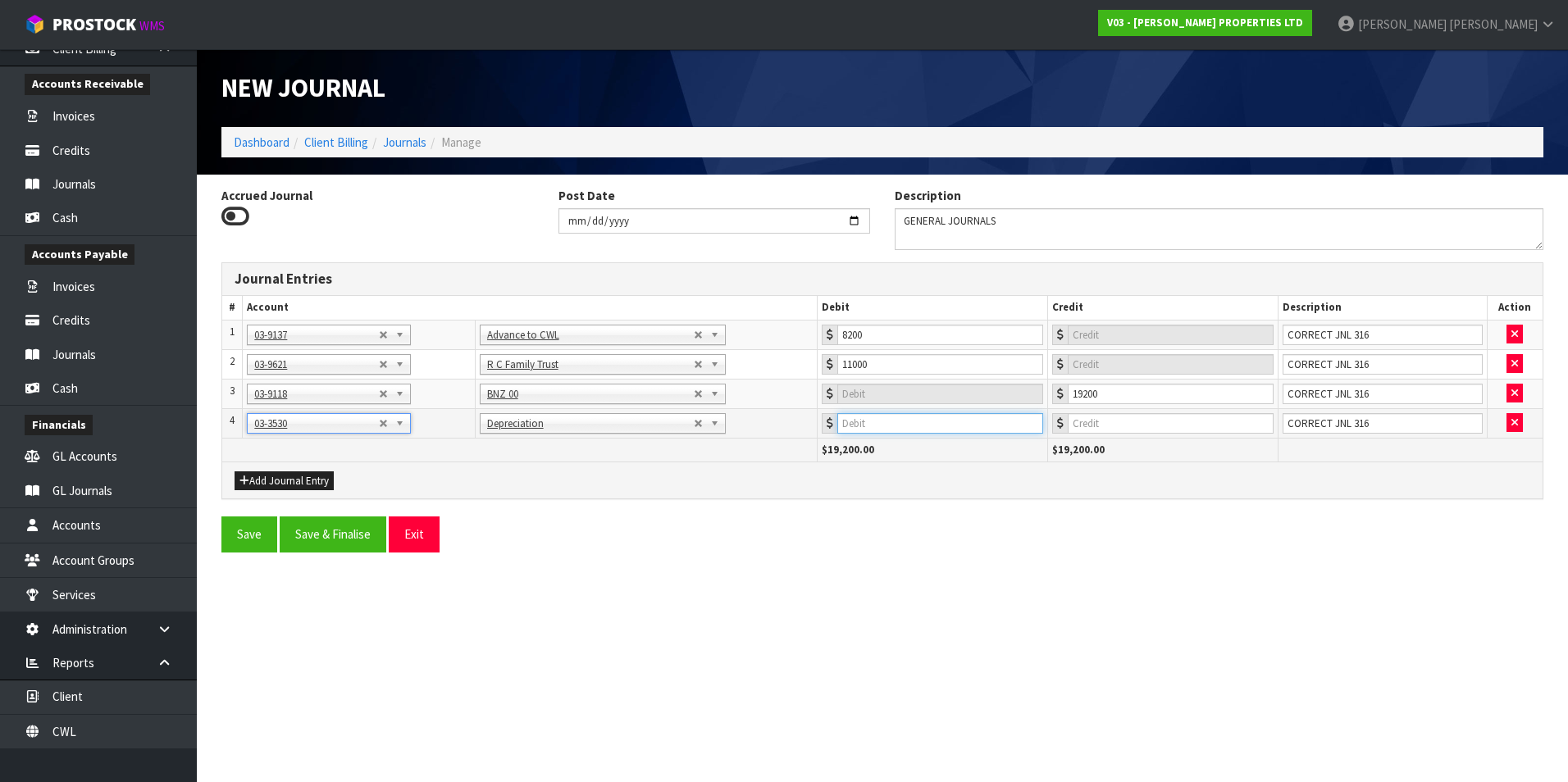
click at [889, 422] on input "number" at bounding box center [941, 423] width 206 height 20
type input "214"
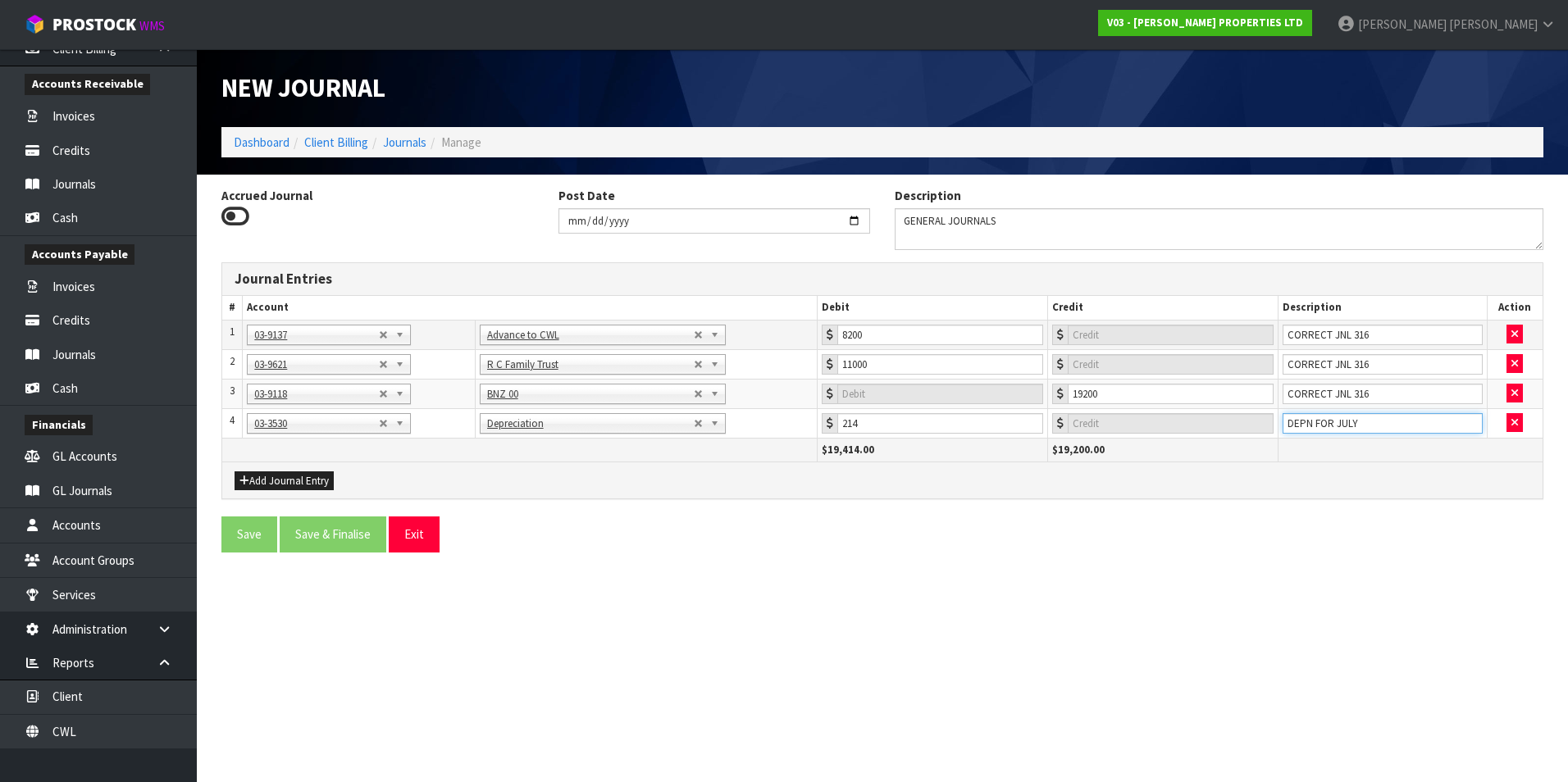
type input "DEPN FOR JULY"
click at [1416, 338] on input "CORRECT JNL 316" at bounding box center [1382, 335] width 200 height 20
type input "C"
drag, startPoint x: 1452, startPoint y: 336, endPoint x: 1304, endPoint y: 332, distance: 148.1
click at [1292, 335] on td "BANK MOVEMENTS FOR [DATE]" at bounding box center [1382, 334] width 209 height 29
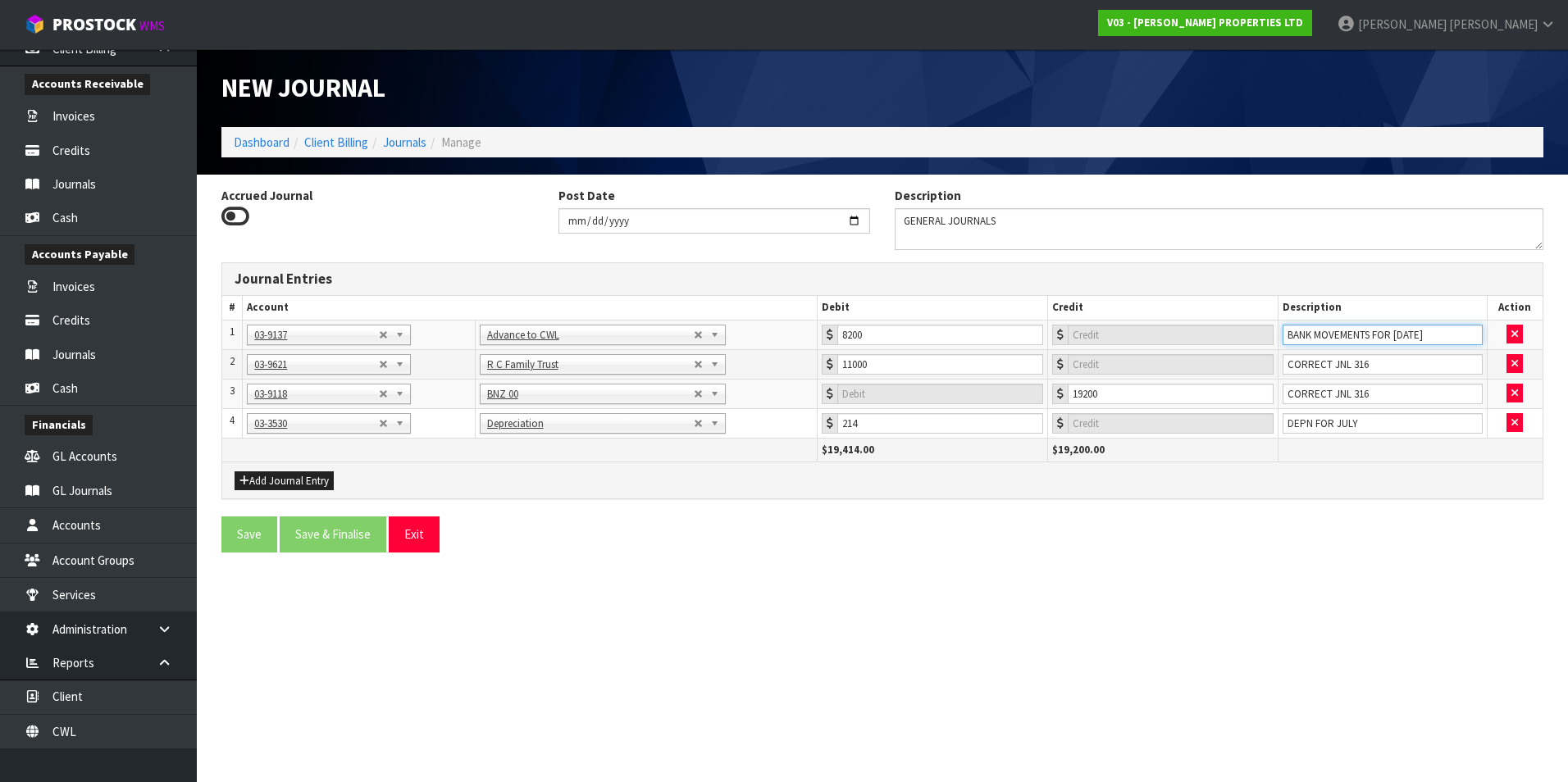
type input "BANK MOVEMENTS FOR [DATE]"
click at [1413, 364] on input "CORRECT JNL 316" at bounding box center [1382, 364] width 200 height 20
type input "C"
paste input "BANK MOVEMENTS FOR [DATE]"
type input "BANK MOVEMENTS FOR [DATE]"
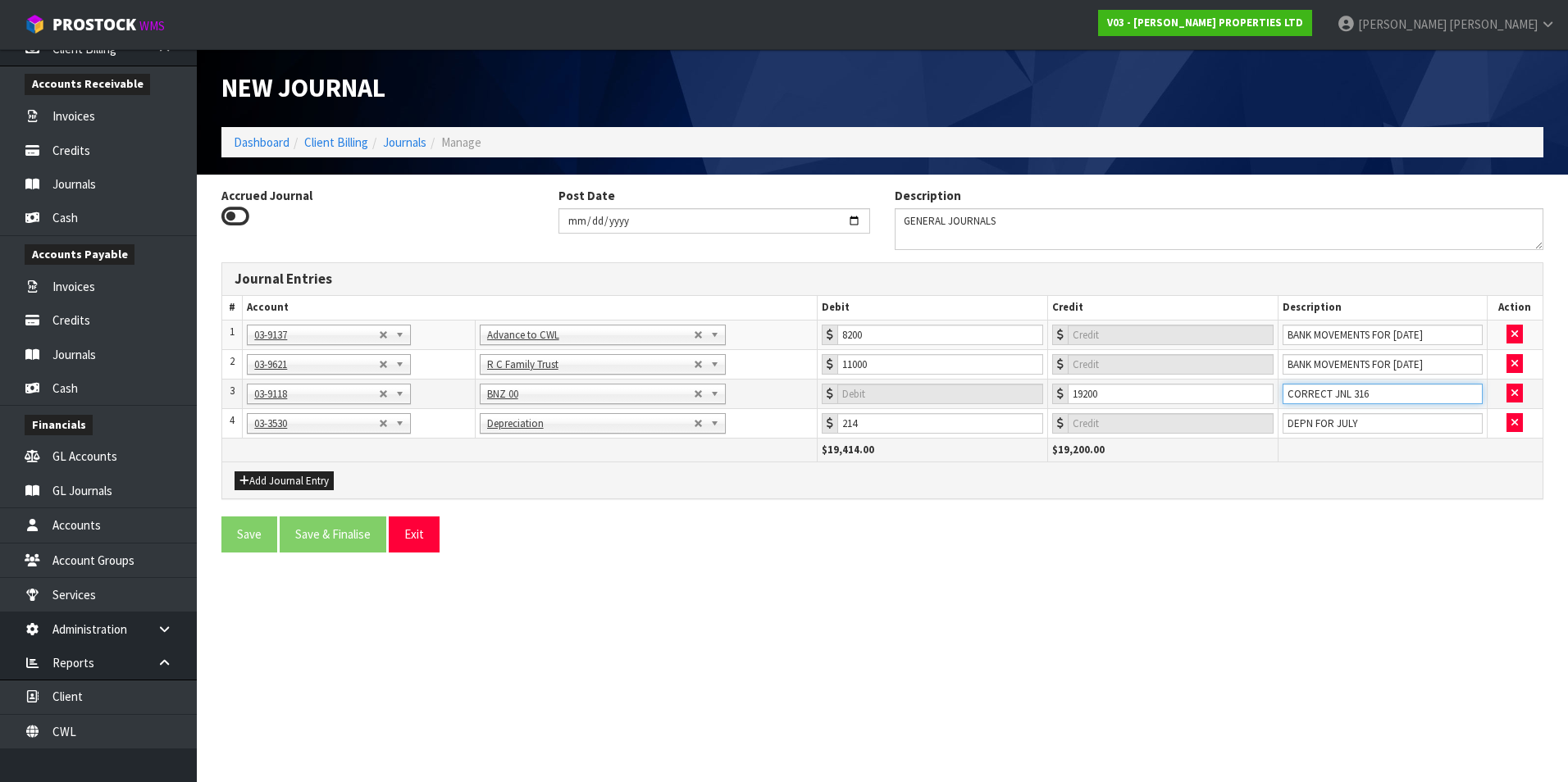
click at [1416, 398] on input "CORRECT JNL 316" at bounding box center [1382, 394] width 200 height 20
type input "C"
paste input "BANK MOVEMENTS FOR [DATE]"
type input "BANK MOVEMENTS FOR [DATE]"
click at [309, 482] on button "Add Journal Entry" at bounding box center [284, 481] width 99 height 19
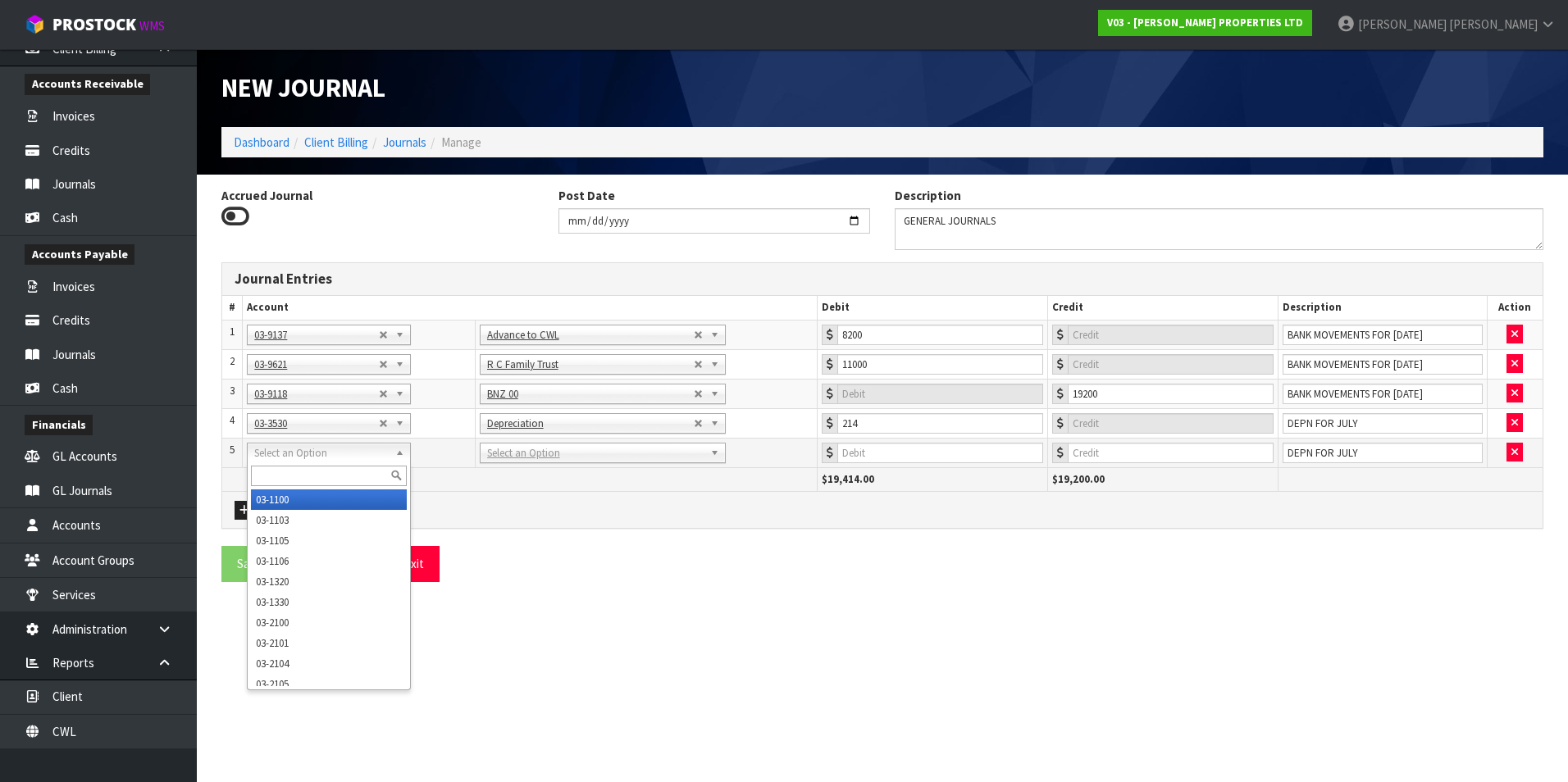
click at [268, 473] on input "text" at bounding box center [329, 476] width 156 height 20
type input "9211"
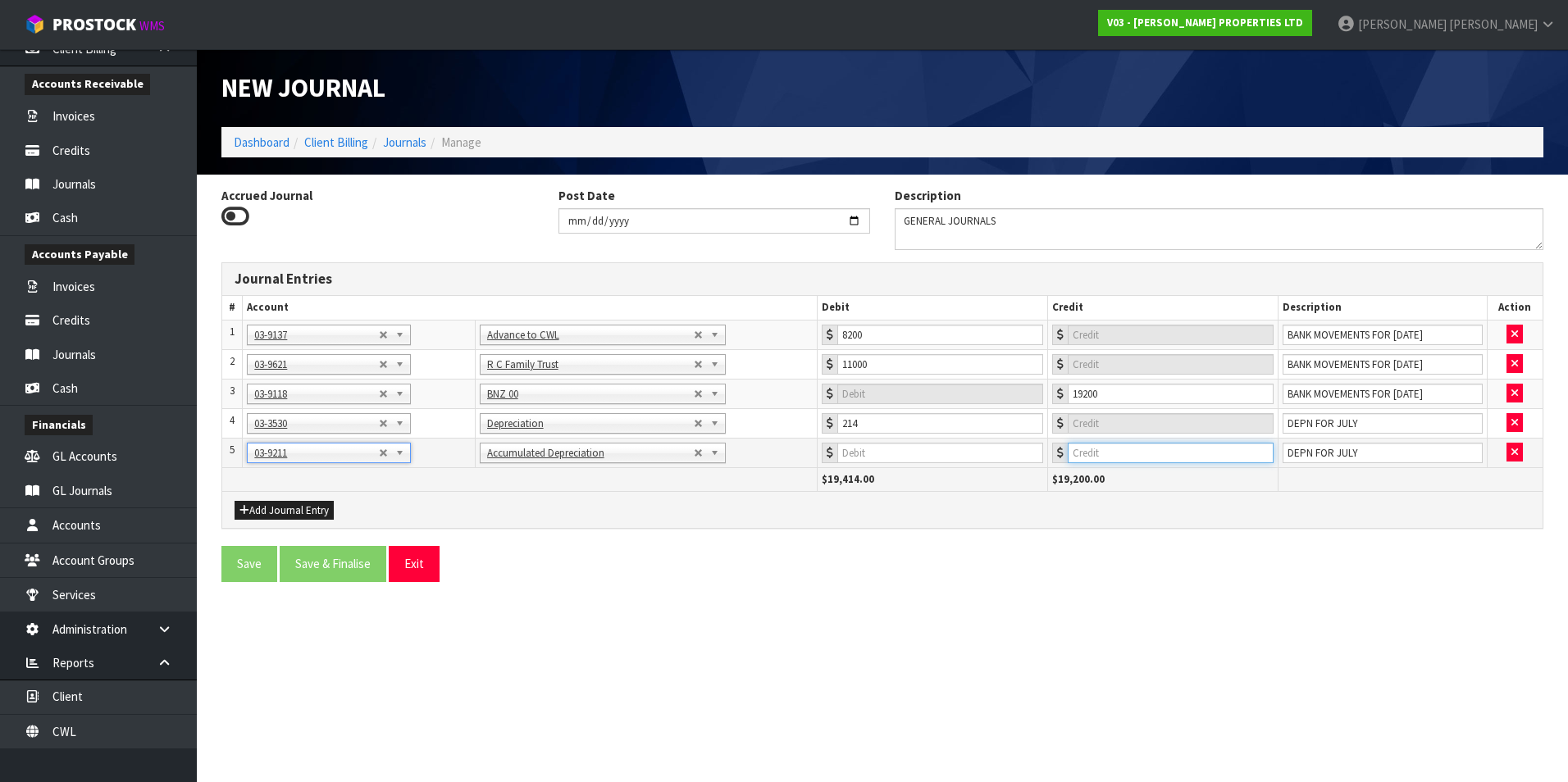
click at [1204, 450] on input "number" at bounding box center [1171, 453] width 206 height 20
type input "214"
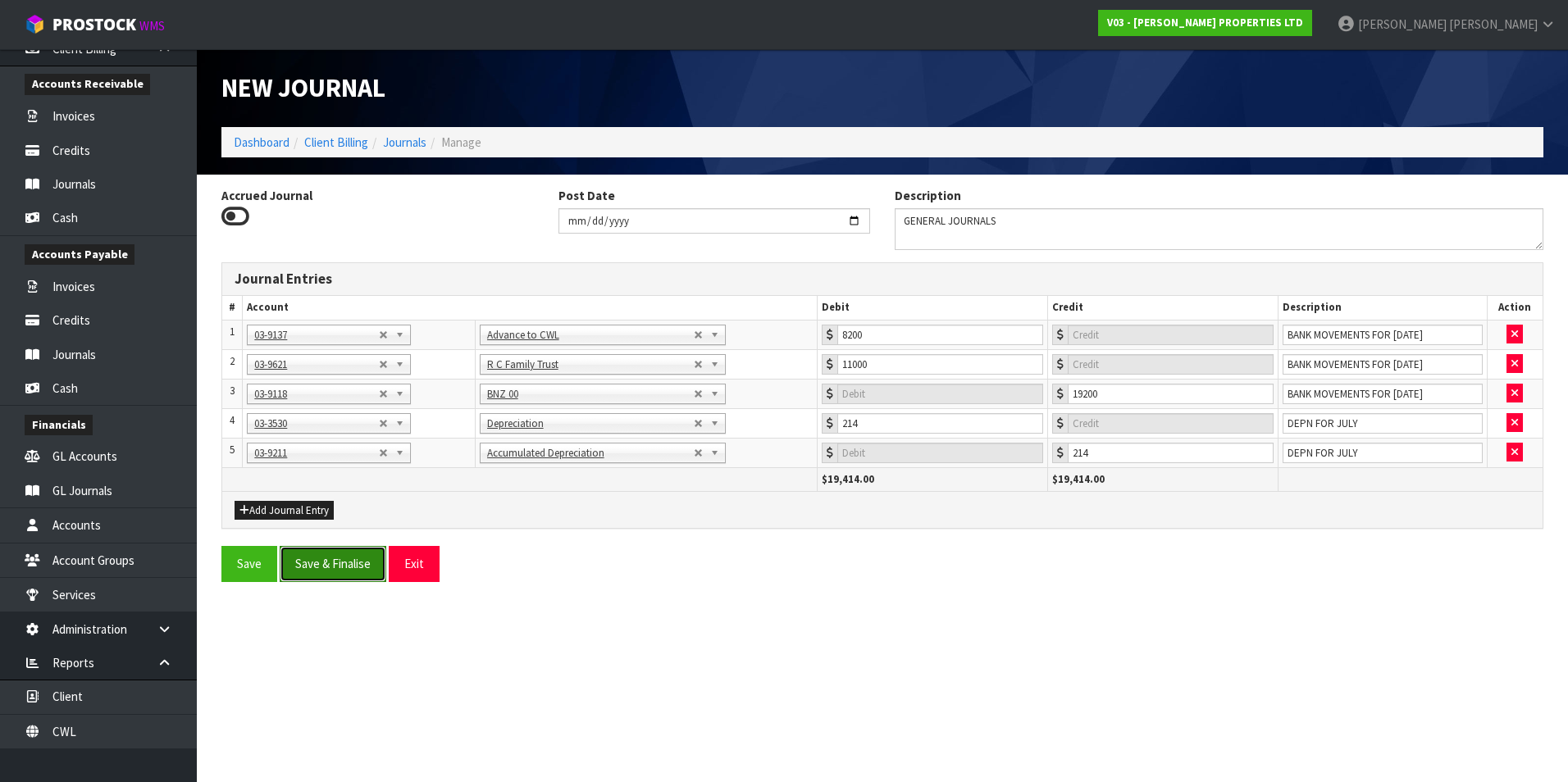
click at [339, 568] on button "Save & Finalise" at bounding box center [333, 563] width 106 height 35
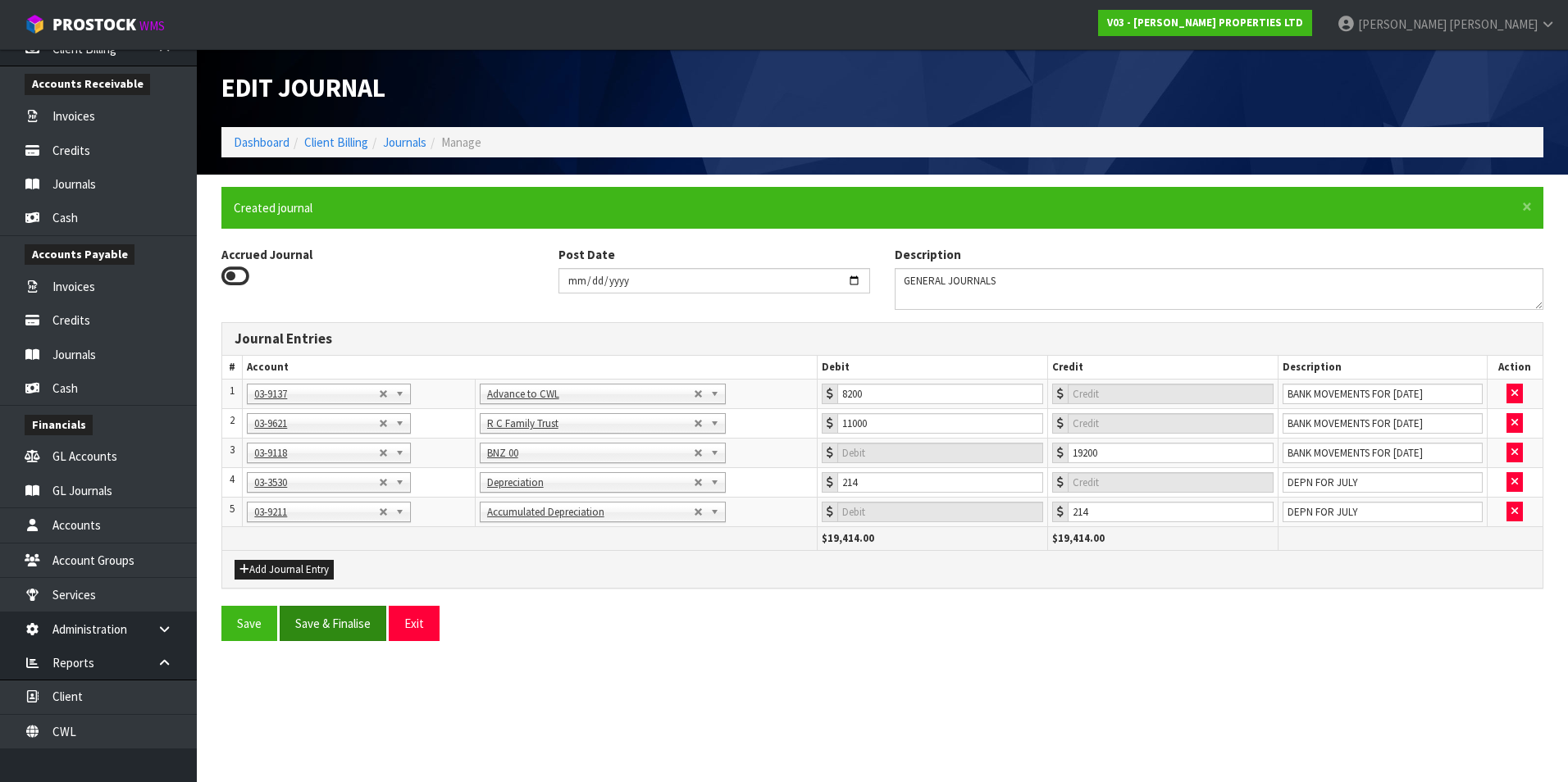
type input "0"
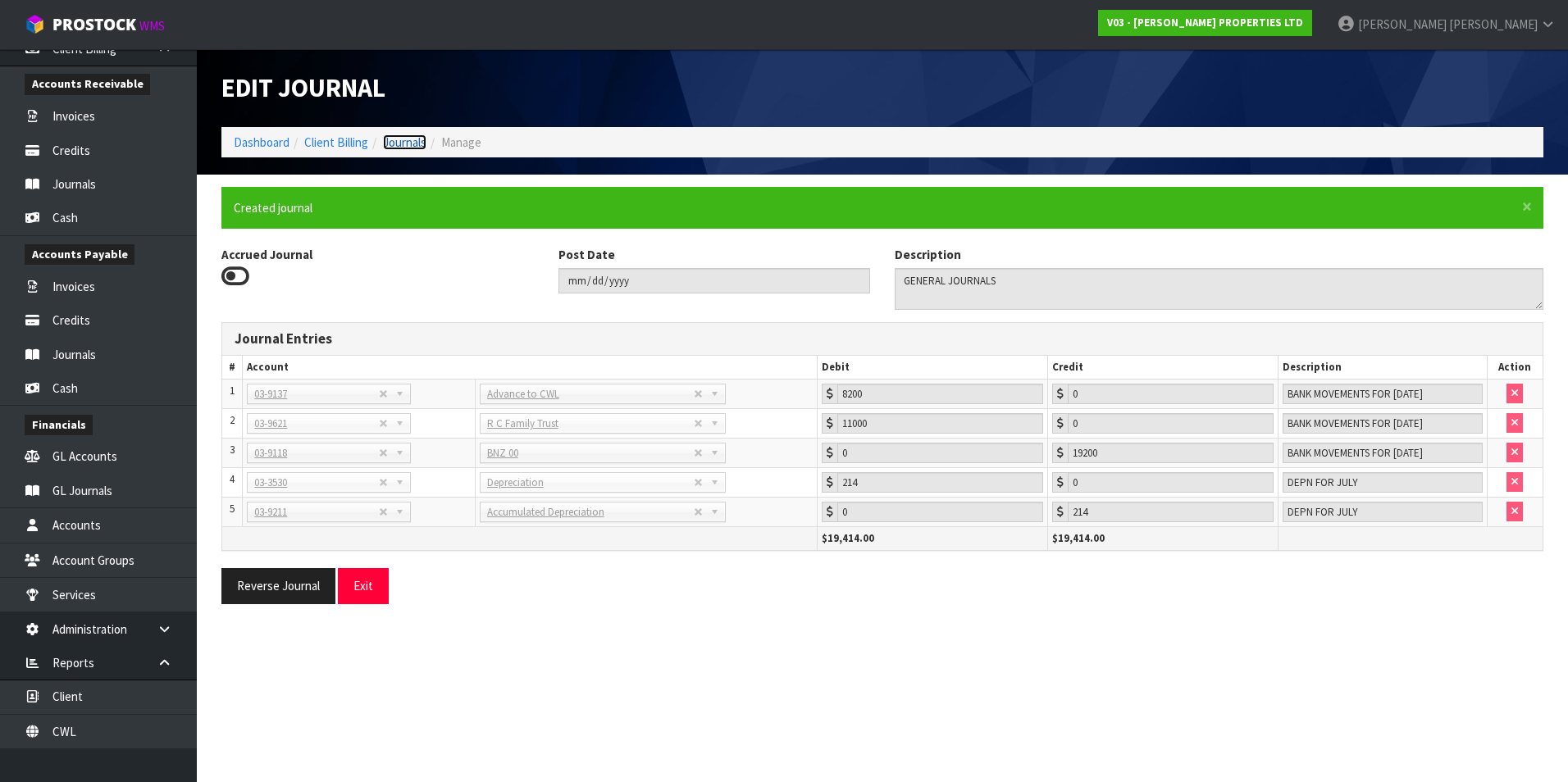
click at [420, 143] on link "Journals" at bounding box center [405, 142] width 44 height 16
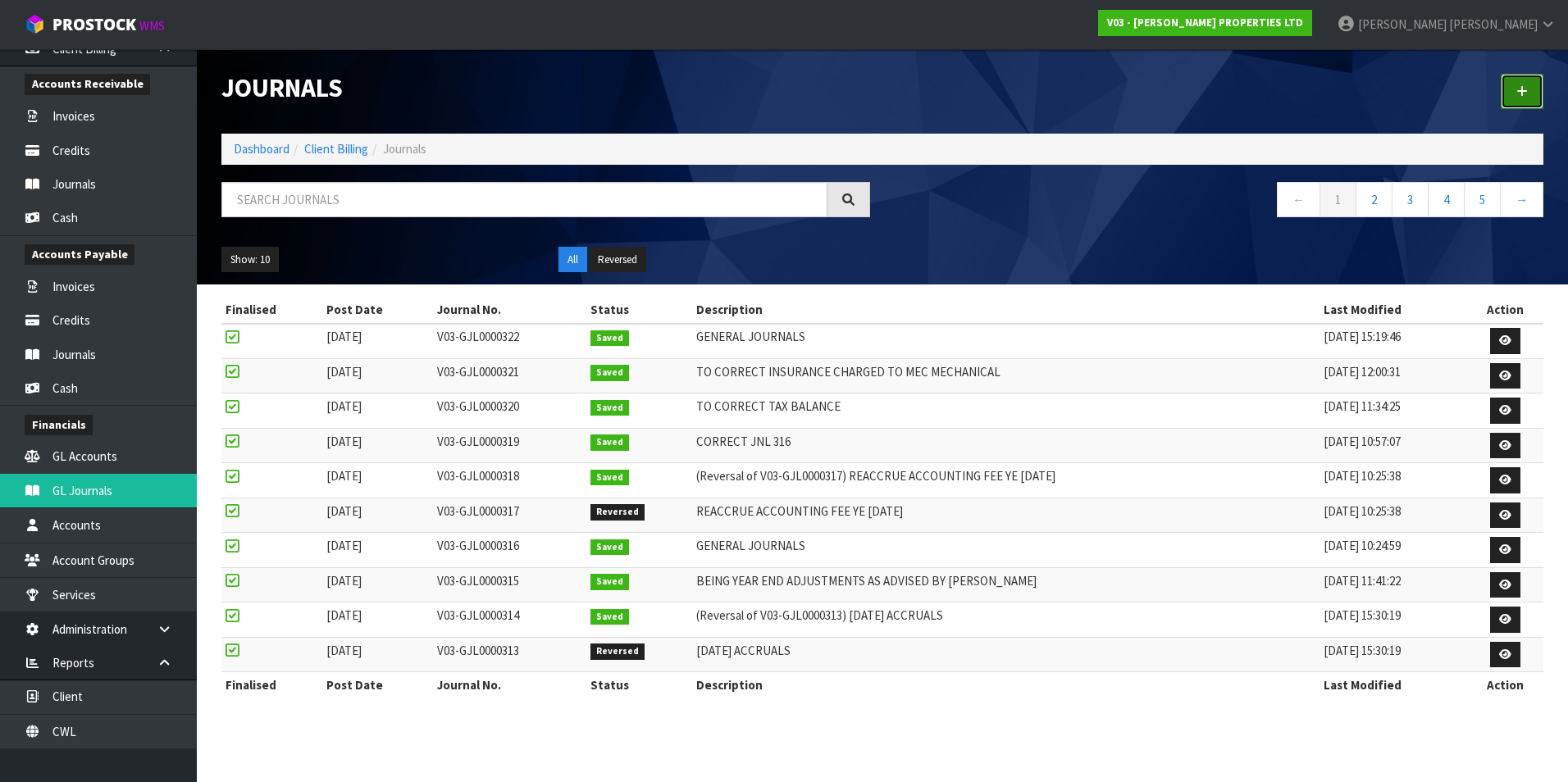
click at [1521, 96] on icon at bounding box center [1522, 91] width 12 height 13
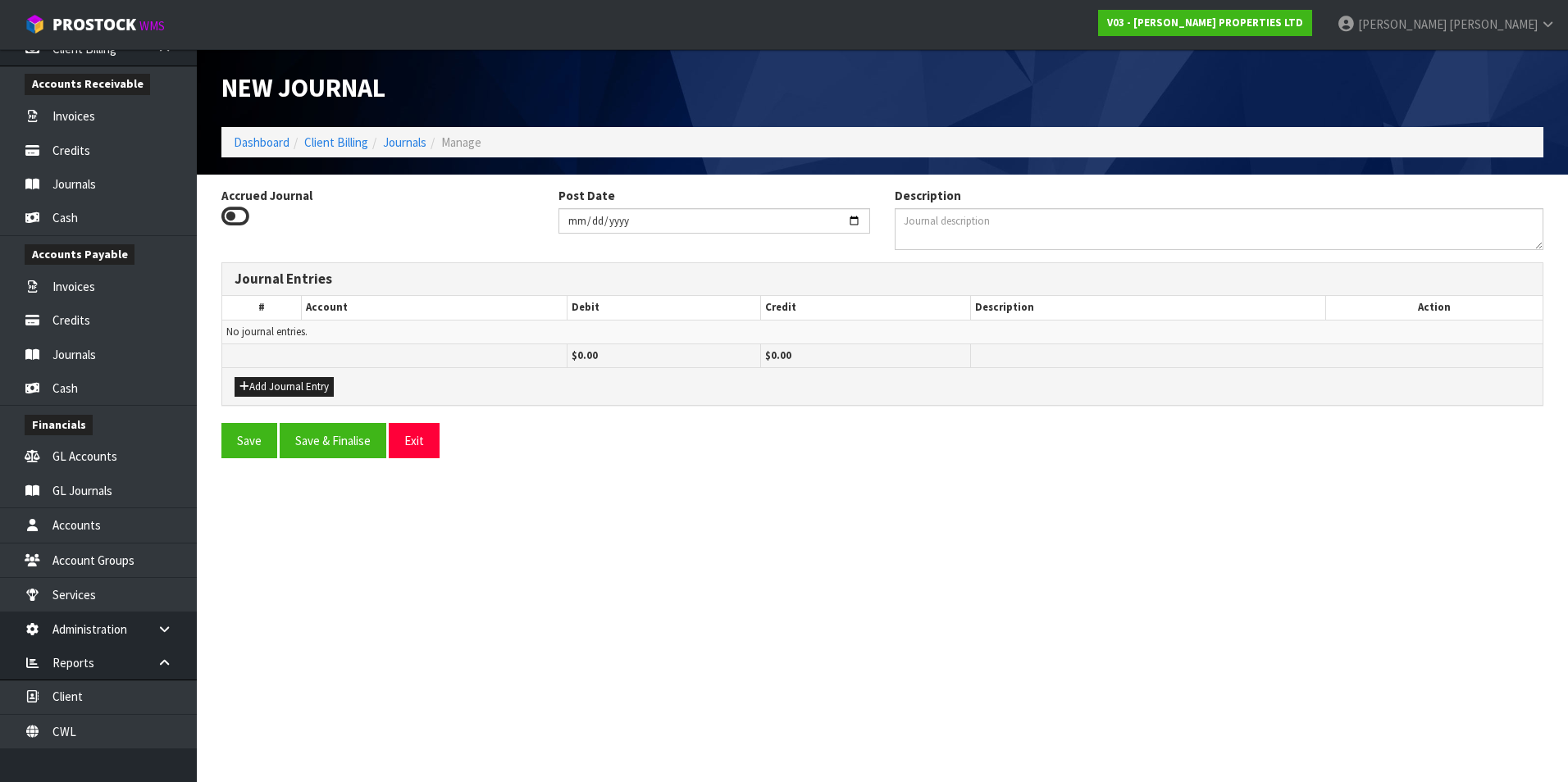
click at [238, 215] on icon at bounding box center [235, 216] width 28 height 24
click at [0, 0] on input "Accrued Journal" at bounding box center [0, 0] width 0 height 0
click at [855, 223] on input "[DATE]" at bounding box center [714, 221] width 312 height 25
type input "[DATE]"
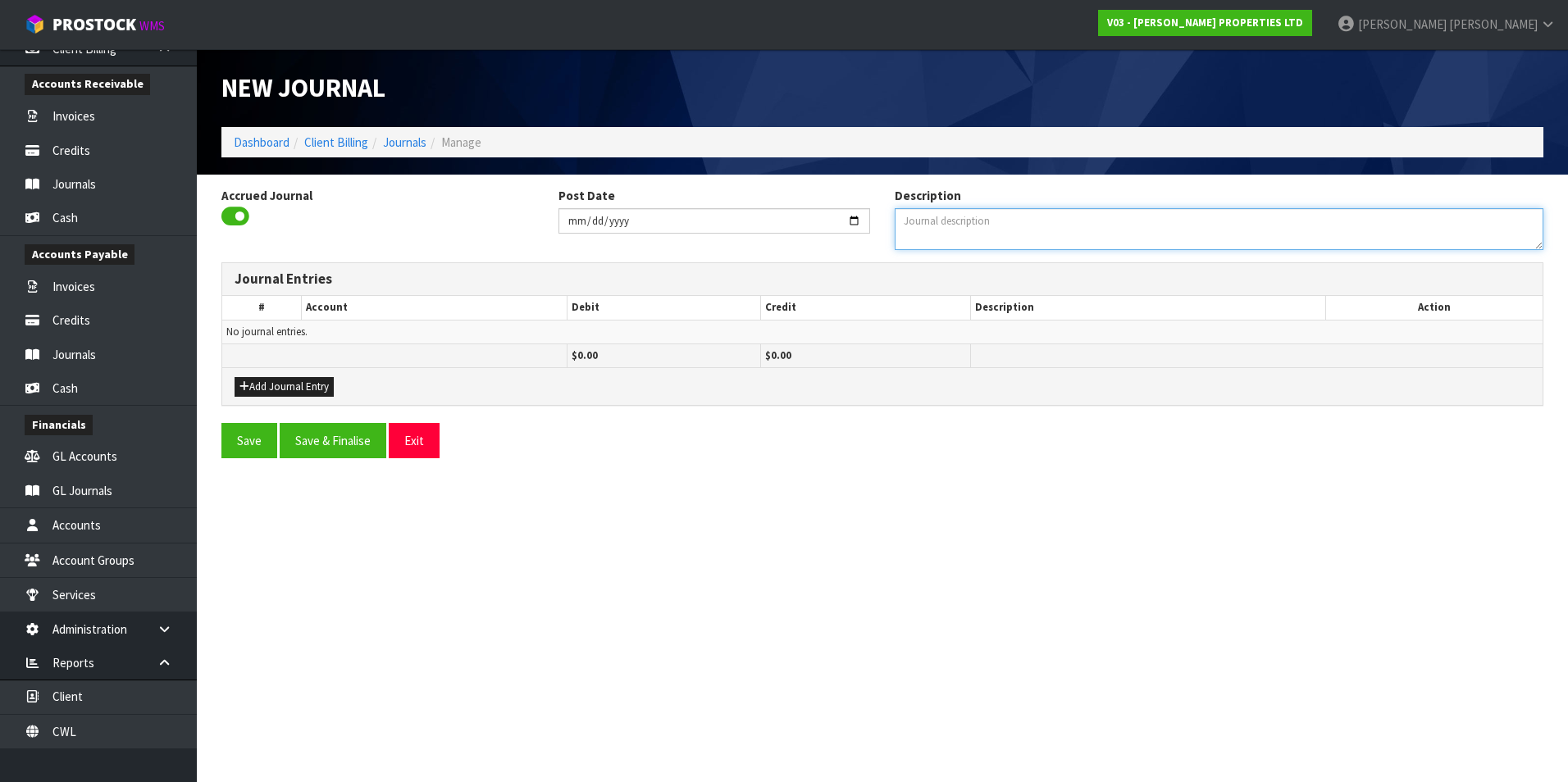
click at [968, 235] on textarea "Description" at bounding box center [1219, 229] width 648 height 42
type textarea "ACCRUE ACCOUNTING YE [DATE]"
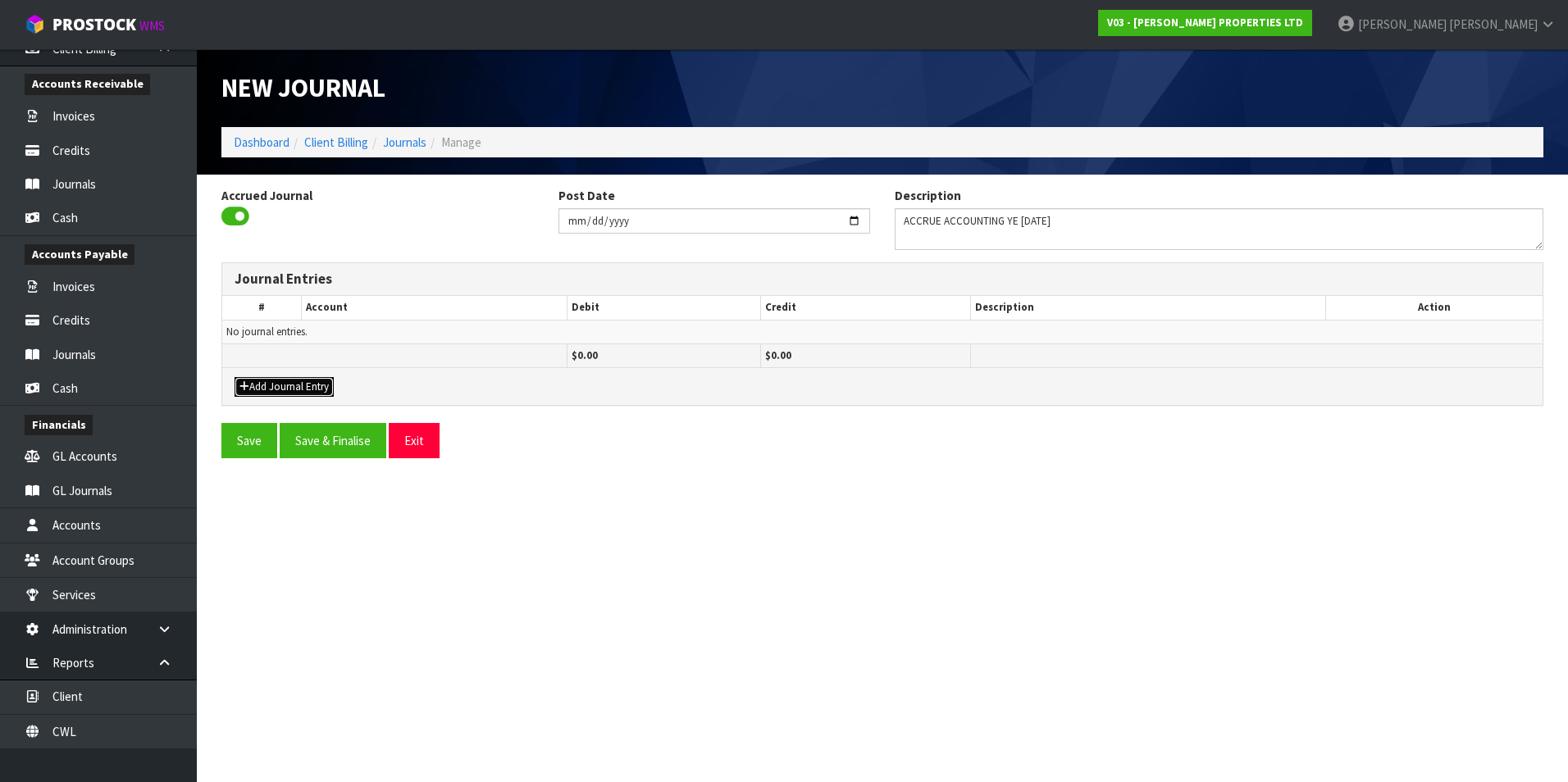
click at [289, 383] on button "Add Journal Entry" at bounding box center [284, 386] width 99 height 19
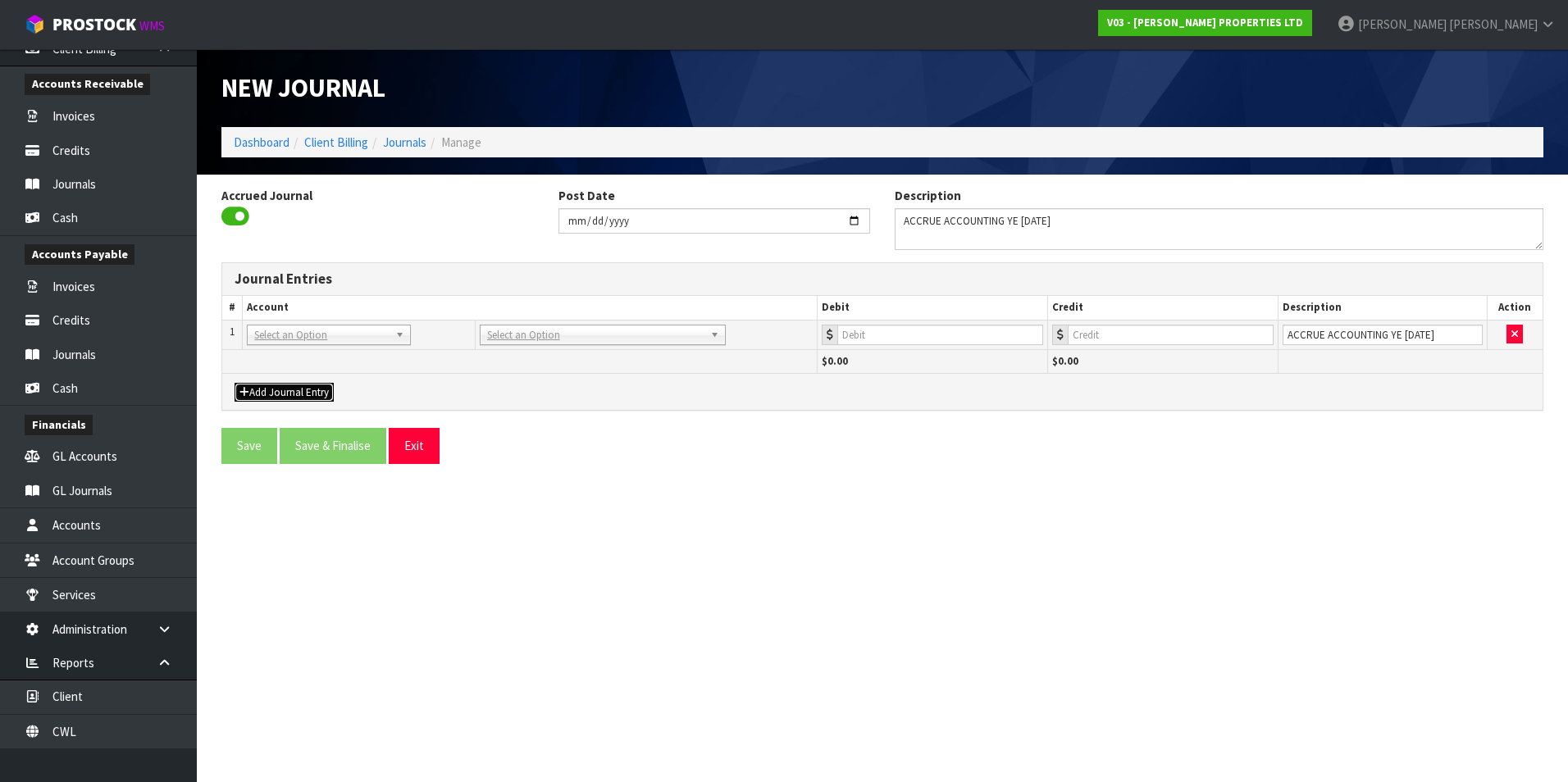
drag, startPoint x: 318, startPoint y: 334, endPoint x: 307, endPoint y: 346, distance: 16.3
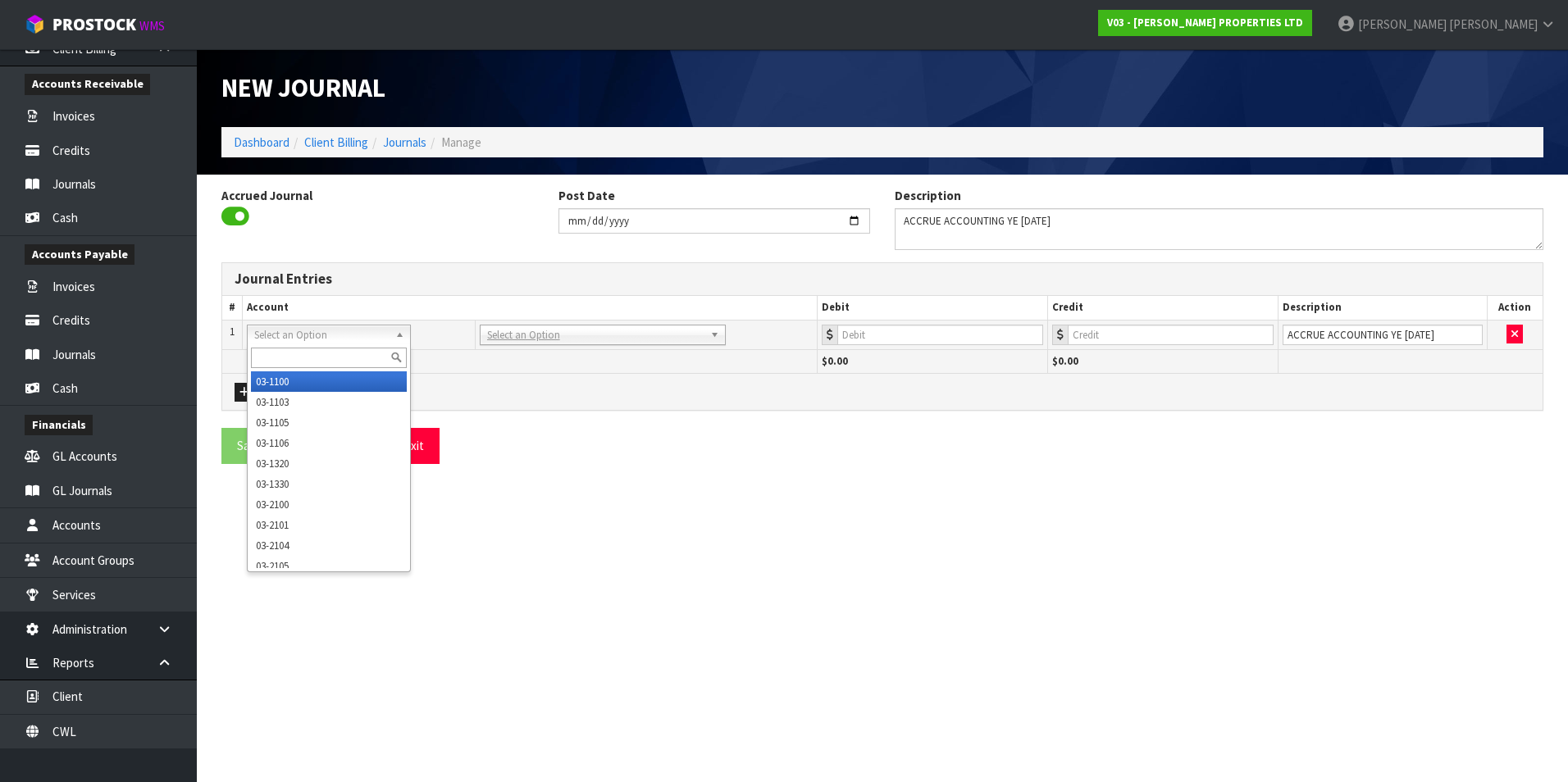
click at [292, 349] on input "text" at bounding box center [329, 358] width 156 height 20
type input "3510"
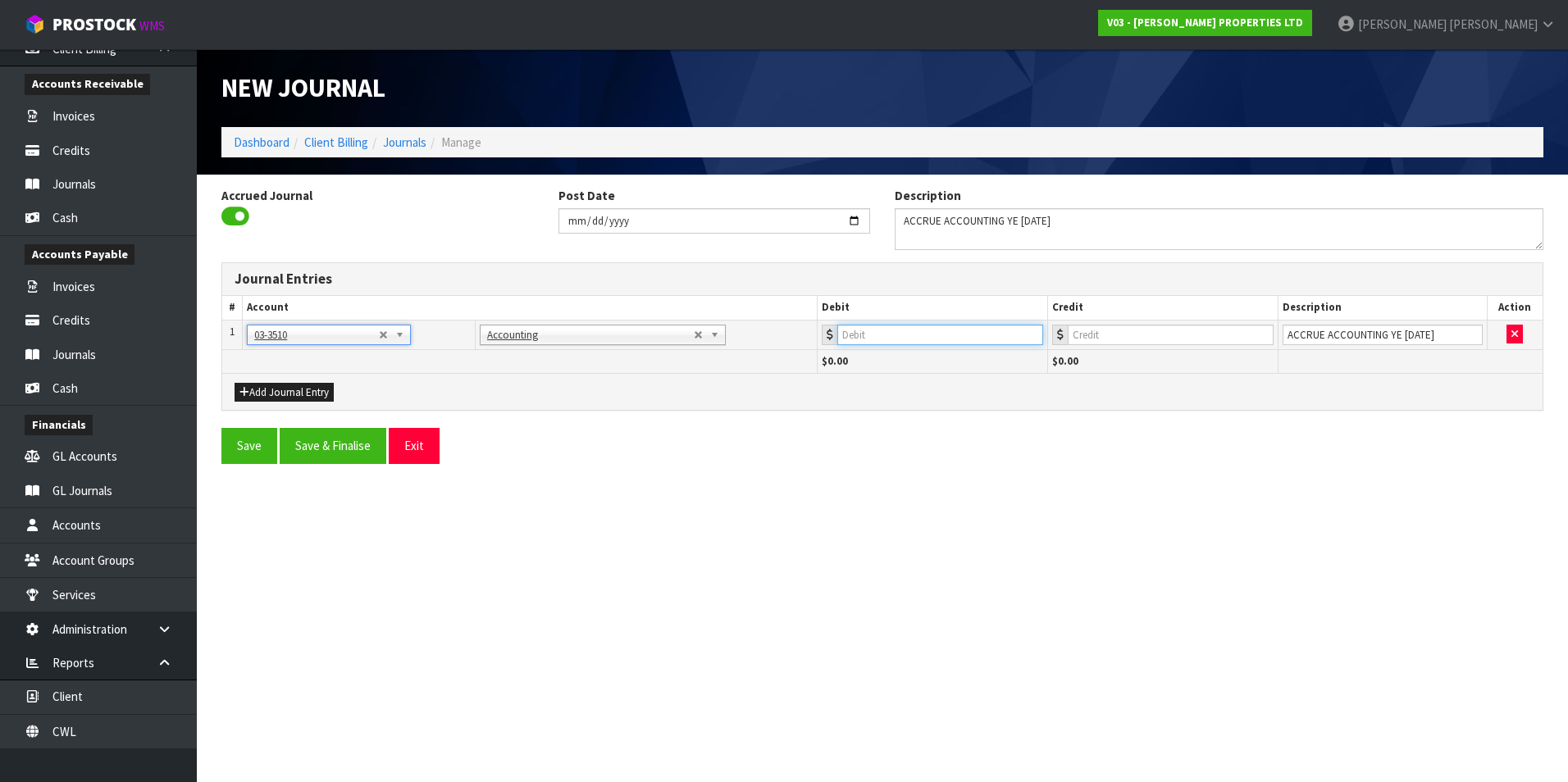
click at [920, 332] on input "number" at bounding box center [941, 335] width 206 height 20
type input "1800"
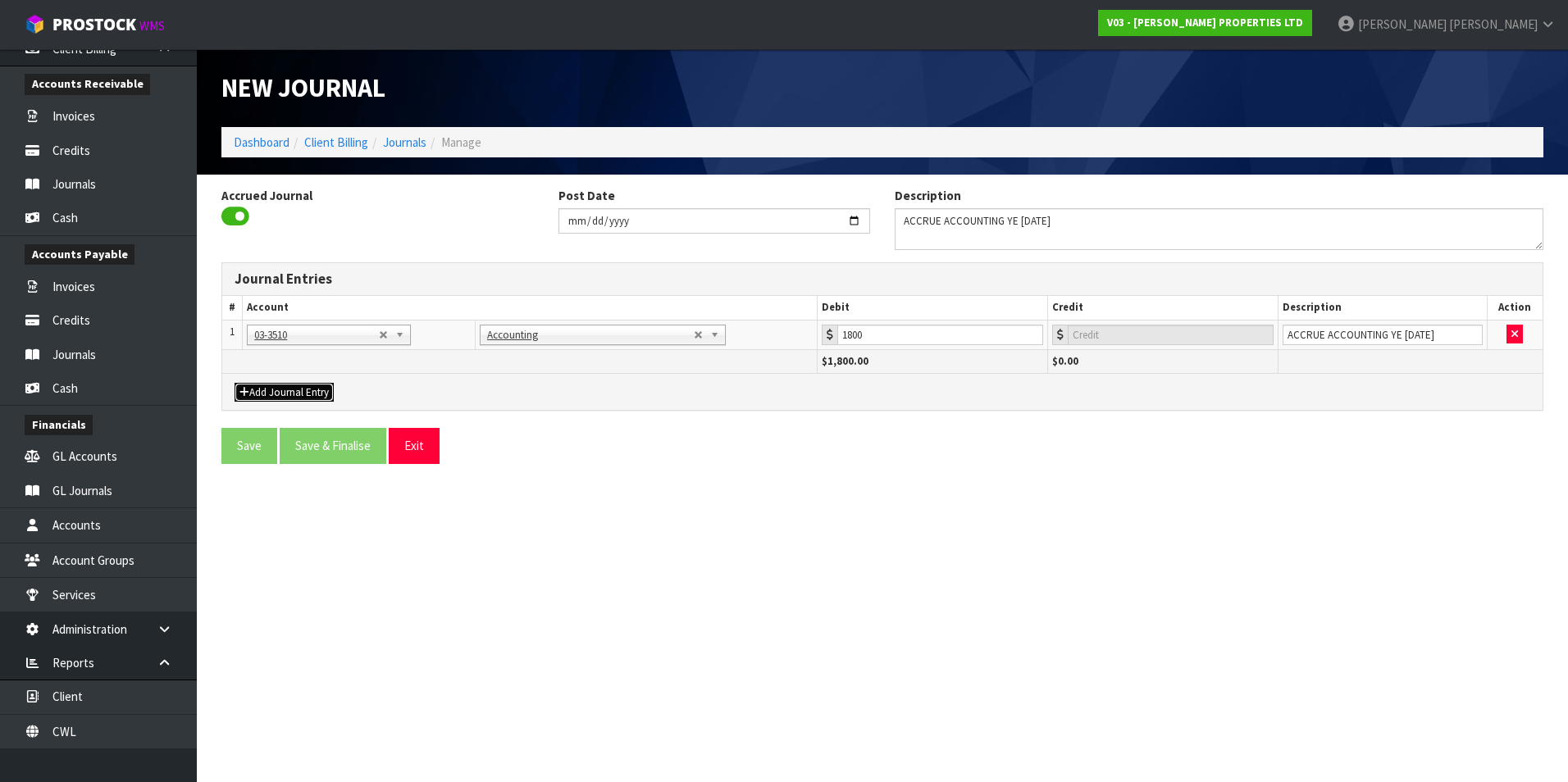
click at [272, 389] on button "Add Journal Entry" at bounding box center [284, 392] width 99 height 19
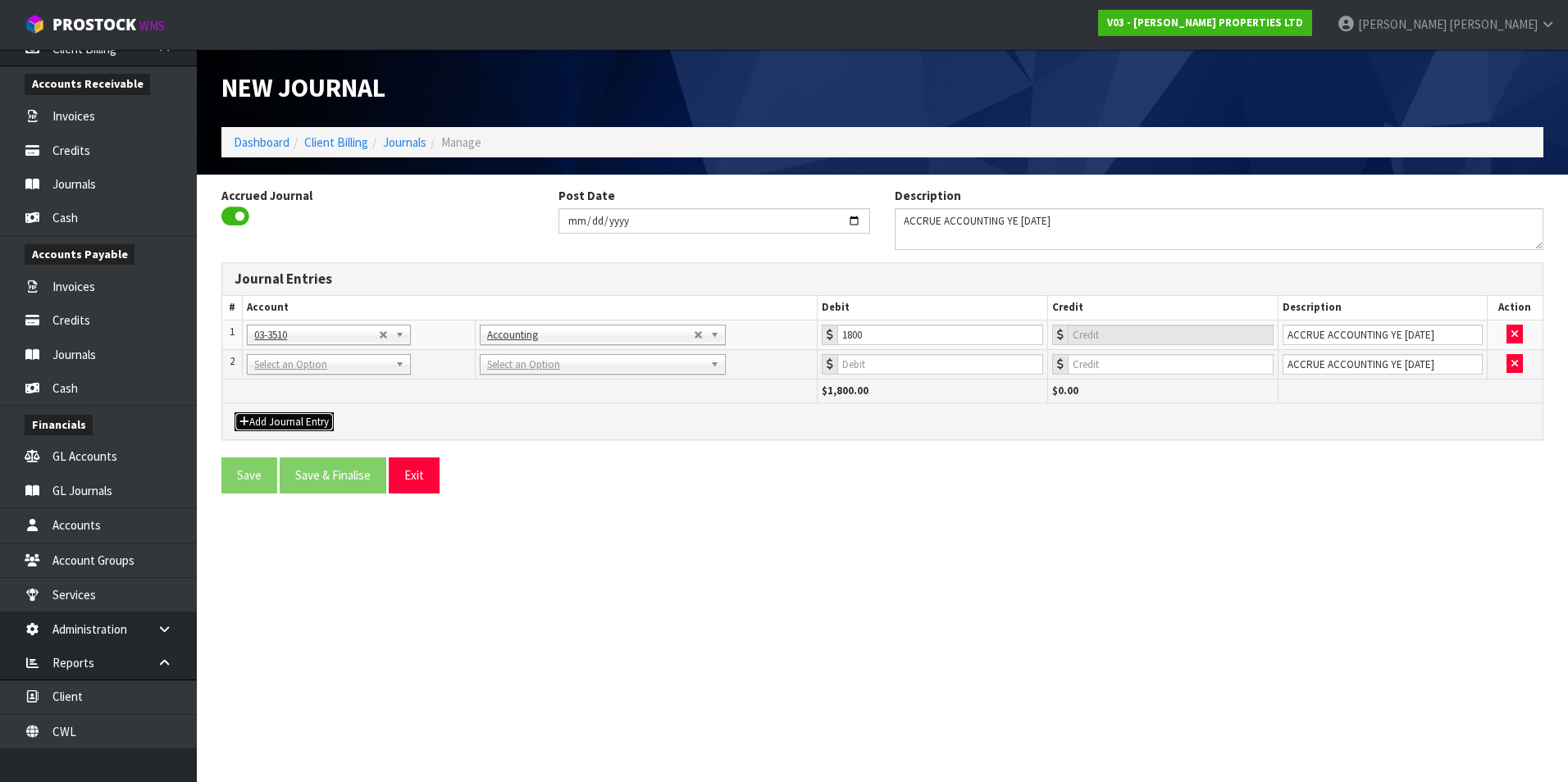
drag, startPoint x: 285, startPoint y: 365, endPoint x: 285, endPoint y: 373, distance: 8.0
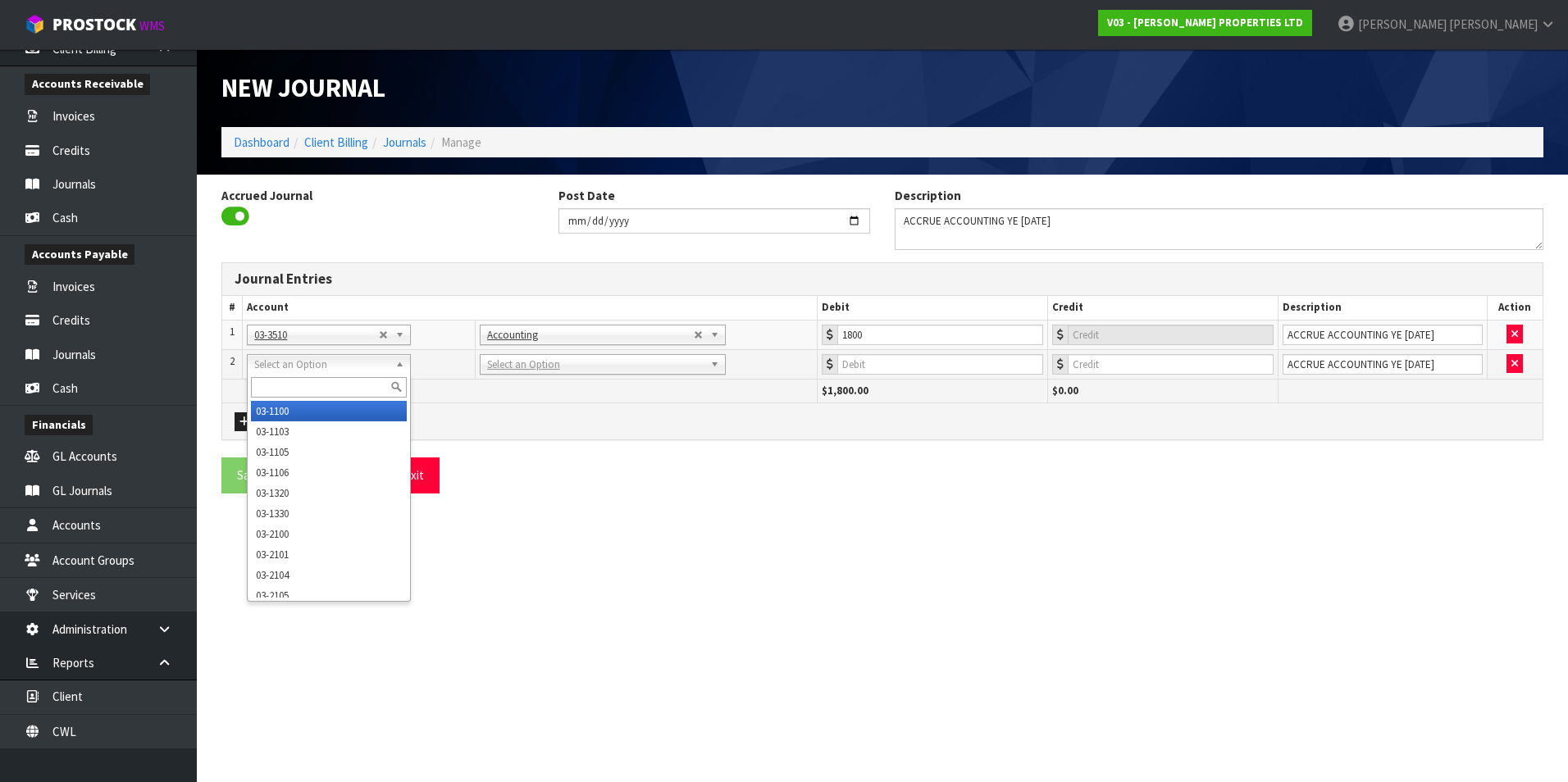
click at [281, 380] on input "text" at bounding box center [329, 387] width 156 height 20
type input "9521"
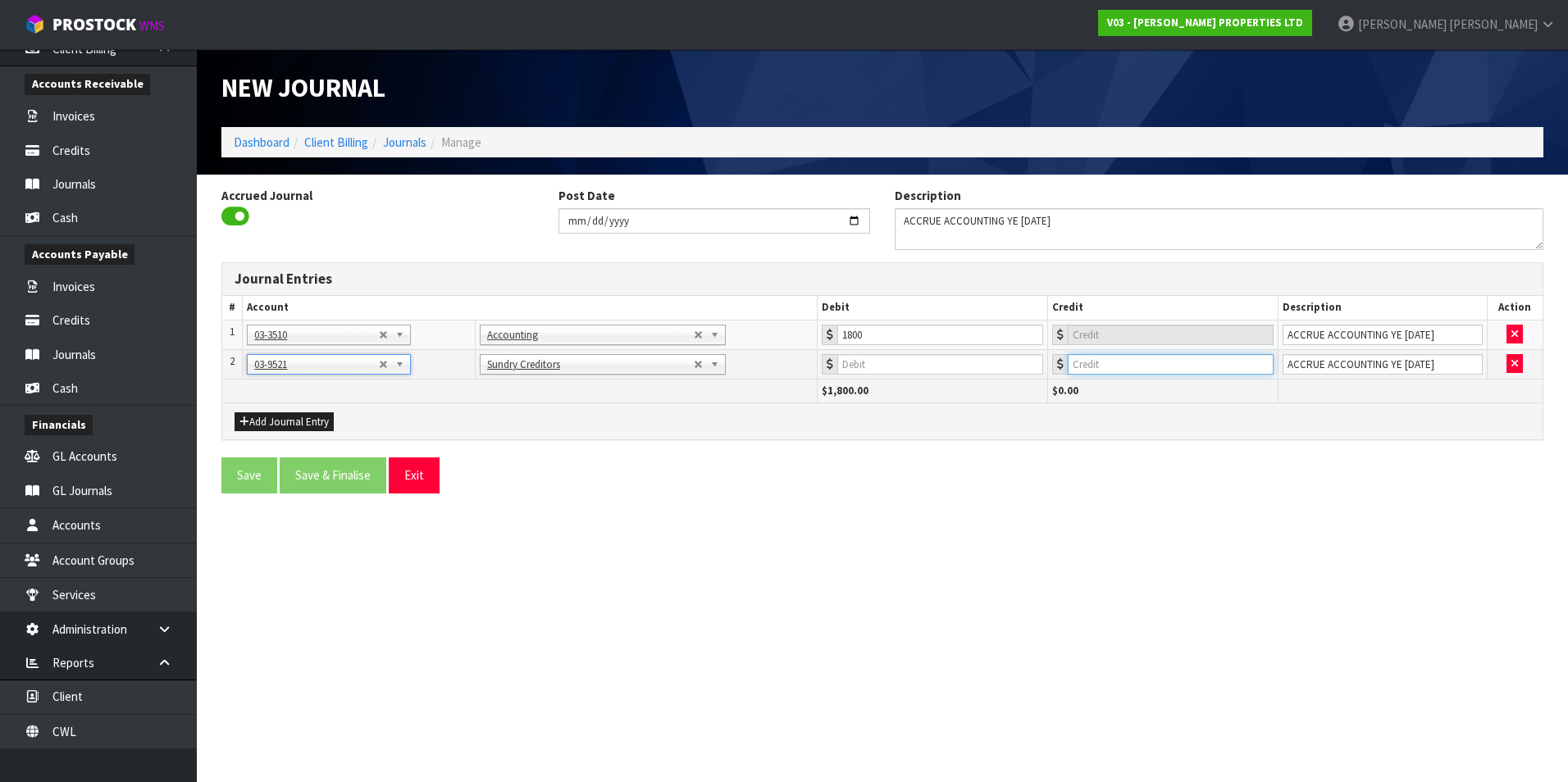
click at [1158, 360] on input "number" at bounding box center [1171, 364] width 206 height 20
type input "1800"
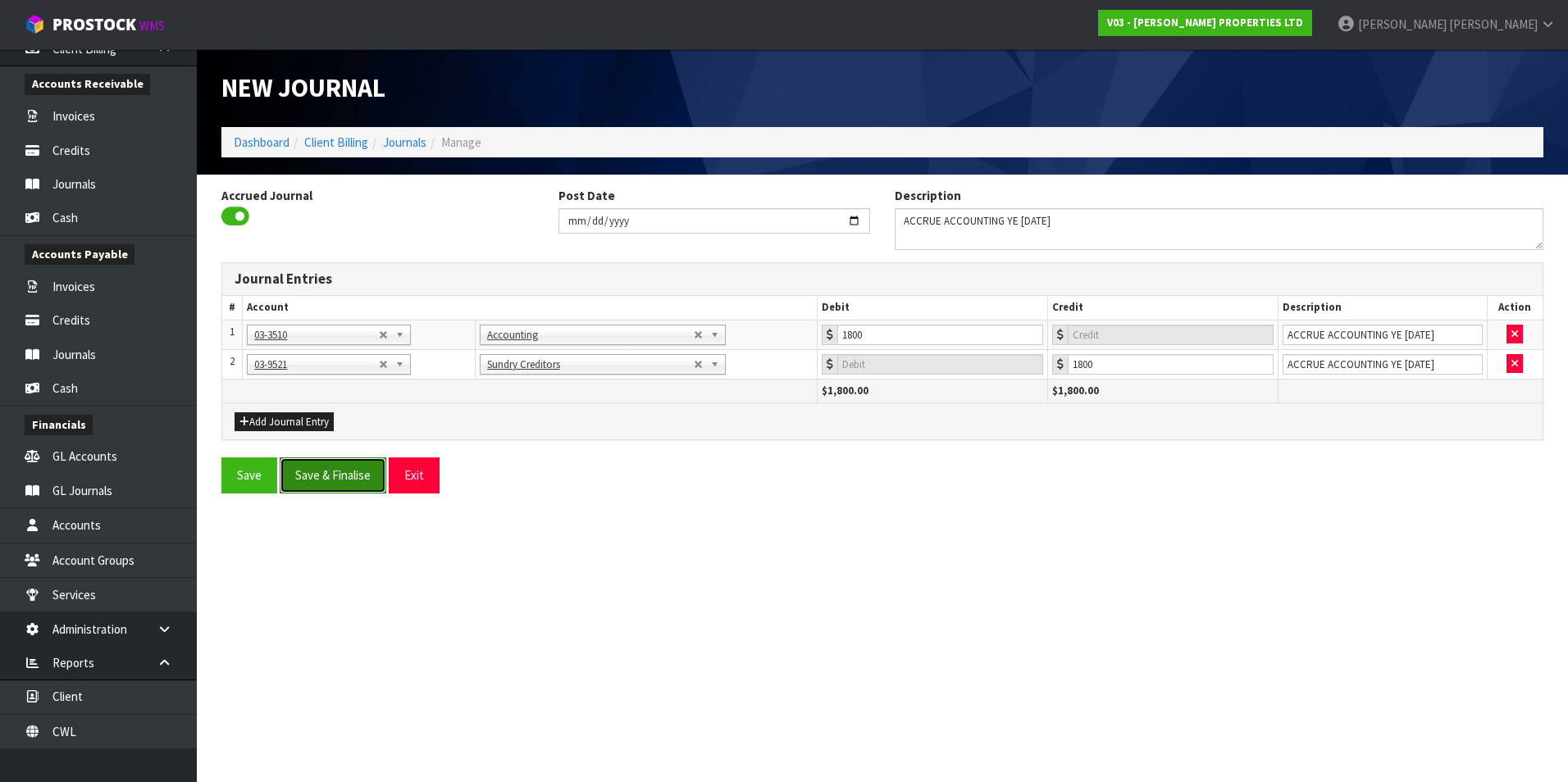
click at [328, 473] on button "Save & Finalise" at bounding box center [333, 475] width 106 height 35
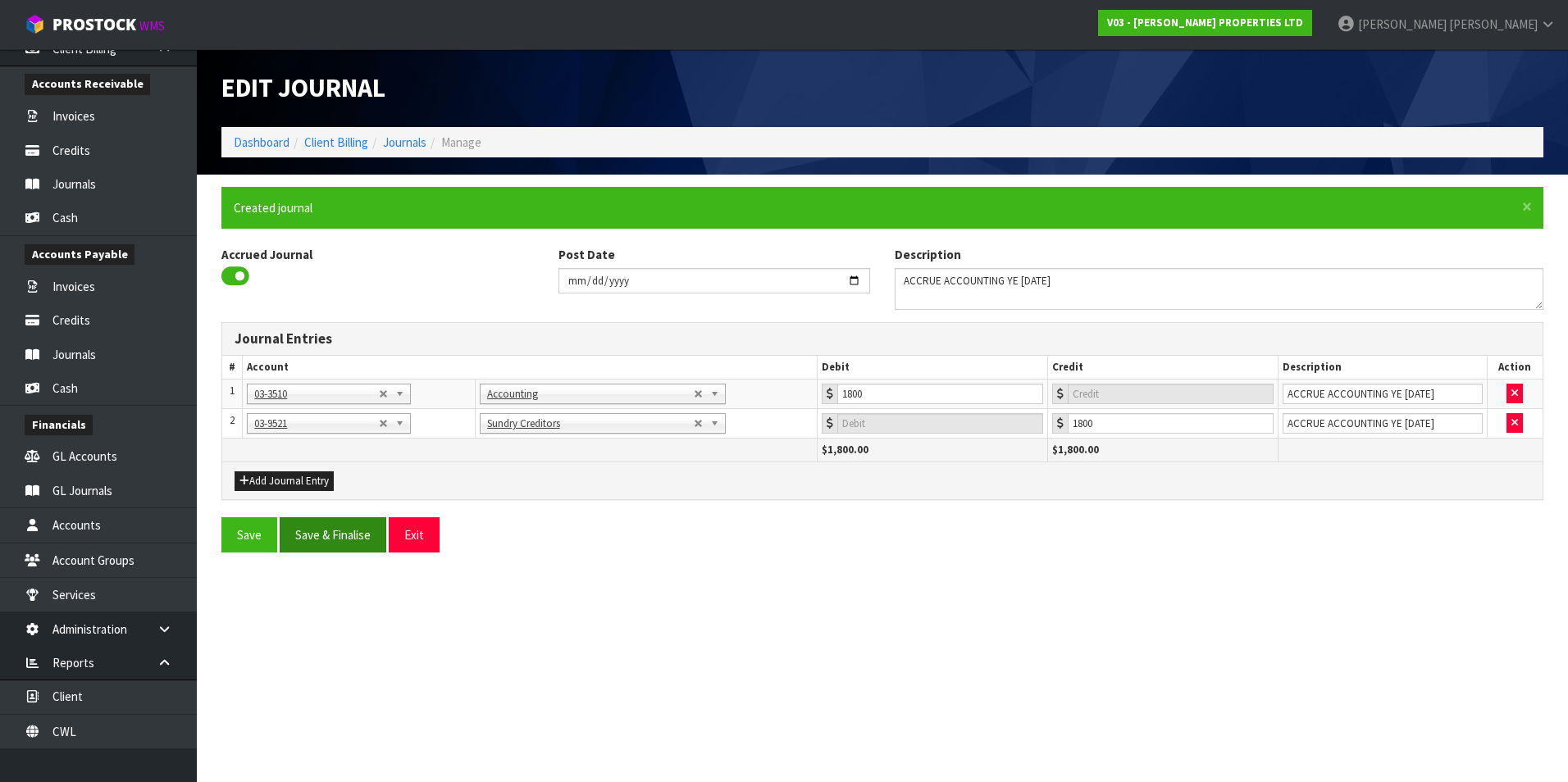
type input "0"
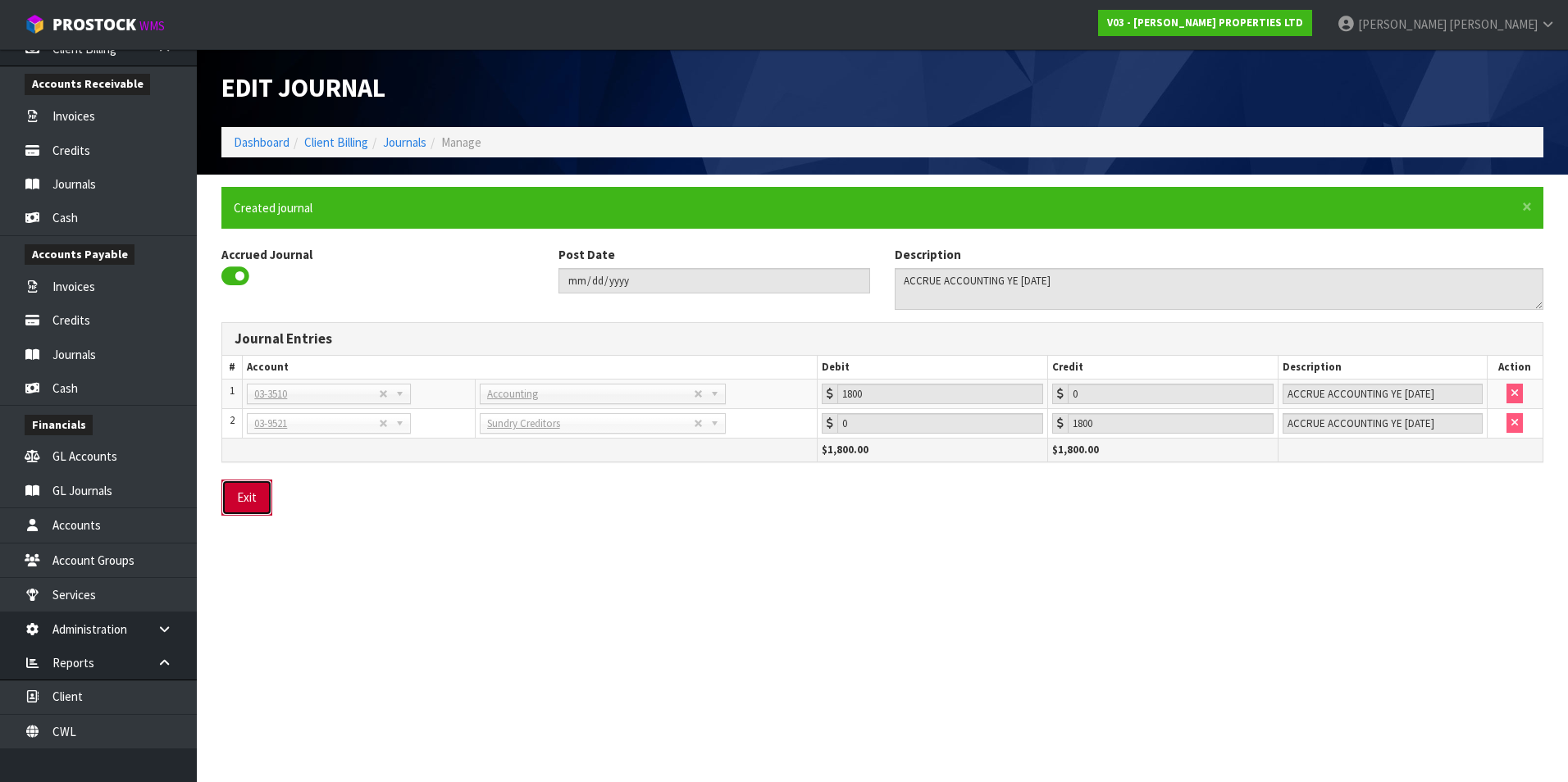
click at [246, 496] on button "Exit" at bounding box center [246, 497] width 51 height 35
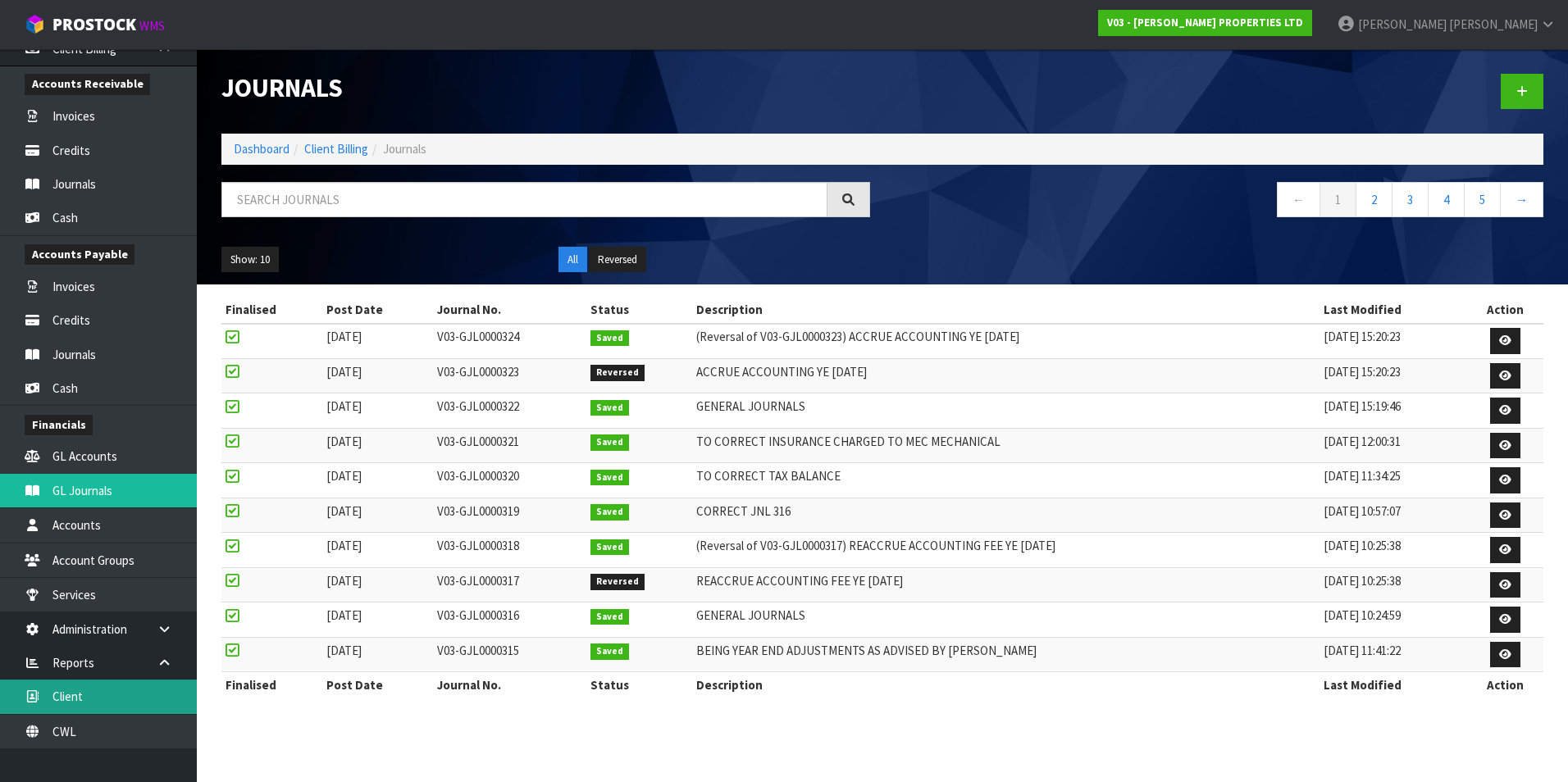
click at [120, 697] on link "Client" at bounding box center [98, 697] width 197 height 33
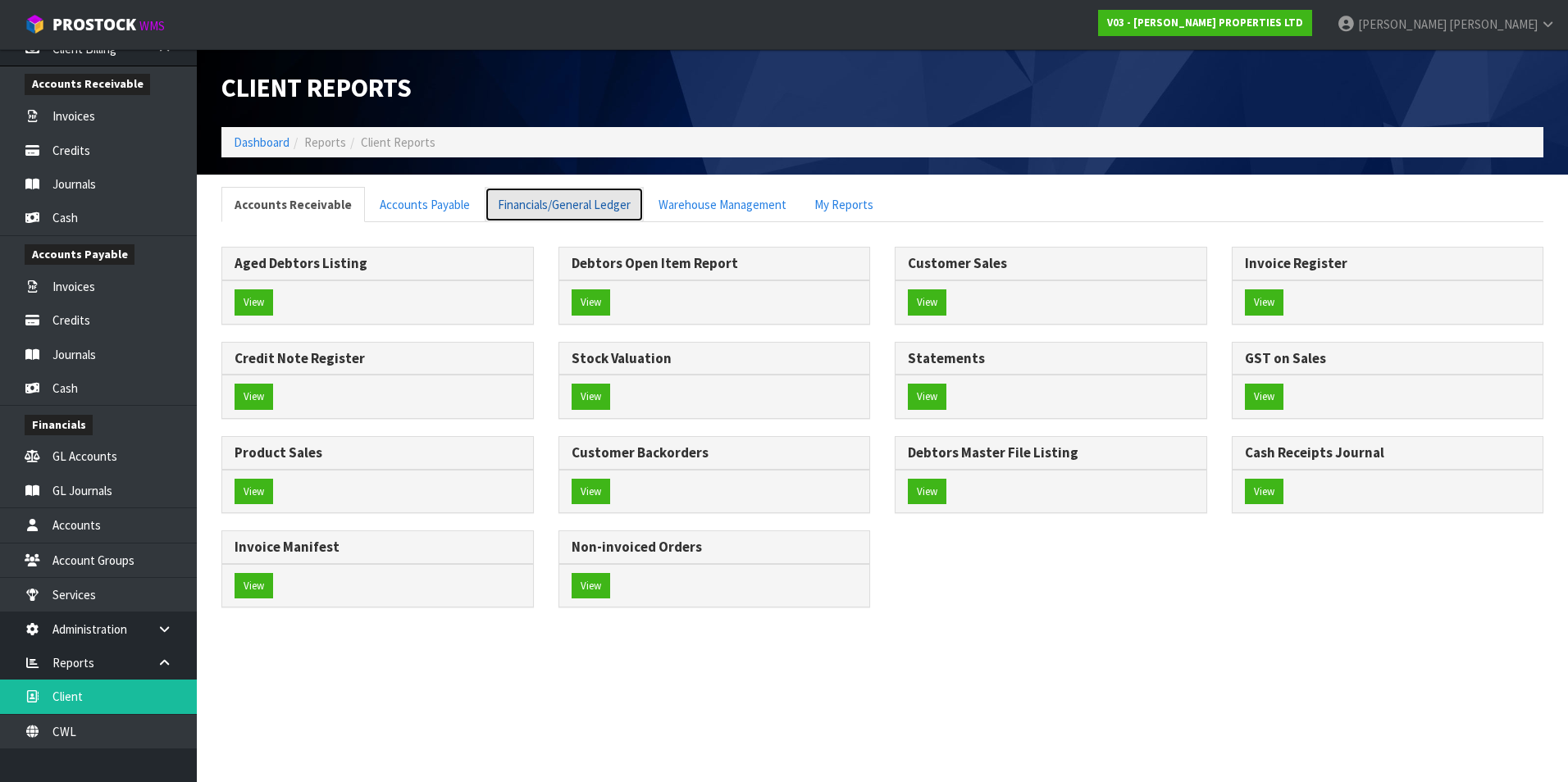
click at [538, 208] on link "Financials/General Ledger" at bounding box center [565, 204] width 159 height 35
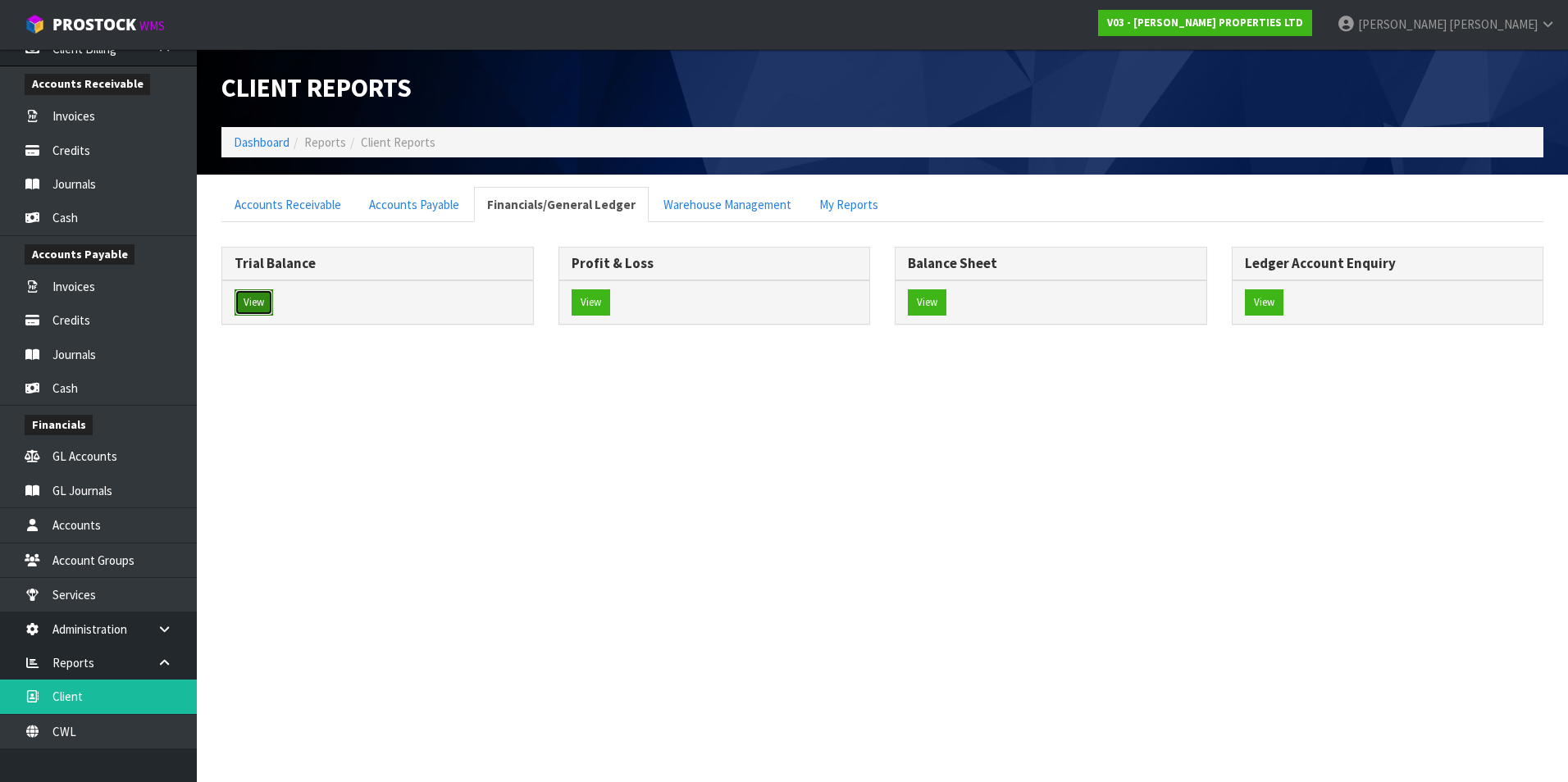
click at [252, 303] on button "View" at bounding box center [254, 302] width 39 height 26
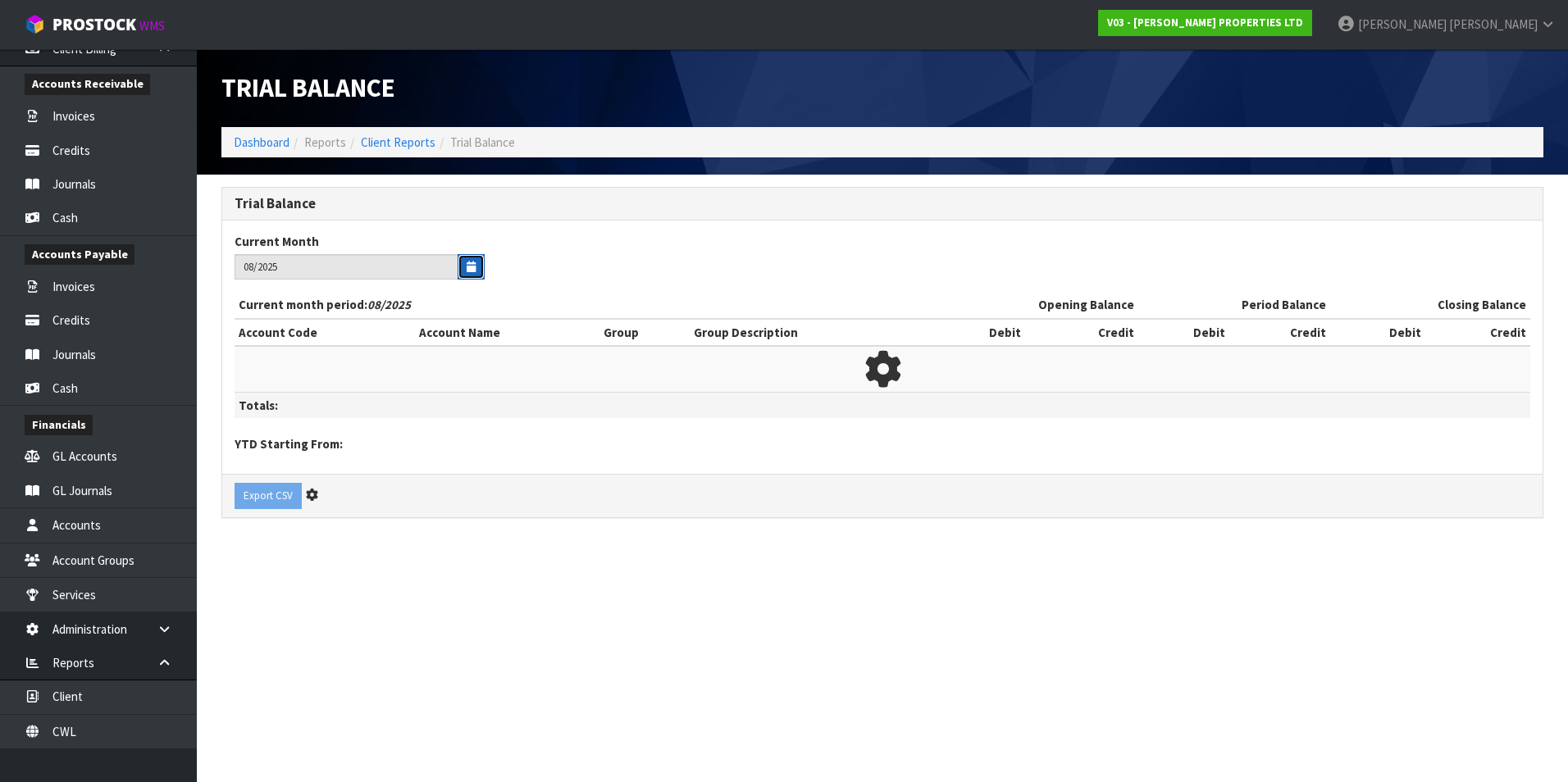
click at [470, 263] on icon "button" at bounding box center [471, 266] width 9 height 11
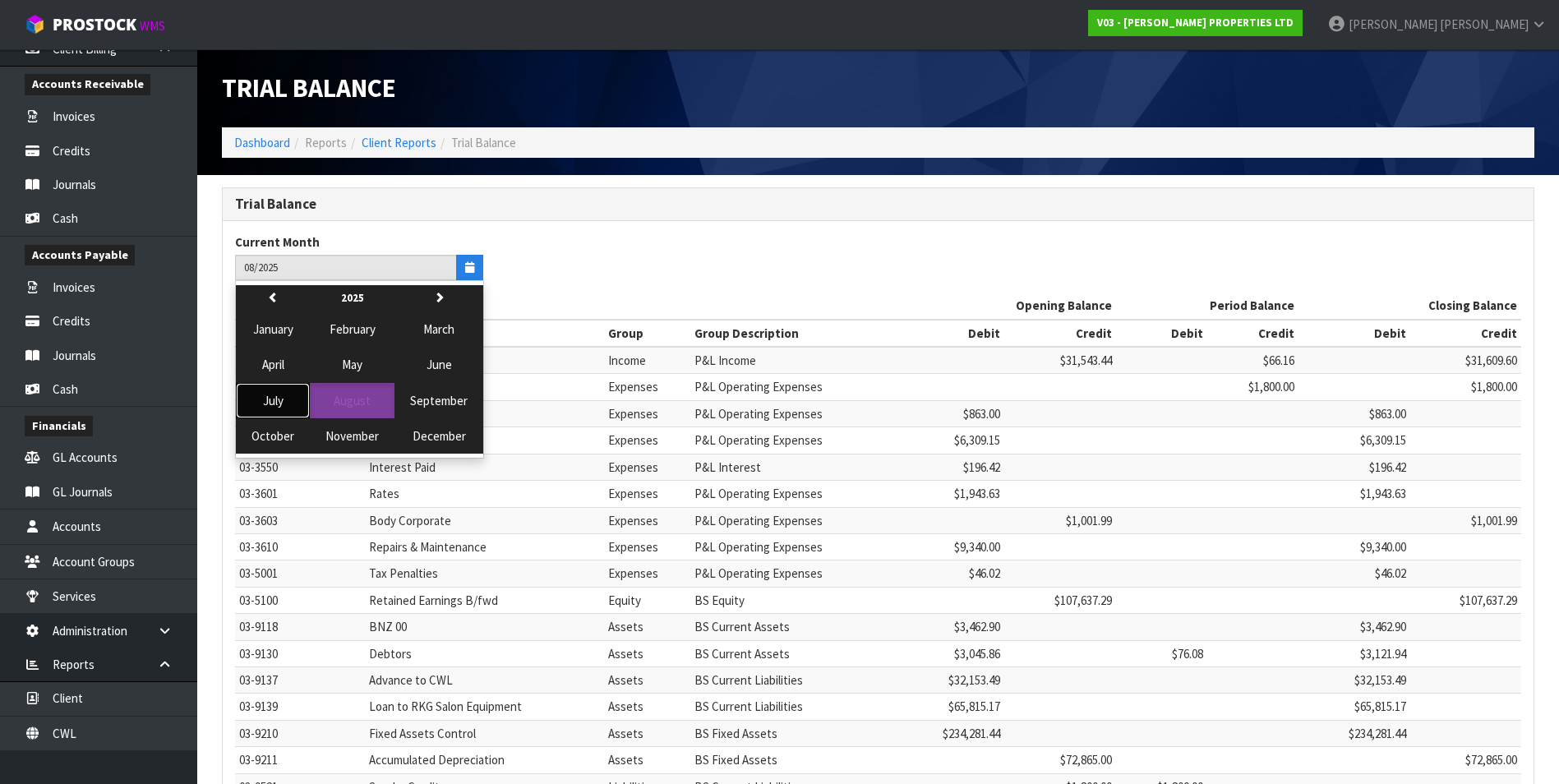
click at [283, 399] on span "July" at bounding box center [273, 400] width 20 height 16
type input "07/2025"
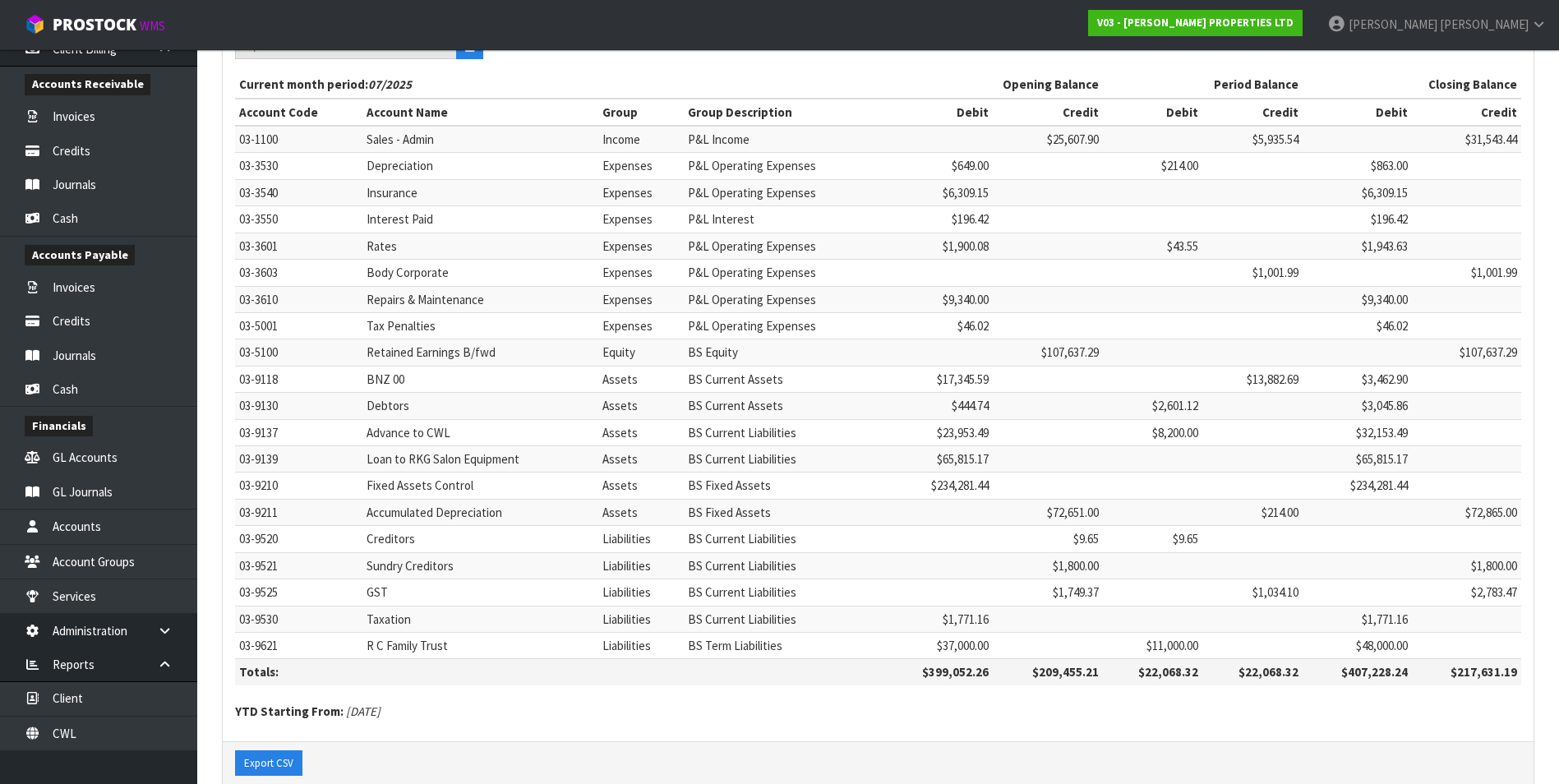
scroll to position [252, 0]
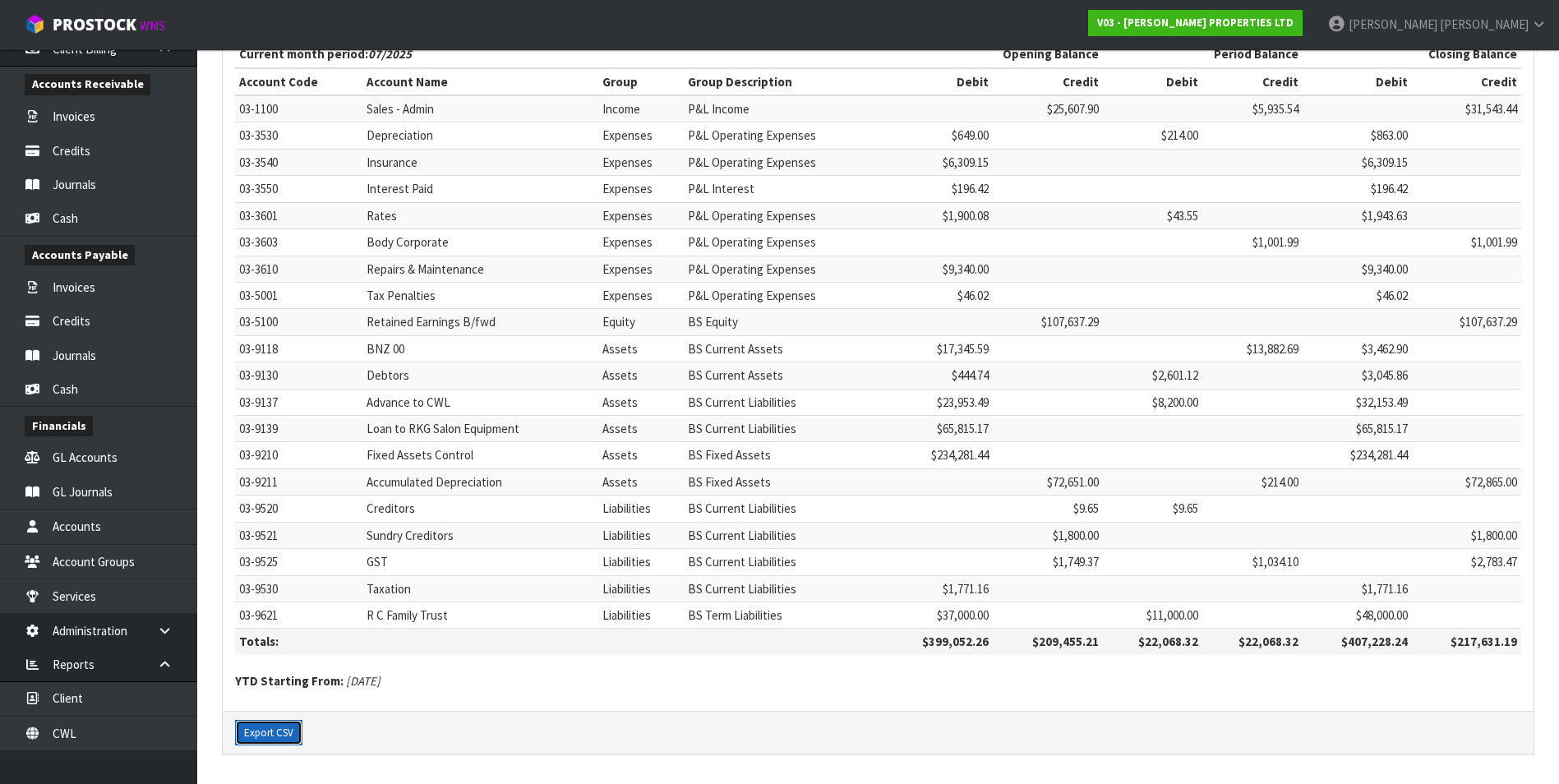
click at [267, 731] on button "Export CSV" at bounding box center [269, 733] width 67 height 26
click at [820, 756] on div "Trial Balance Current Month 07/2025 Current month period: 07/2025 Opening Balan…" at bounding box center [878, 354] width 1337 height 836
click at [100, 727] on link "CWL" at bounding box center [98, 734] width 197 height 34
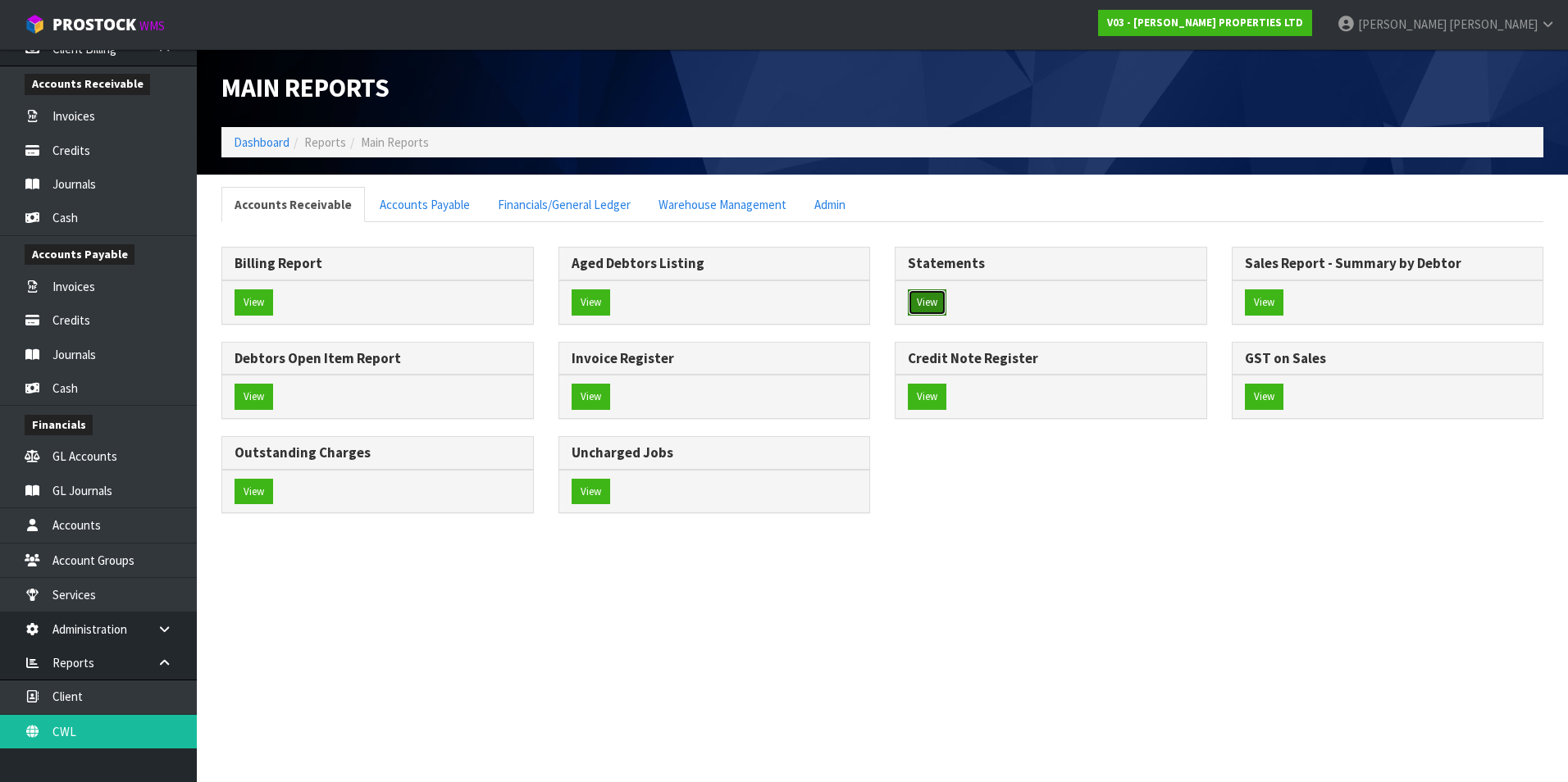
click at [938, 303] on button "View" at bounding box center [927, 302] width 39 height 26
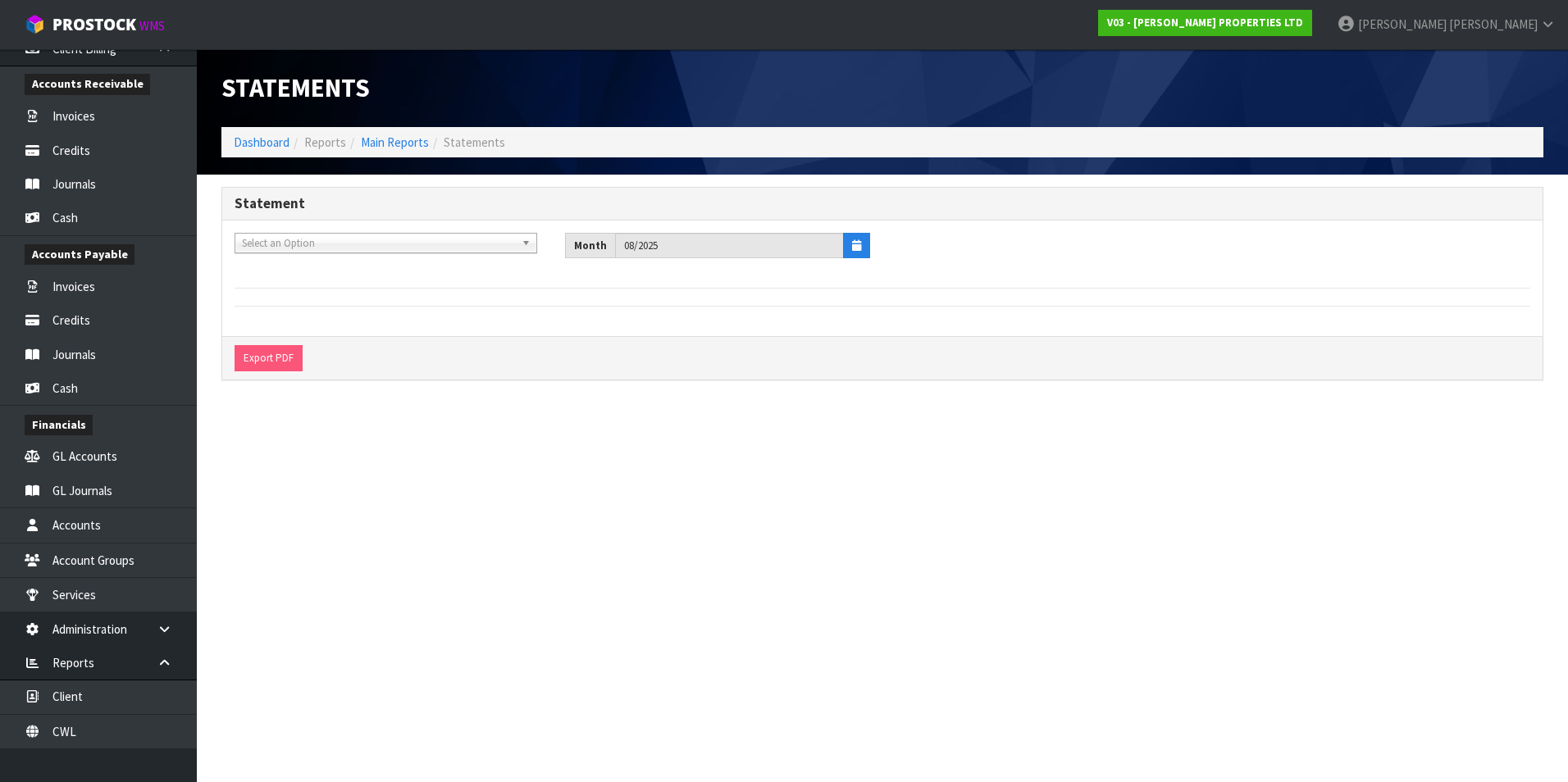
click at [276, 244] on span "Select an Option" at bounding box center [379, 243] width 273 height 19
type input "amac"
click at [302, 286] on li "A03 - AMAC [PERSON_NAME] [GEOGRAPHIC_DATA]" at bounding box center [385, 290] width 294 height 20
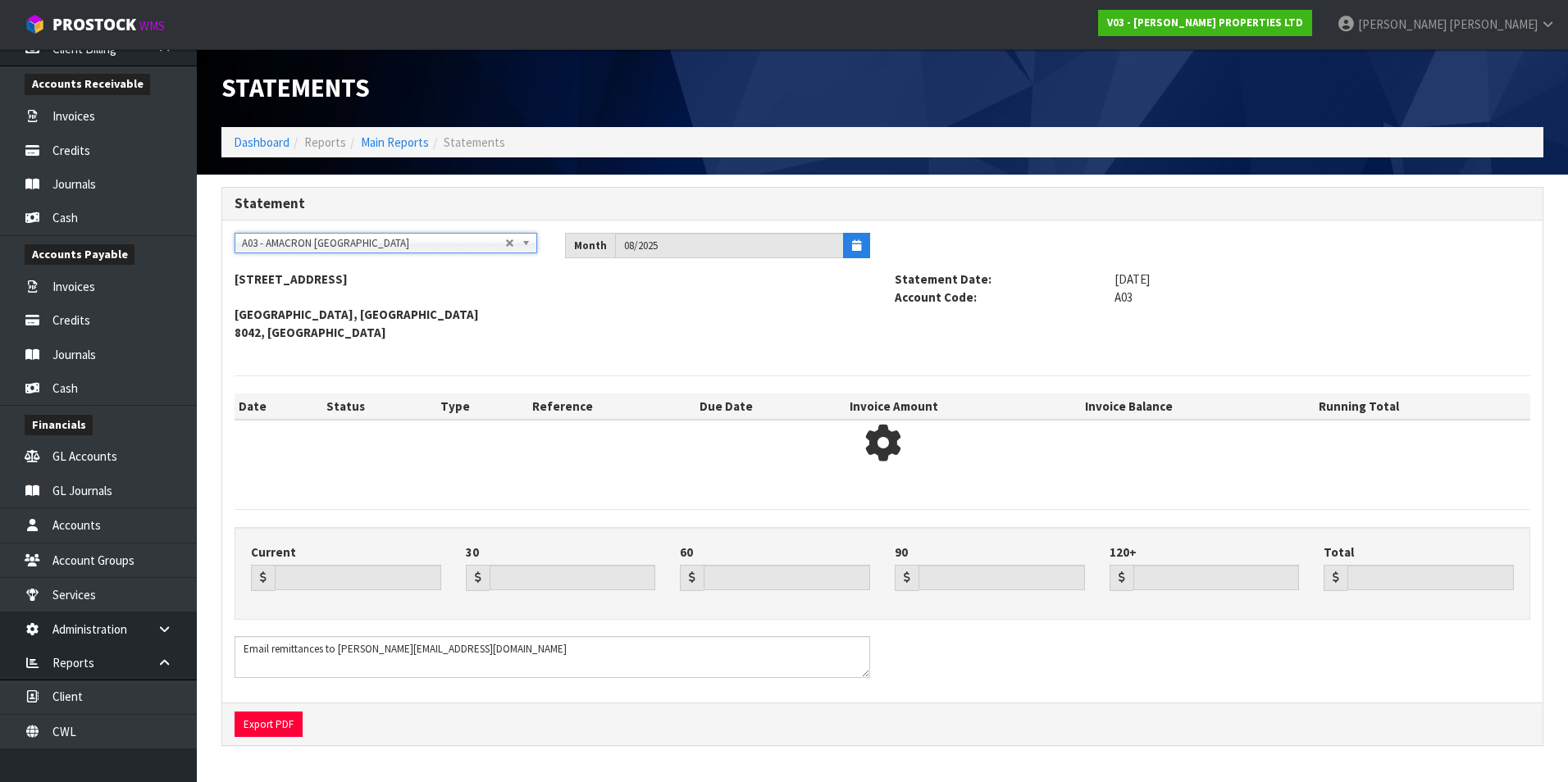
type input "1533.07"
type input "1732.37"
type input "1336.91"
type input "0.00"
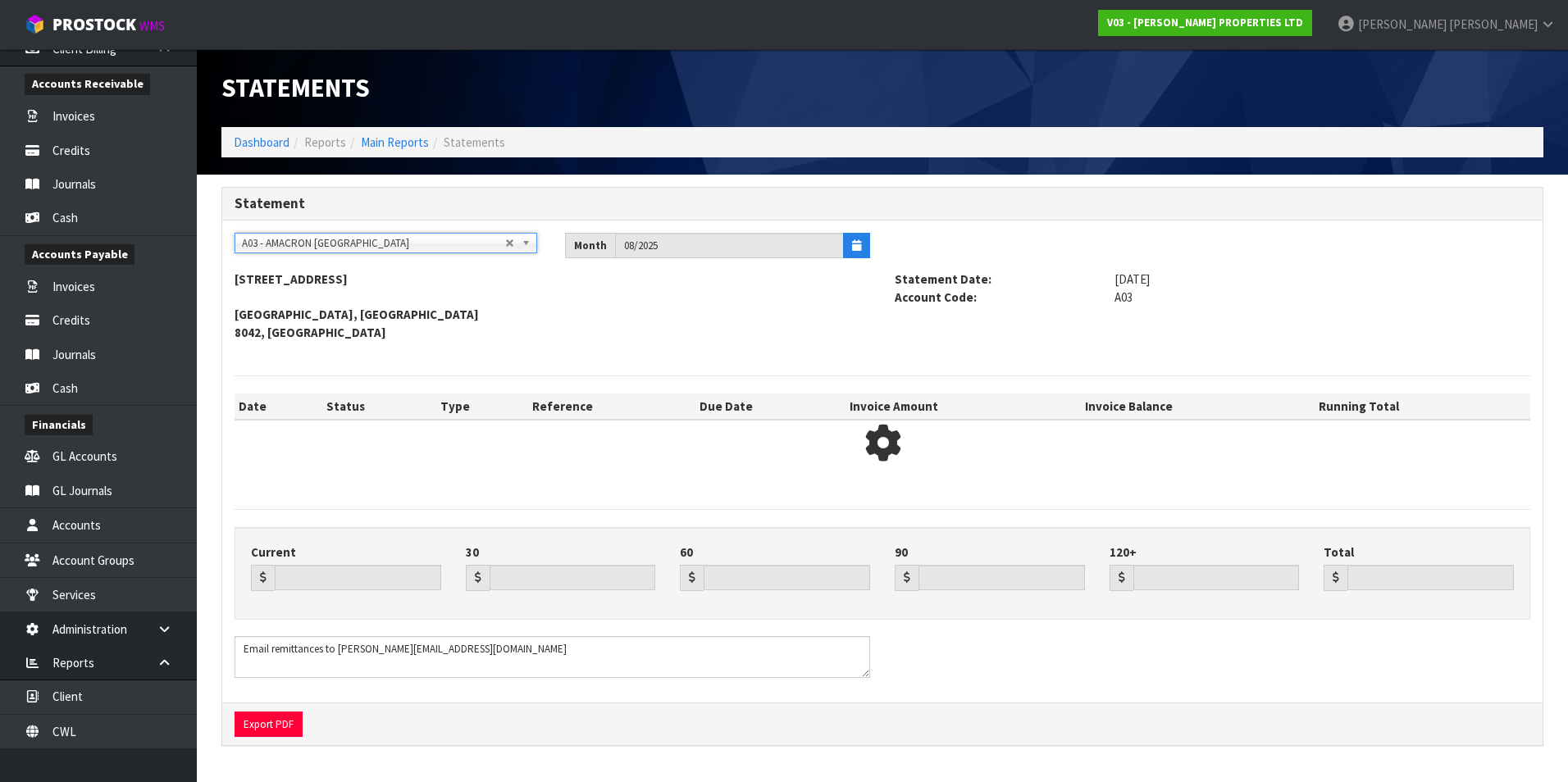
type input "4602.35"
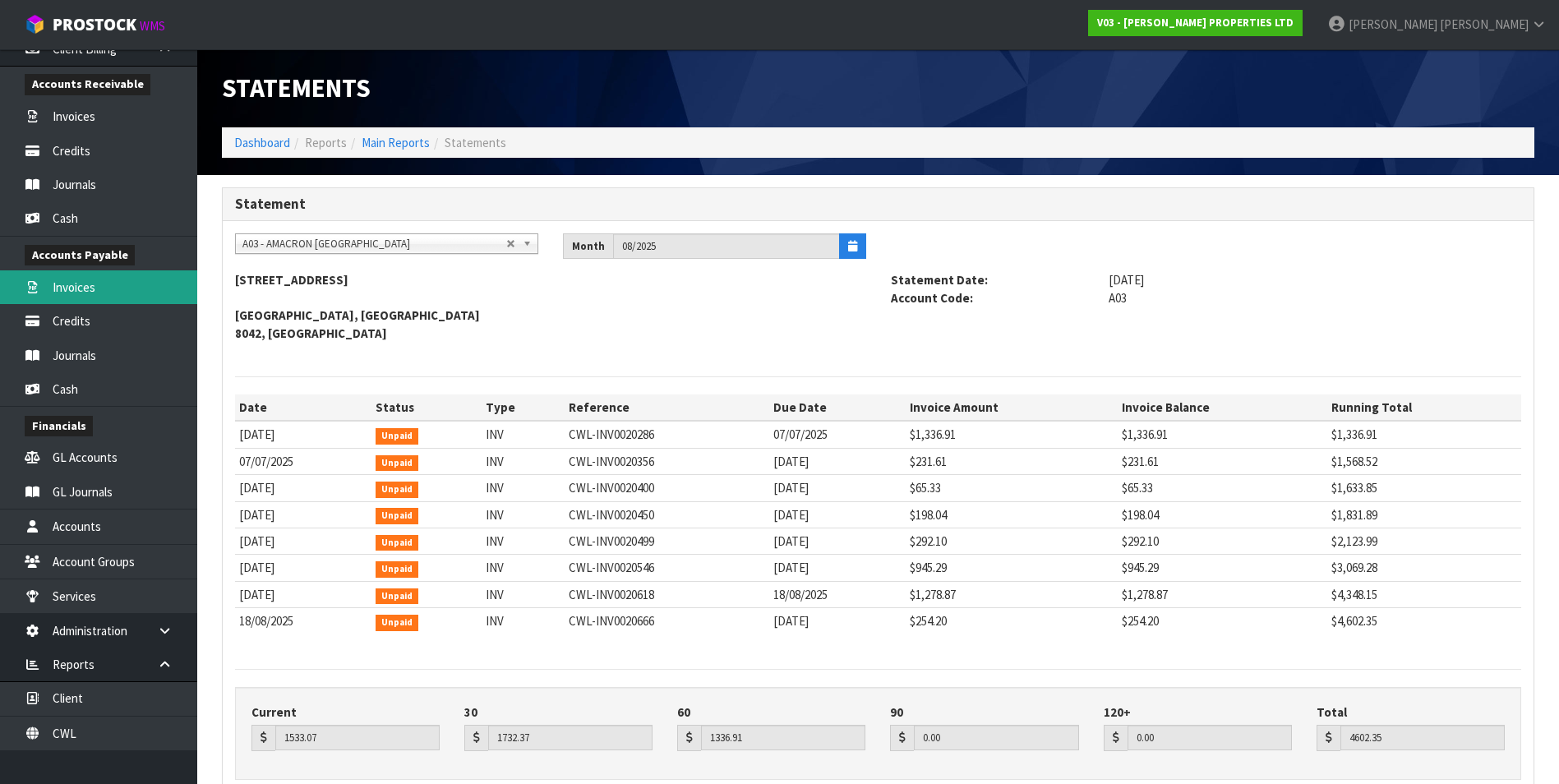
click at [110, 294] on link "Invoices" at bounding box center [98, 287] width 197 height 34
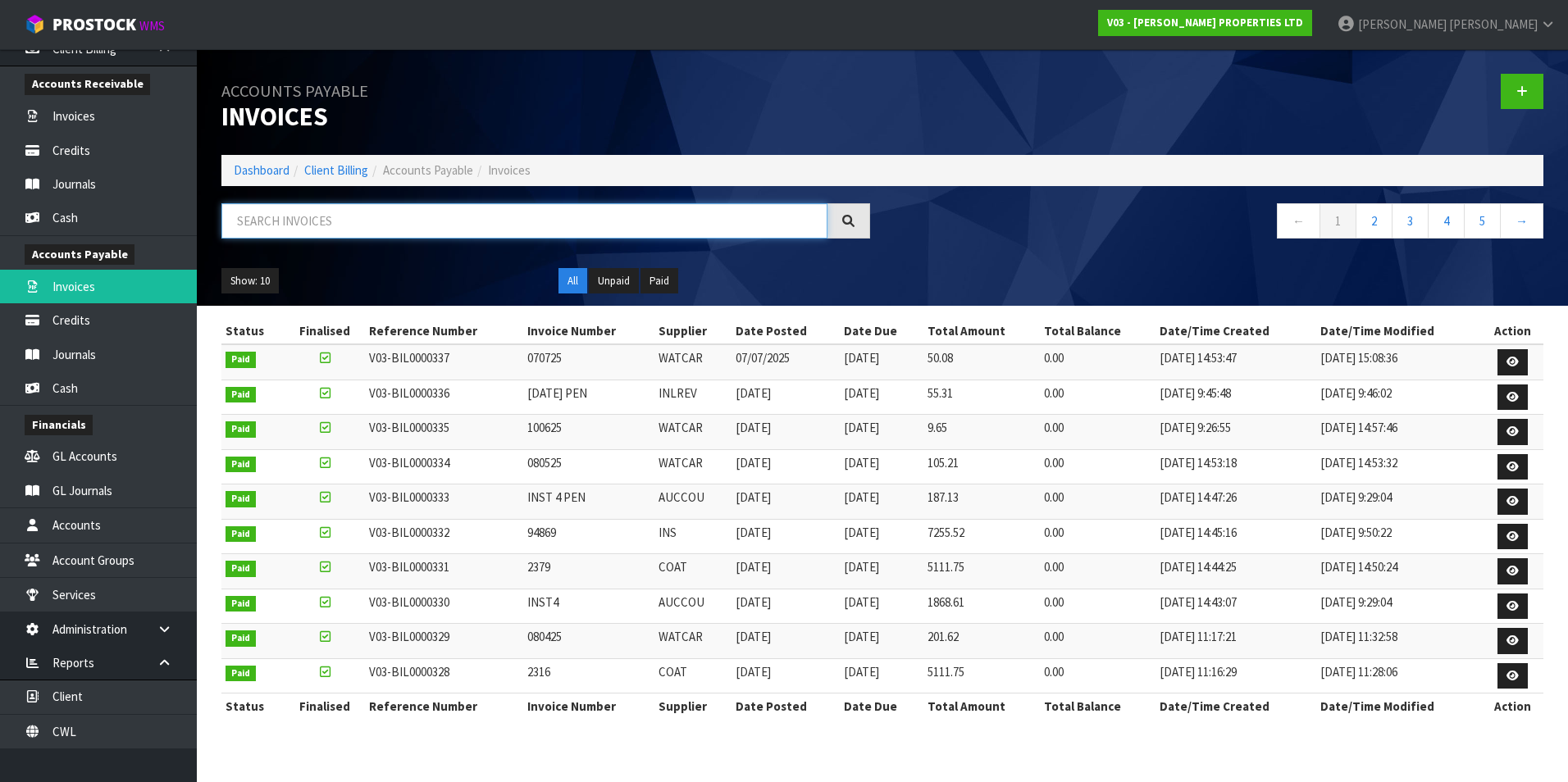
click at [271, 220] on input "text" at bounding box center [524, 221] width 606 height 35
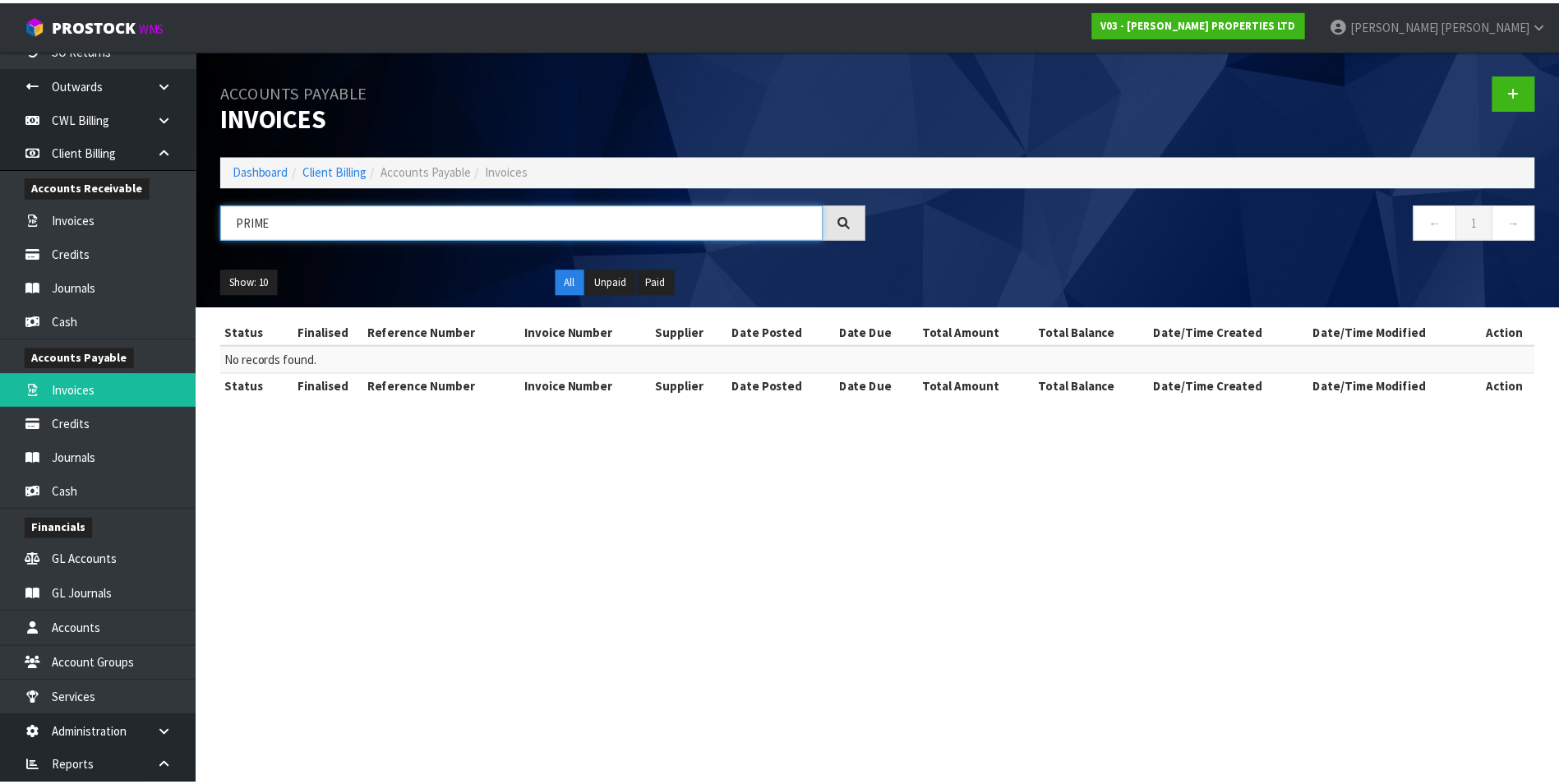
scroll to position [144, 0]
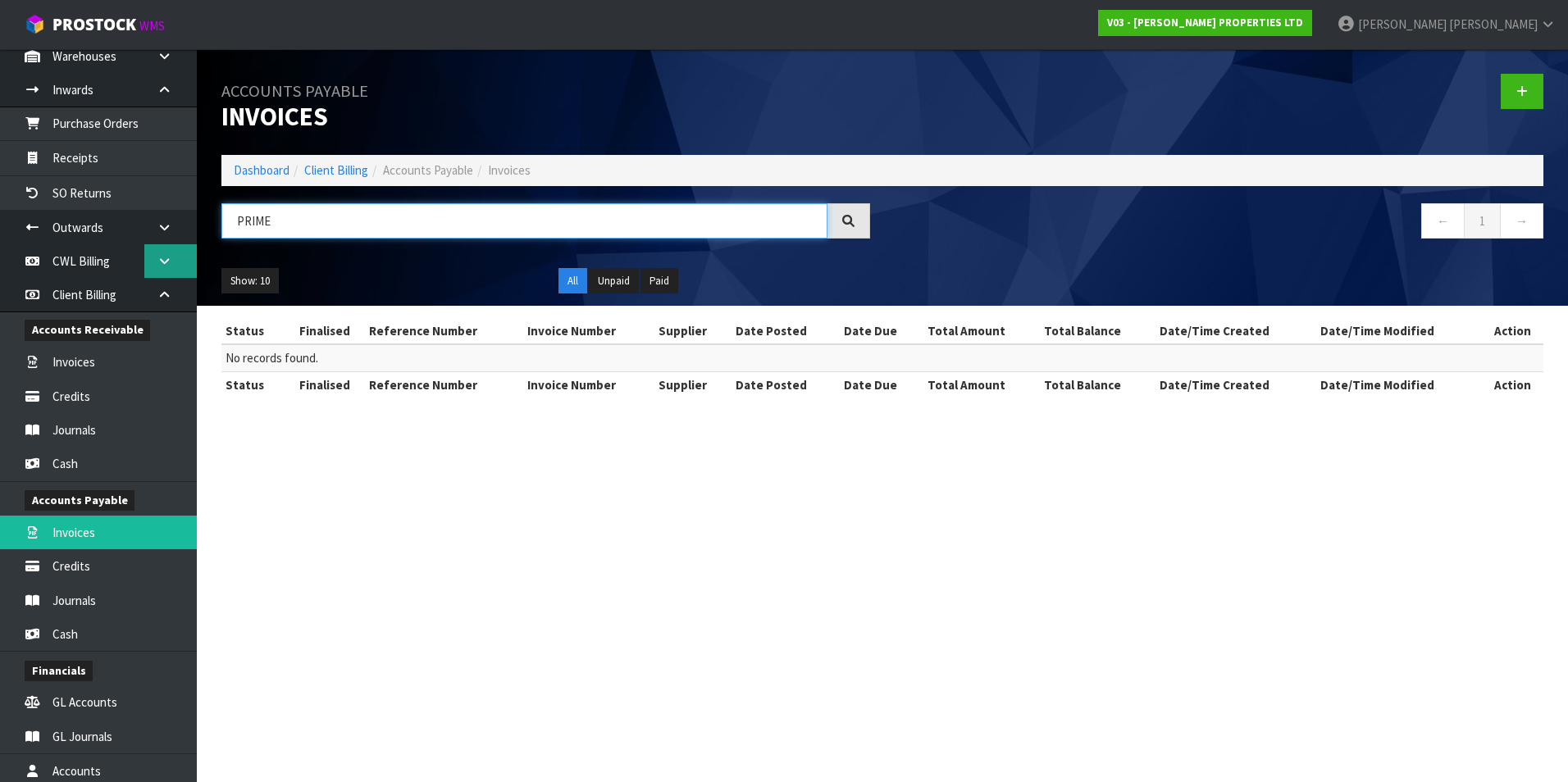
type input "PRIME"
click at [162, 262] on icon at bounding box center [164, 260] width 16 height 13
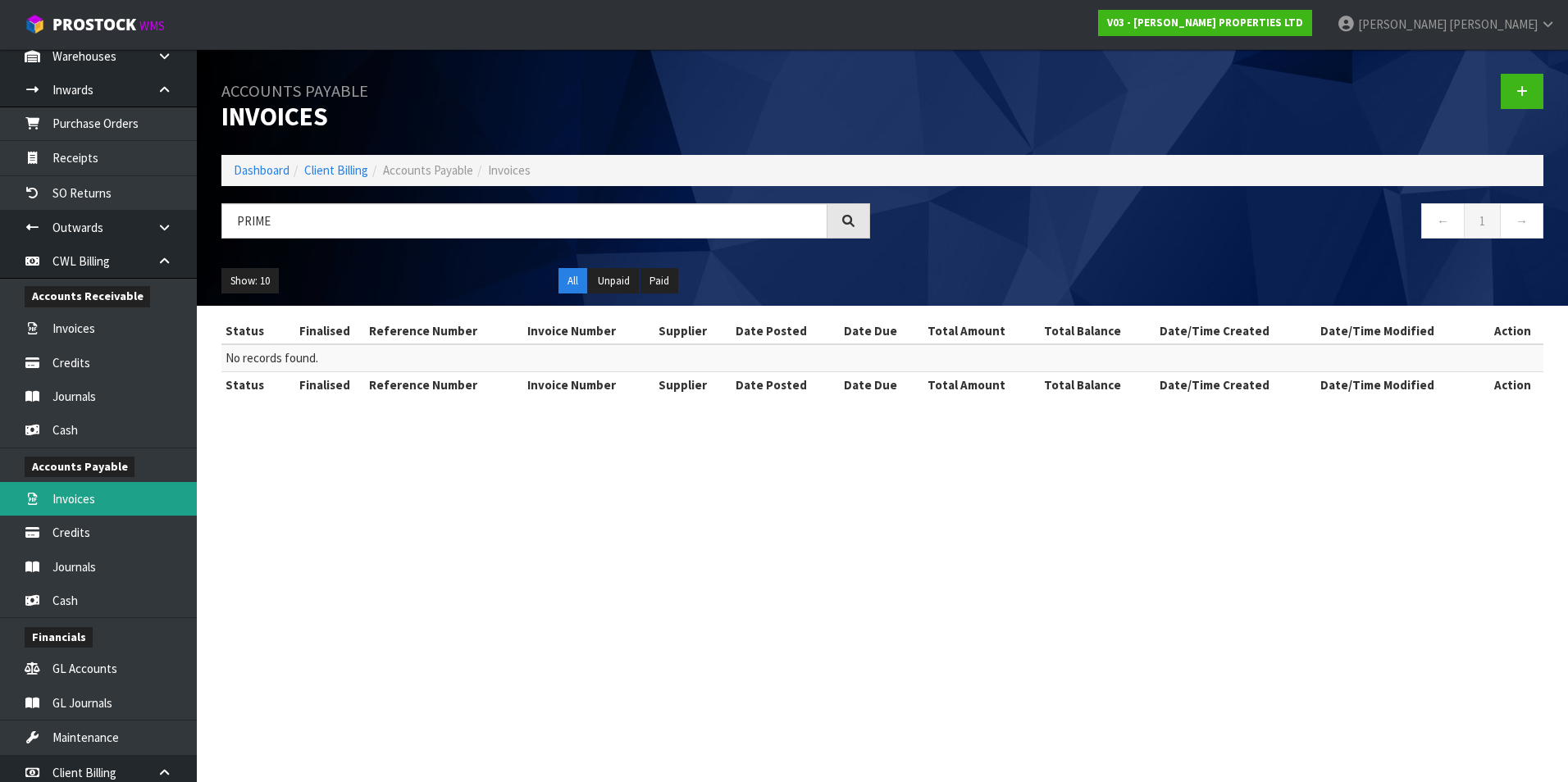
click at [107, 491] on link "Invoices" at bounding box center [98, 499] width 197 height 33
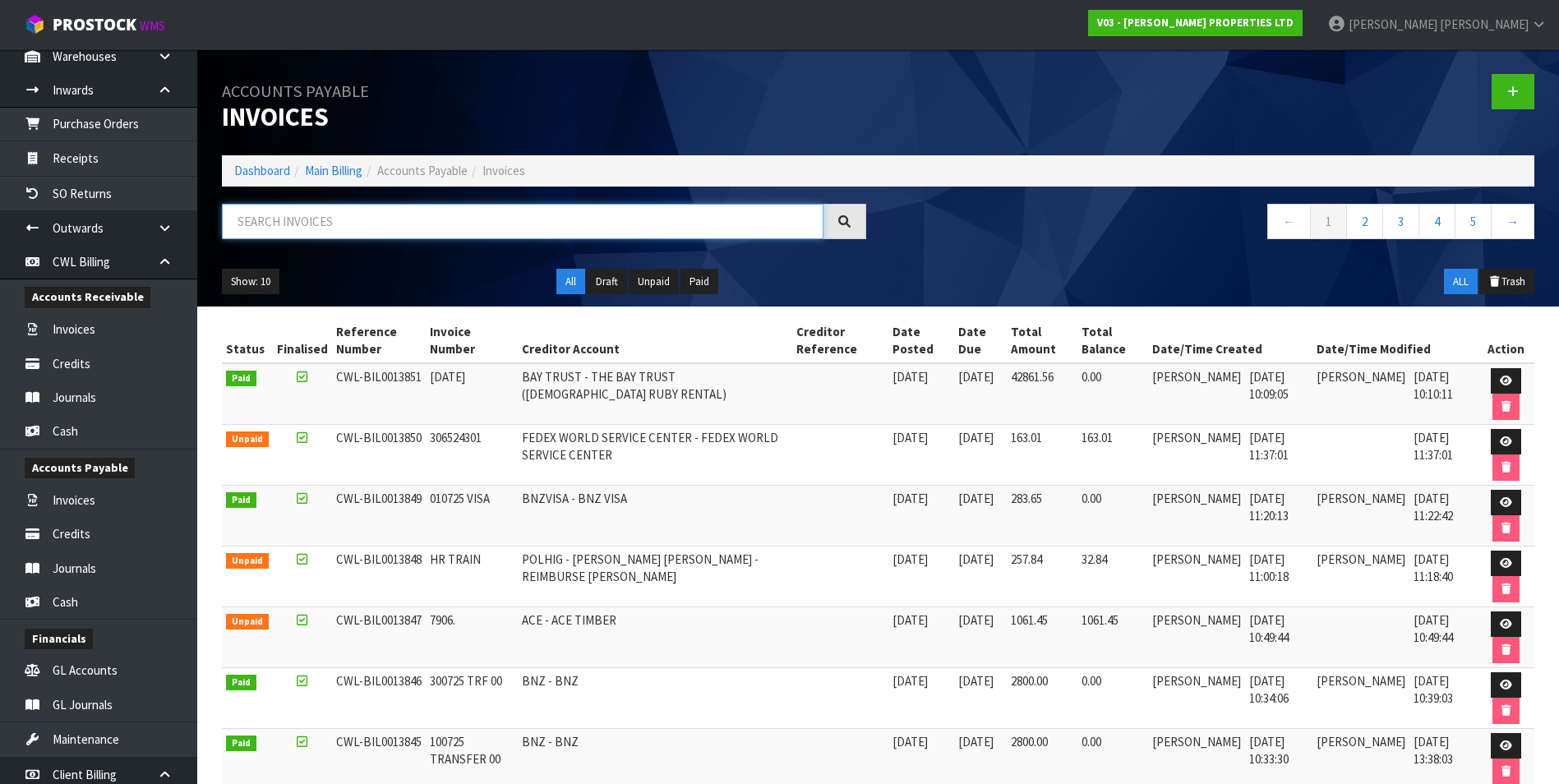
click at [289, 217] on input "text" at bounding box center [522, 222] width 602 height 35
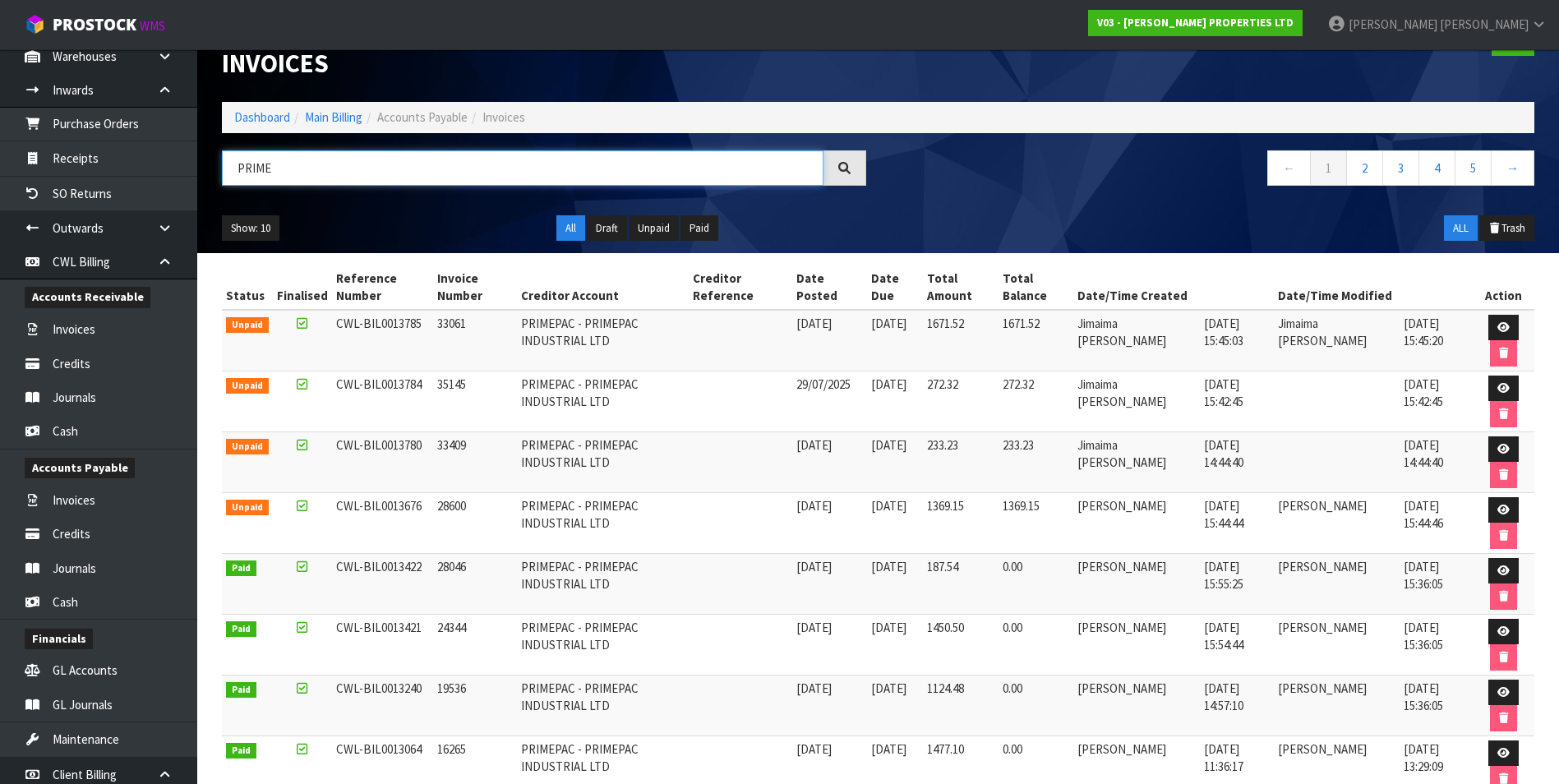
scroll to position [82, 0]
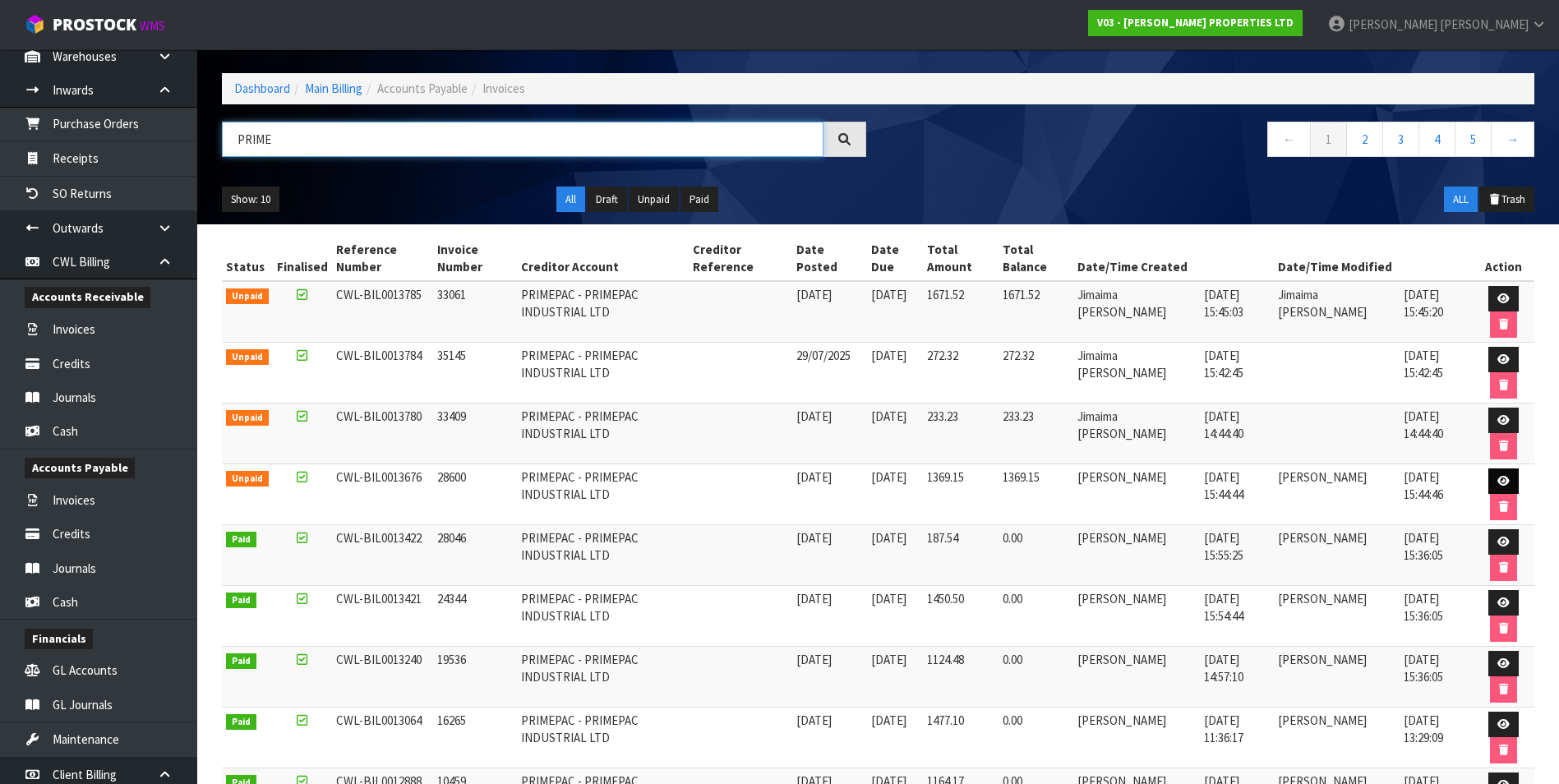
type input "PRIME"
click at [1506, 479] on icon at bounding box center [1504, 481] width 13 height 11
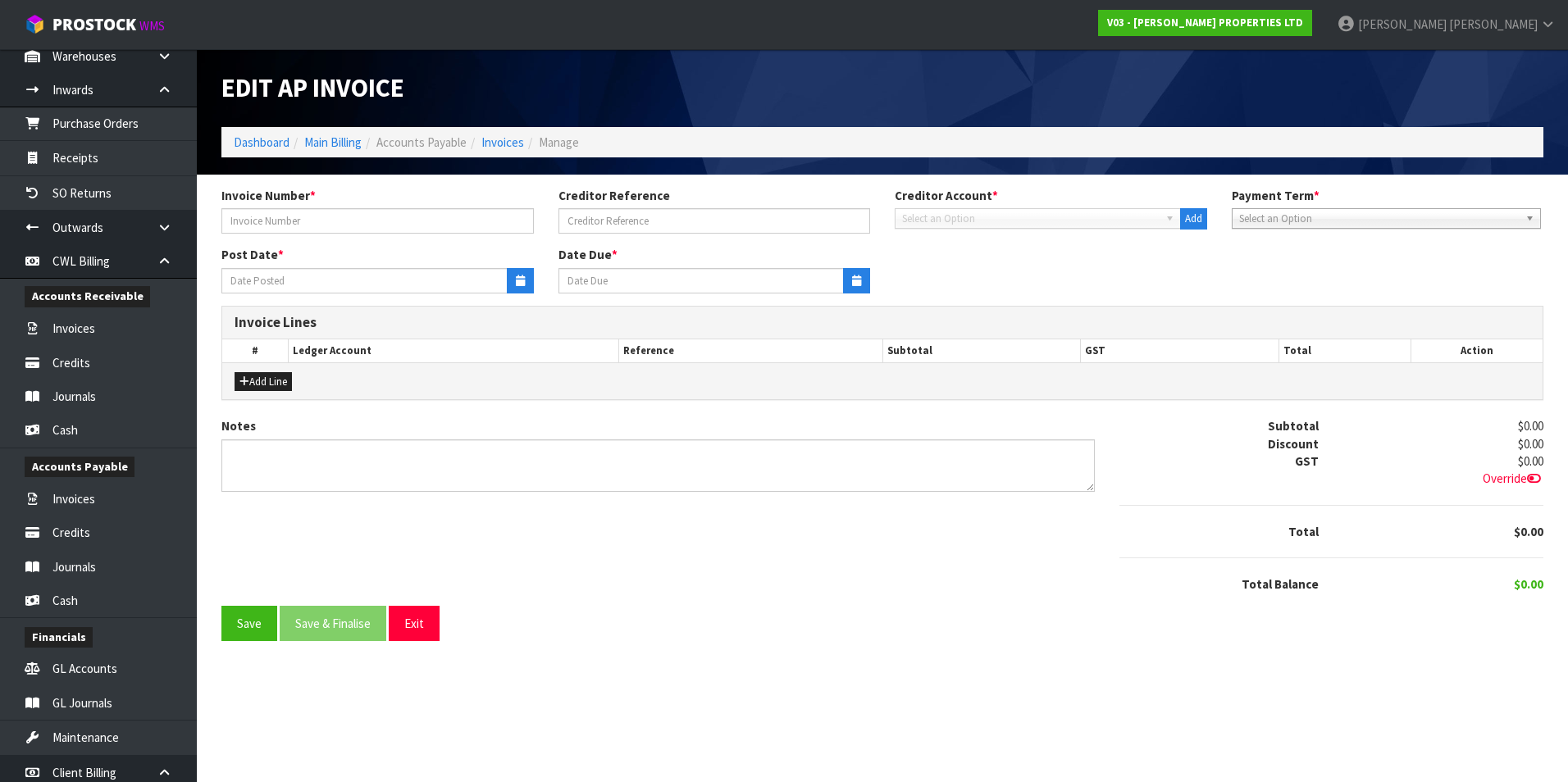
type input "28600"
type input "[DATE]"
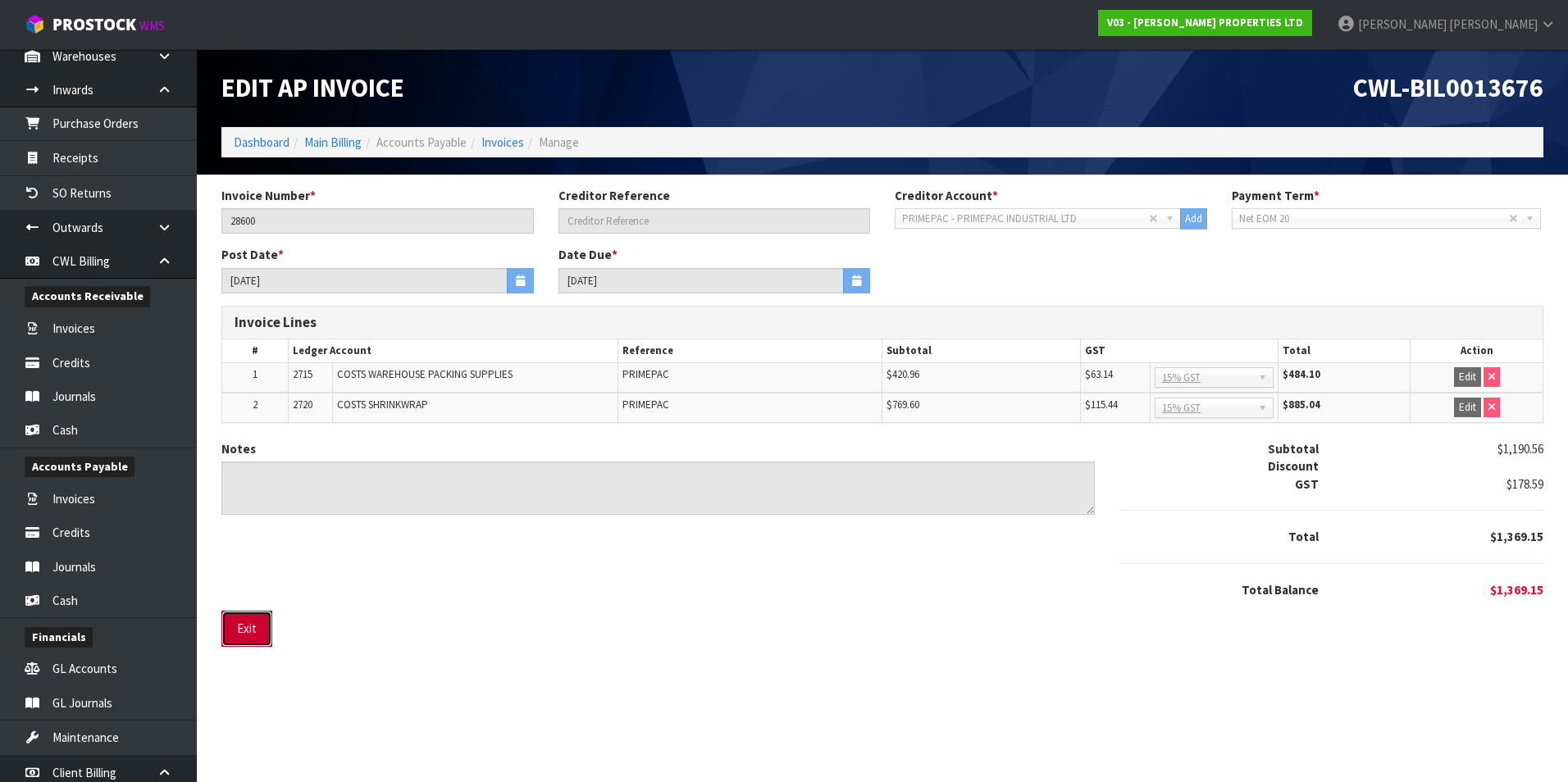
click at [251, 630] on button "Exit" at bounding box center [246, 628] width 51 height 35
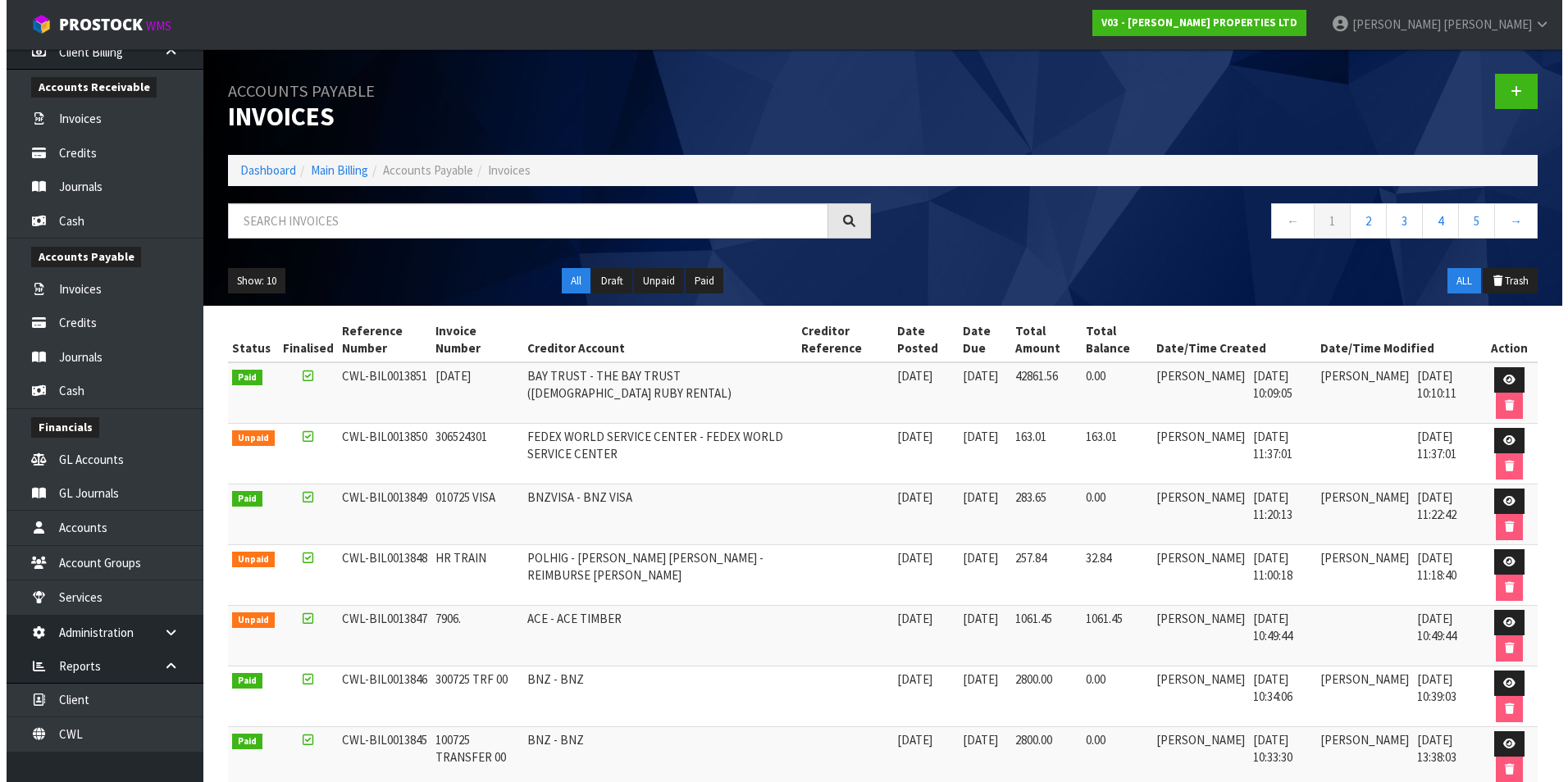
scroll to position [868, 0]
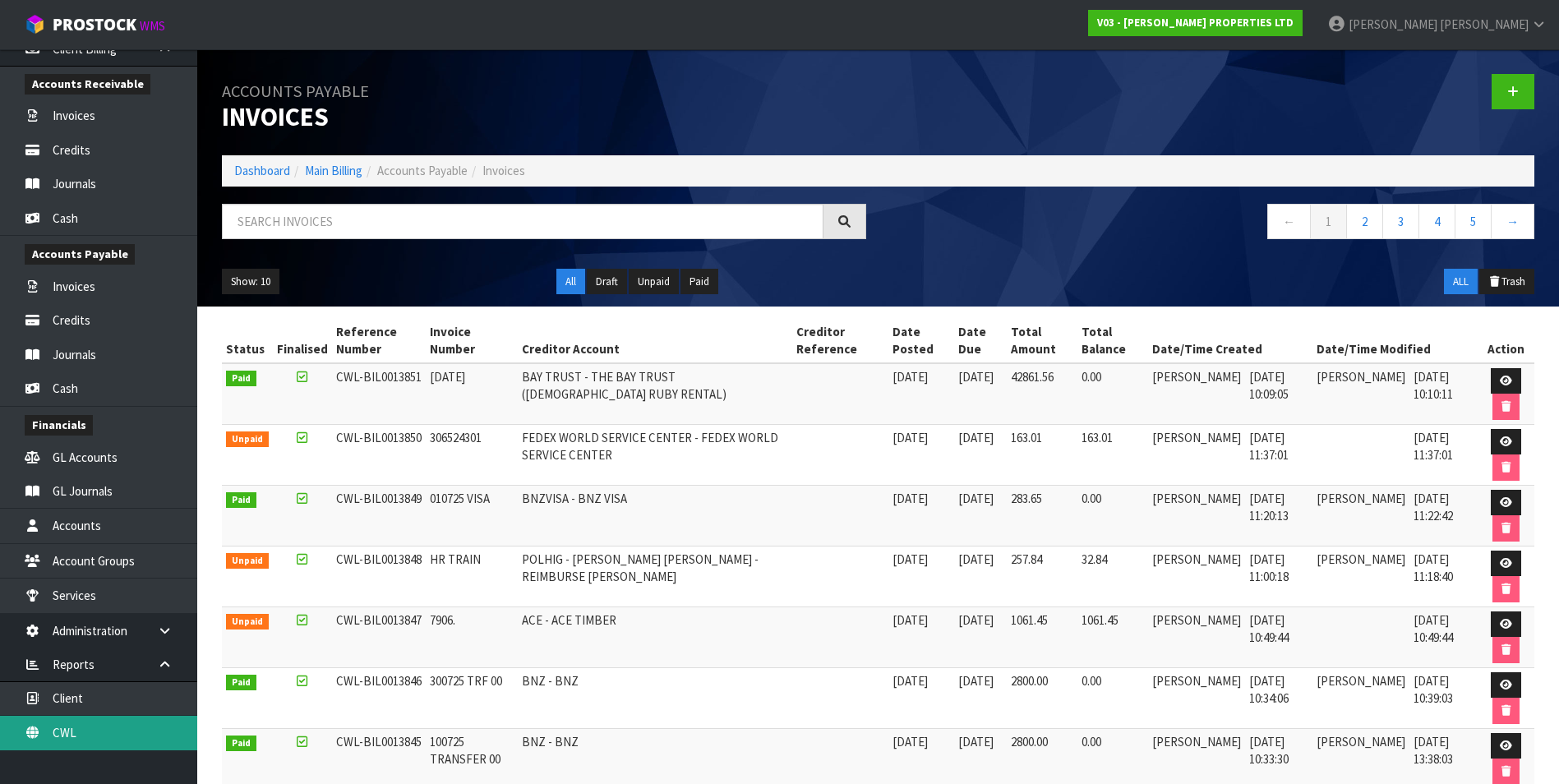
click at [133, 730] on link "CWL" at bounding box center [98, 733] width 197 height 34
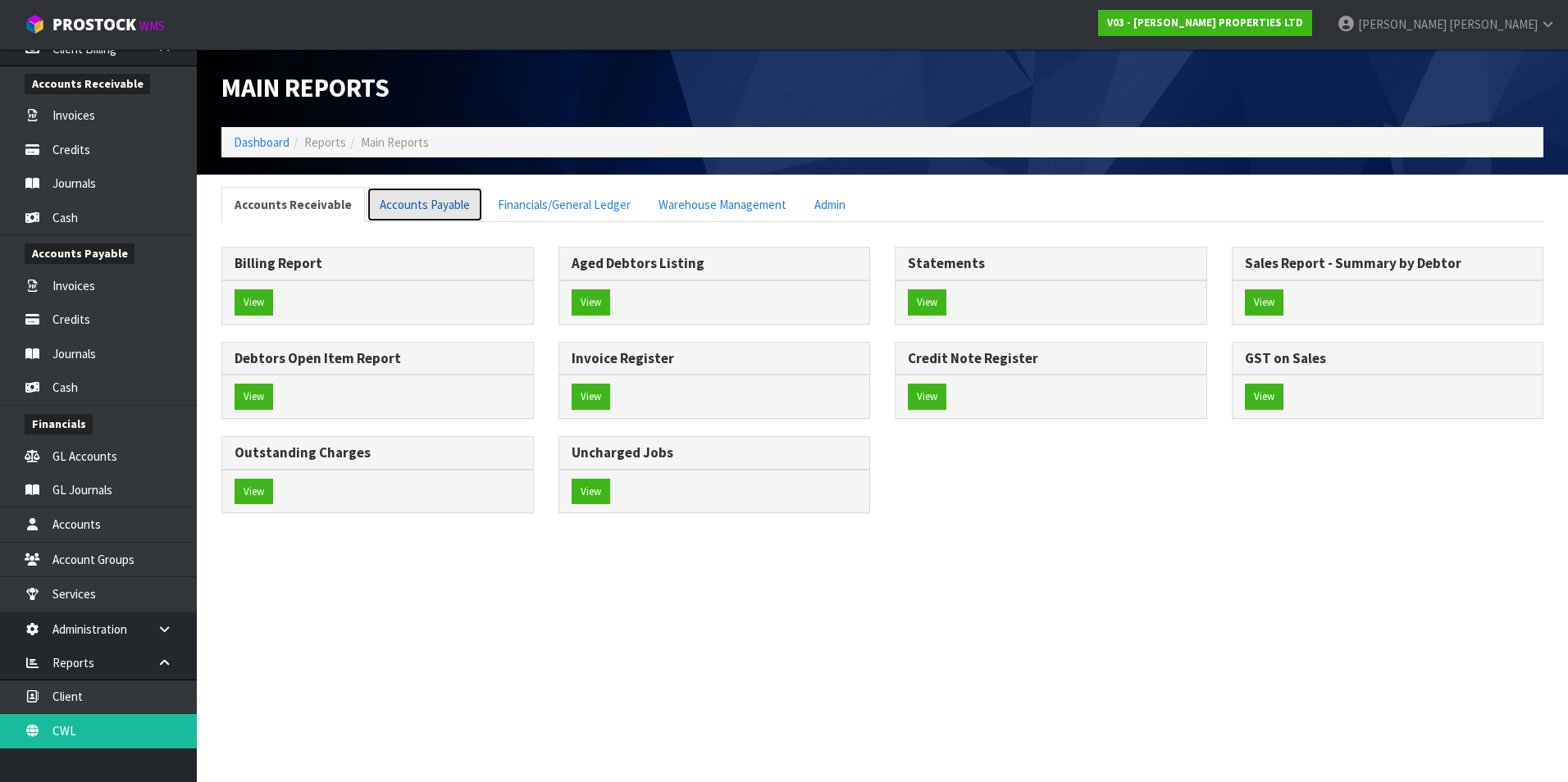
click at [428, 203] on link "Accounts Payable" at bounding box center [425, 204] width 116 height 35
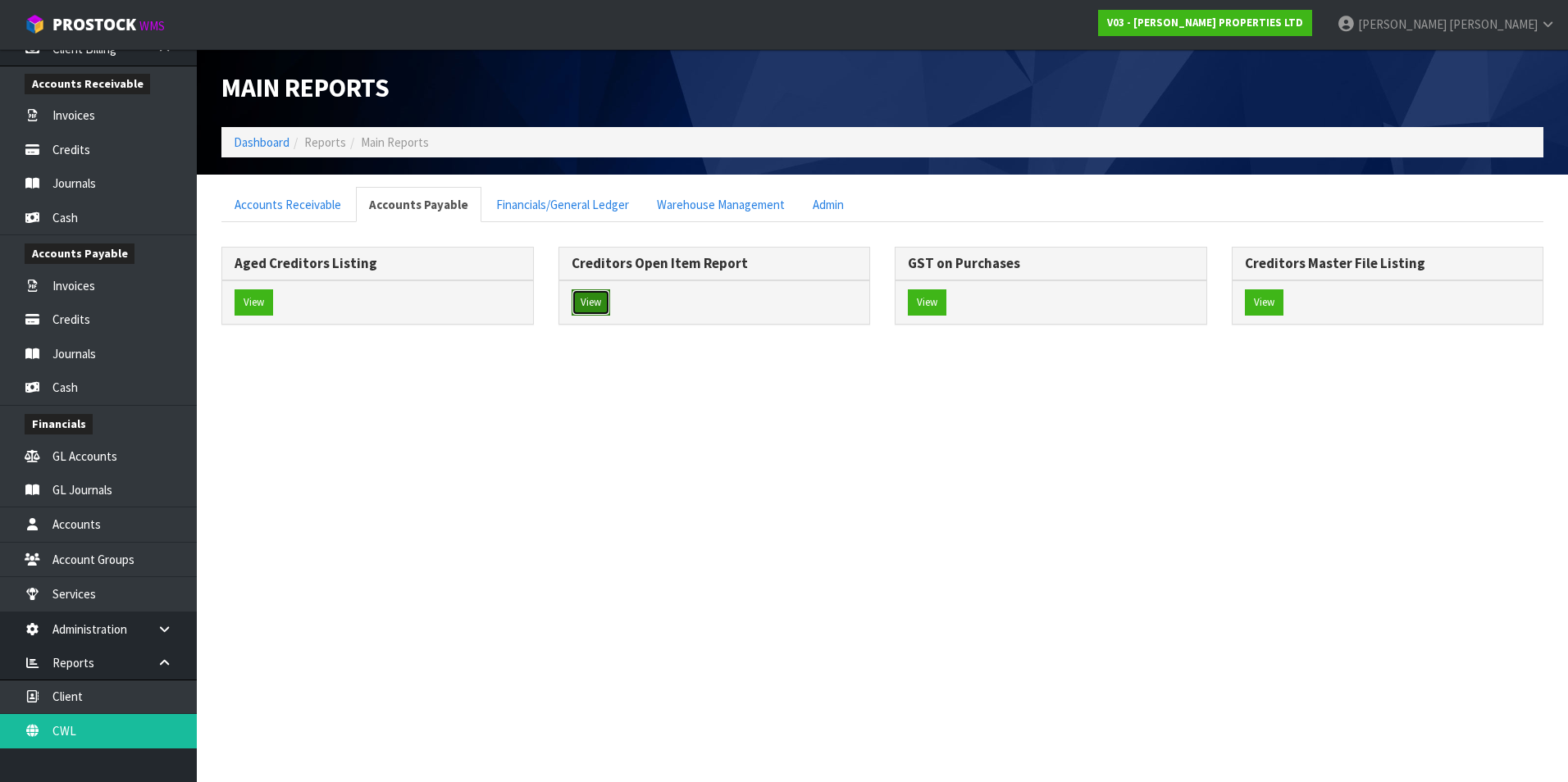
click at [598, 305] on button "View" at bounding box center [591, 302] width 39 height 26
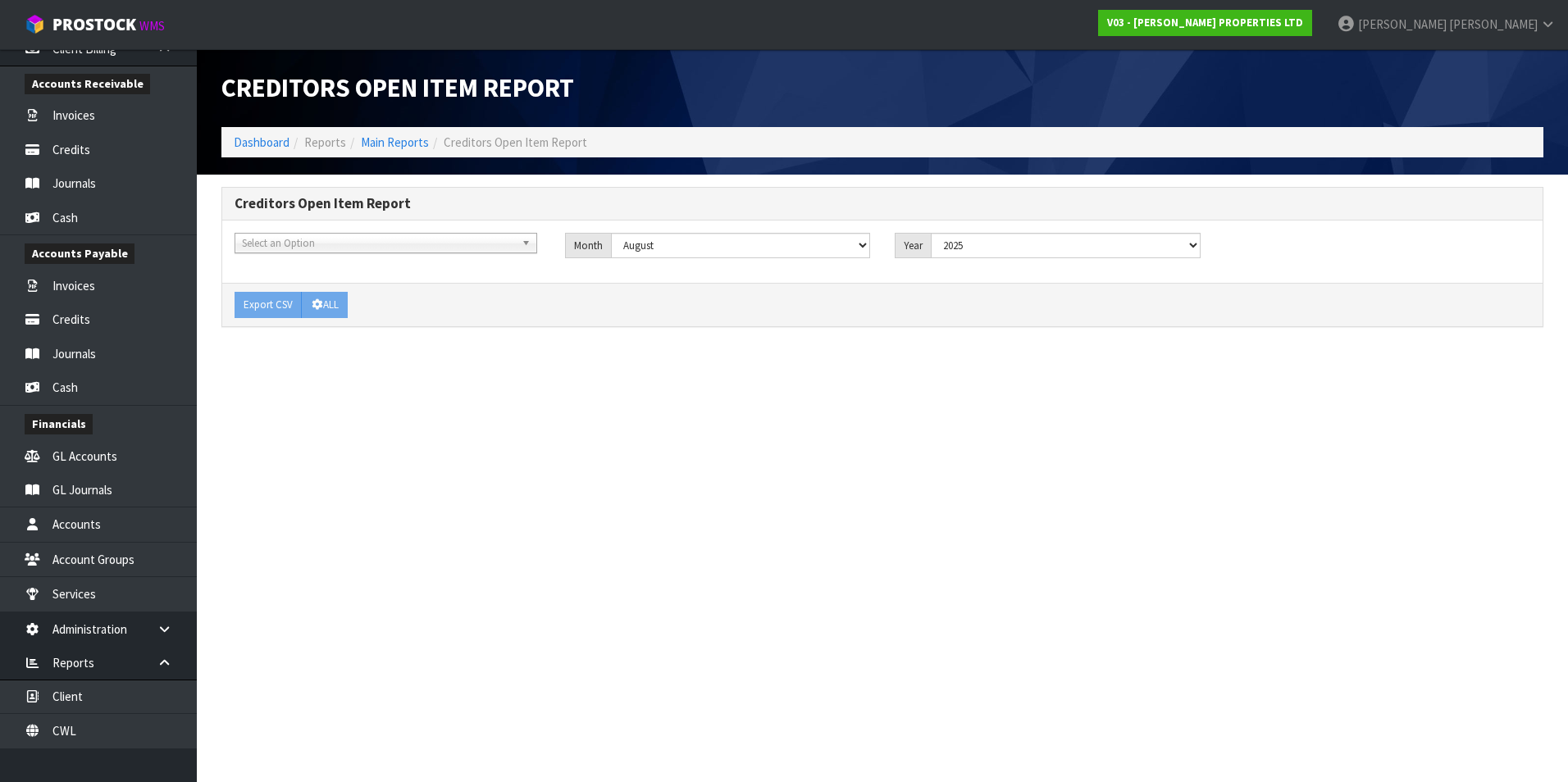
click at [281, 250] on span "Select an Option" at bounding box center [379, 243] width 273 height 19
type input ";"
type input "prime"
click at [340, 289] on li "PRIME PAC - PRIMEPAC INDUSTRIAL LTD" at bounding box center [385, 290] width 294 height 20
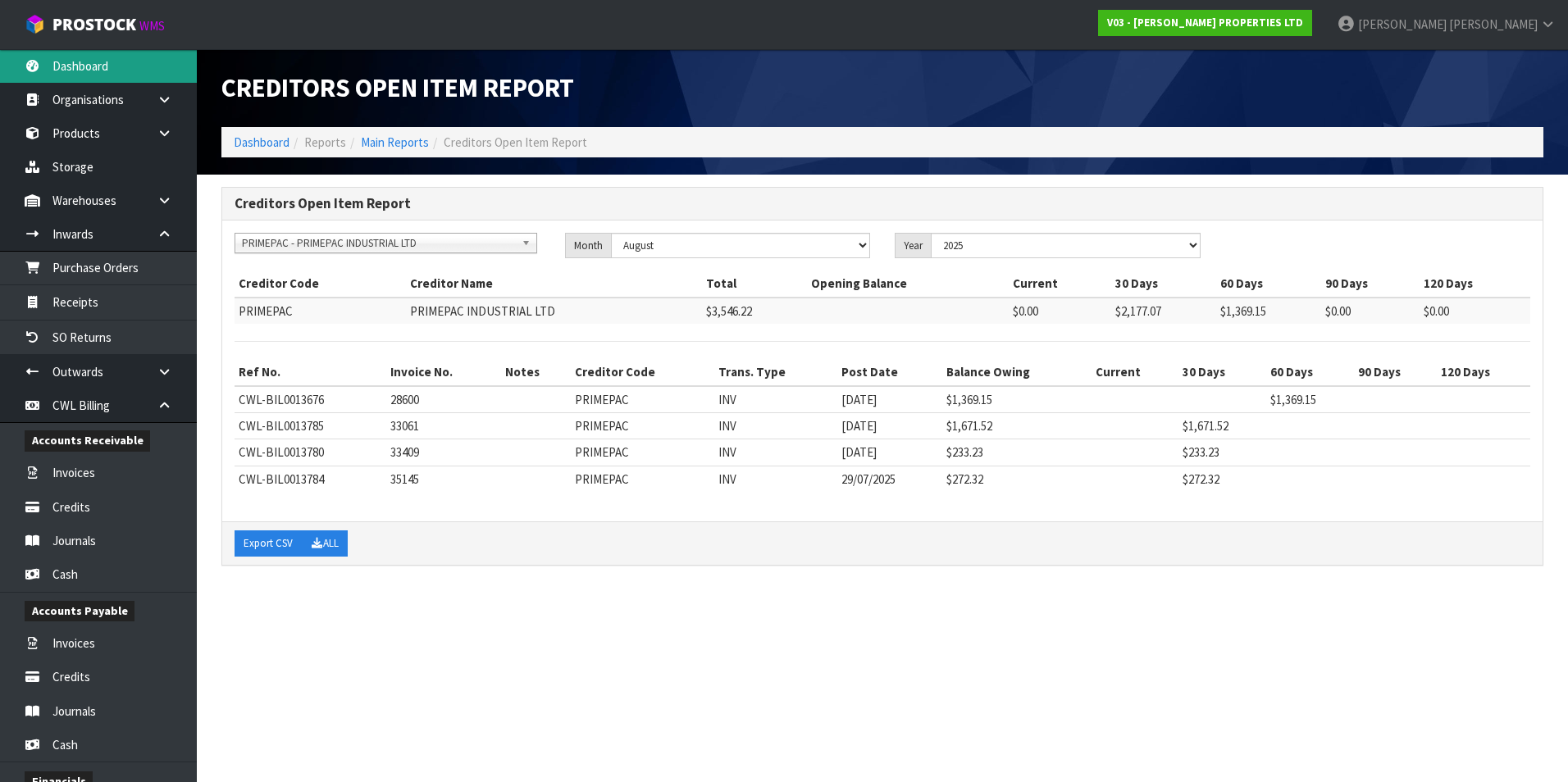
click at [132, 69] on link "Dashboard" at bounding box center [98, 66] width 197 height 33
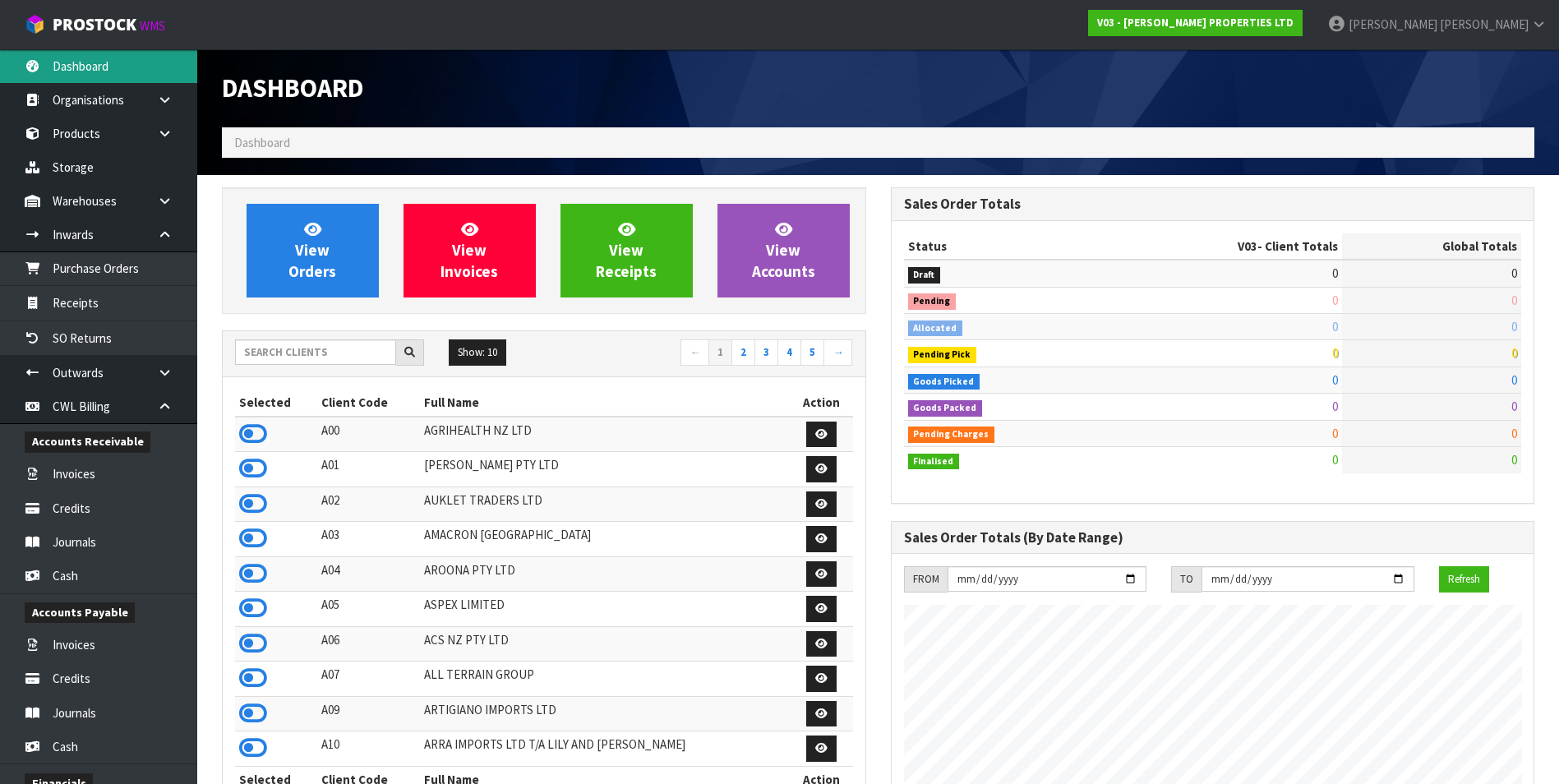
scroll to position [1005, 668]
click at [282, 348] on input "text" at bounding box center [316, 352] width 161 height 25
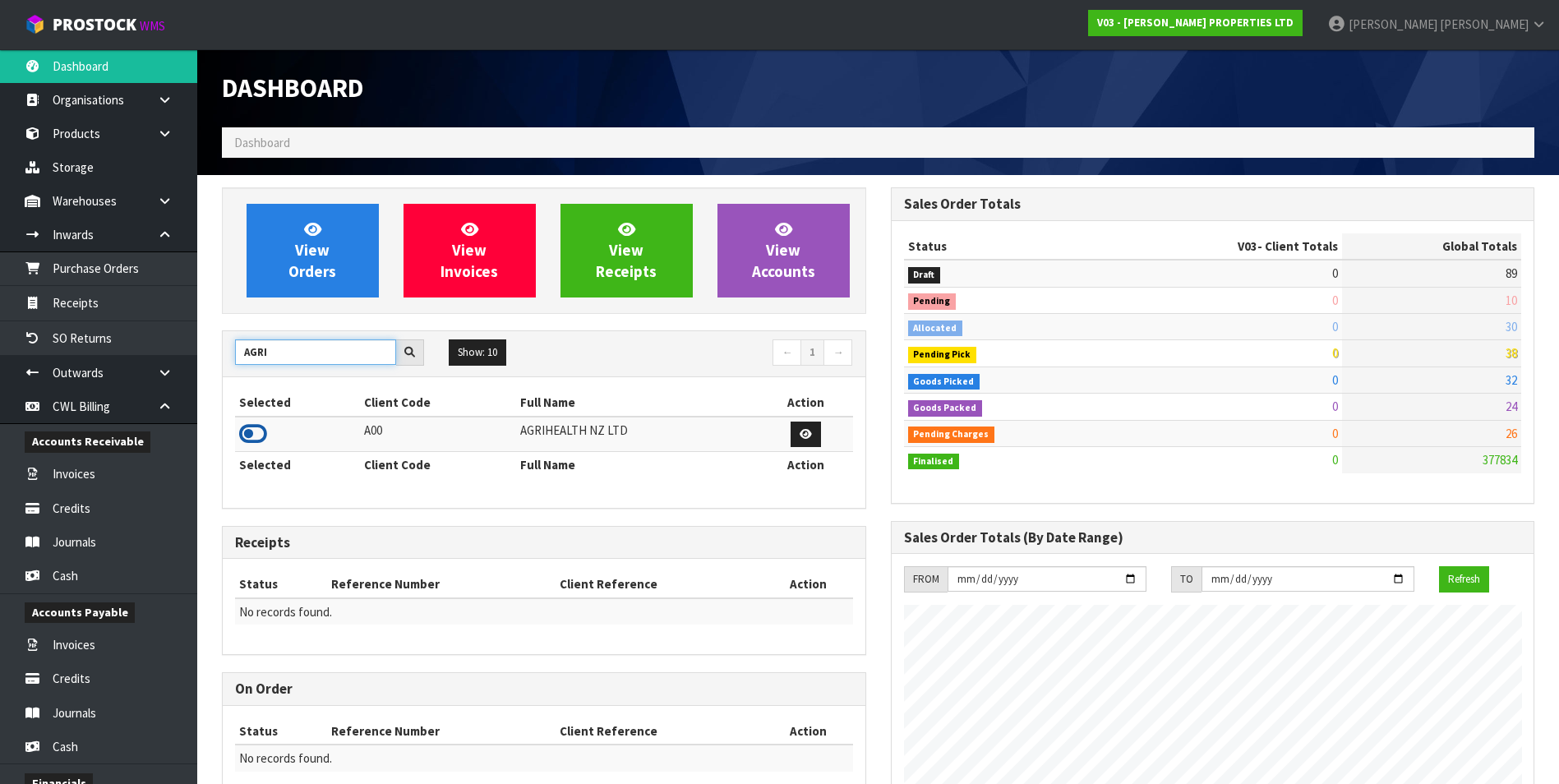
type input "AGRI"
drag, startPoint x: 248, startPoint y: 433, endPoint x: 219, endPoint y: 279, distance: 156.7
click at [248, 431] on icon at bounding box center [253, 433] width 28 height 24
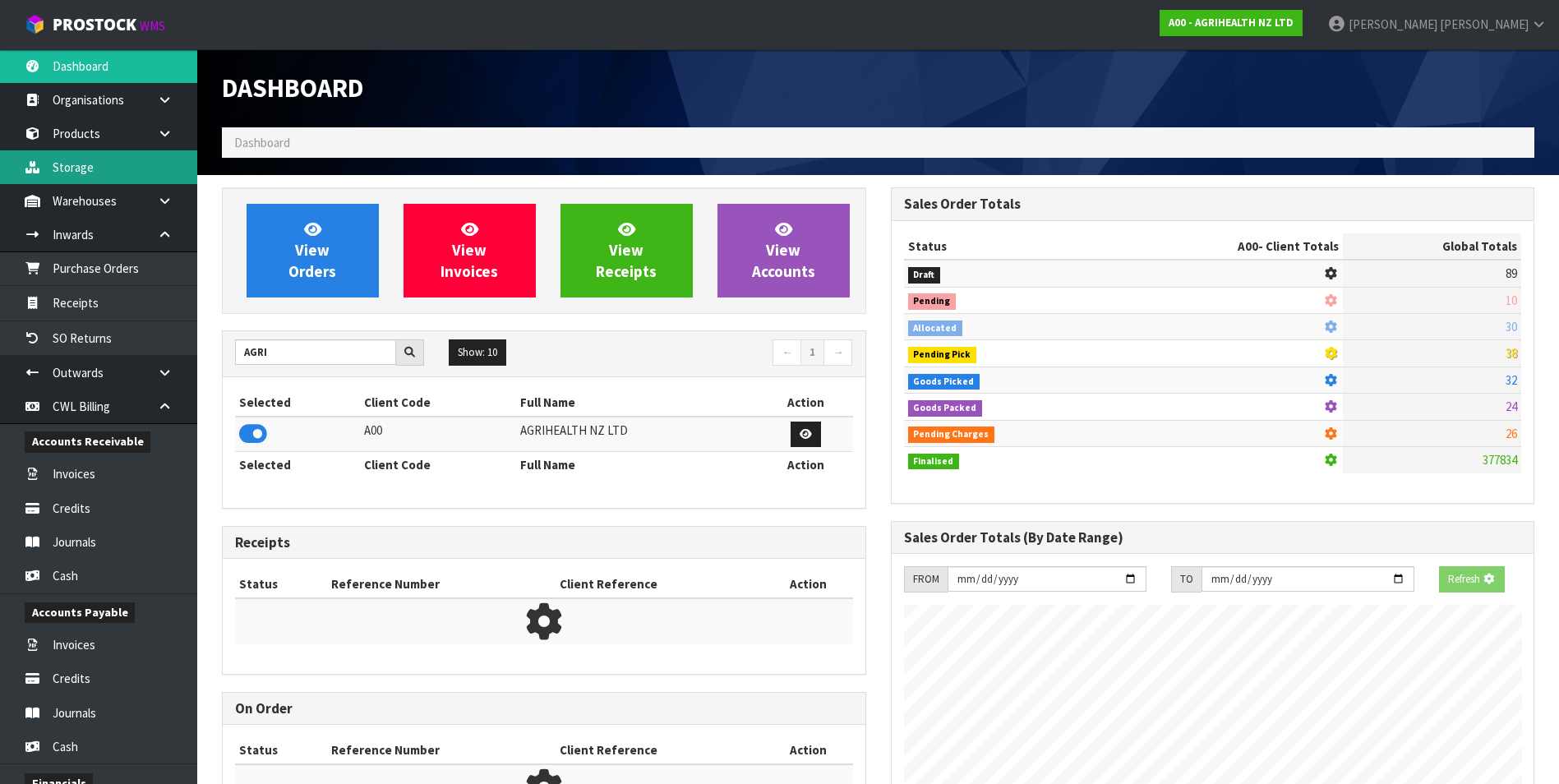
scroll to position [1025, 668]
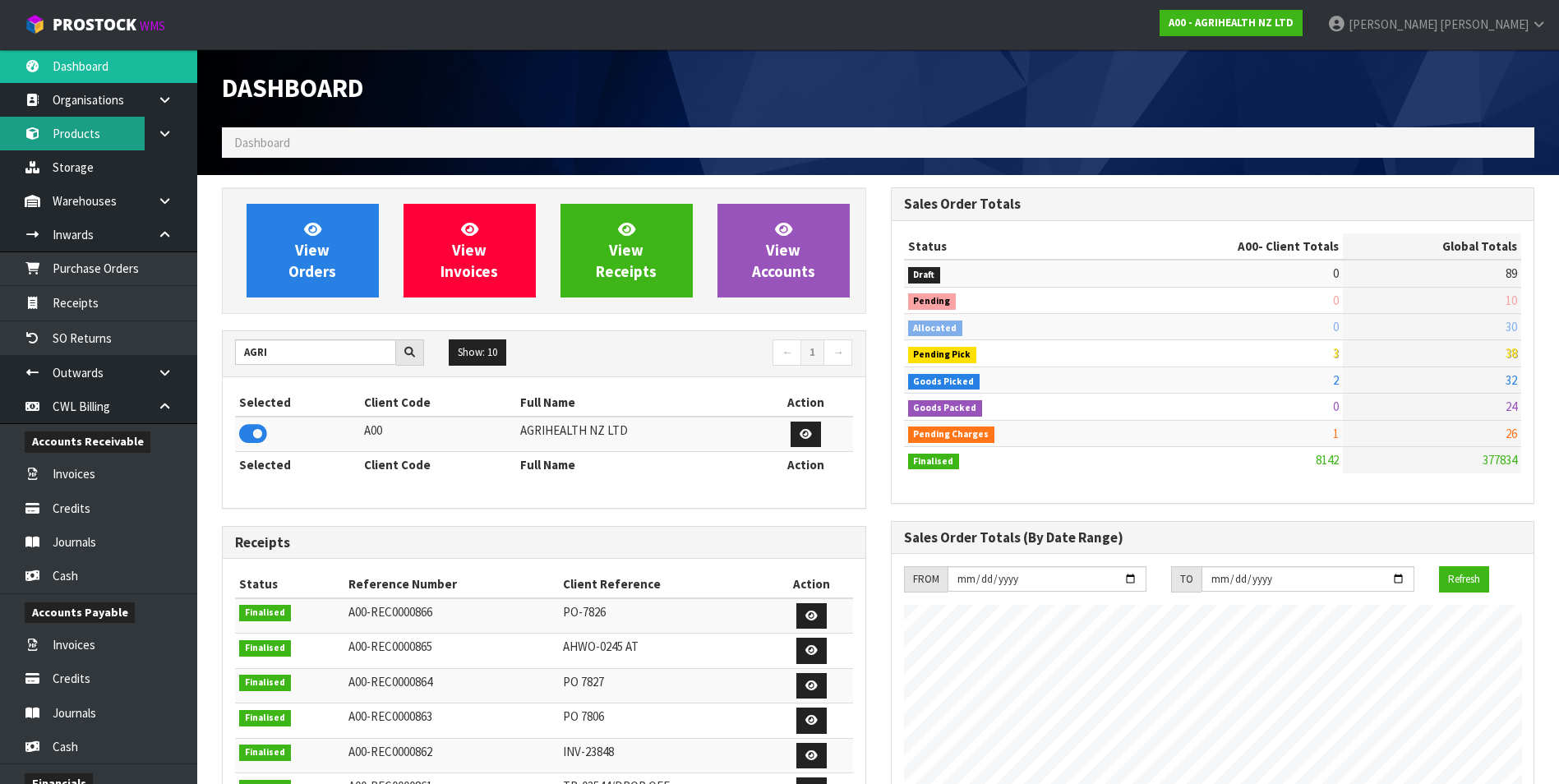
click at [128, 137] on link "Products" at bounding box center [98, 133] width 197 height 34
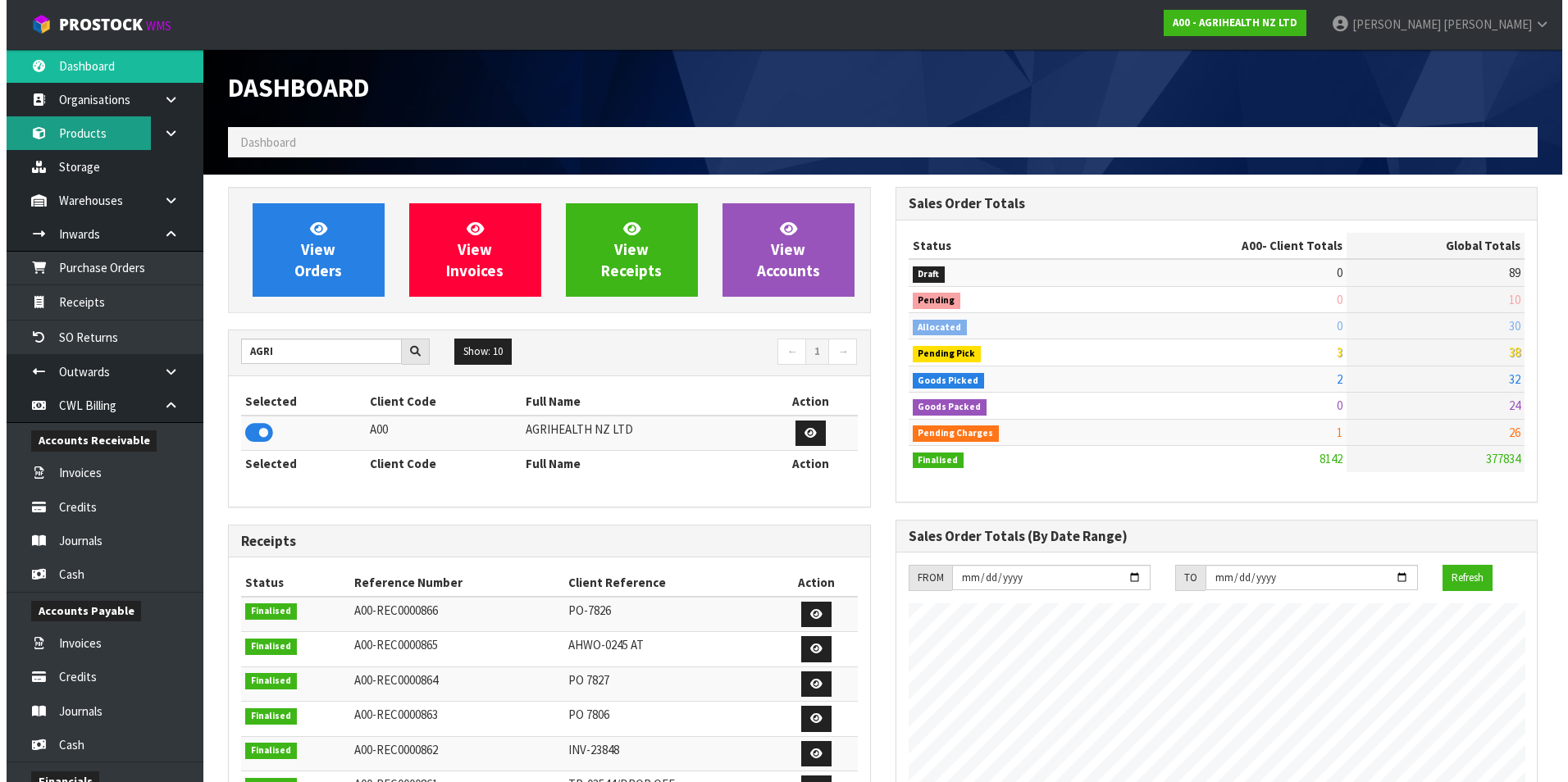
scroll to position [1242, 667]
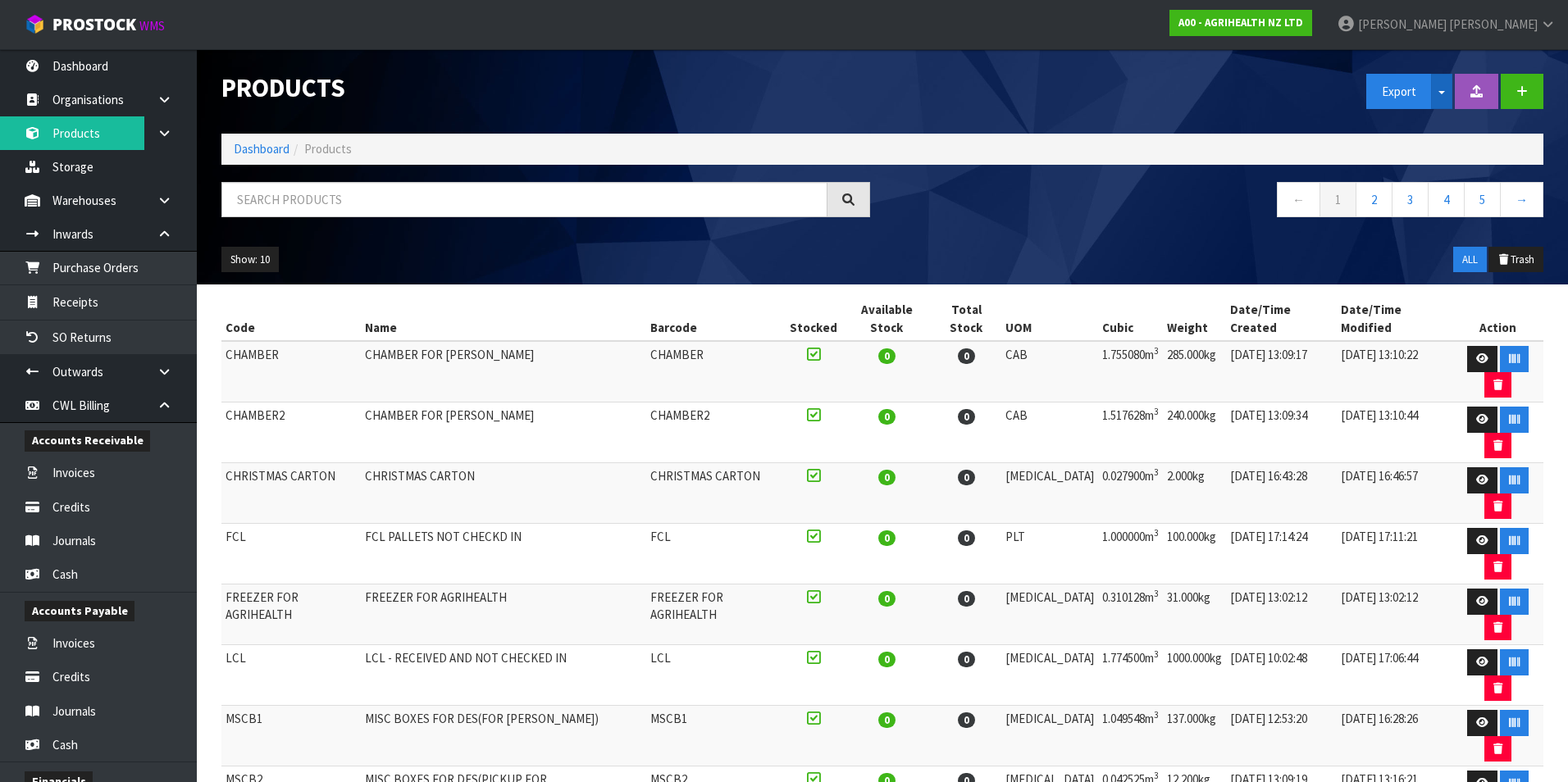
click at [1444, 88] on button "Split button!" at bounding box center [1441, 91] width 21 height 35
click at [1450, 152] on link "Measurements" at bounding box center [1431, 149] width 130 height 22
